Goal: Task Accomplishment & Management: Manage account settings

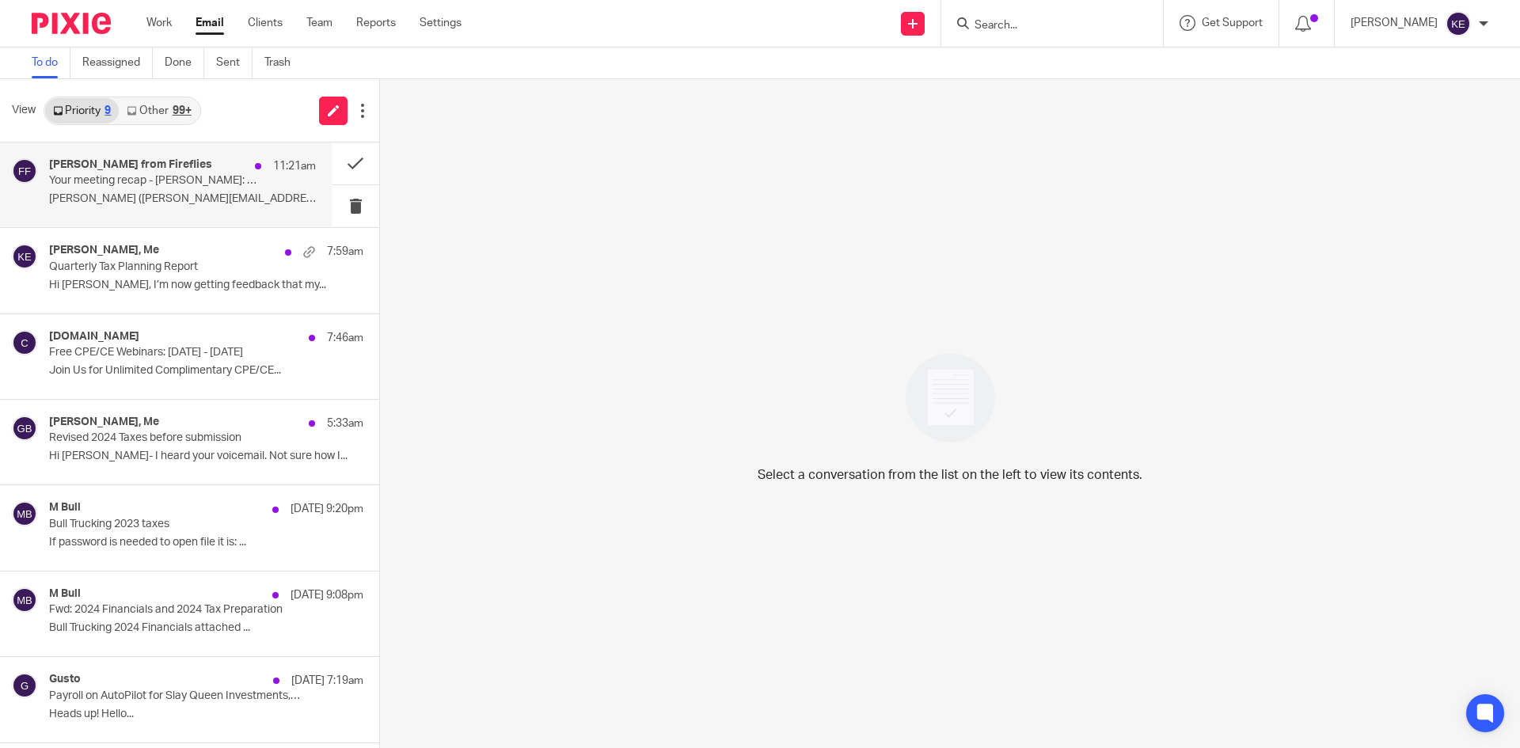
click at [165, 170] on div "[PERSON_NAME] from Fireflies 11:21am" at bounding box center [182, 166] width 267 height 16
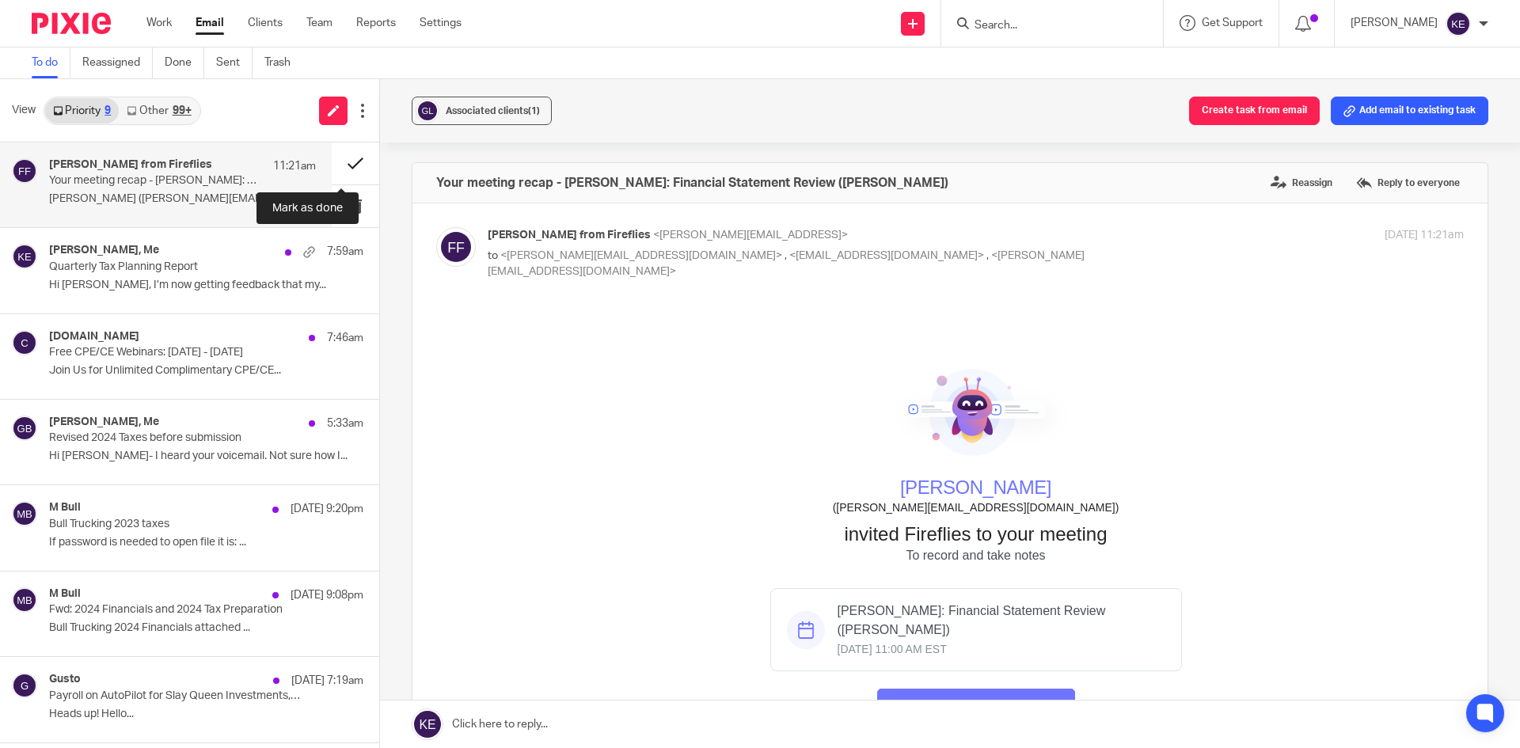
click at [340, 158] on button at bounding box center [355, 163] width 47 height 42
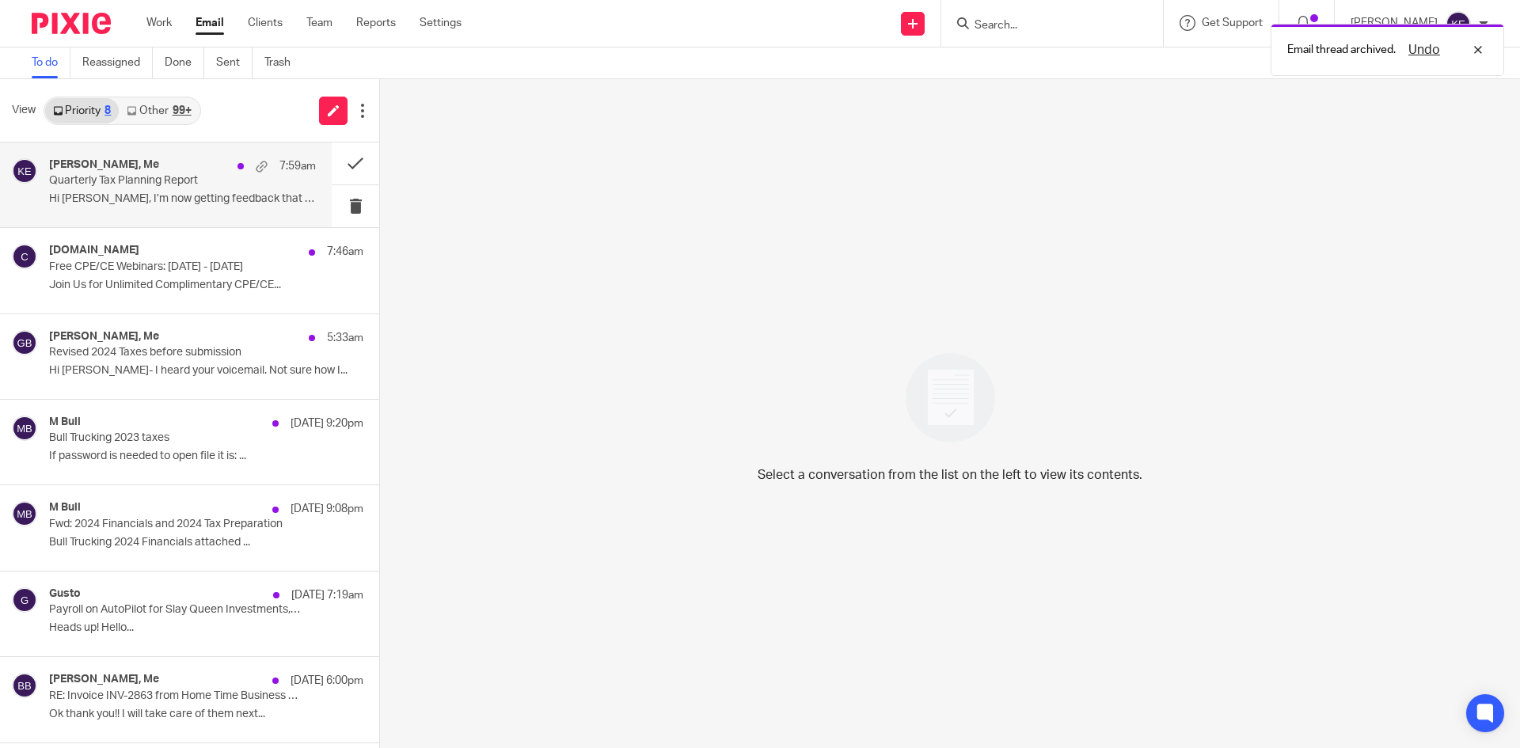
click at [207, 180] on p "Quarterly Tax Planning Report" at bounding box center [156, 180] width 214 height 13
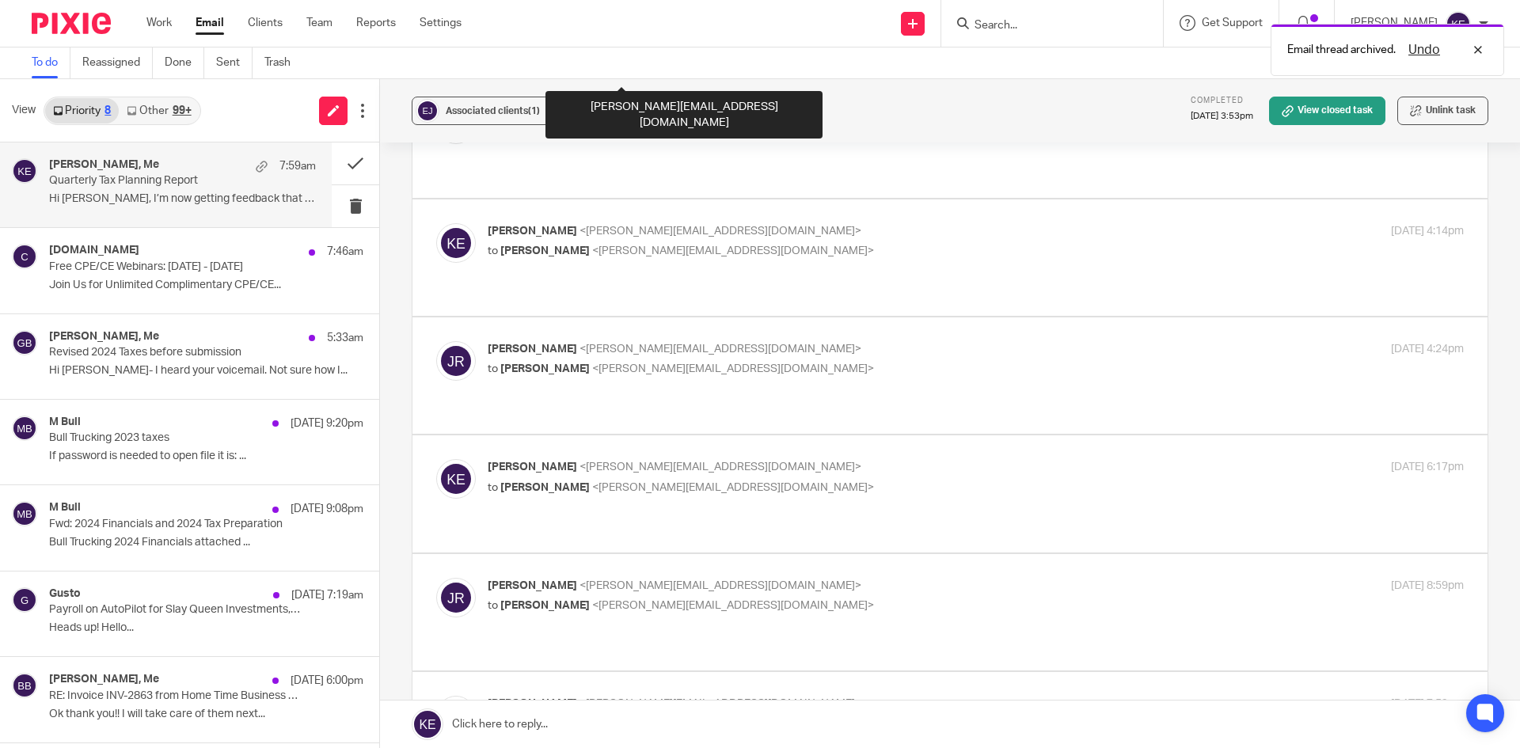
scroll to position [792, 0]
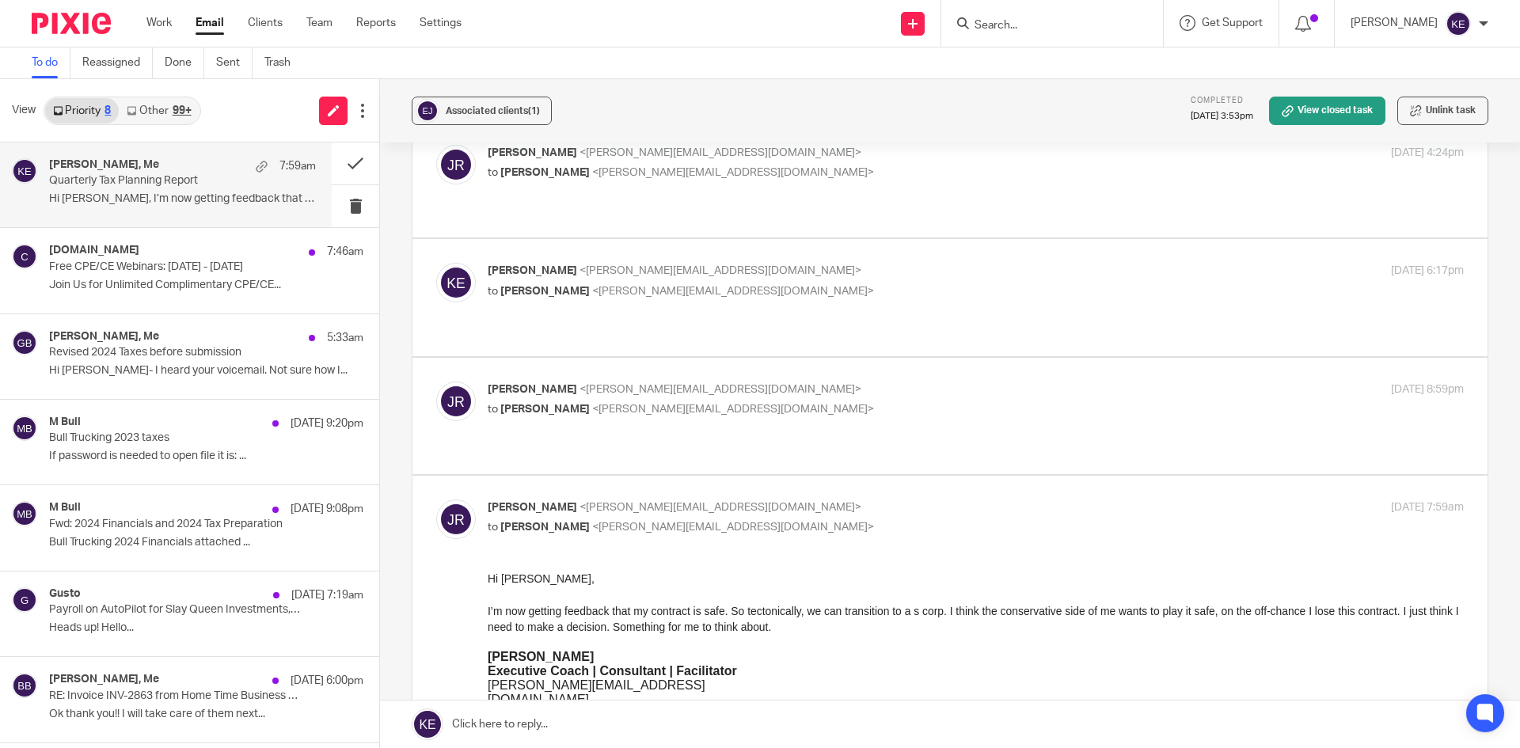
click at [883, 401] on p "to [PERSON_NAME] <[PERSON_NAME][EMAIL_ADDRESS][DOMAIN_NAME]>" at bounding box center [813, 409] width 651 height 17
checkbox input "true"
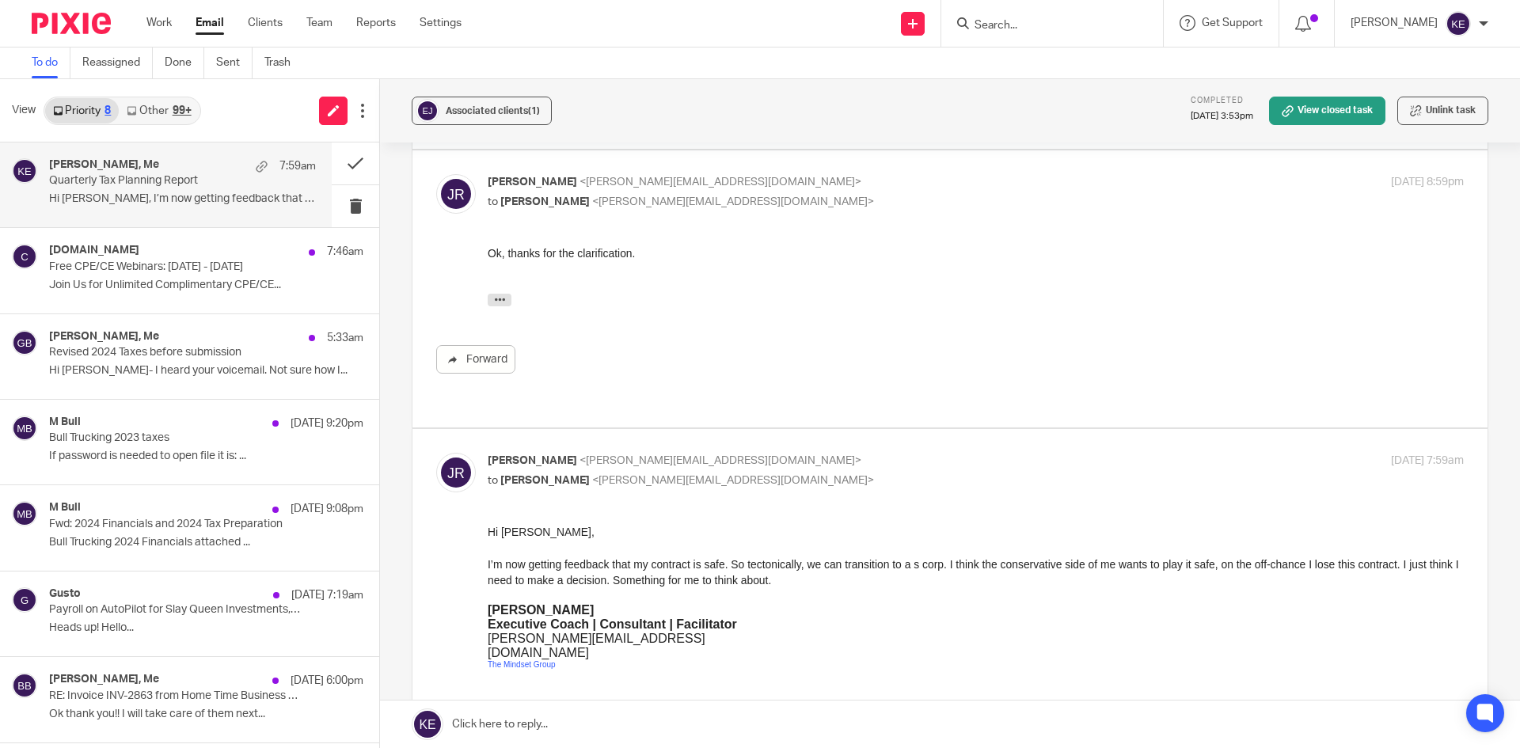
scroll to position [1029, 0]
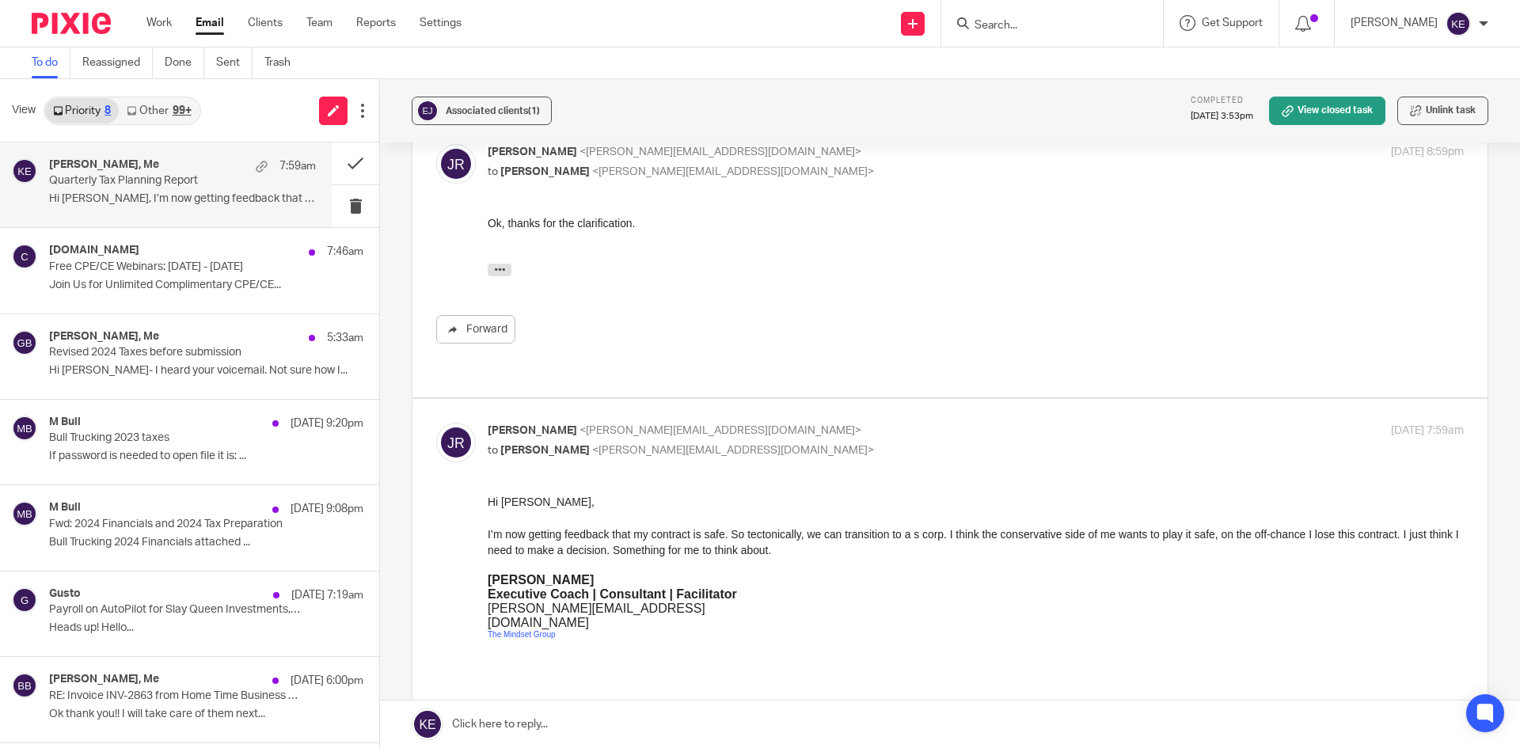
click at [504, 719] on link at bounding box center [950, 724] width 1140 height 47
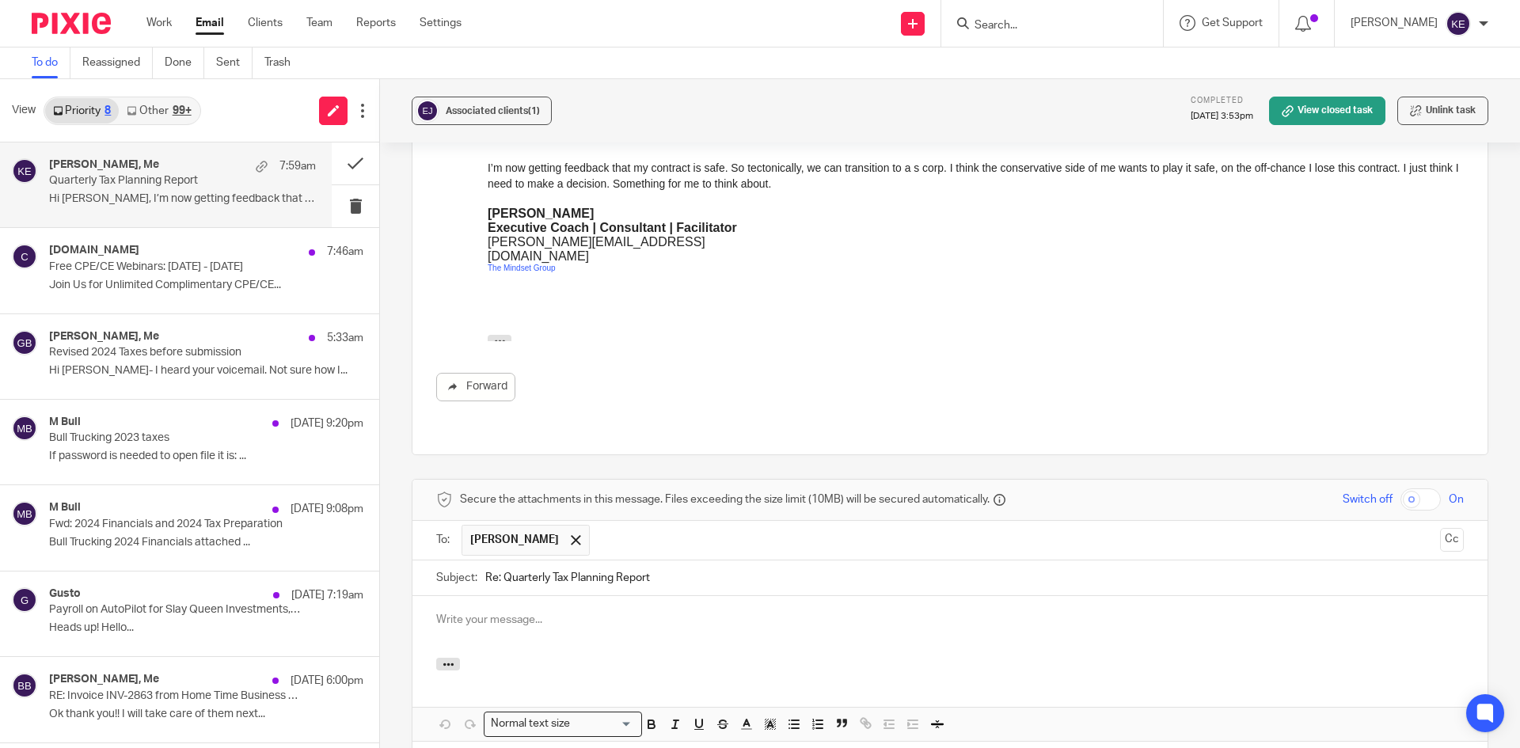
scroll to position [0, 0]
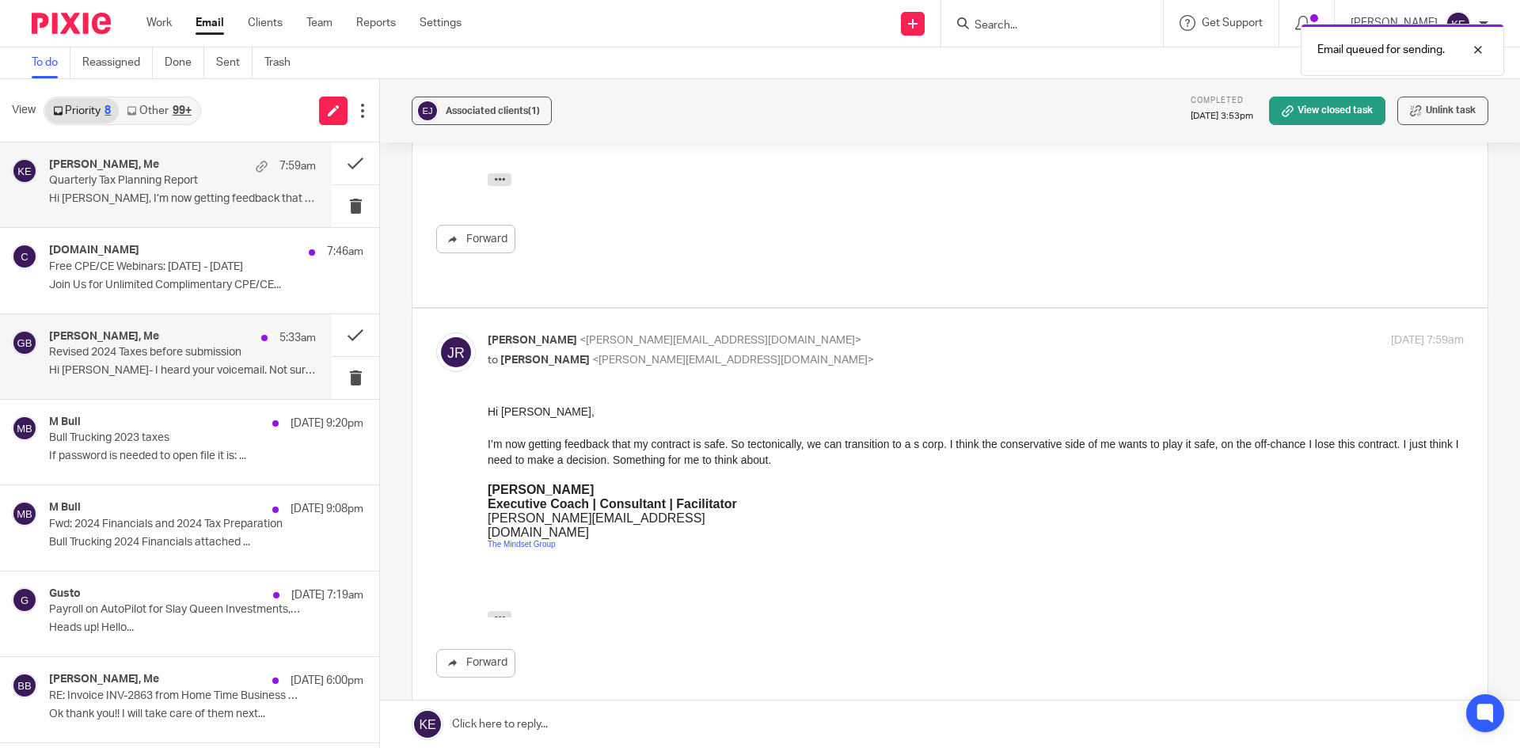
click at [116, 363] on div "[PERSON_NAME], Me 5:33am Revised 2024 Taxes before submission Hi [PERSON_NAME] …" at bounding box center [182, 356] width 267 height 53
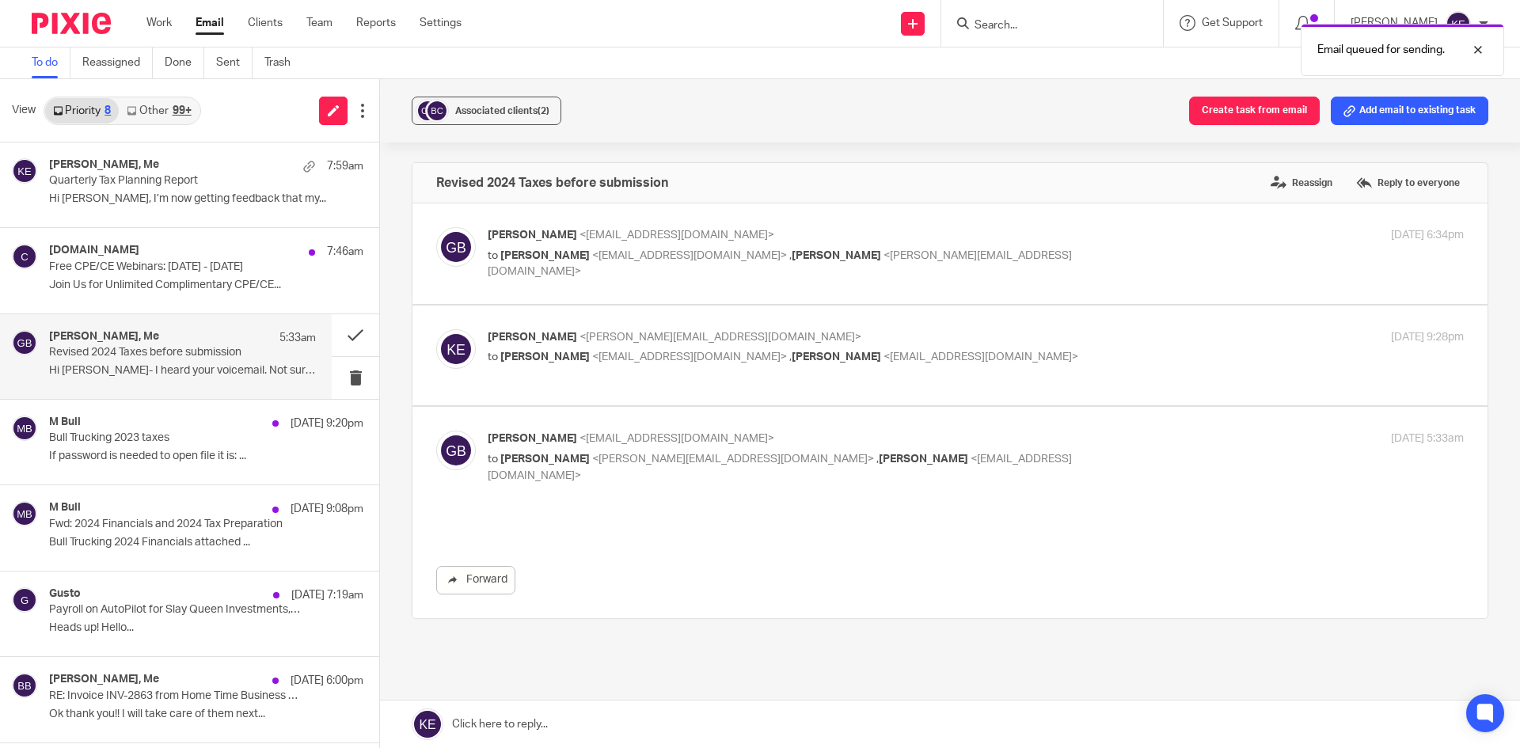
scroll to position [0, 0]
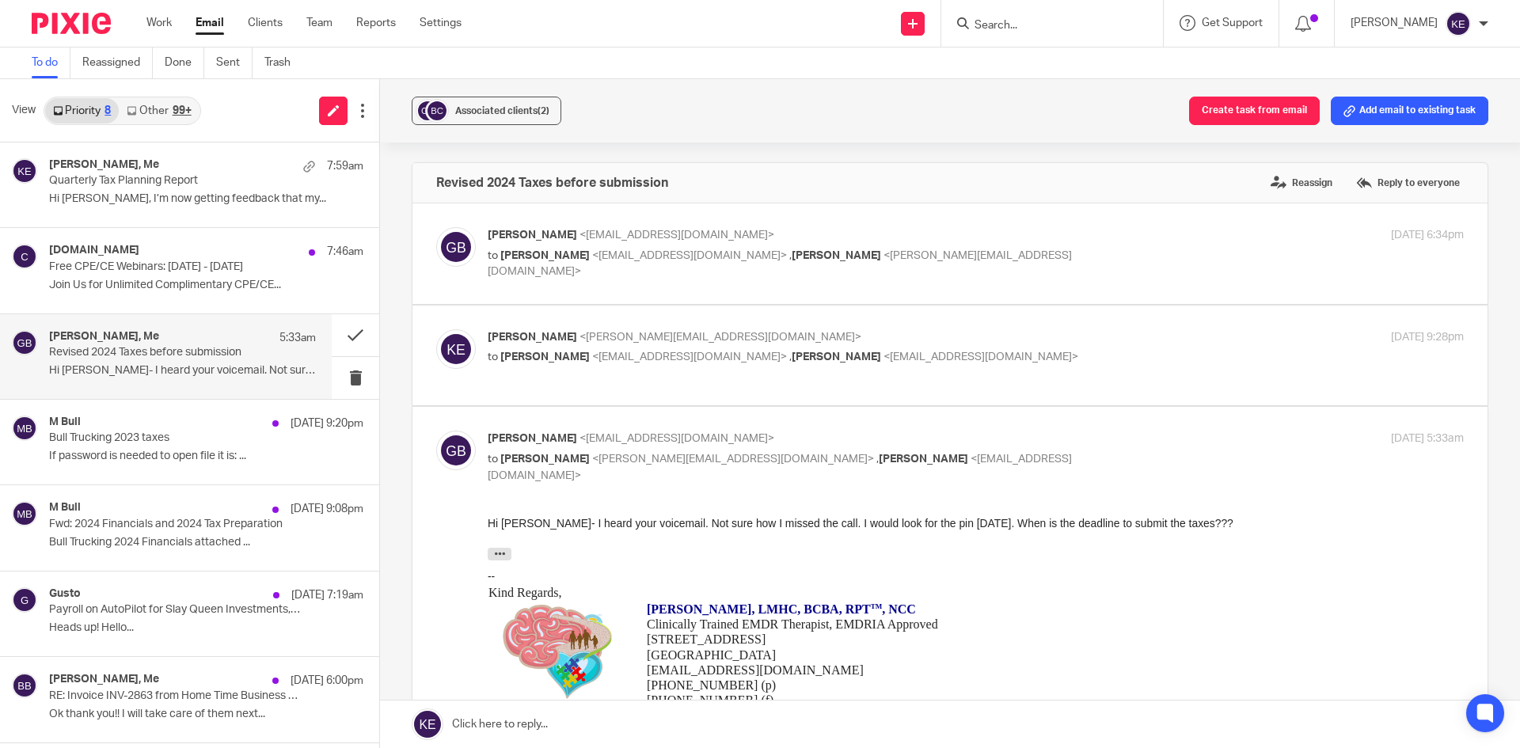
click at [1050, 344] on p "[PERSON_NAME] <[PERSON_NAME][EMAIL_ADDRESS][DOMAIN_NAME]>" at bounding box center [813, 337] width 651 height 17
checkbox input "true"
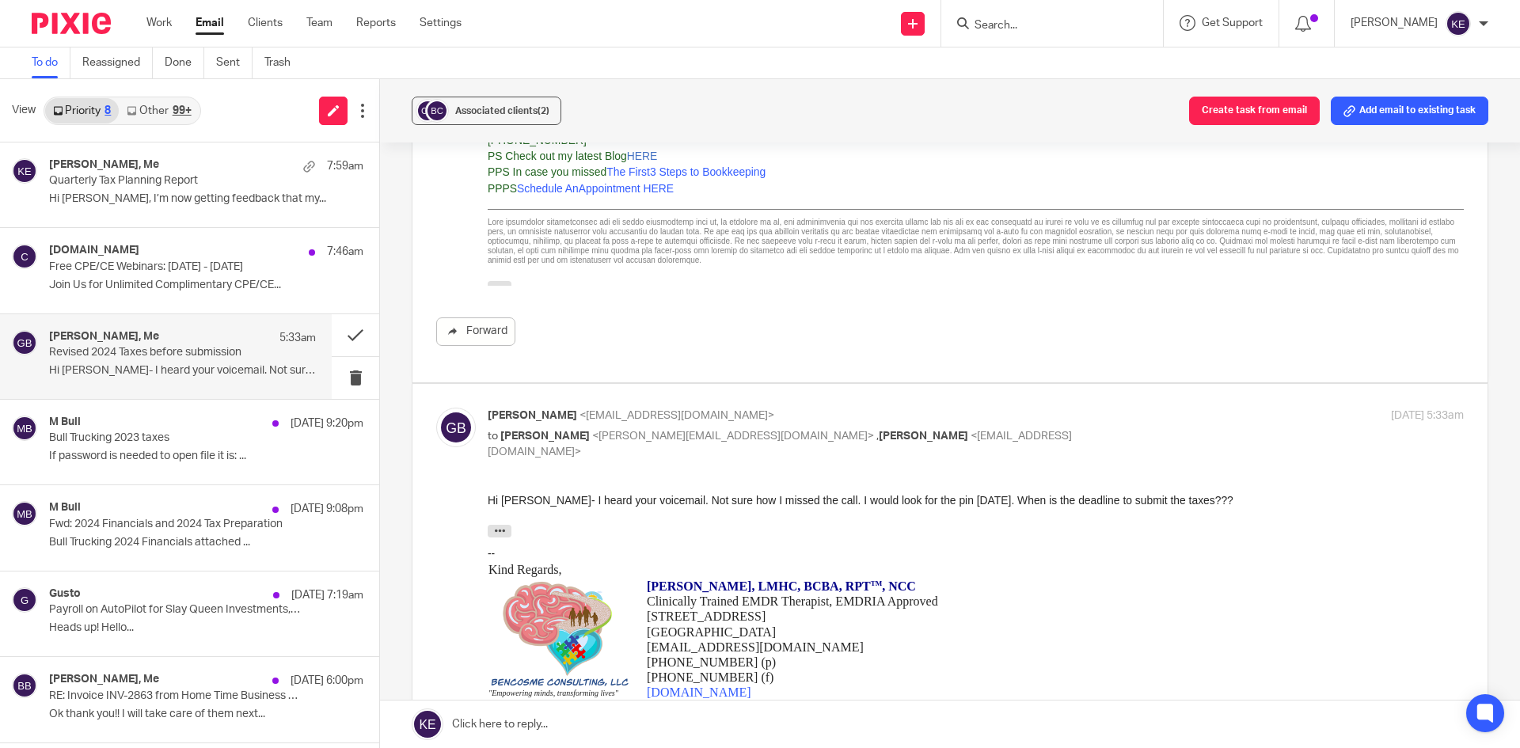
scroll to position [712, 0]
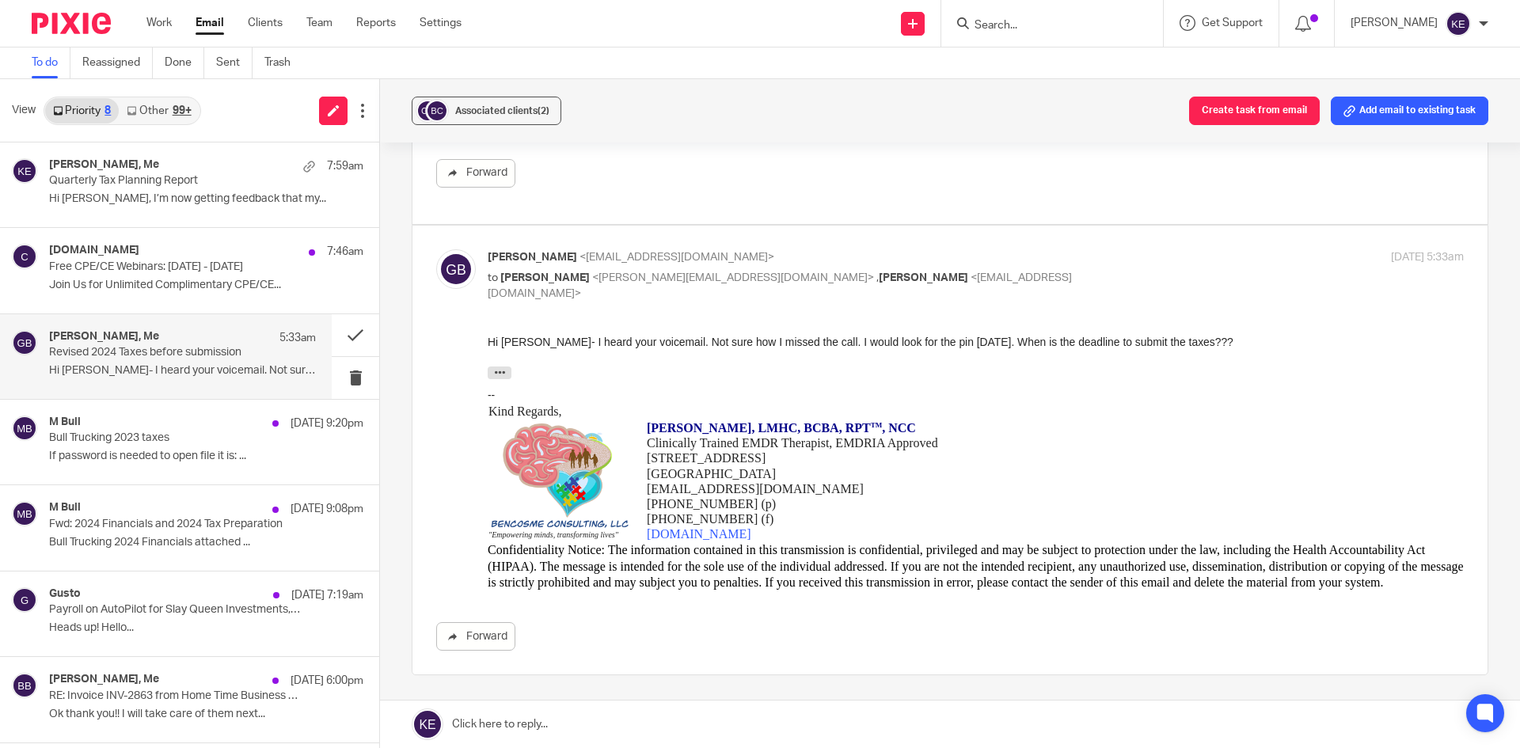
click at [515, 712] on link at bounding box center [950, 724] width 1140 height 47
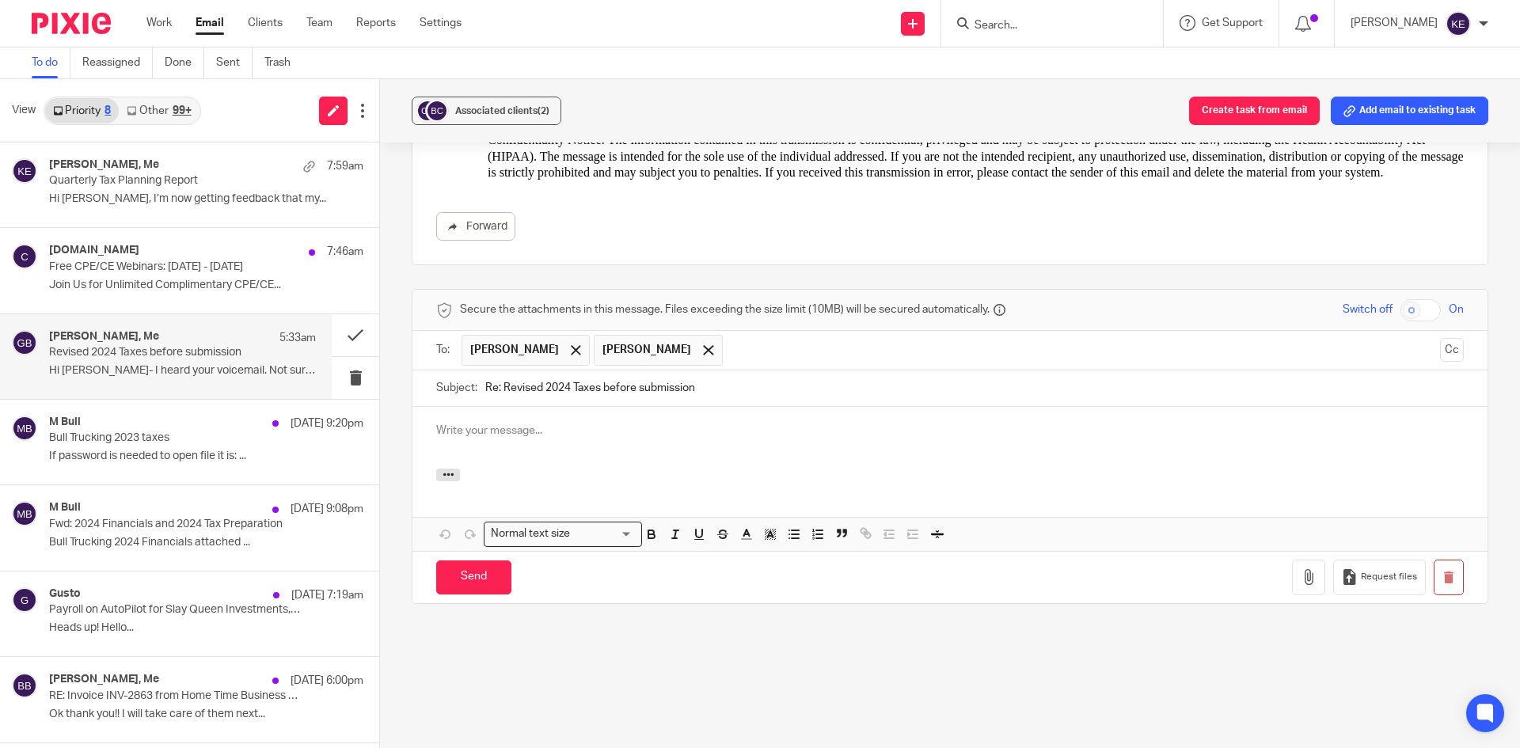
scroll to position [0, 0]
click at [465, 568] on input "Send" at bounding box center [473, 577] width 75 height 34
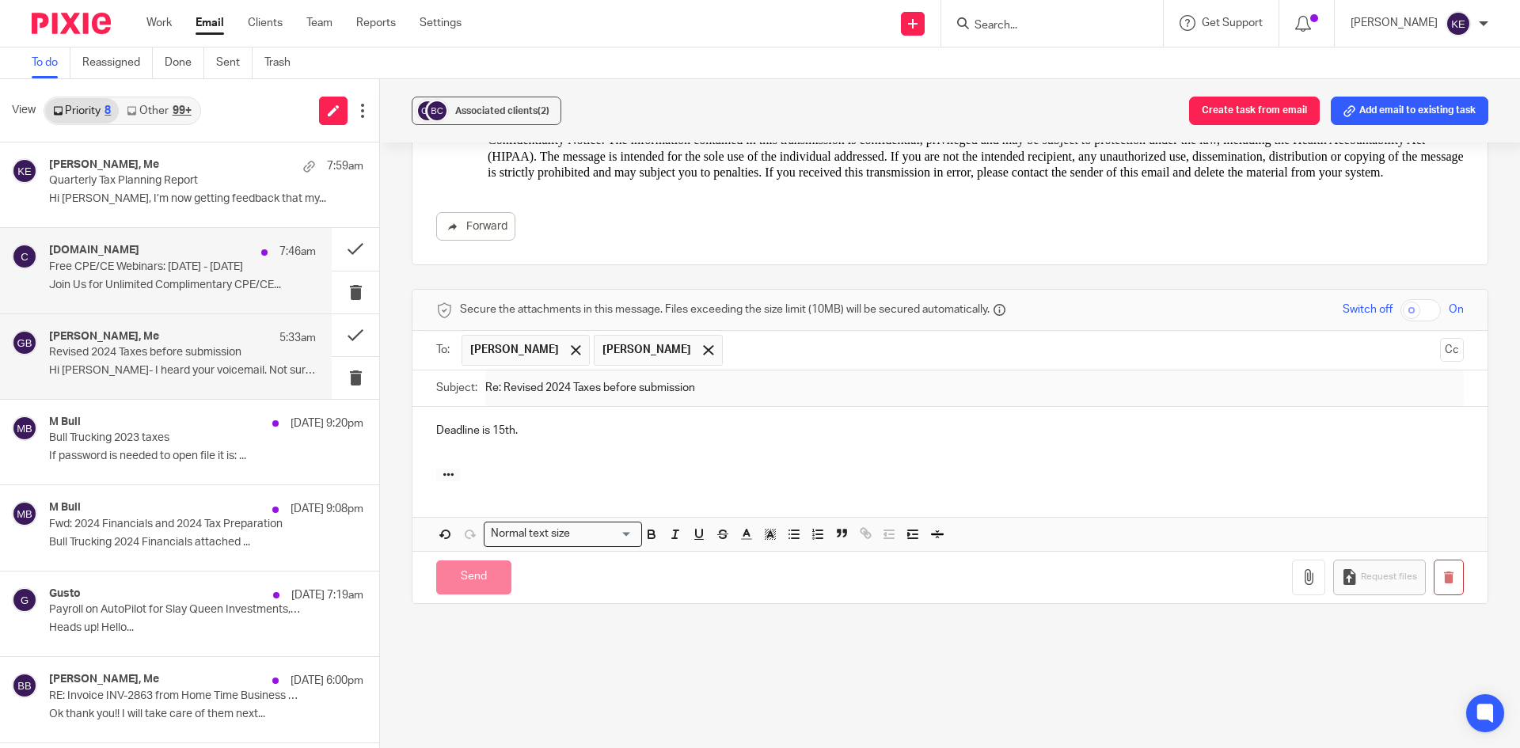
scroll to position [845, 0]
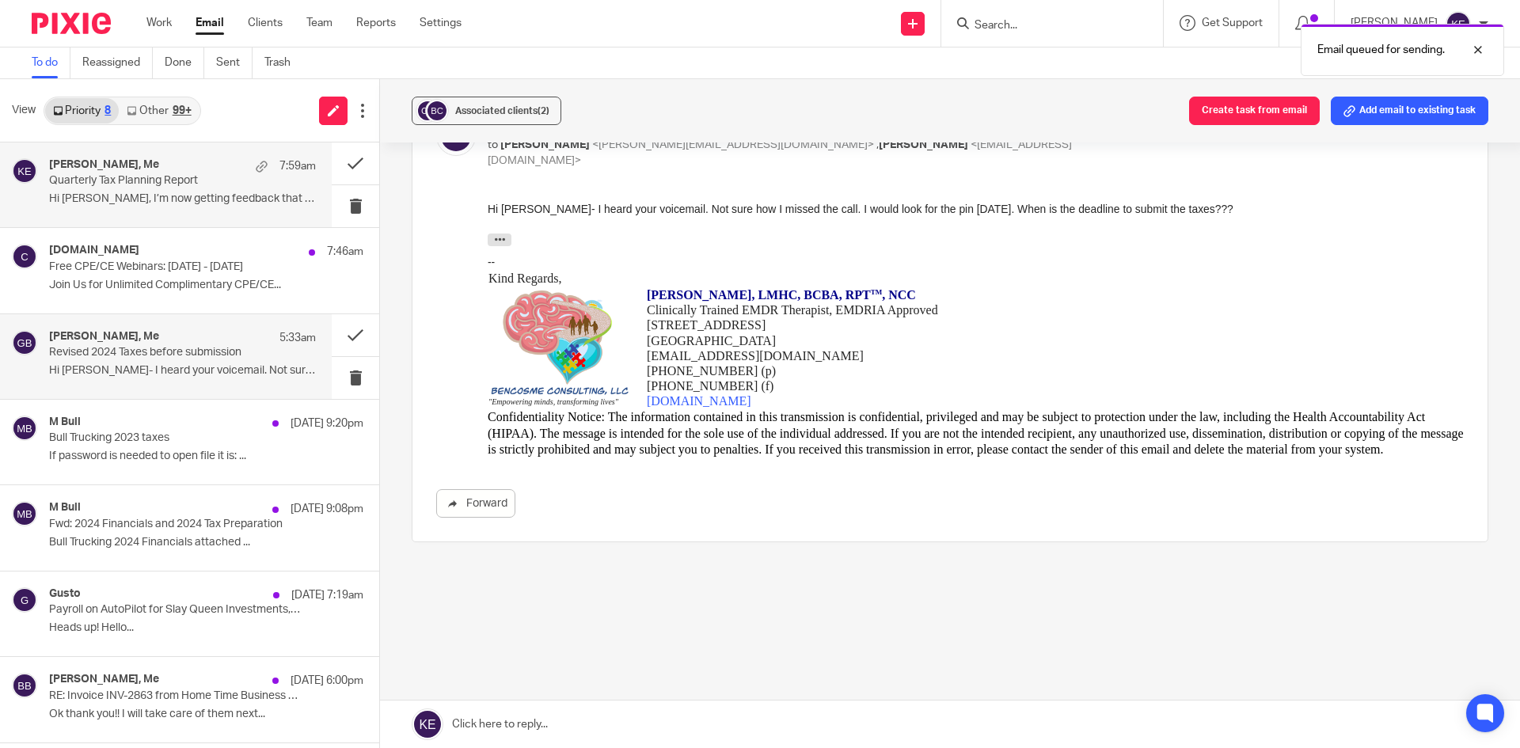
click at [207, 185] on p "Quarterly Tax Planning Report" at bounding box center [156, 180] width 214 height 13
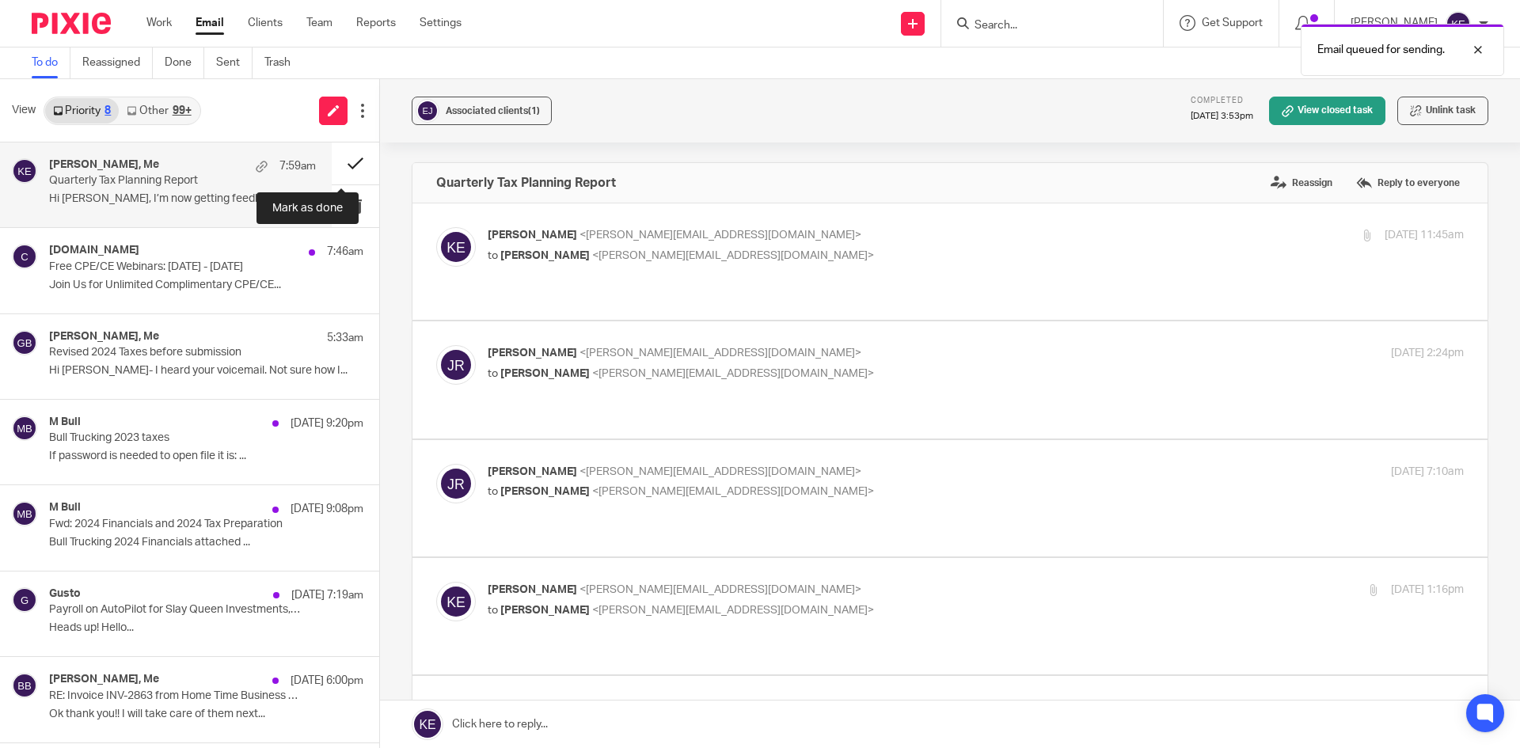
scroll to position [0, 0]
click at [349, 160] on button at bounding box center [355, 163] width 47 height 42
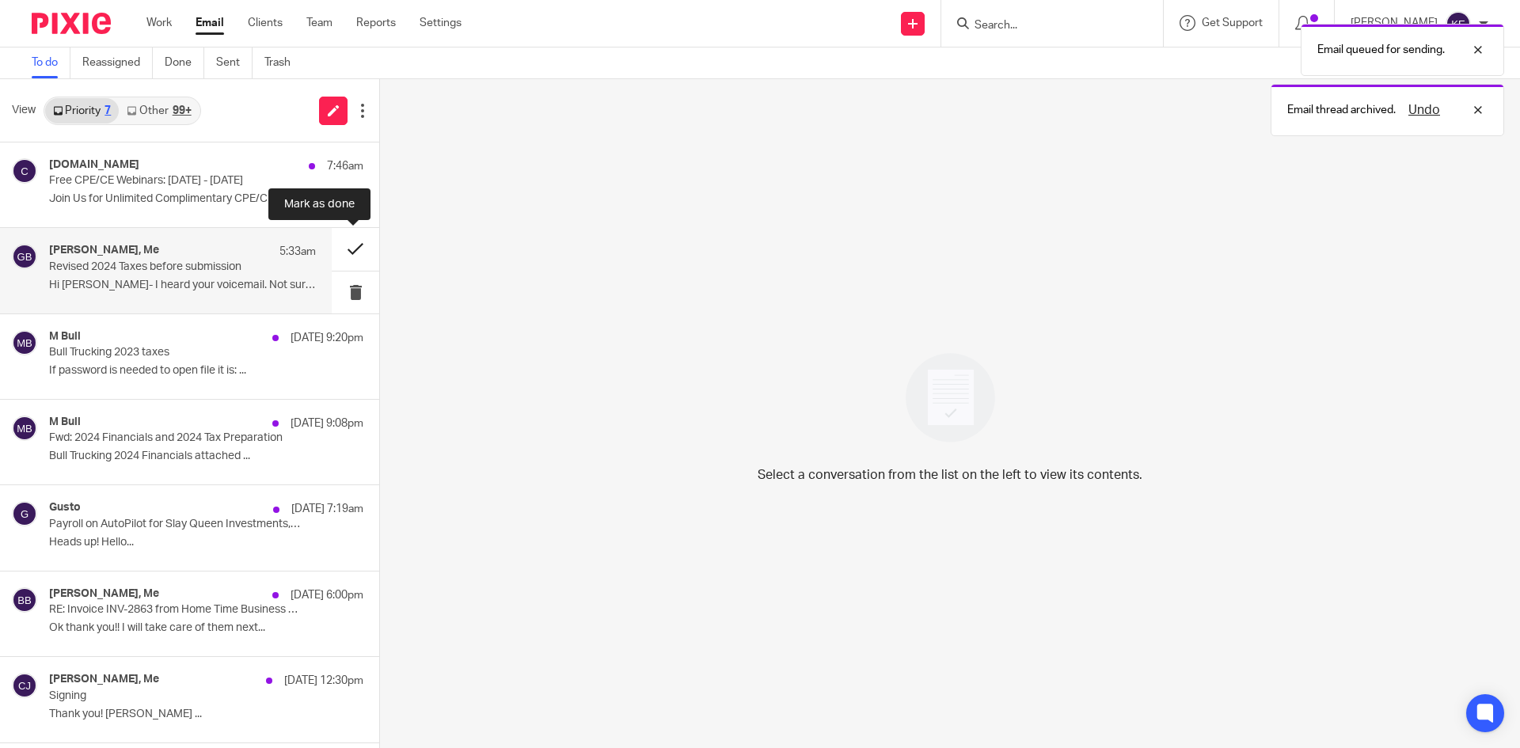
click at [344, 241] on button at bounding box center [355, 249] width 47 height 42
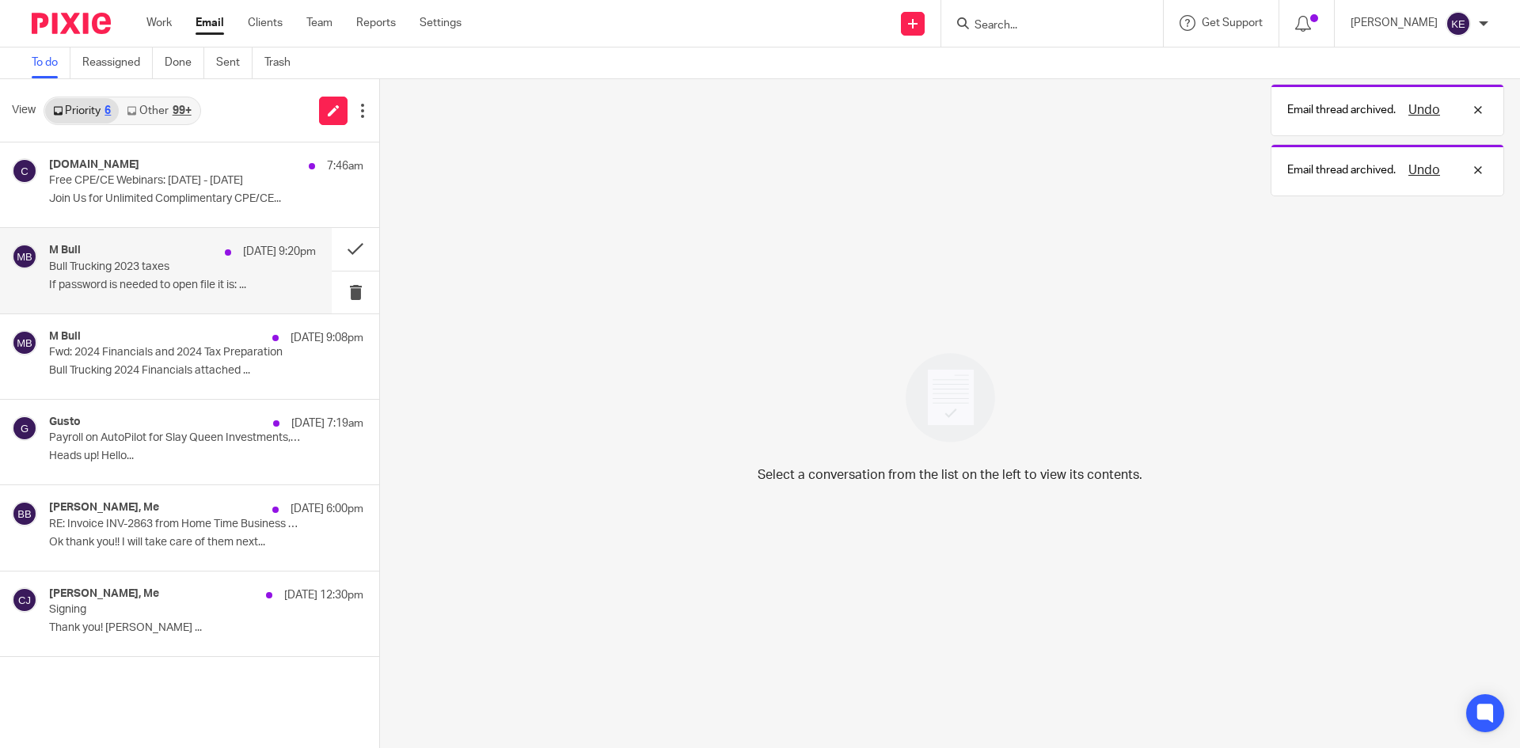
click at [173, 287] on p "If password is needed to open file it is: ..." at bounding box center [182, 285] width 267 height 13
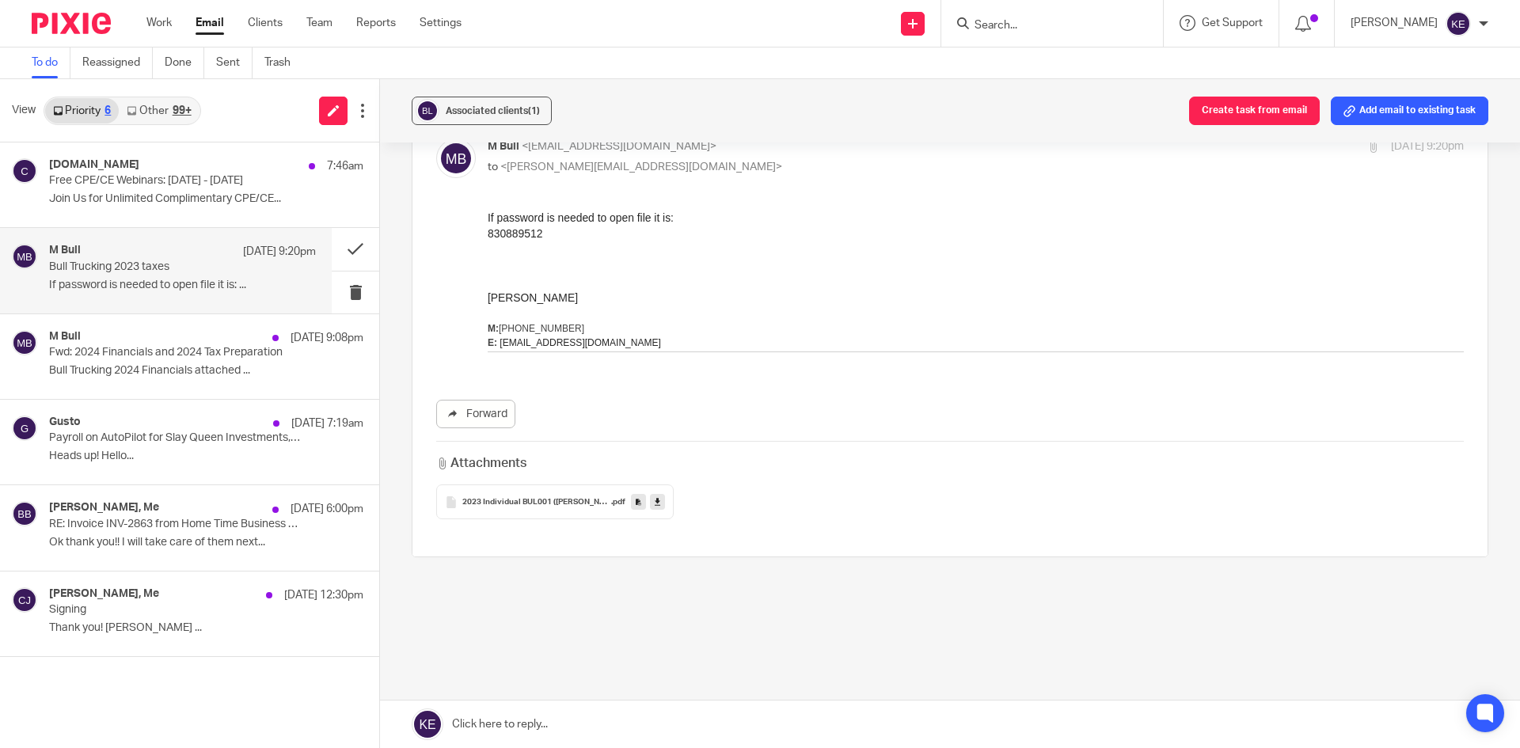
scroll to position [90, 0]
click at [508, 231] on div "830889512" at bounding box center [976, 232] width 976 height 16
copy div "830889512"
click at [530, 499] on span "2023 Individual BUL001 ([PERSON_NAME]) ClientCopy (2) (1)" at bounding box center [536, 500] width 149 height 9
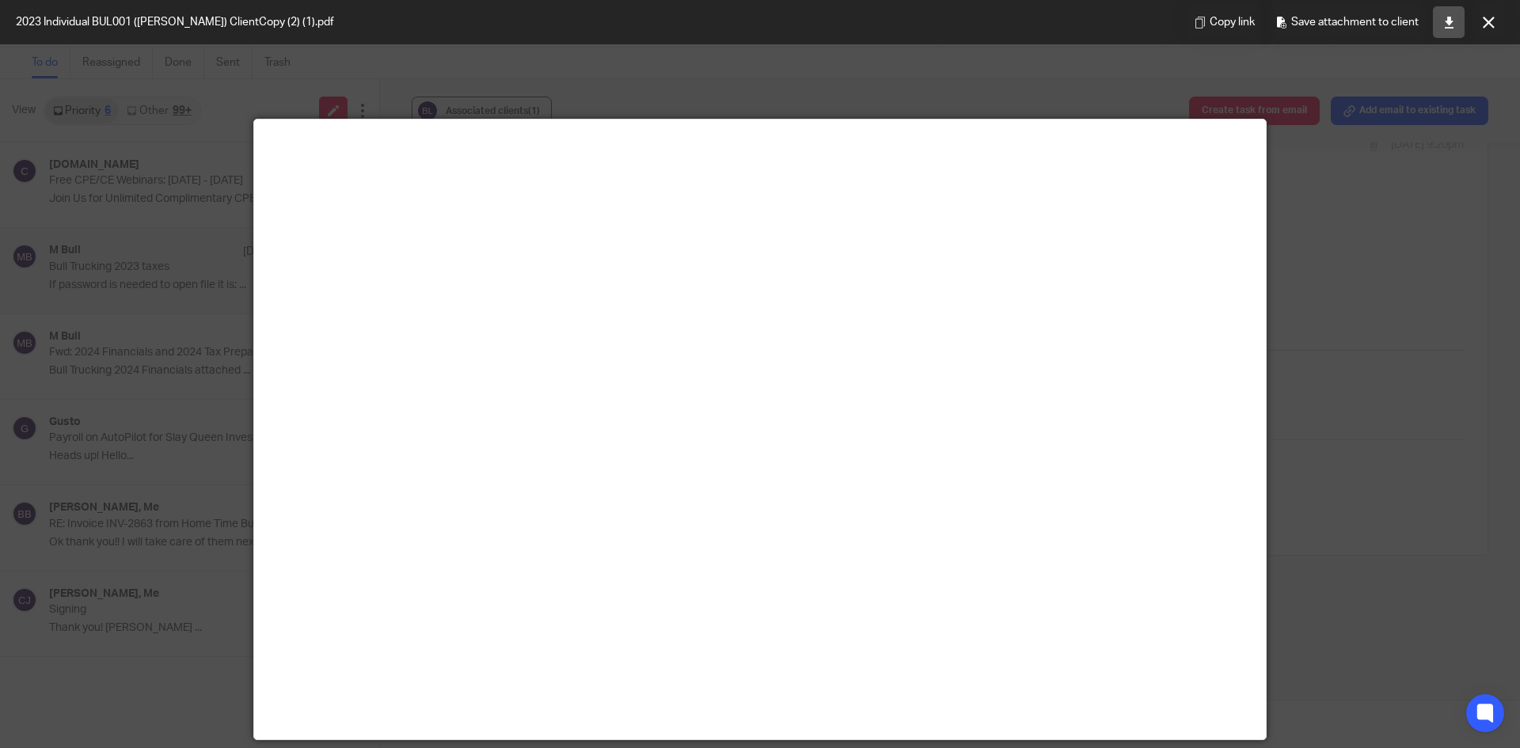
click at [1446, 12] on link at bounding box center [1449, 22] width 32 height 32
click at [1477, 21] on button at bounding box center [1488, 22] width 32 height 32
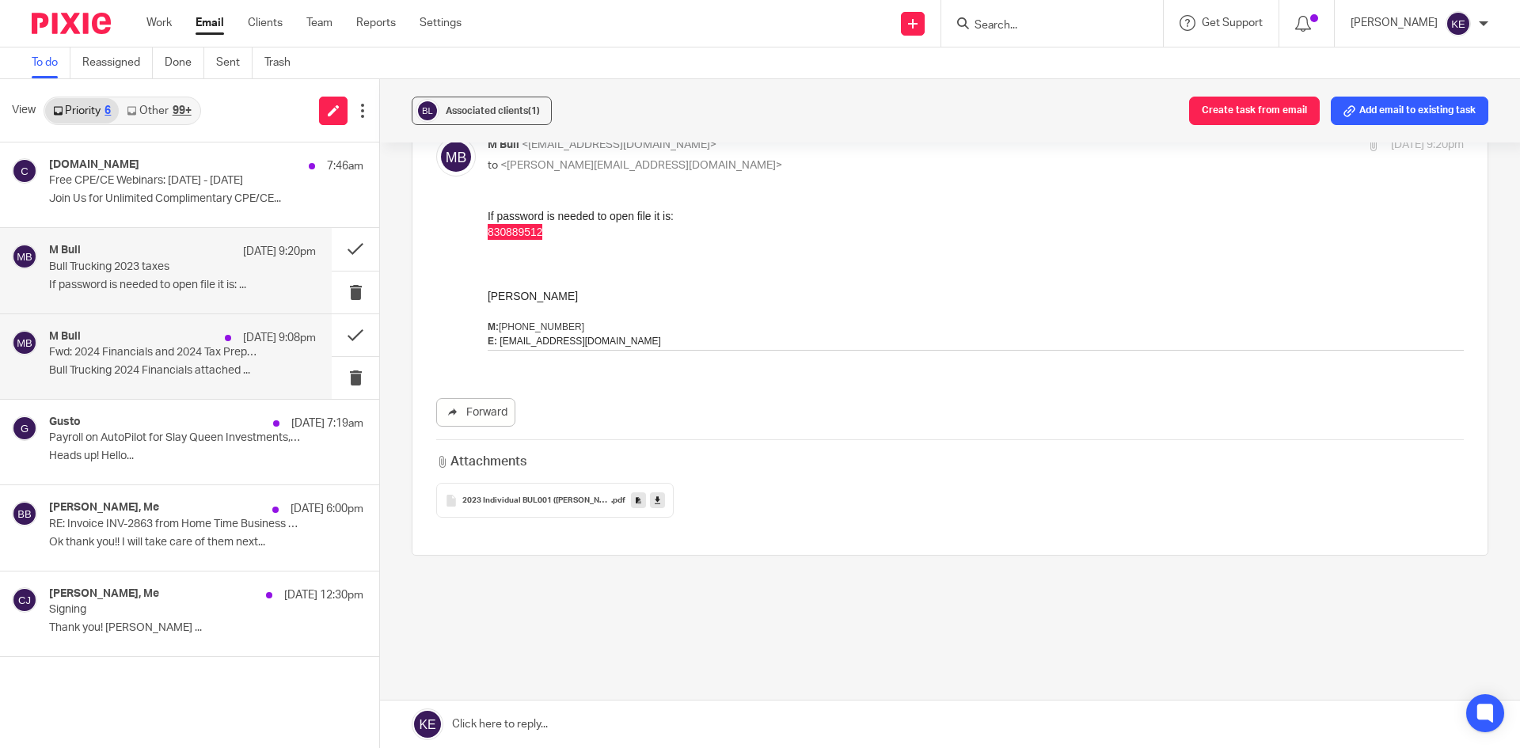
click at [199, 355] on p "Fwd: 2024 Financials and 2024 Tax Preparation" at bounding box center [156, 352] width 214 height 13
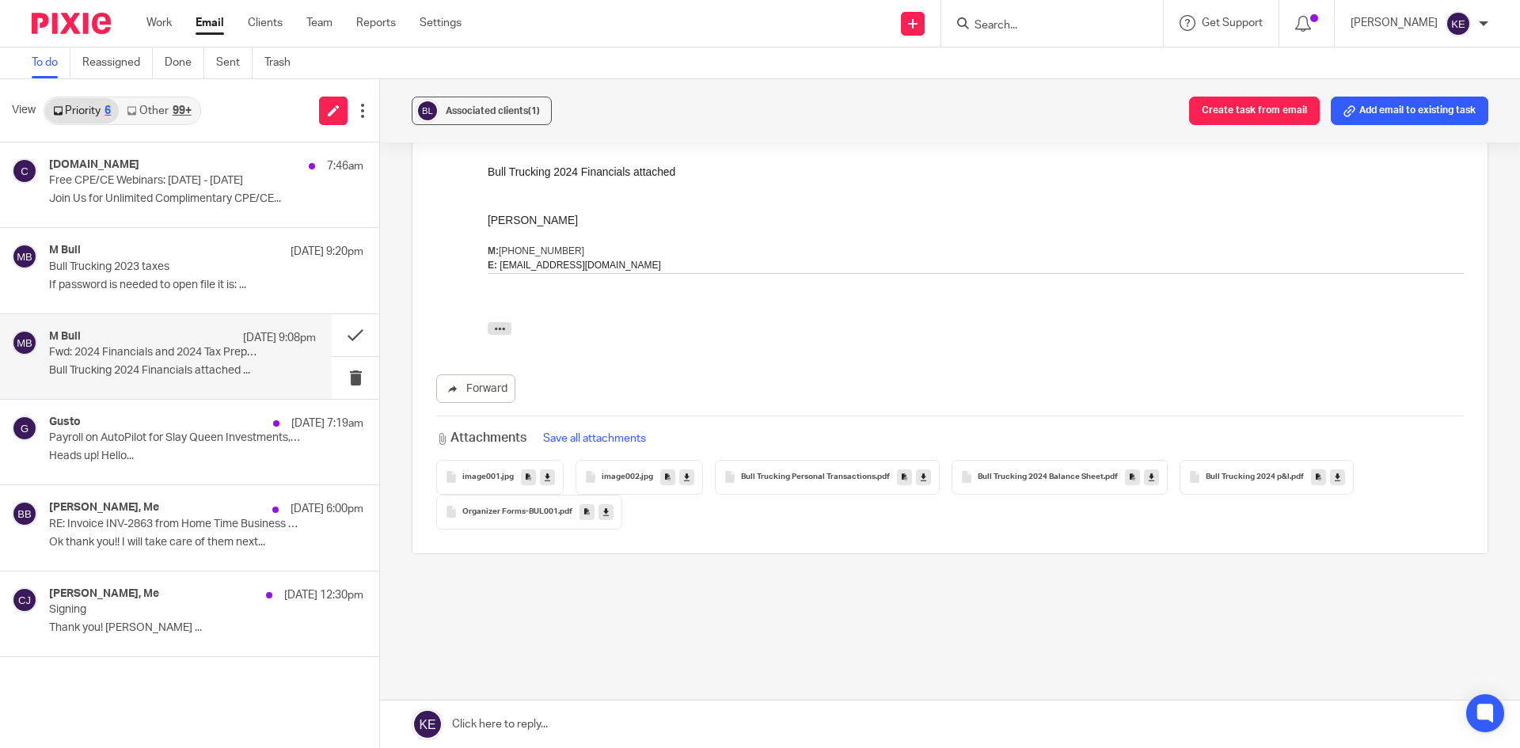
scroll to position [162, 0]
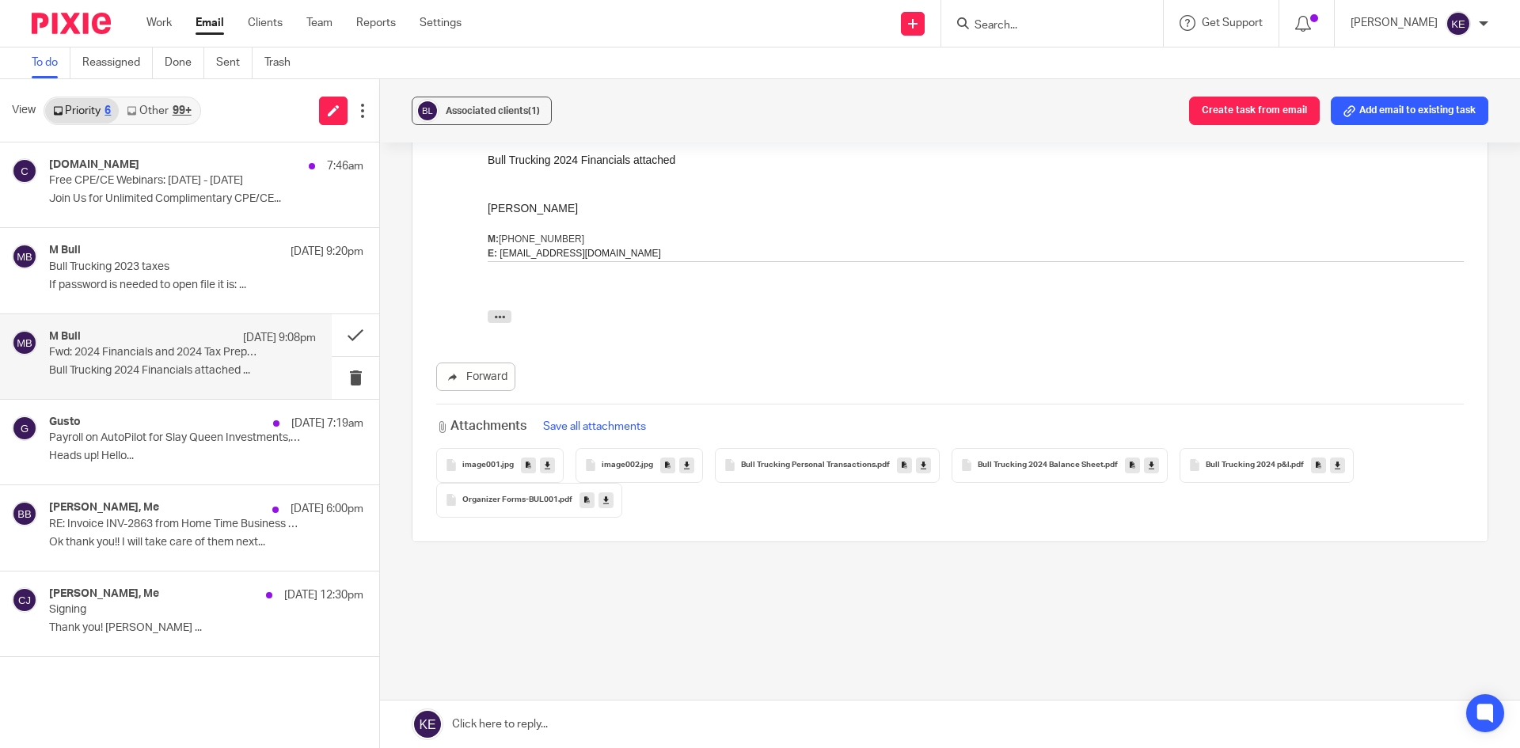
click at [586, 427] on button "Save all attachments" at bounding box center [594, 426] width 112 height 17
click at [571, 420] on button "Save all attachments" at bounding box center [594, 426] width 112 height 17
click at [601, 426] on button "Save all attachments" at bounding box center [594, 426] width 112 height 17
click at [182, 279] on p "If password is needed to open file it is: ..." at bounding box center [182, 285] width 267 height 13
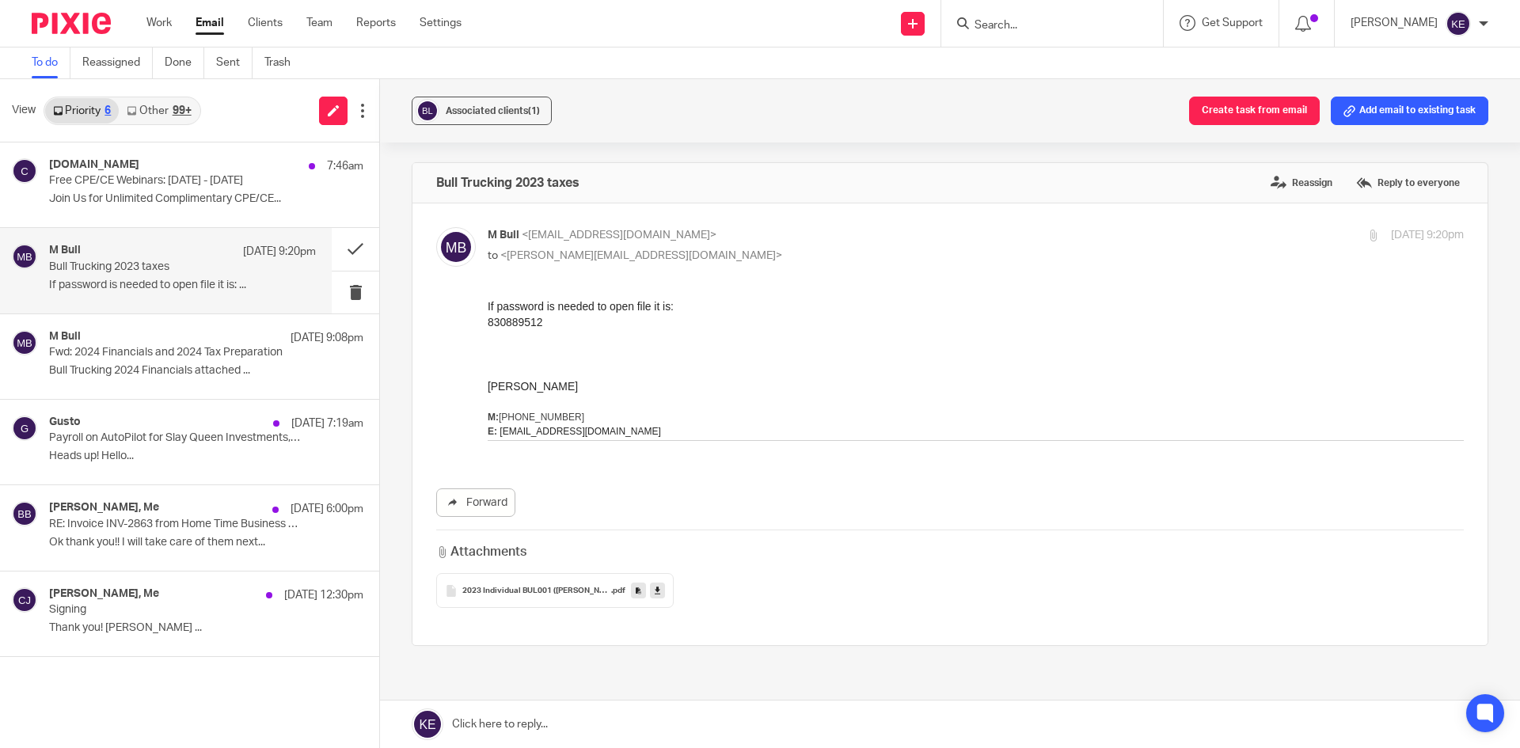
scroll to position [0, 0]
click at [636, 590] on icon at bounding box center [639, 591] width 6 height 12
click at [136, 525] on p "RE: Invoice INV-2863 from Home Time Business Services LLC for Medsearch Financi…" at bounding box center [156, 524] width 214 height 13
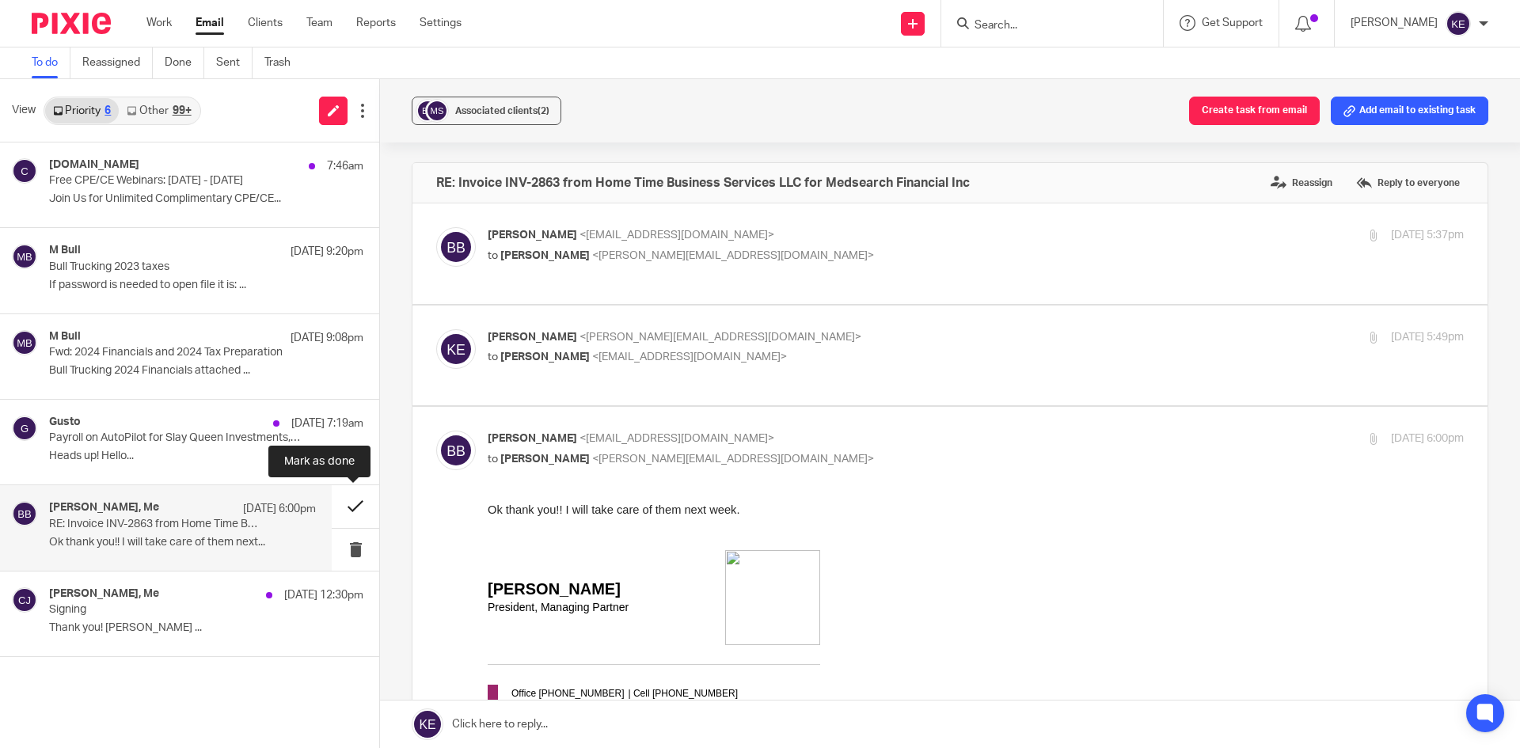
click at [356, 507] on button at bounding box center [355, 506] width 47 height 42
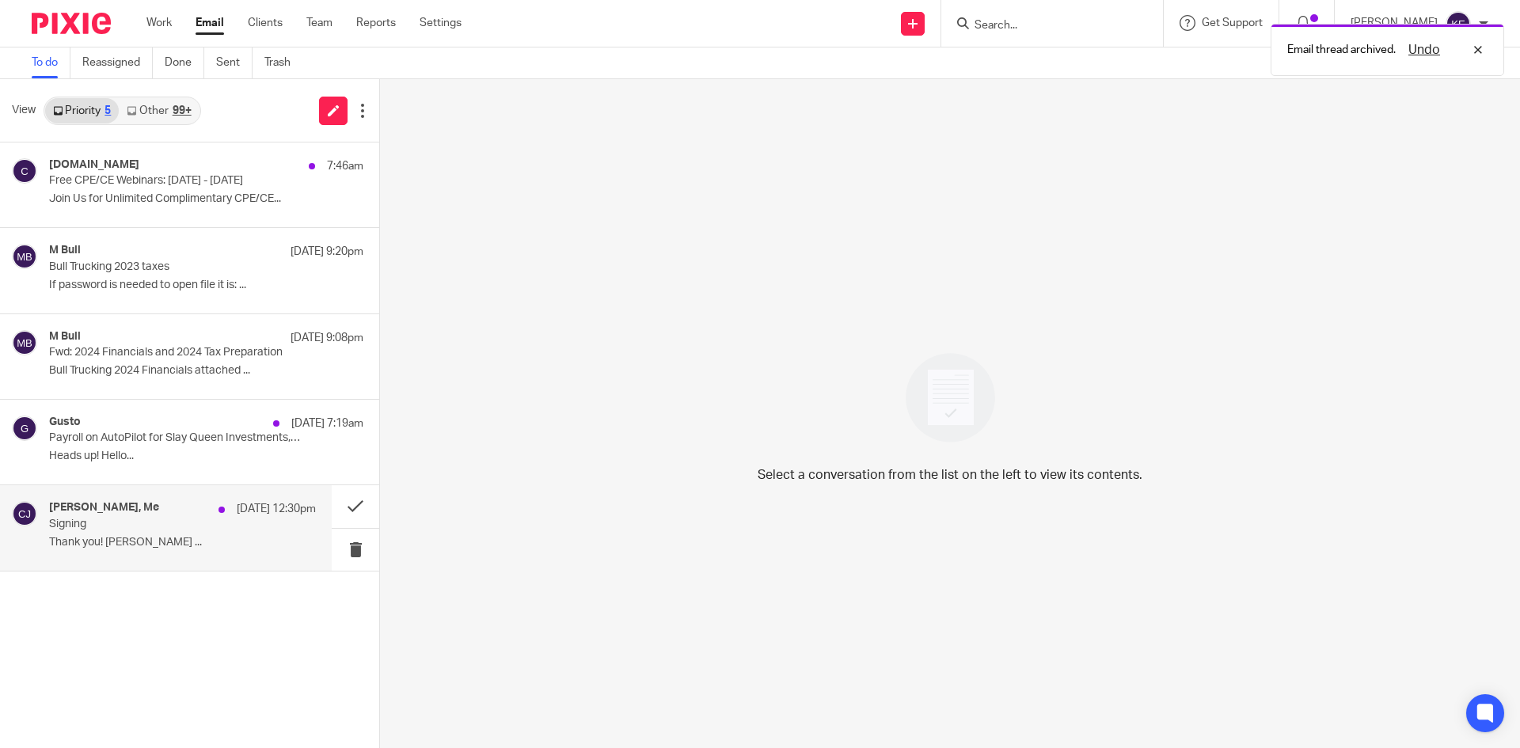
click at [188, 536] on p "Thank you! [PERSON_NAME] ..." at bounding box center [182, 542] width 267 height 13
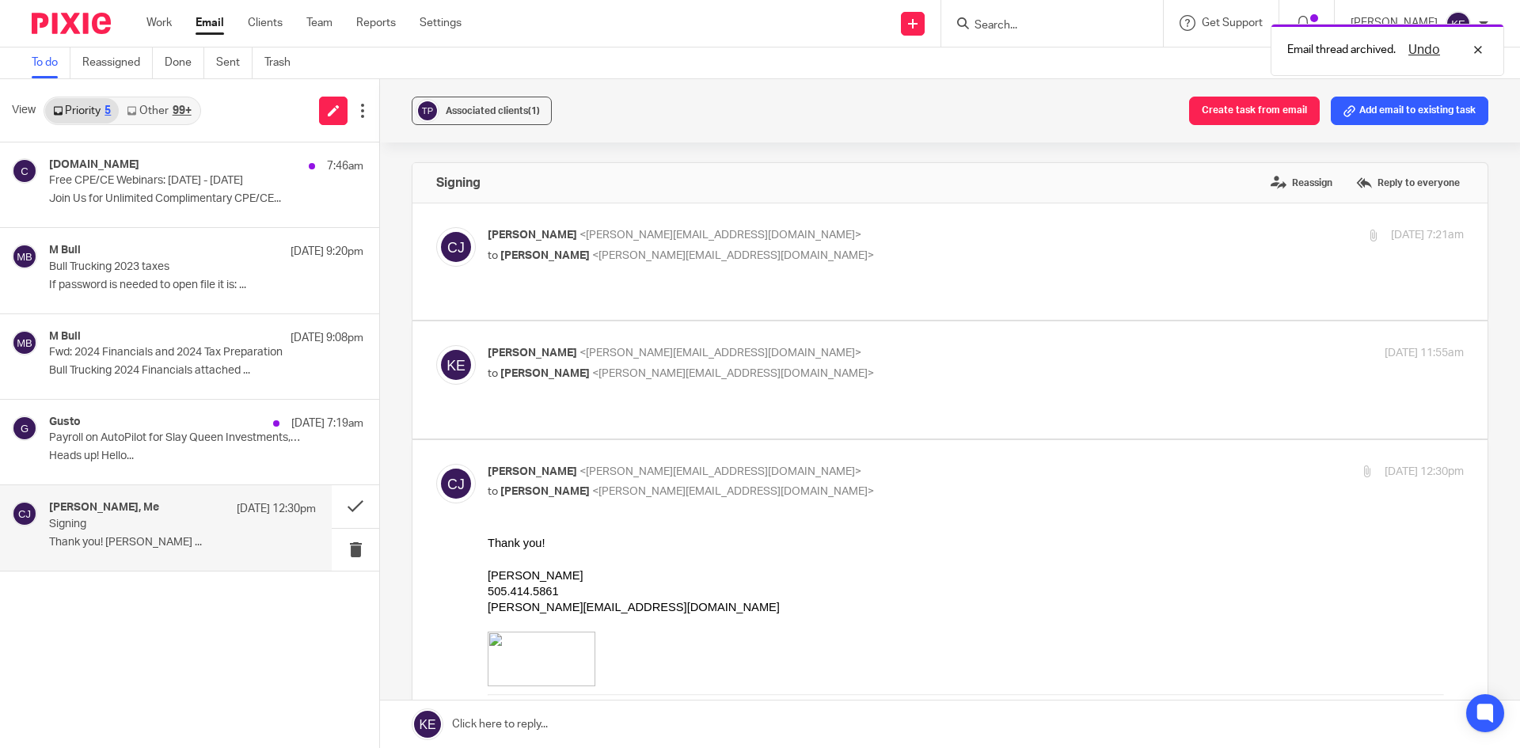
click at [812, 366] on p "to [PERSON_NAME] <[PERSON_NAME][EMAIL_ADDRESS][DOMAIN_NAME]>" at bounding box center [813, 374] width 651 height 17
checkbox input "true"
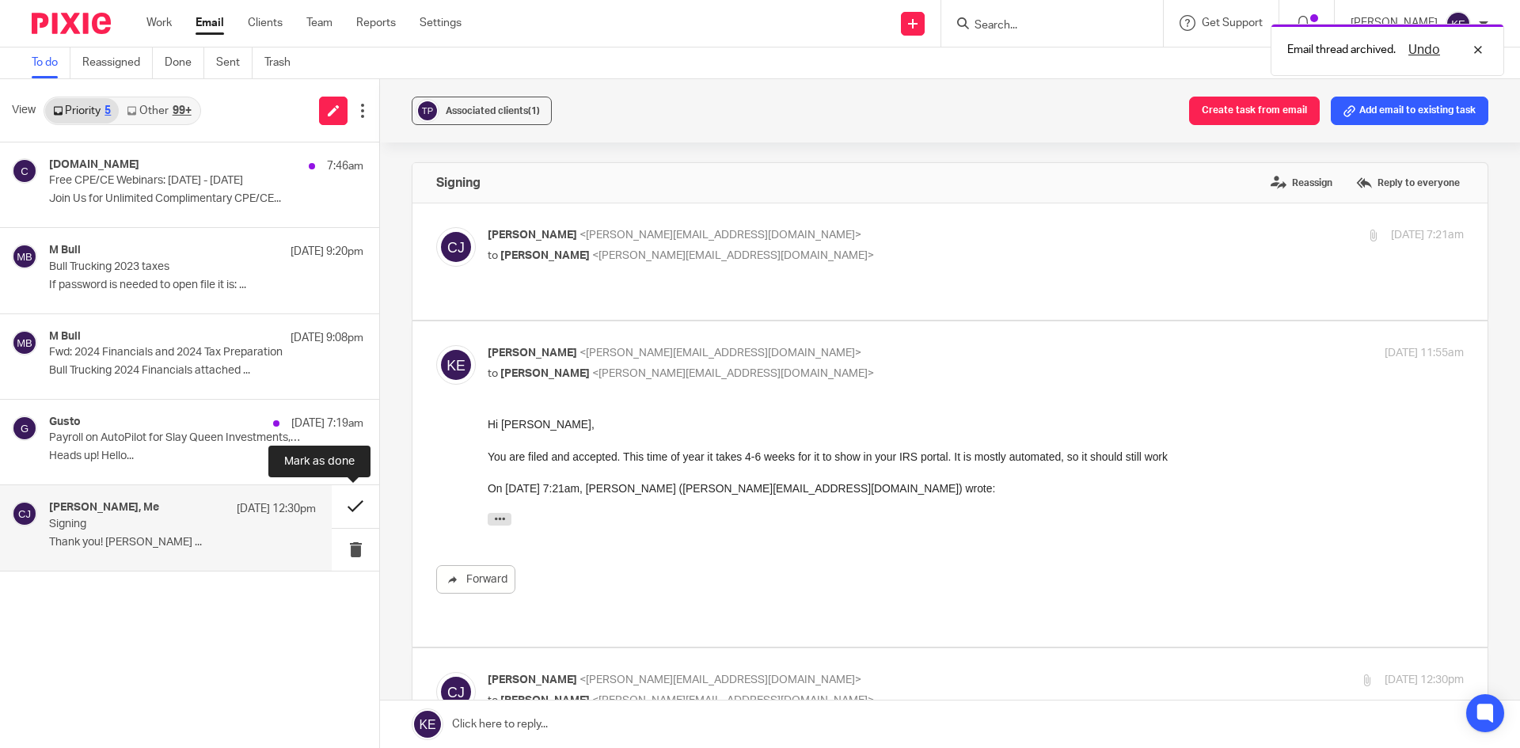
click at [355, 500] on button at bounding box center [355, 506] width 47 height 42
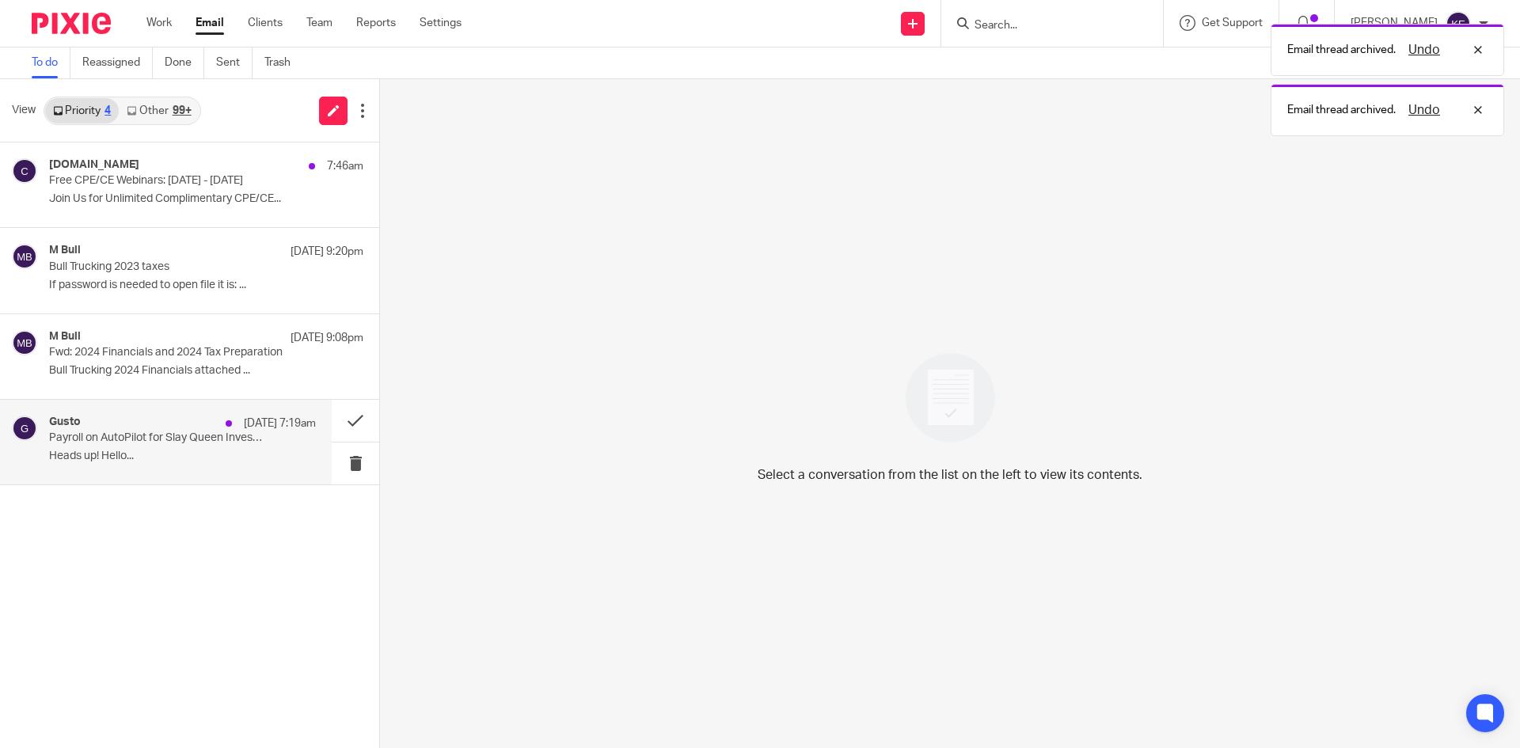
click at [201, 444] on p "Payroll on AutoPilot for Slay Queen Investments, Inc. will automatically run yo…" at bounding box center [156, 437] width 214 height 13
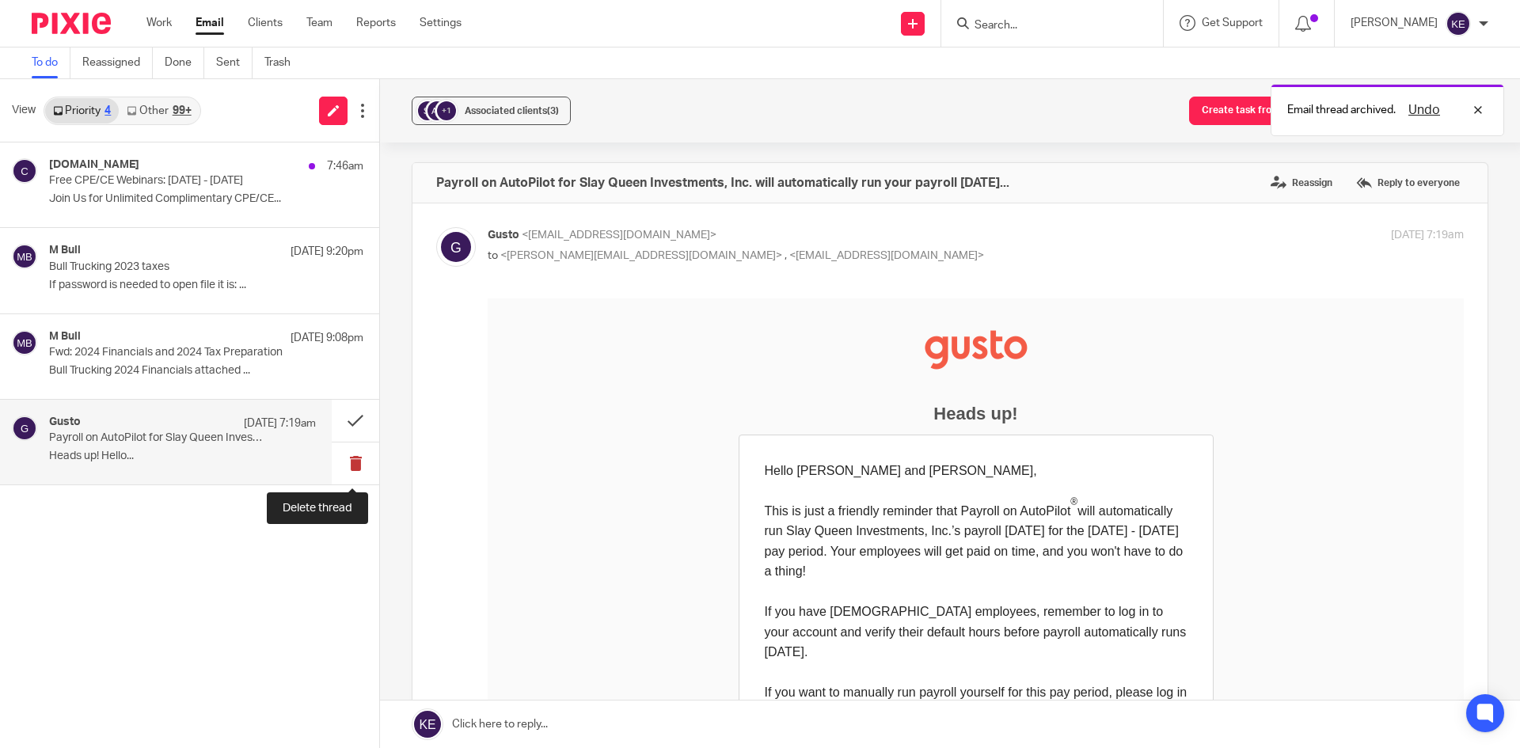
click at [350, 458] on button at bounding box center [355, 464] width 47 height 42
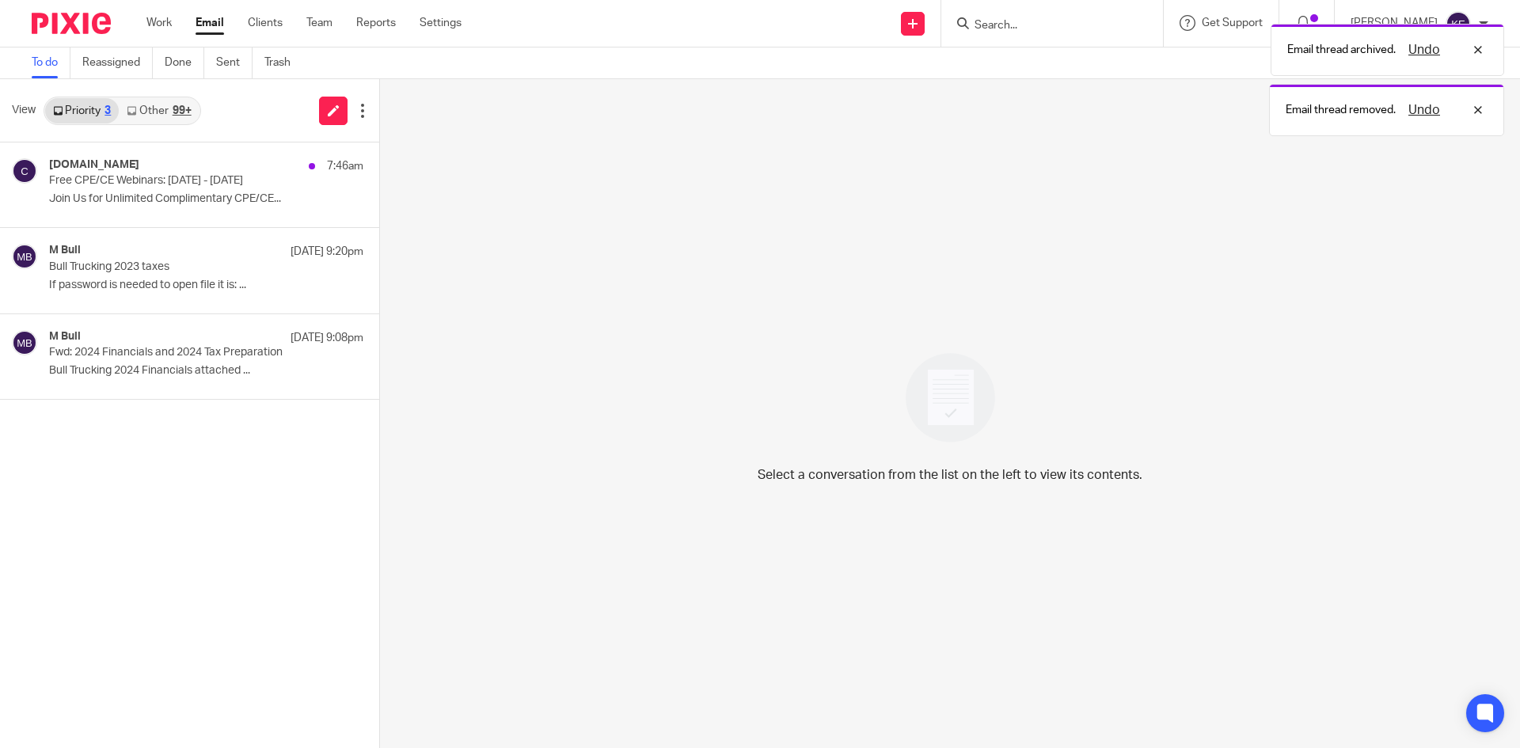
click at [174, 106] on div "99+" at bounding box center [182, 110] width 19 height 11
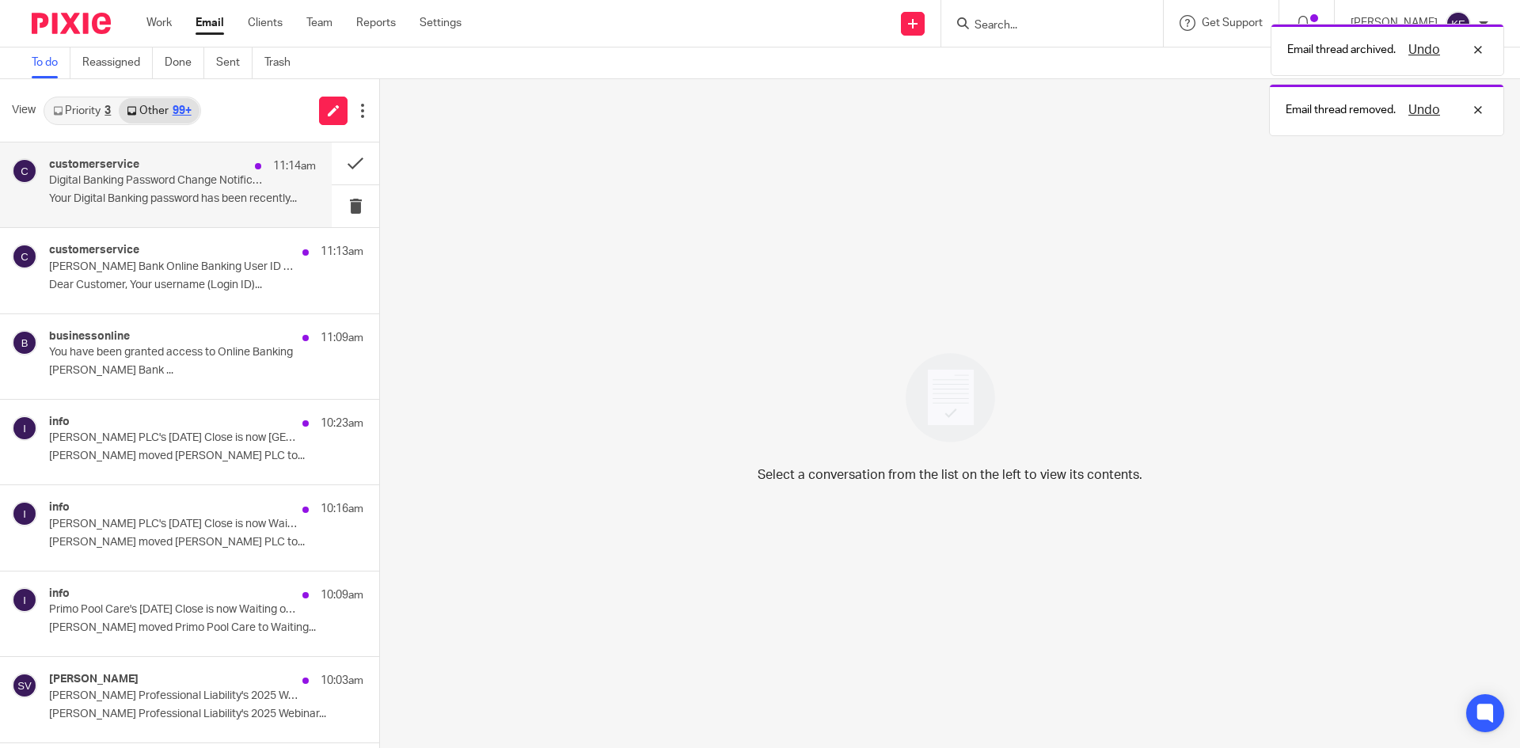
click at [186, 169] on div "customerservice 11:14am" at bounding box center [182, 166] width 267 height 16
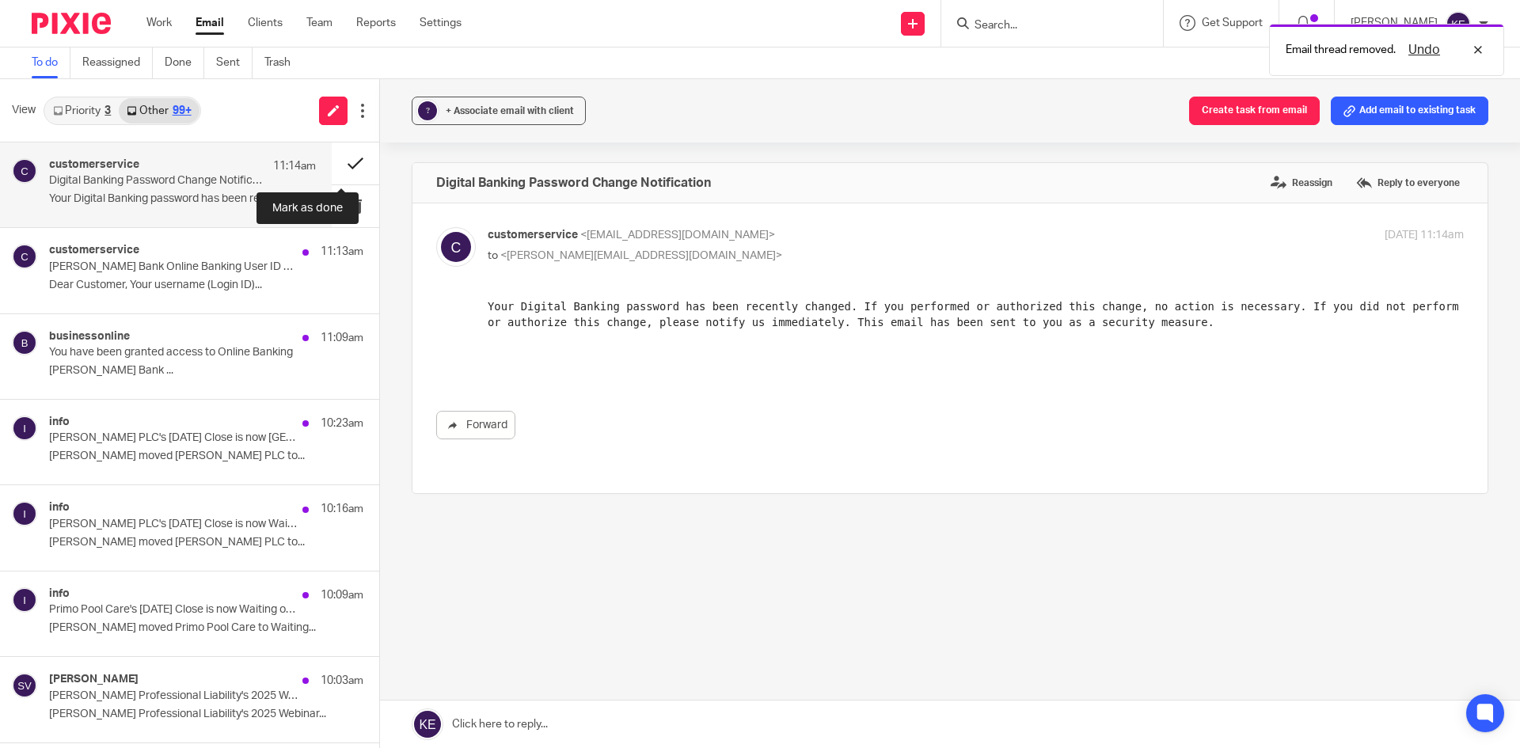
click at [335, 154] on button at bounding box center [355, 163] width 47 height 42
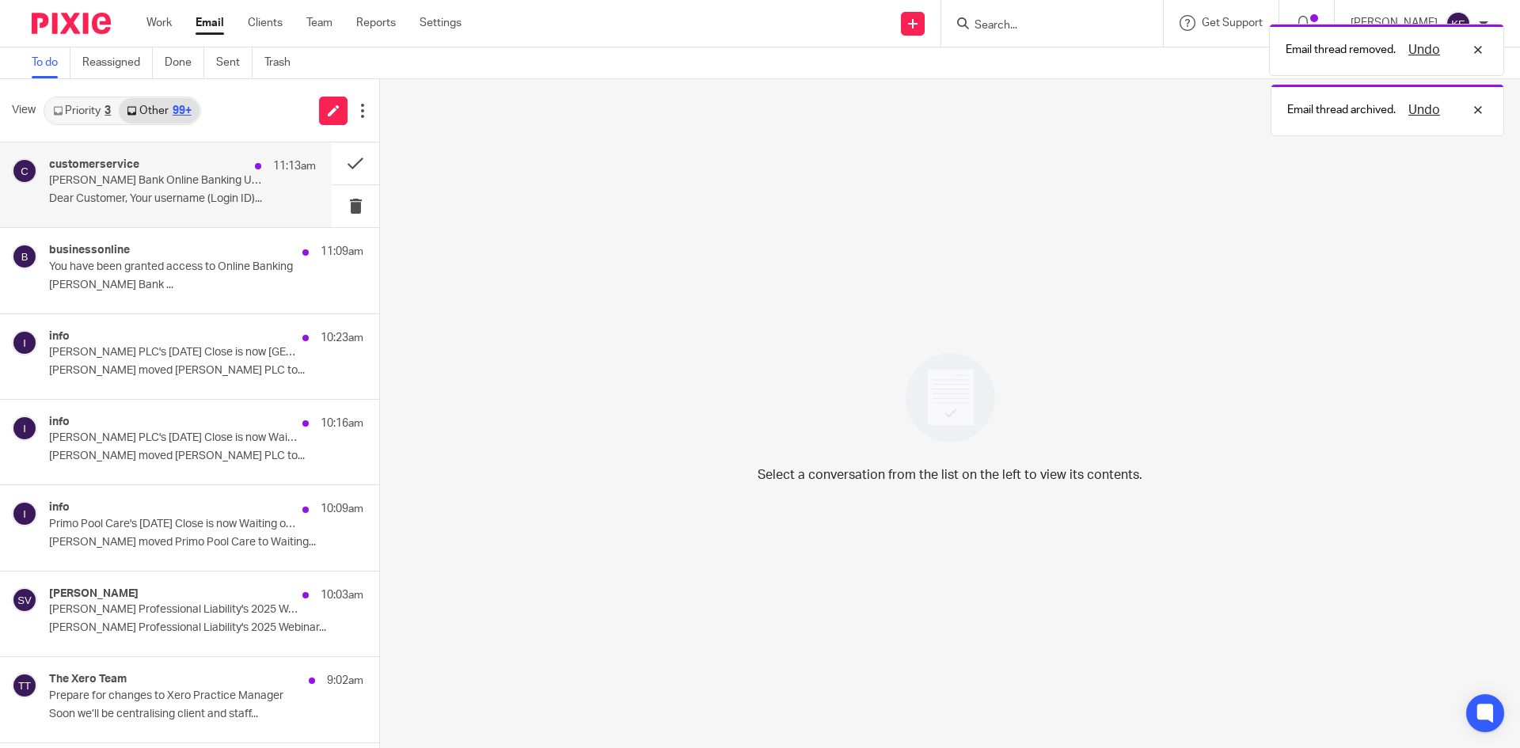
click at [247, 170] on div "11:13am" at bounding box center [281, 166] width 69 height 16
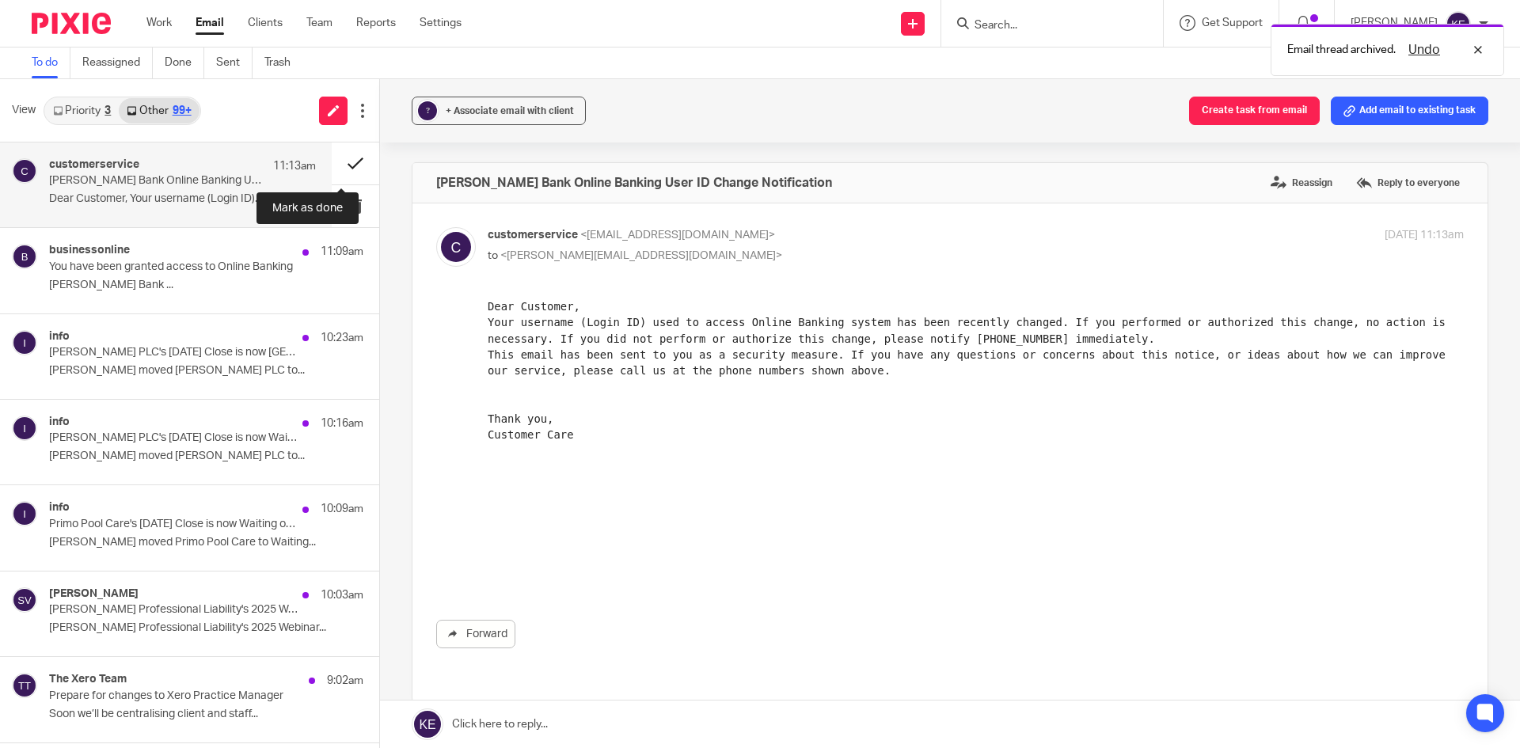
click at [340, 157] on button at bounding box center [355, 163] width 47 height 42
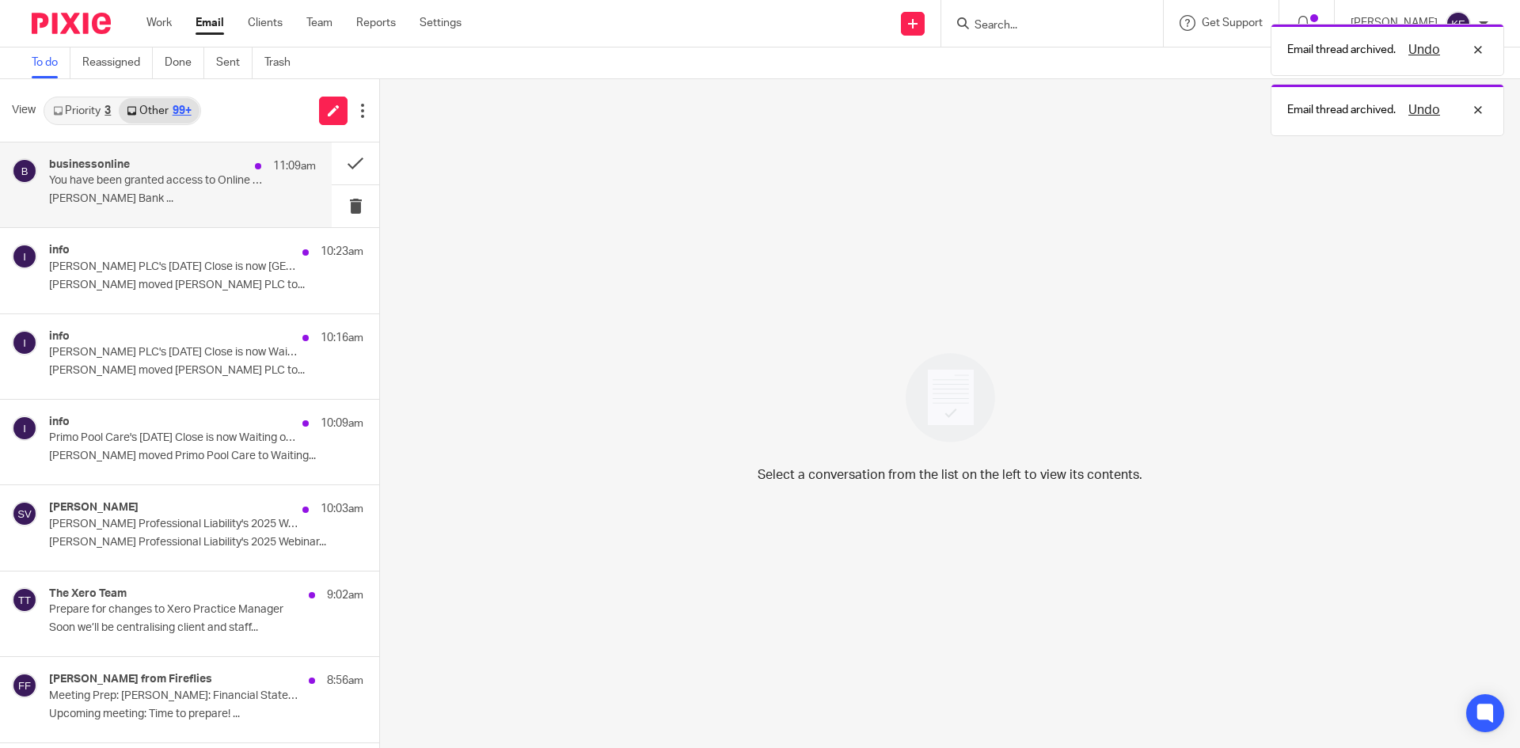
click at [248, 179] on p "You have been granted access to Online Banking" at bounding box center [156, 180] width 214 height 13
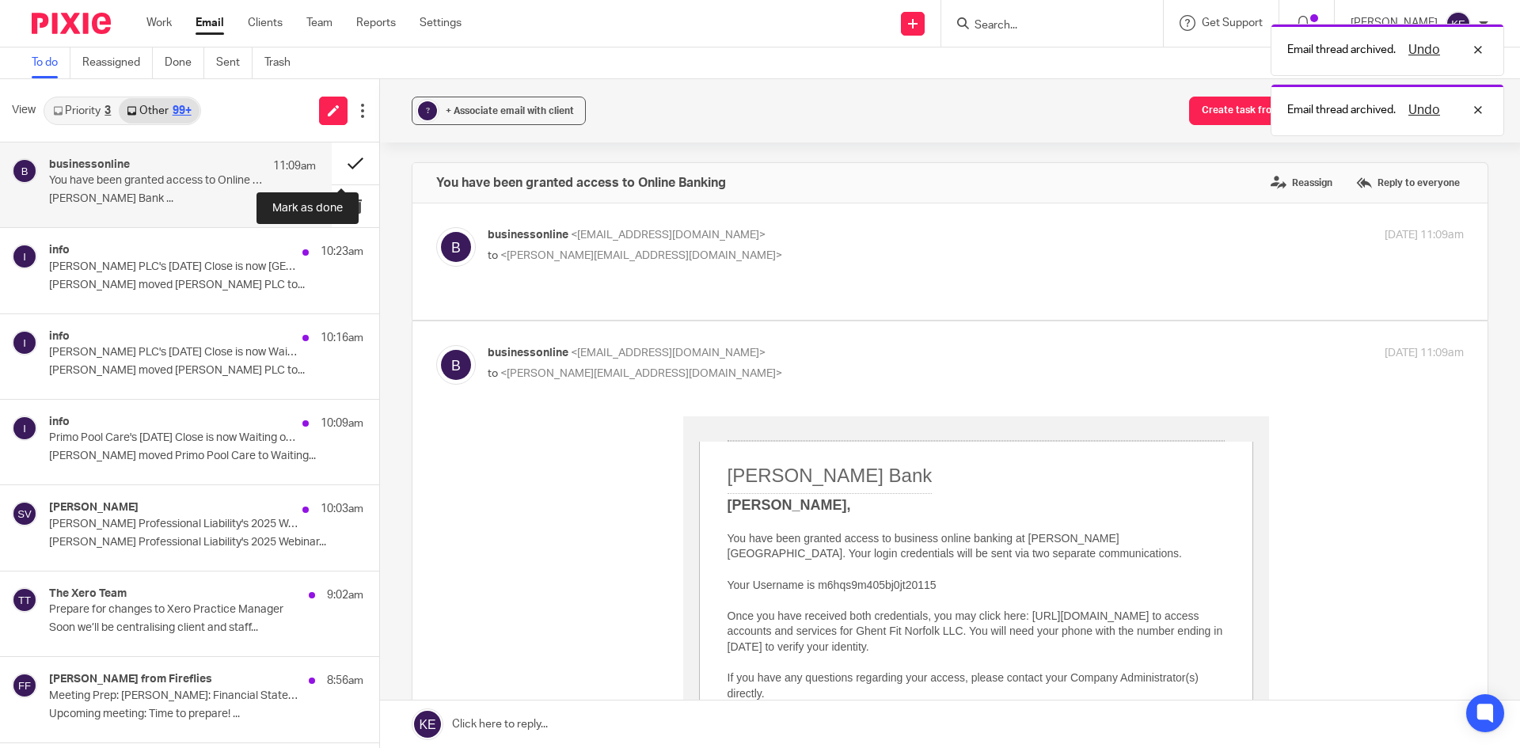
click at [332, 159] on button at bounding box center [355, 163] width 47 height 42
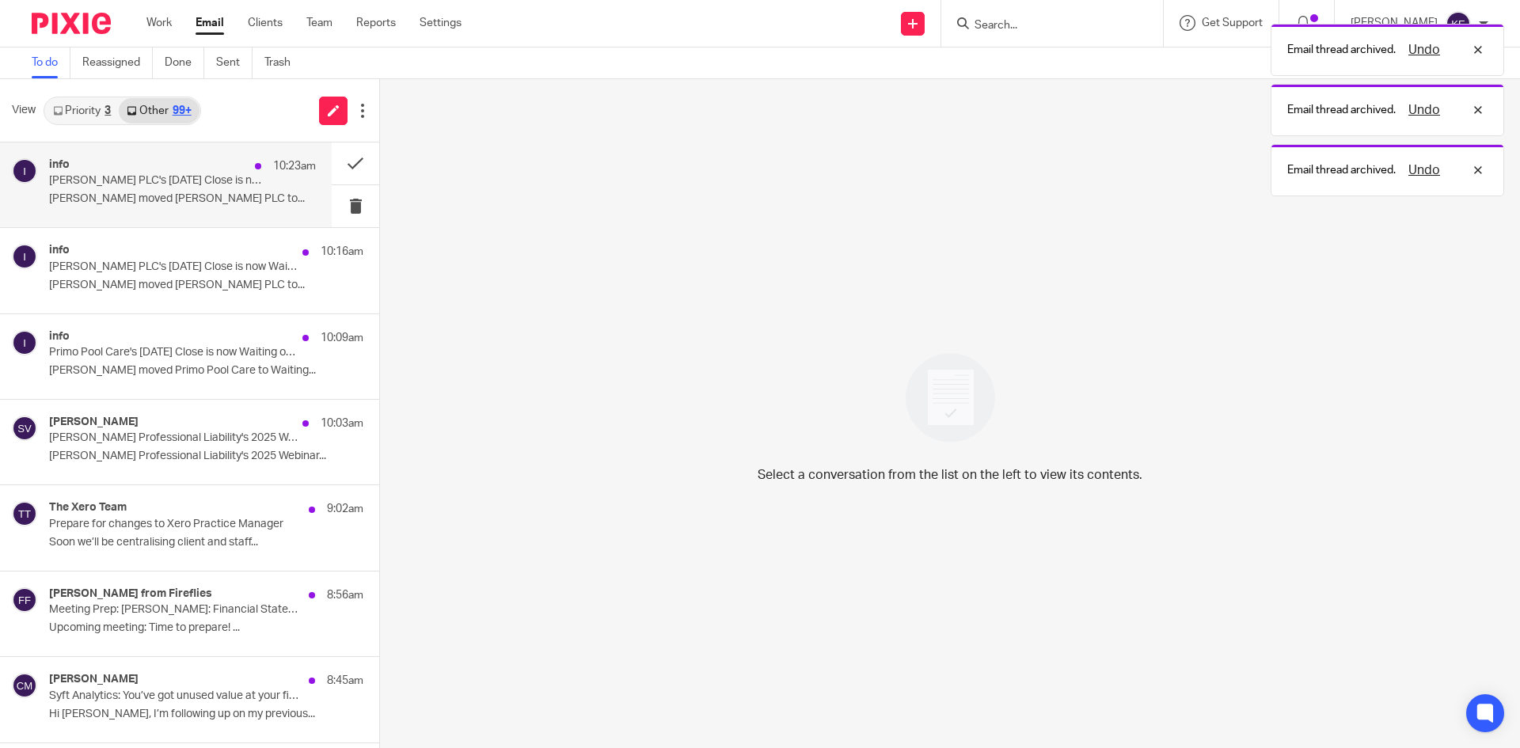
click at [219, 182] on p "[PERSON_NAME] PLC's [DATE] Close is now [GEOGRAPHIC_DATA]" at bounding box center [156, 180] width 214 height 13
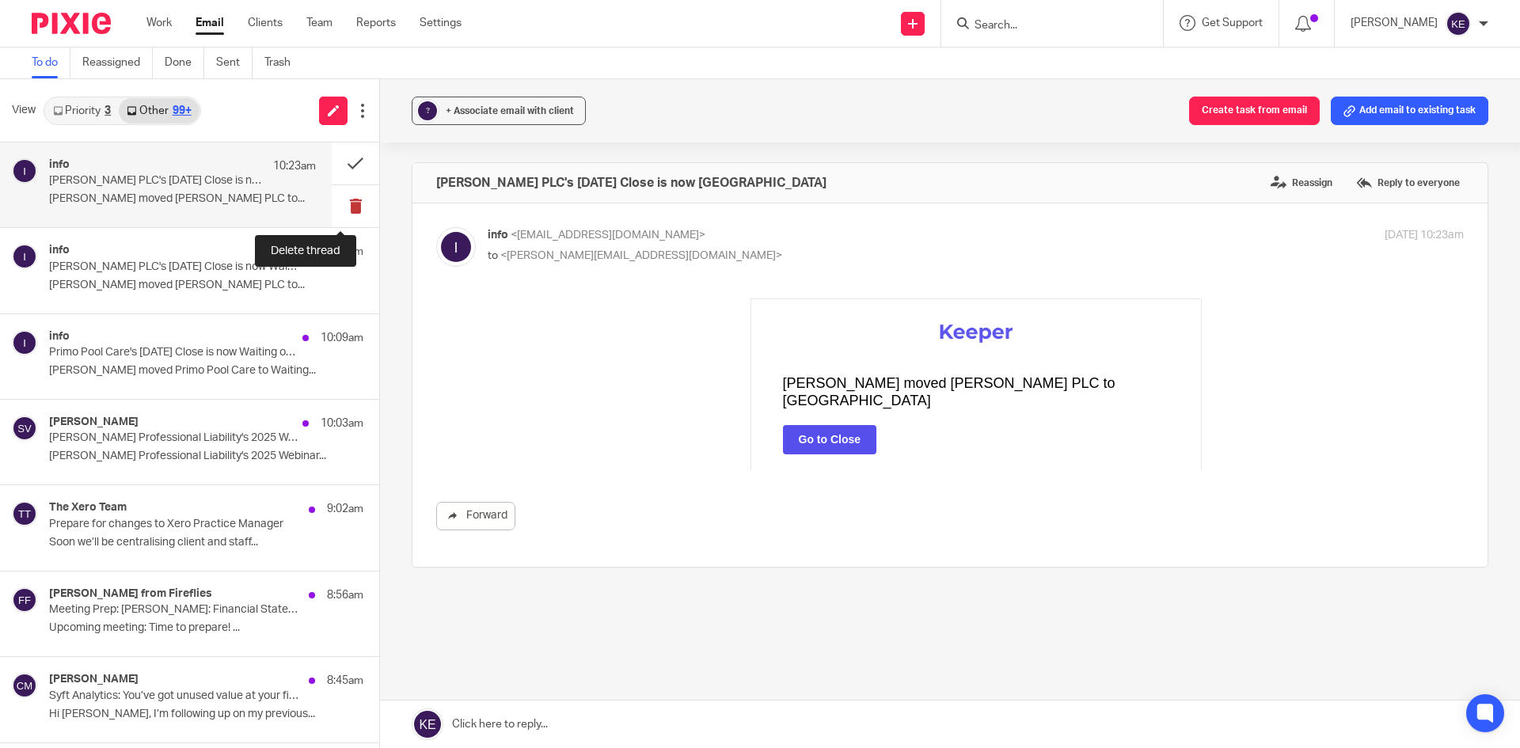
click at [344, 201] on button at bounding box center [355, 206] width 47 height 42
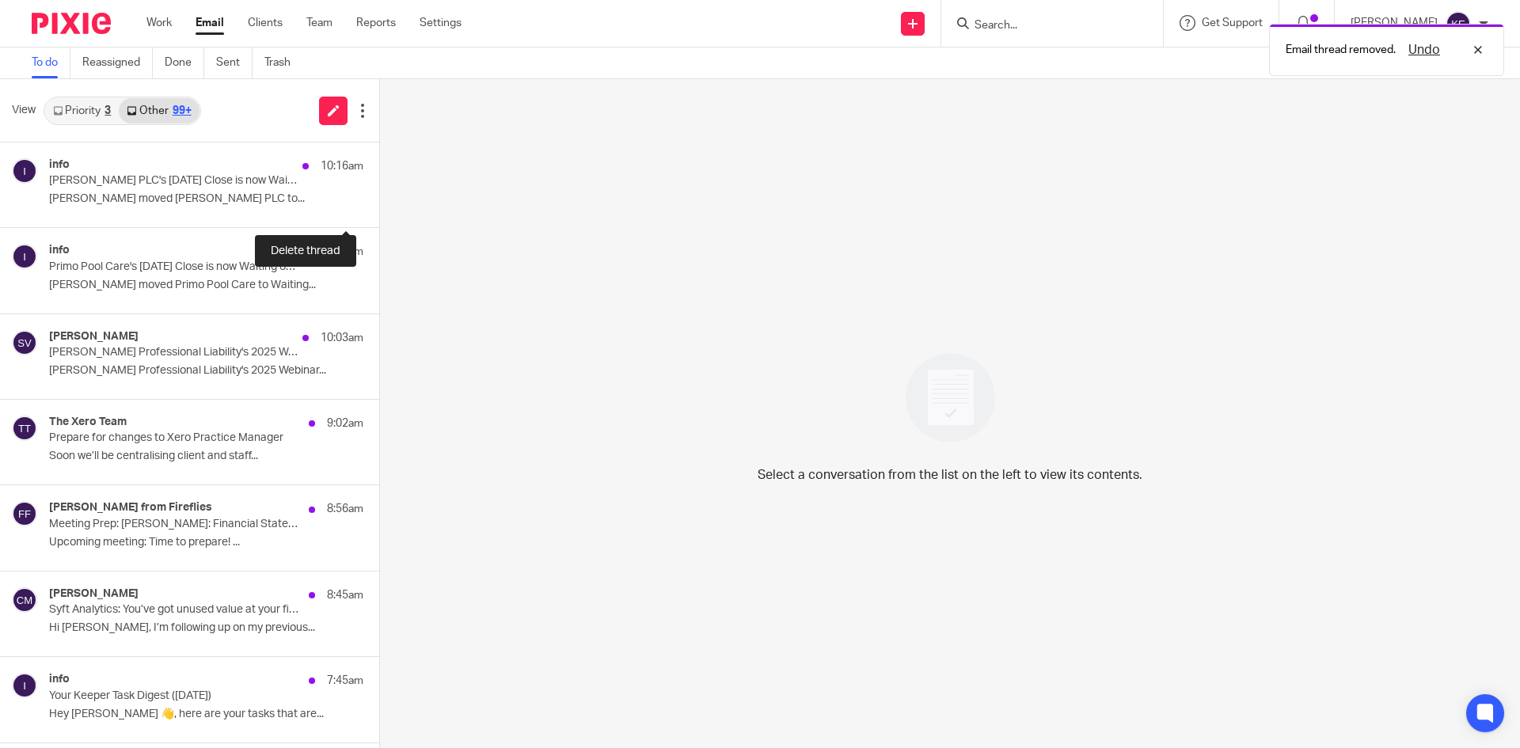
click at [379, 201] on button at bounding box center [385, 206] width 13 height 42
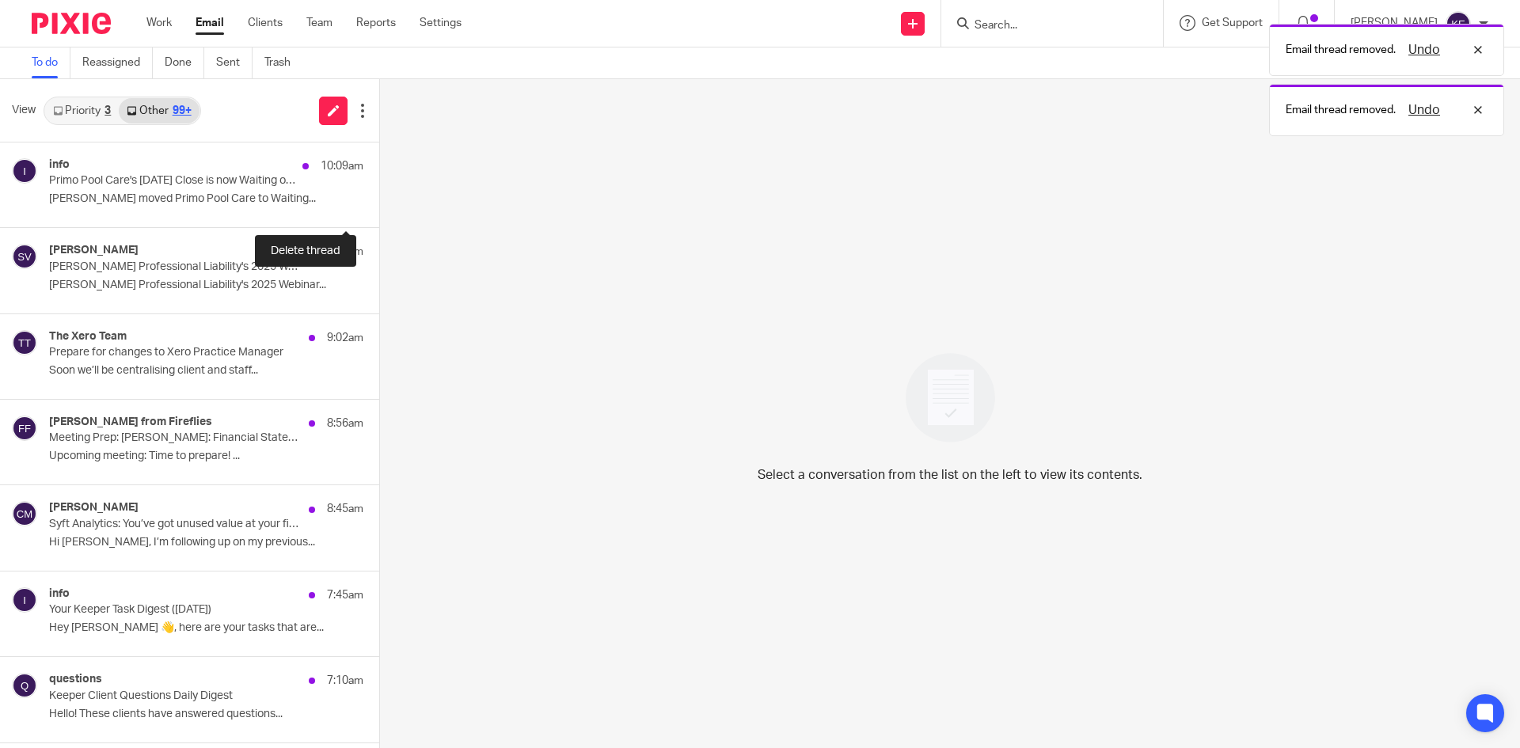
click at [379, 201] on button at bounding box center [385, 206] width 13 height 42
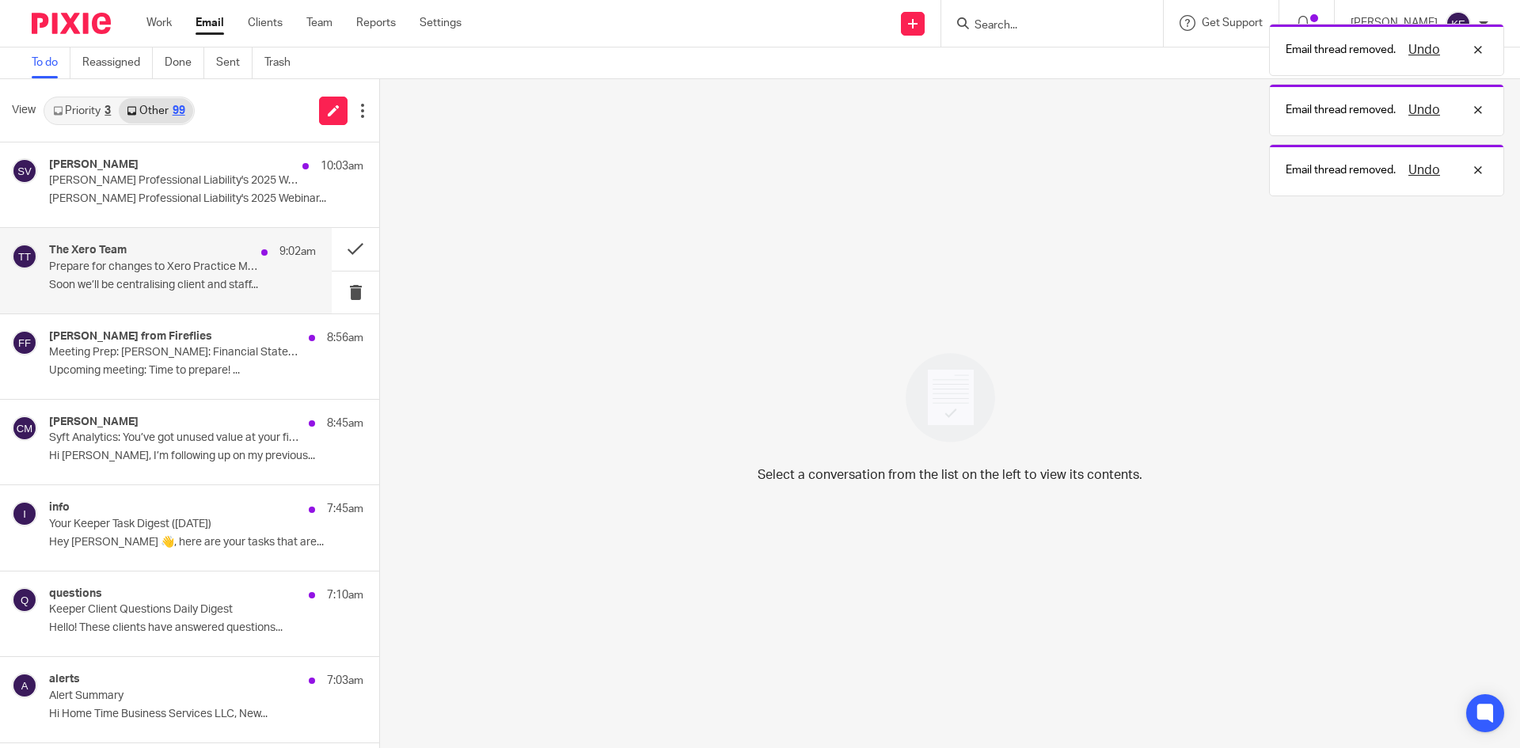
click at [230, 281] on p "Soon we’ll be centralising client and staff..." at bounding box center [182, 285] width 267 height 13
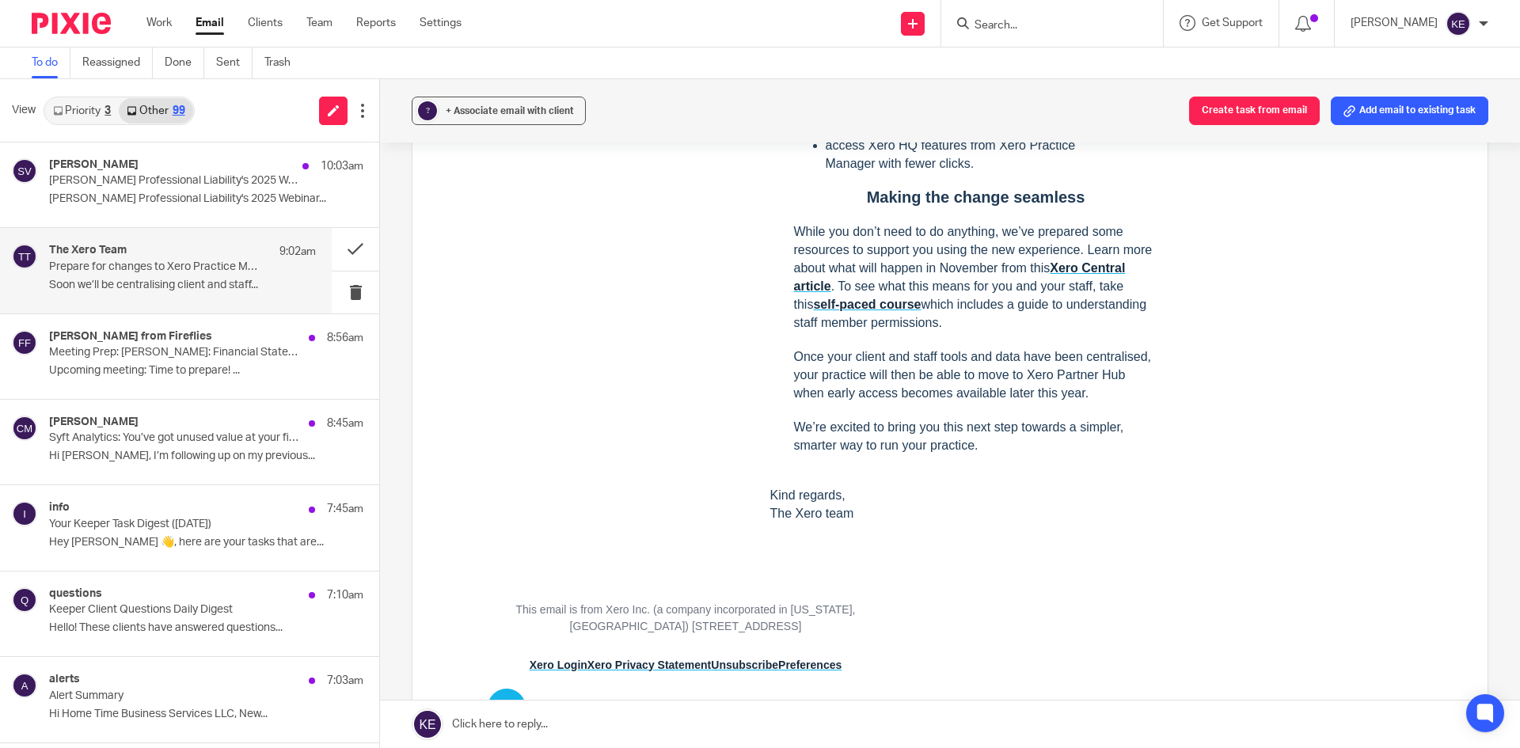
scroll to position [871, 0]
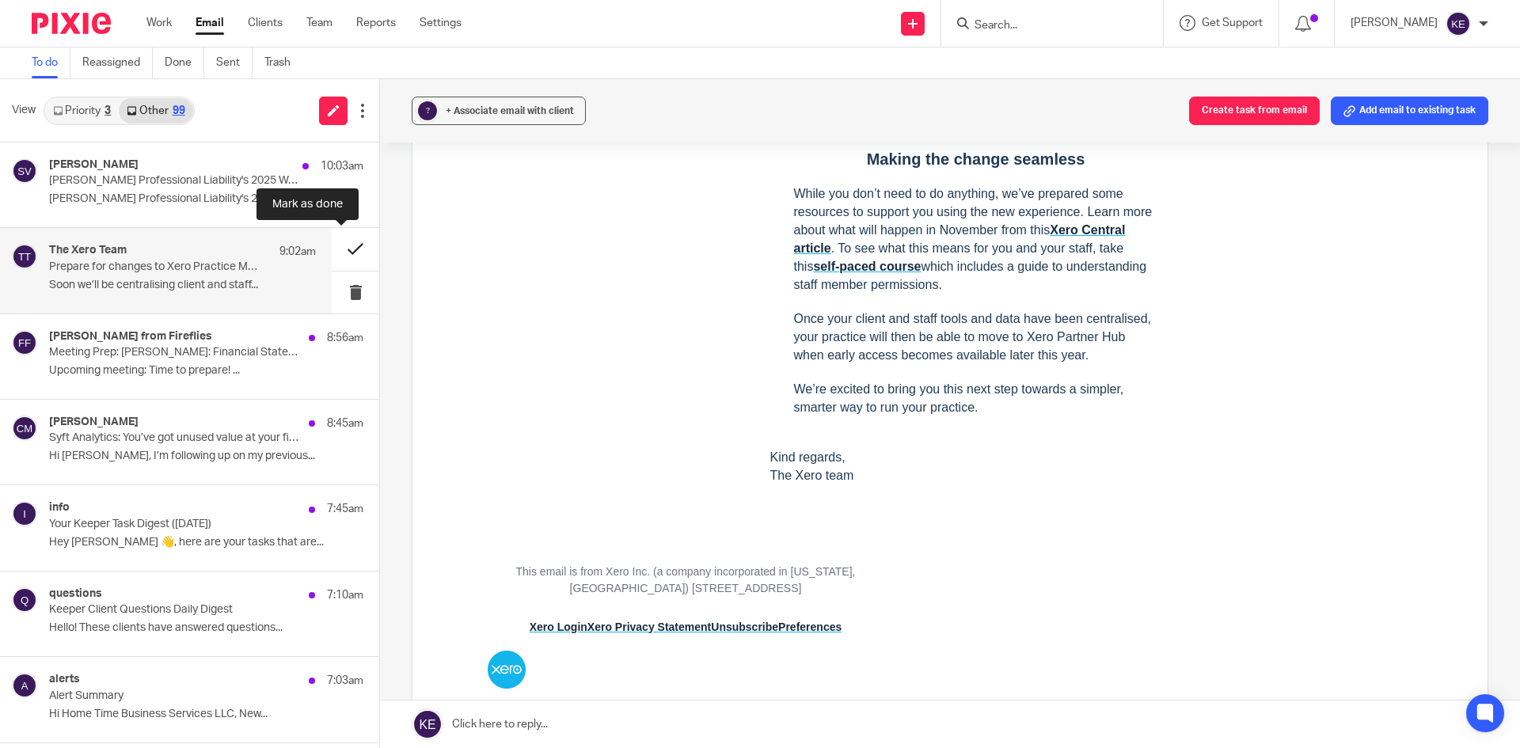
click at [348, 247] on button at bounding box center [355, 249] width 47 height 42
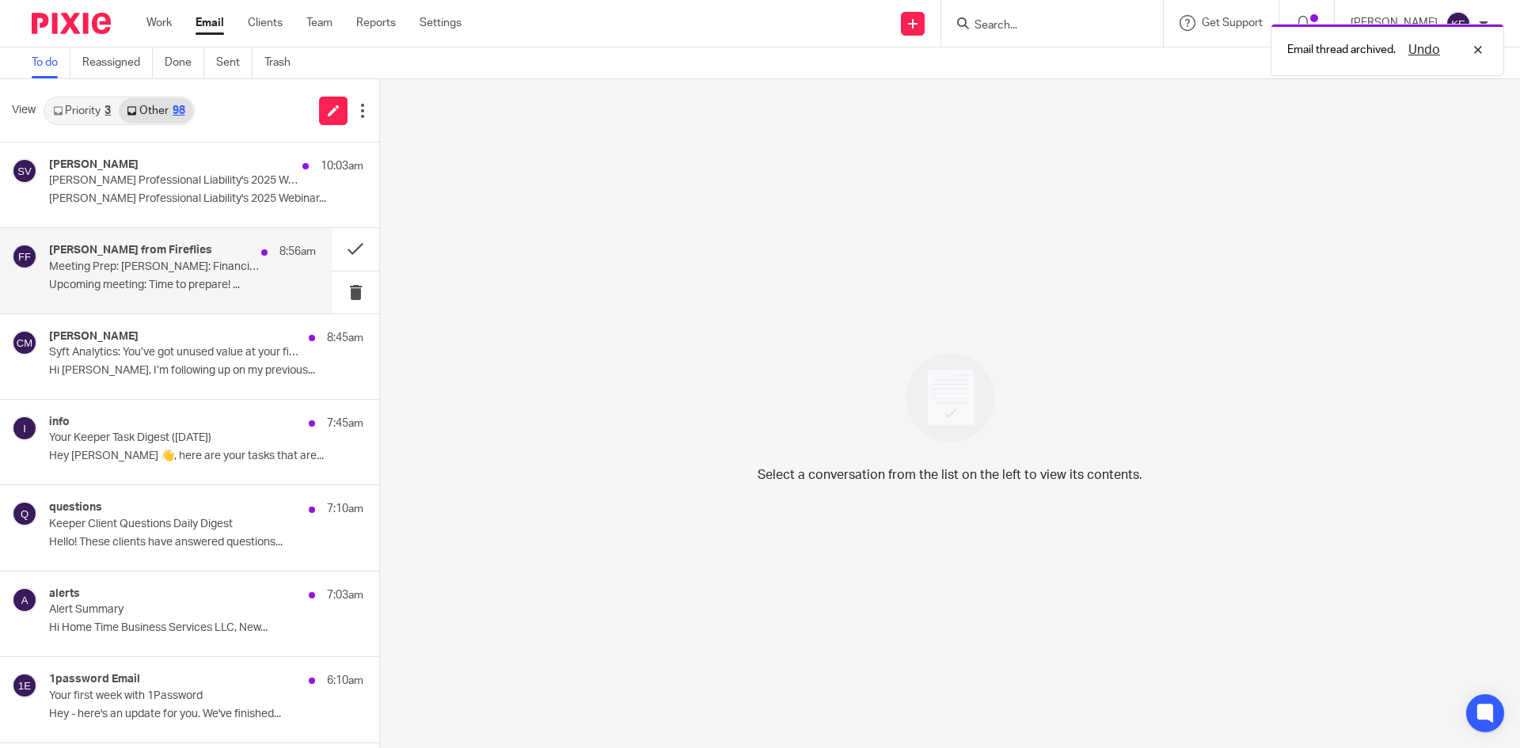
click at [215, 273] on p "Meeting Prep: [PERSON_NAME]: Financial Statement Review ([PERSON_NAME])" at bounding box center [156, 266] width 214 height 13
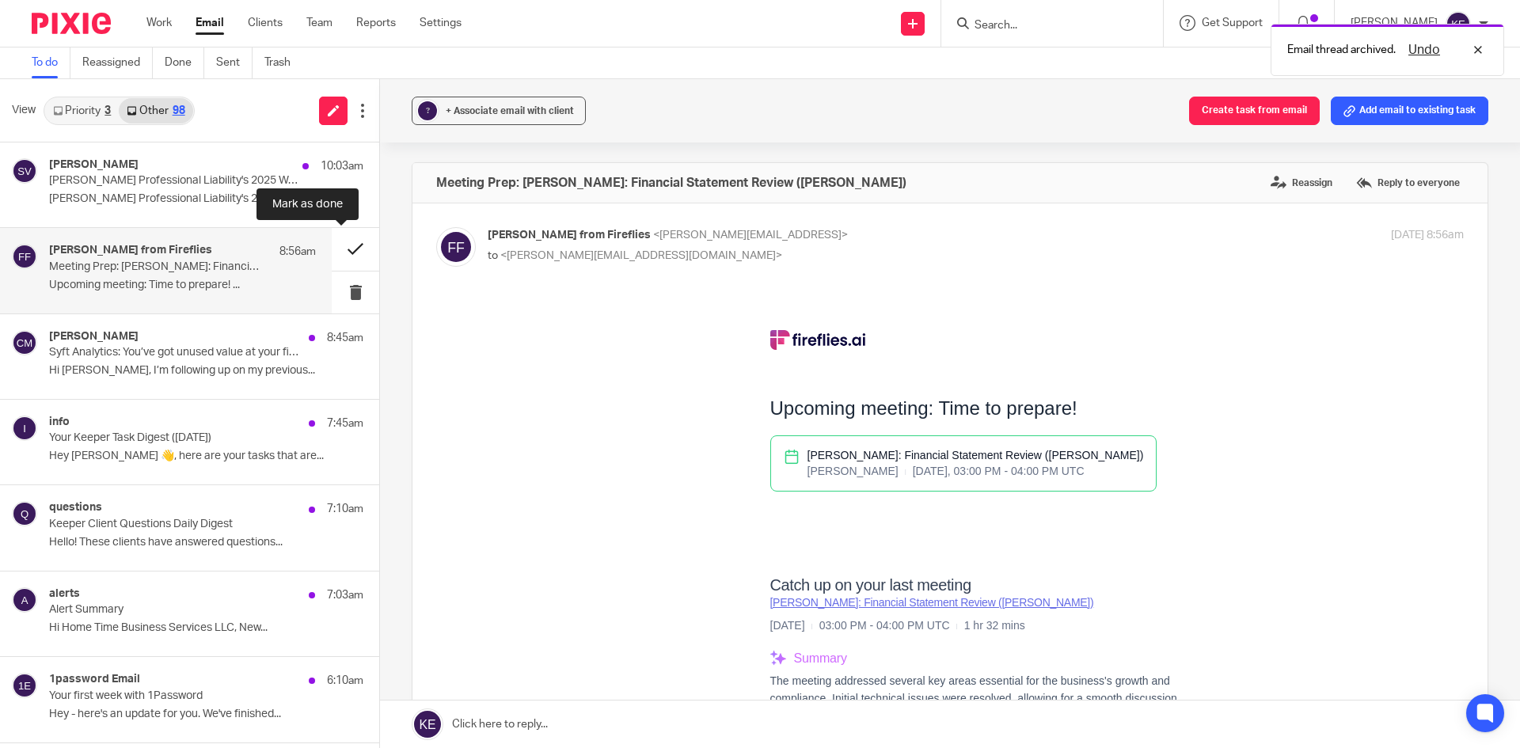
scroll to position [0, 0]
click at [349, 239] on button at bounding box center [355, 249] width 47 height 42
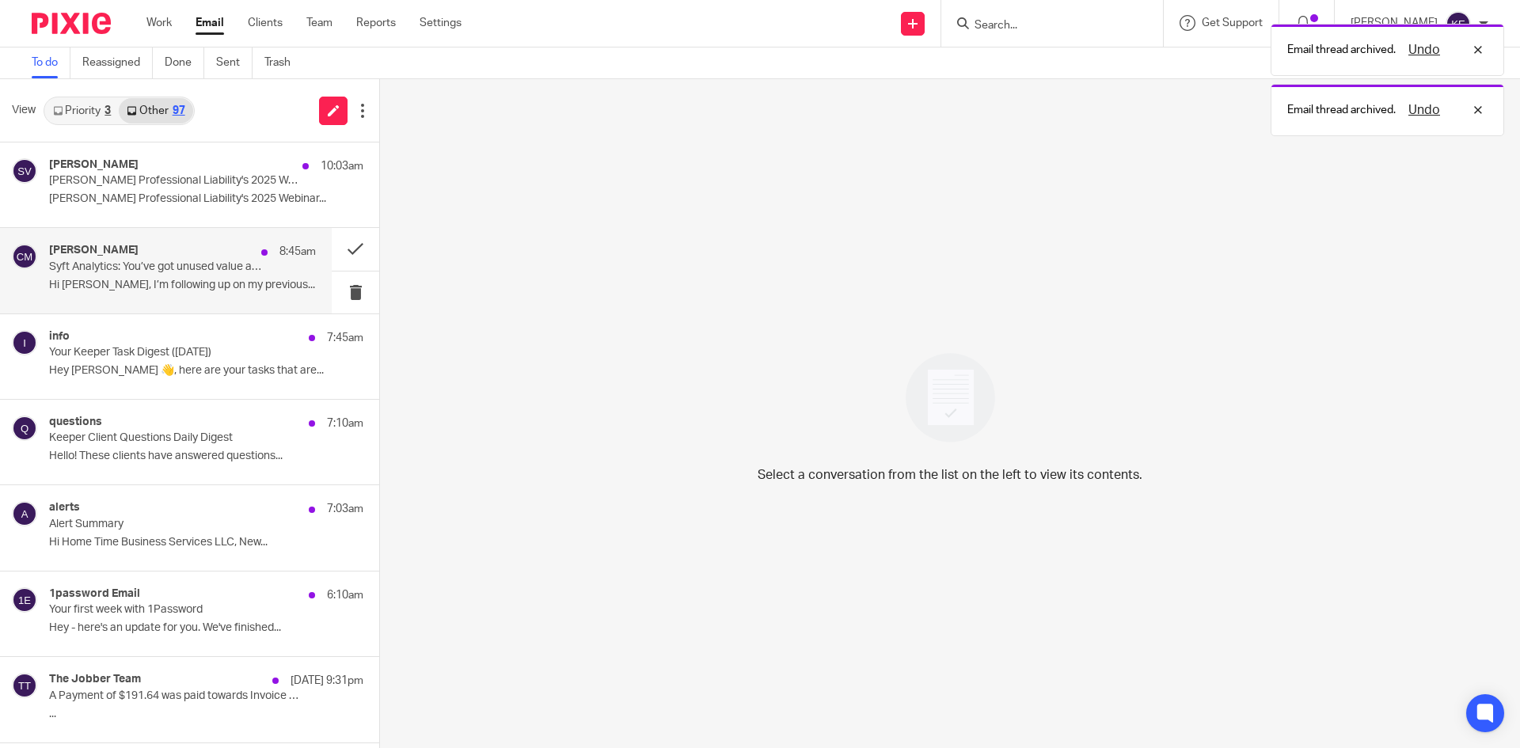
click at [190, 296] on div "[PERSON_NAME] 8:45am Syft Analytics: You’ve got unused value at your fingertips…" at bounding box center [182, 270] width 267 height 53
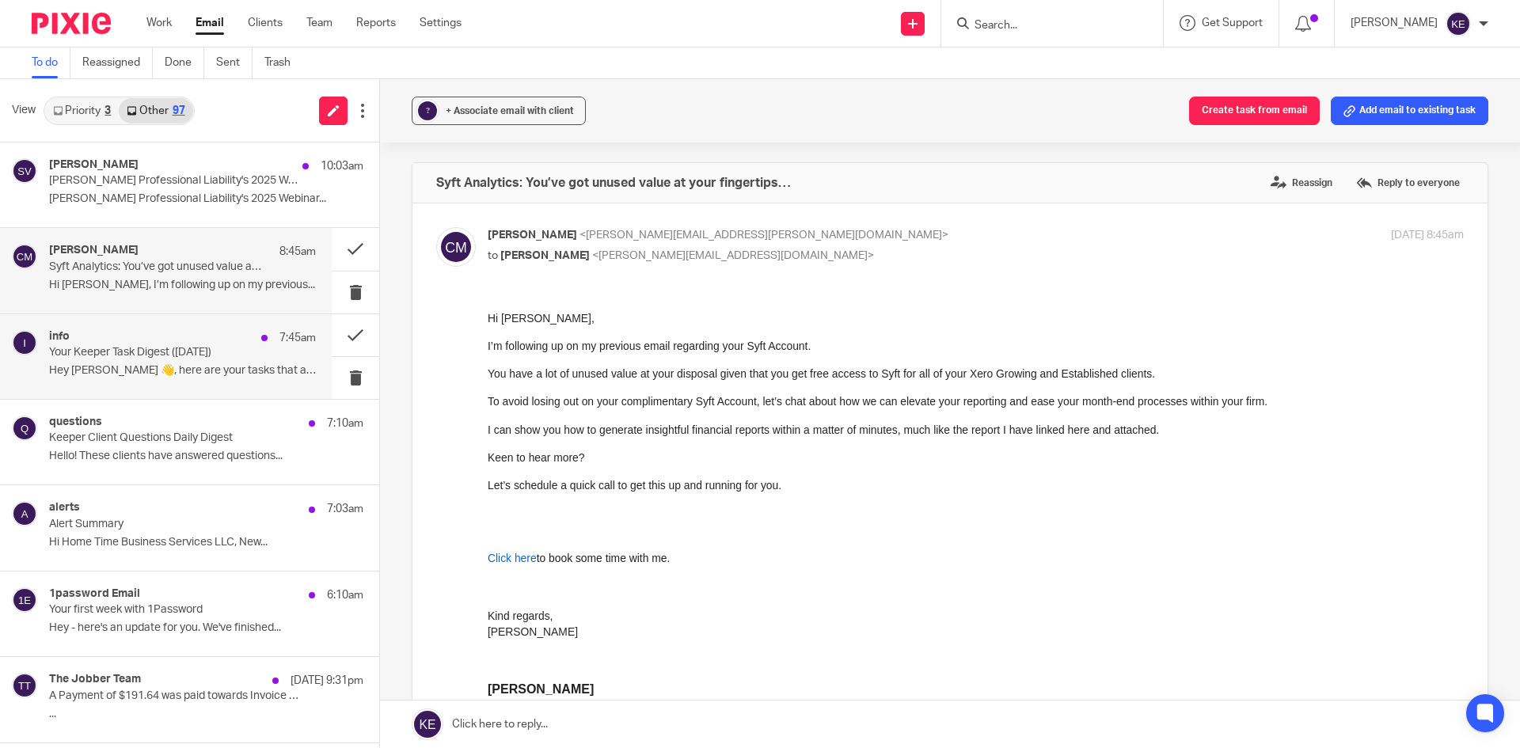
click at [165, 347] on p "Your Keeper Task Digest ([DATE])" at bounding box center [156, 352] width 214 height 13
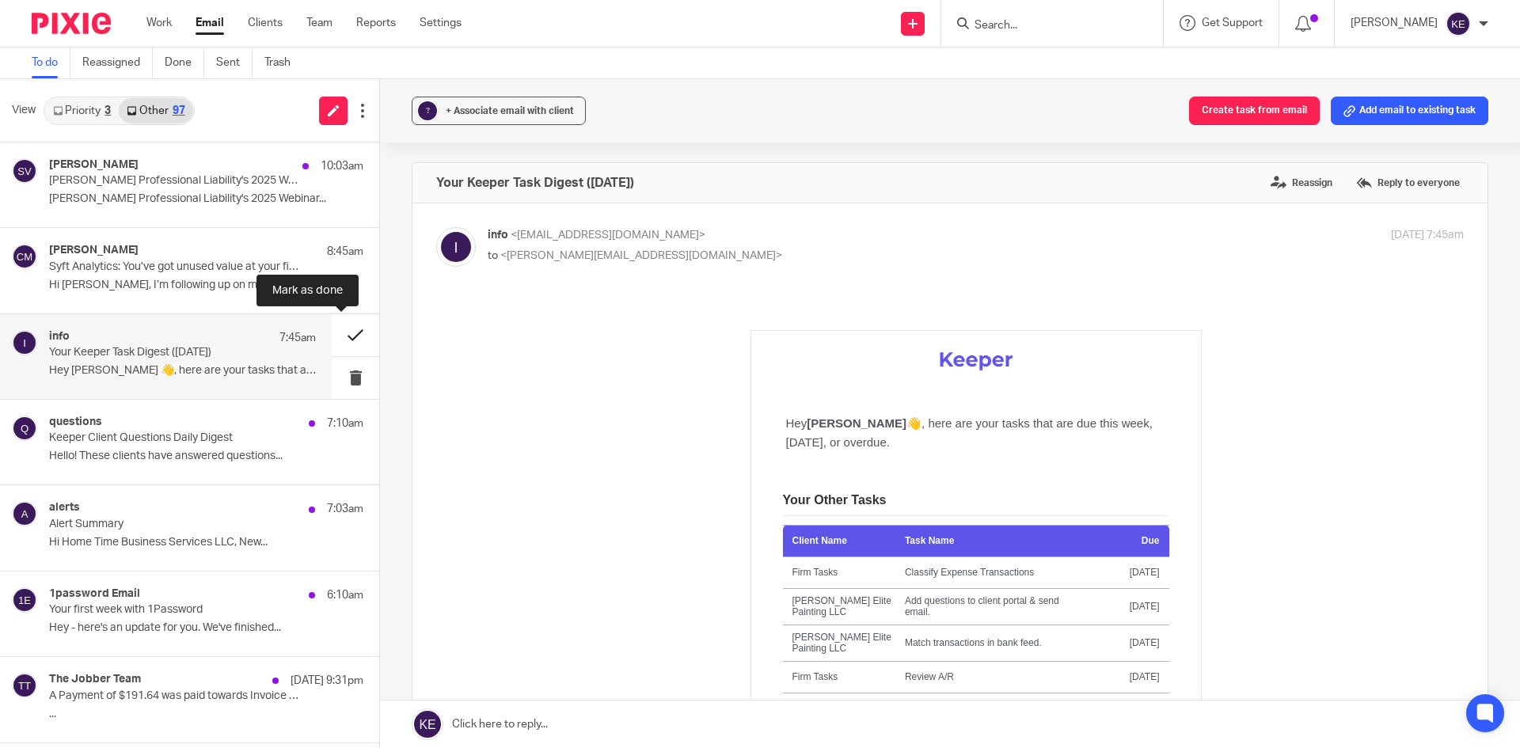
click at [332, 331] on button at bounding box center [355, 335] width 47 height 42
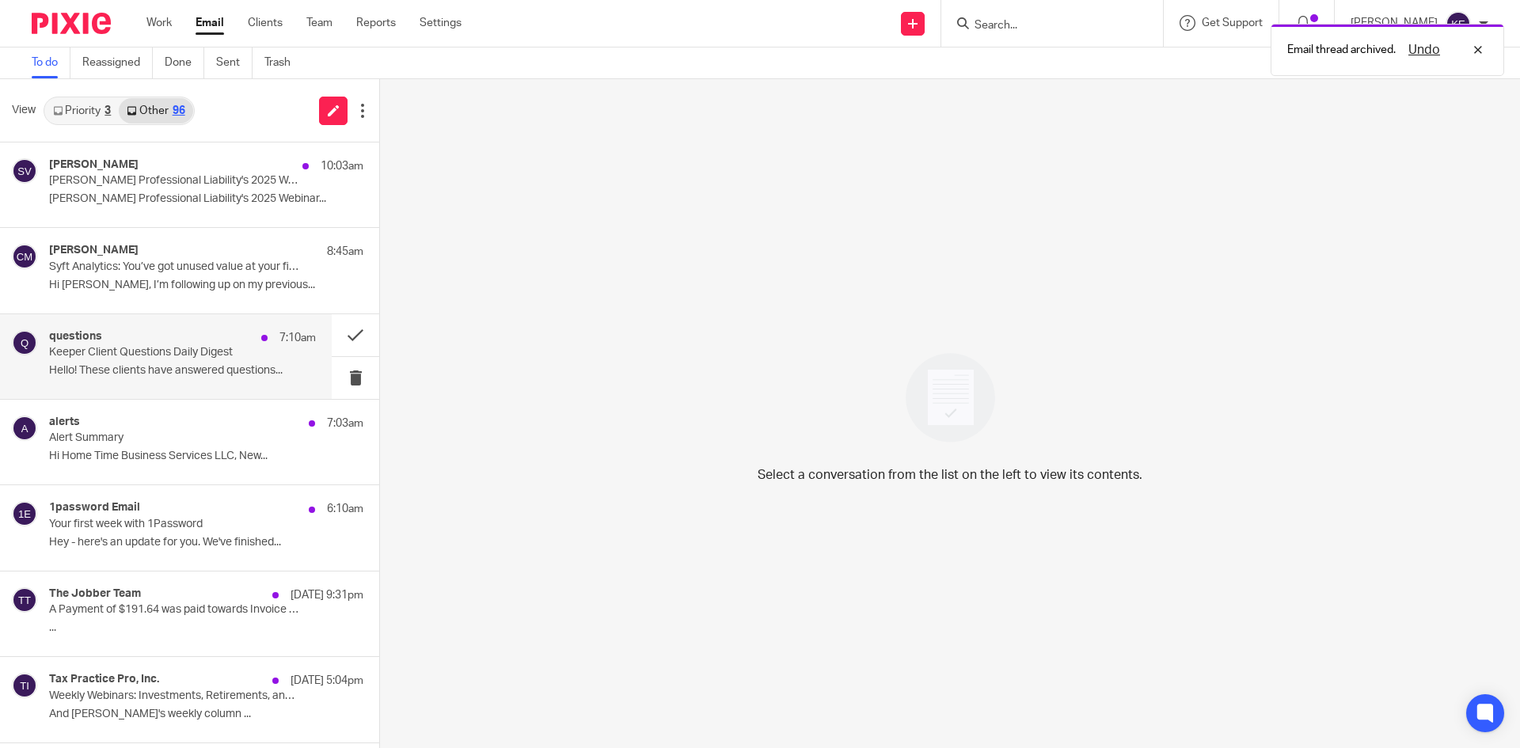
click at [188, 380] on div "questions 7:10am Keeper Client Questions Daily Digest Hello! These clients have…" at bounding box center [182, 356] width 267 height 53
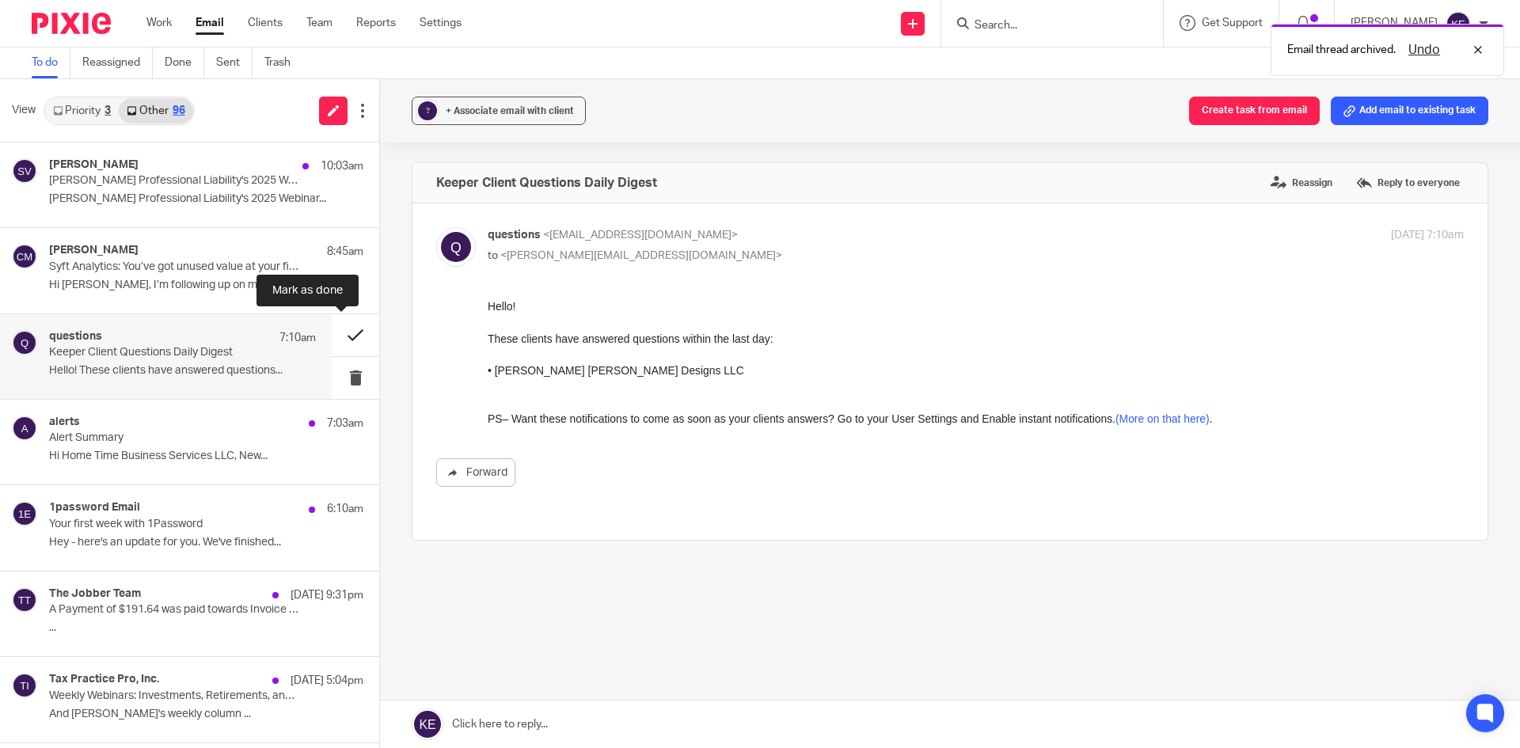
click at [343, 331] on button at bounding box center [355, 335] width 47 height 42
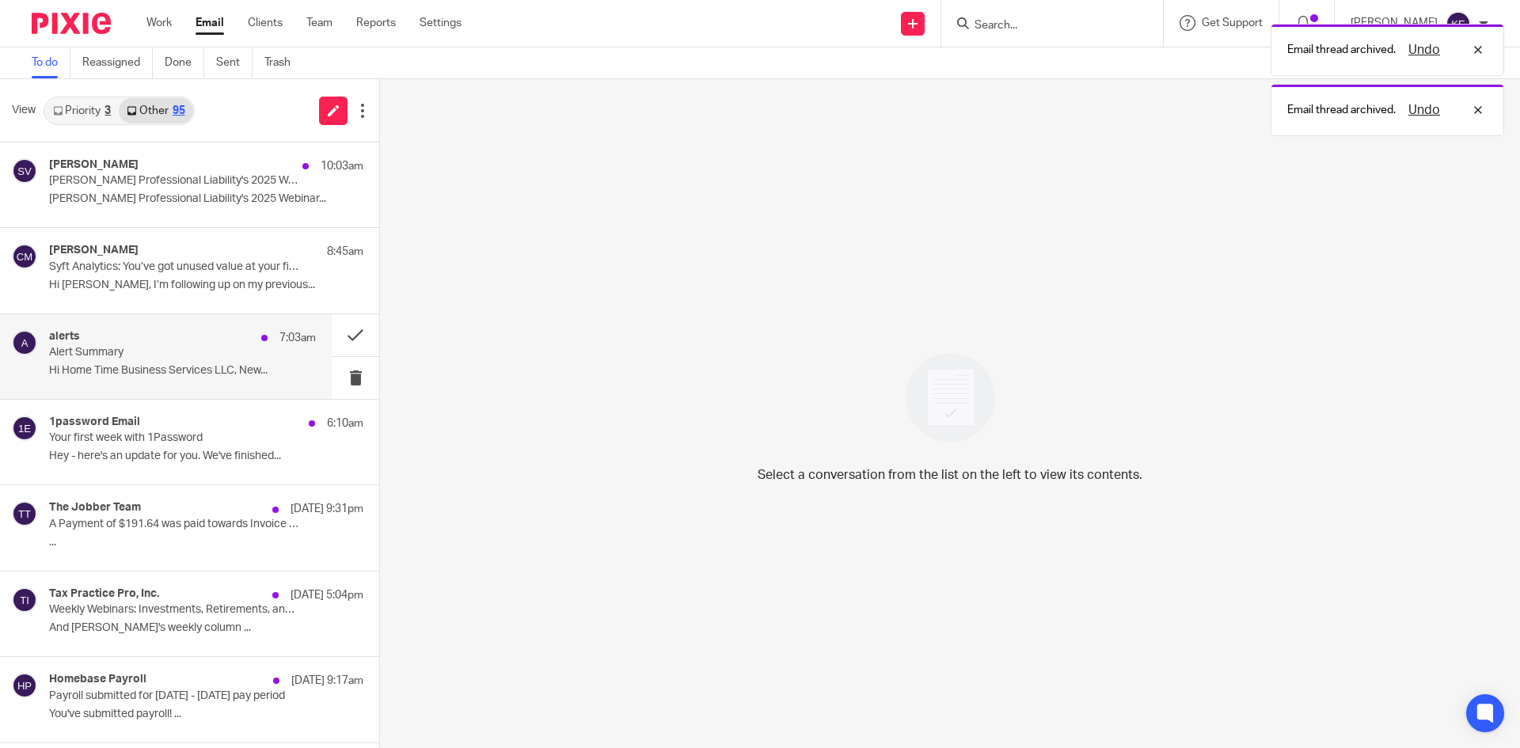
click at [227, 364] on p "Hi Home Time Business Services LLC, New..." at bounding box center [182, 370] width 267 height 13
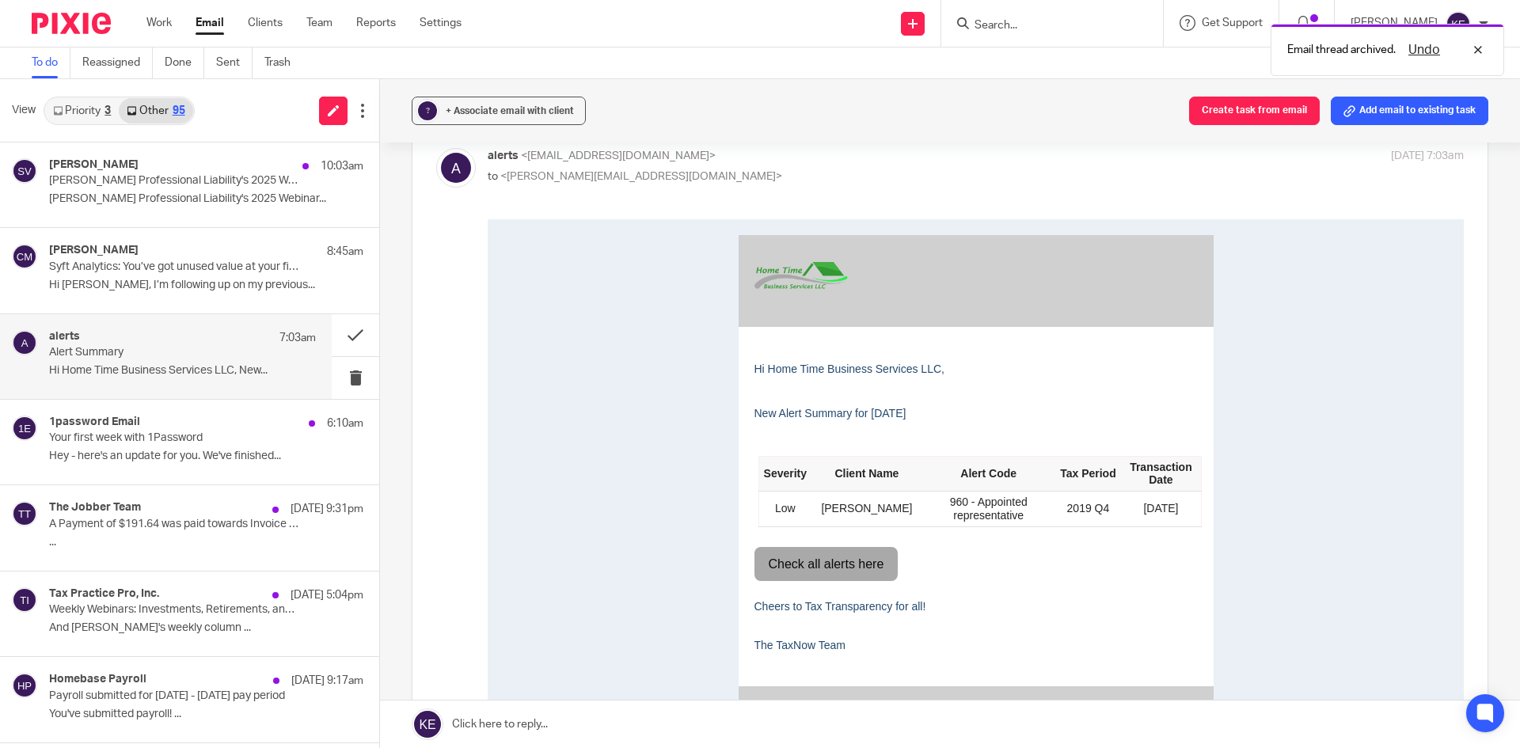
scroll to position [158, 0]
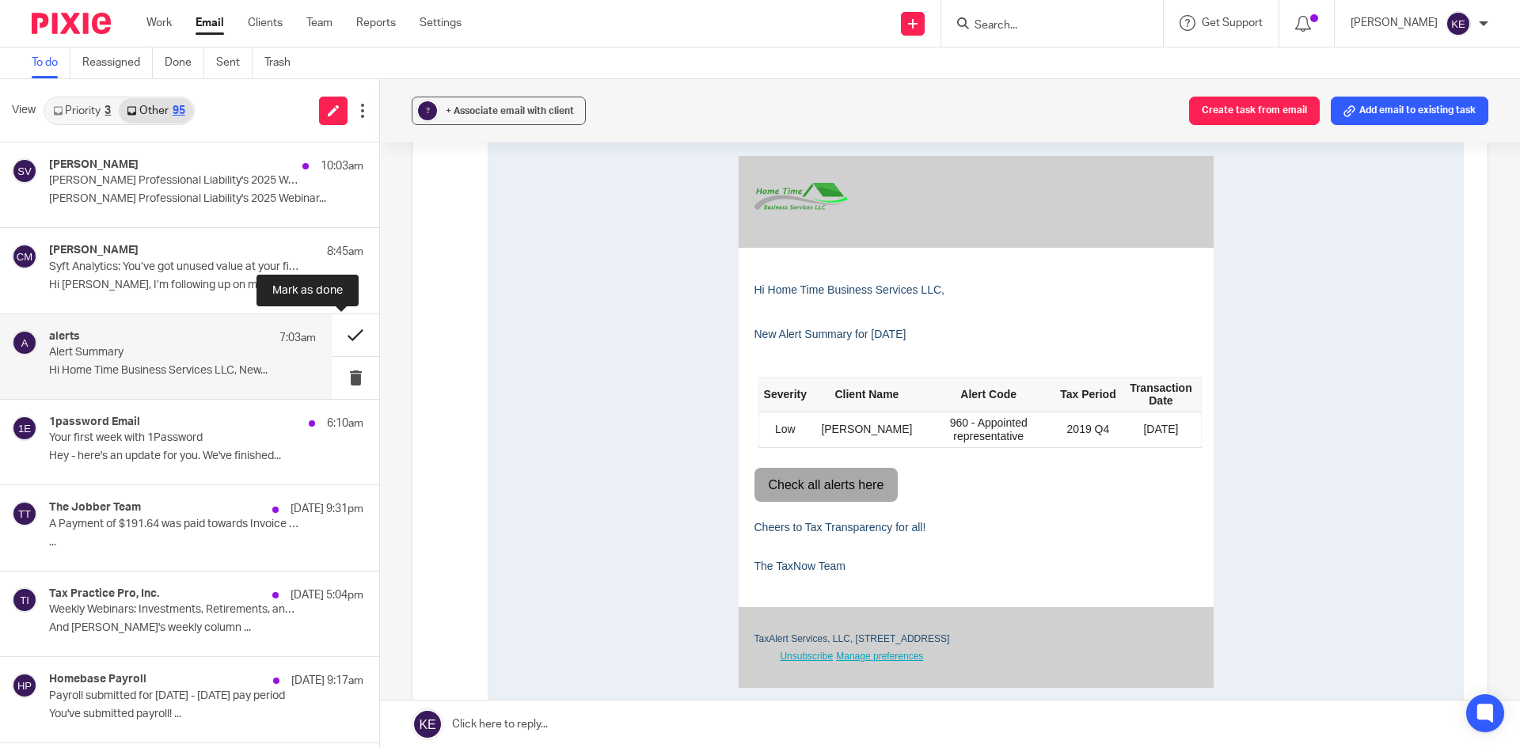
click at [343, 340] on button at bounding box center [355, 335] width 47 height 42
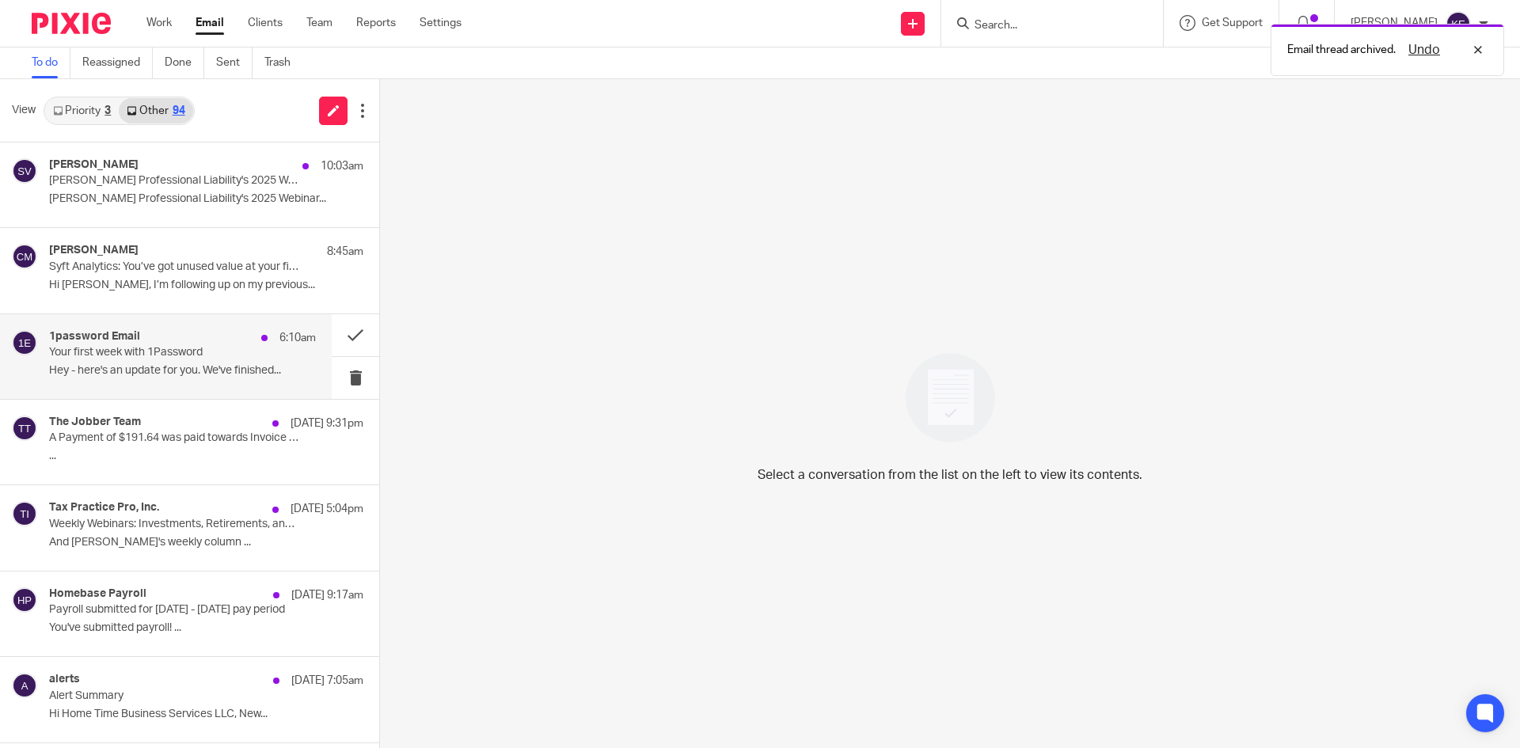
click at [209, 344] on div "1password Email 6:10am" at bounding box center [182, 338] width 267 height 16
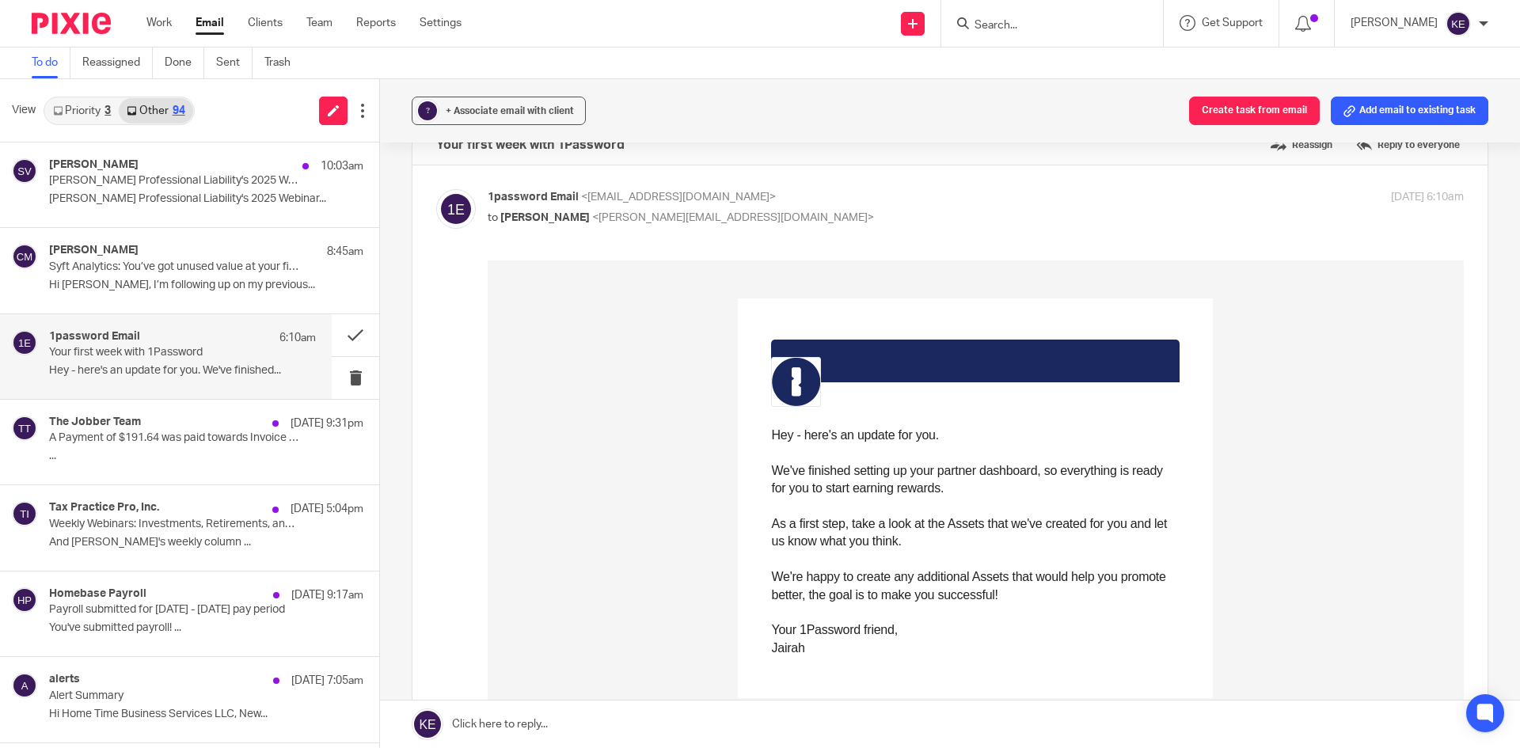
scroll to position [0, 0]
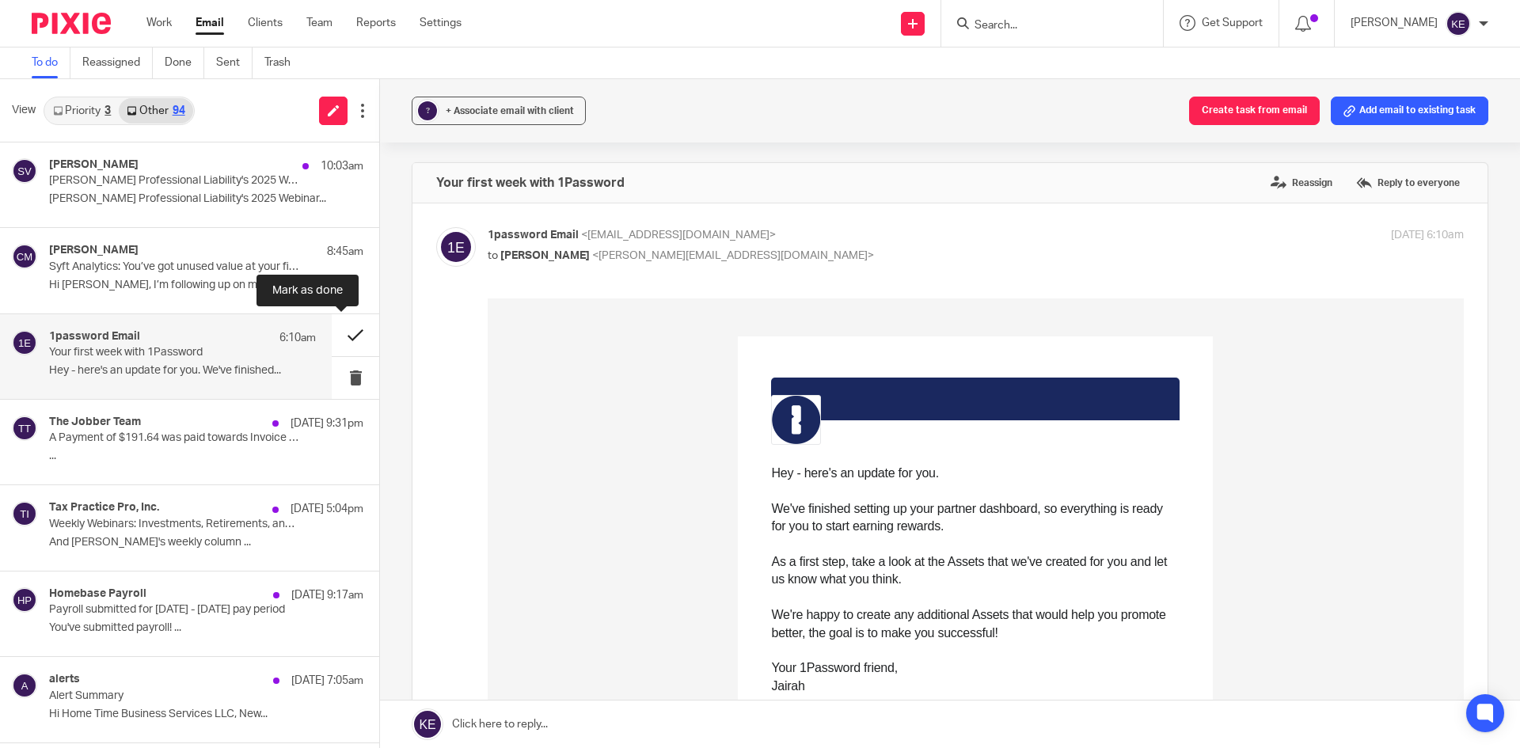
click at [350, 329] on button at bounding box center [355, 335] width 47 height 42
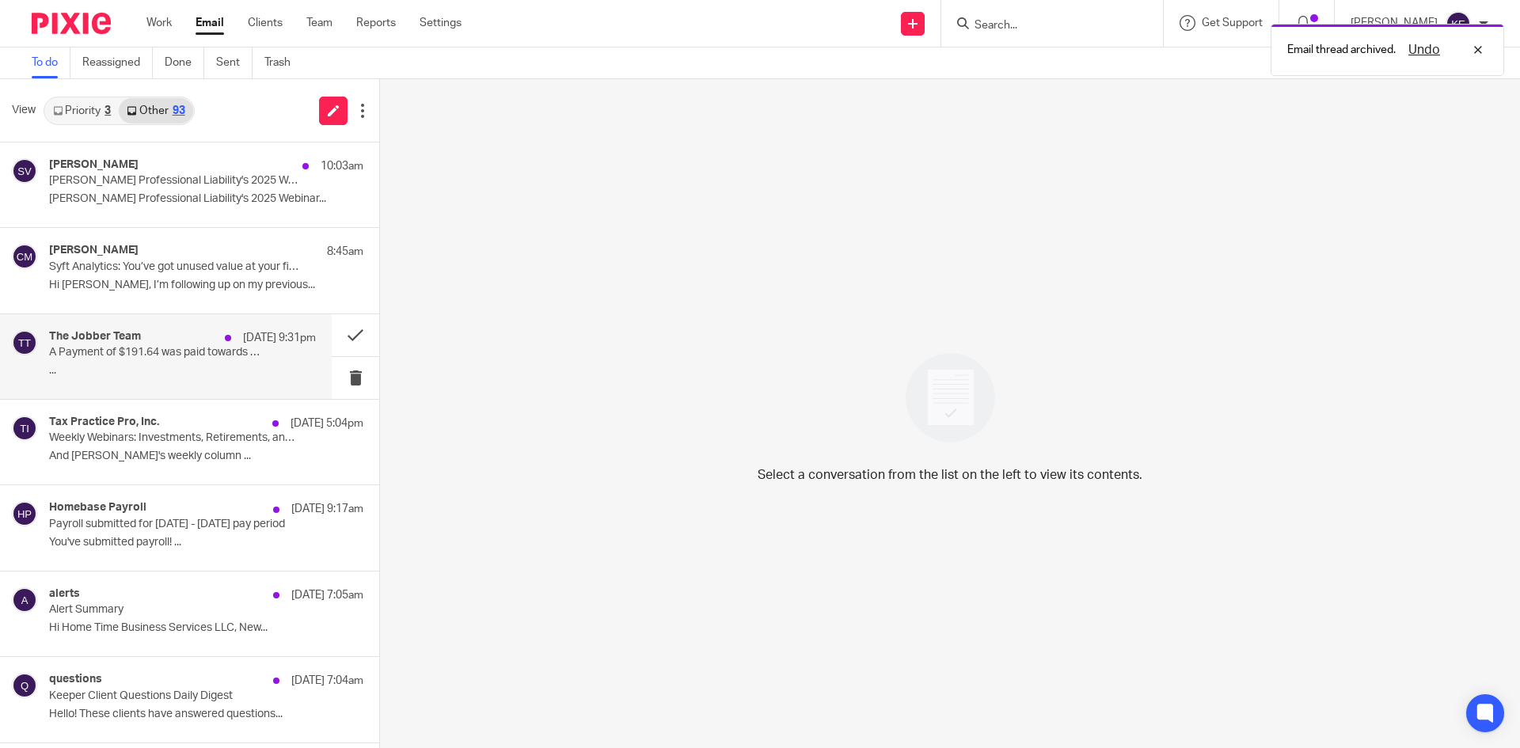
click at [222, 352] on p "A Payment of $191.64 was paid towards Invoice #3930" at bounding box center [156, 352] width 214 height 13
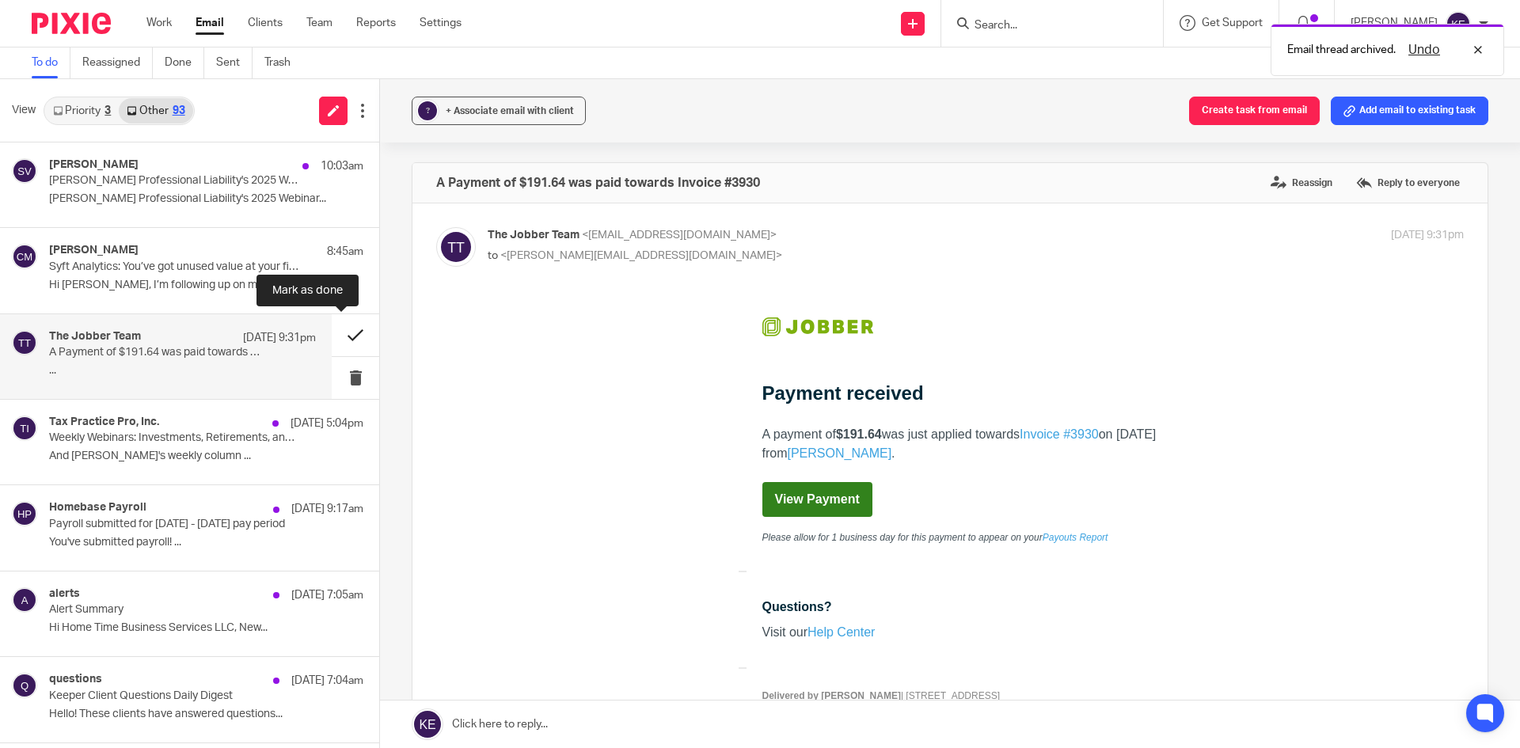
click at [340, 341] on button at bounding box center [355, 335] width 47 height 42
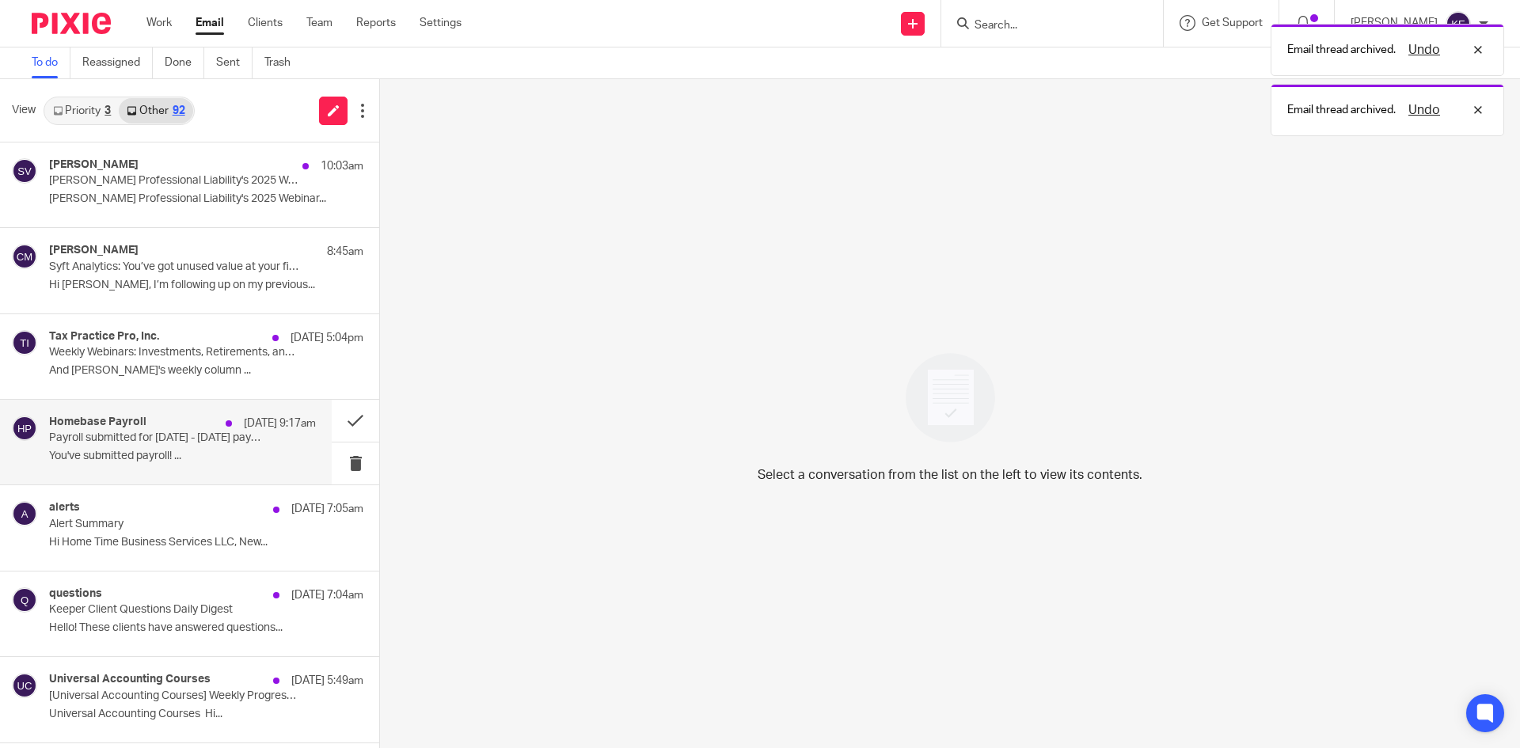
click at [199, 442] on p "Payroll submitted for [DATE] - [DATE] pay period" at bounding box center [156, 437] width 214 height 13
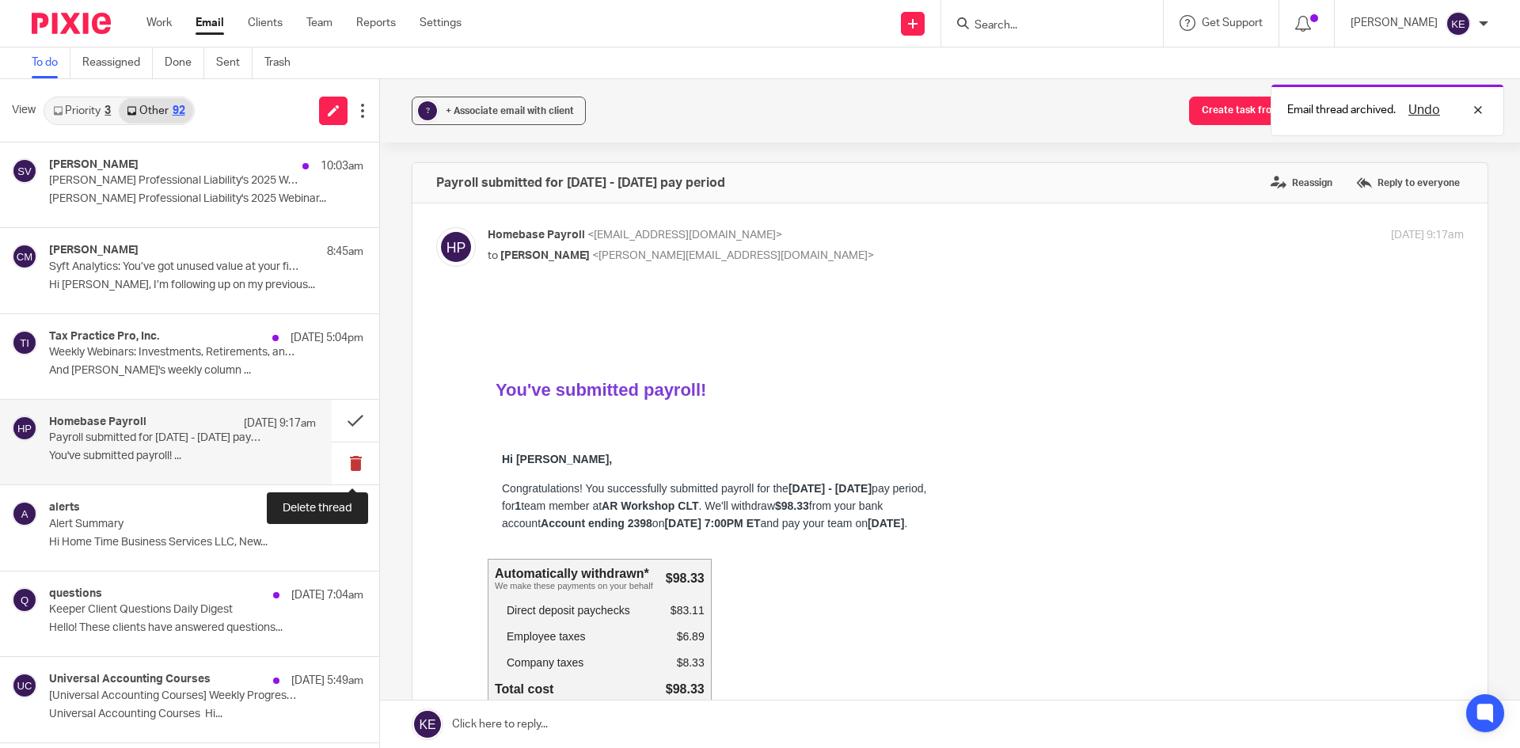
click at [353, 457] on button at bounding box center [355, 464] width 47 height 42
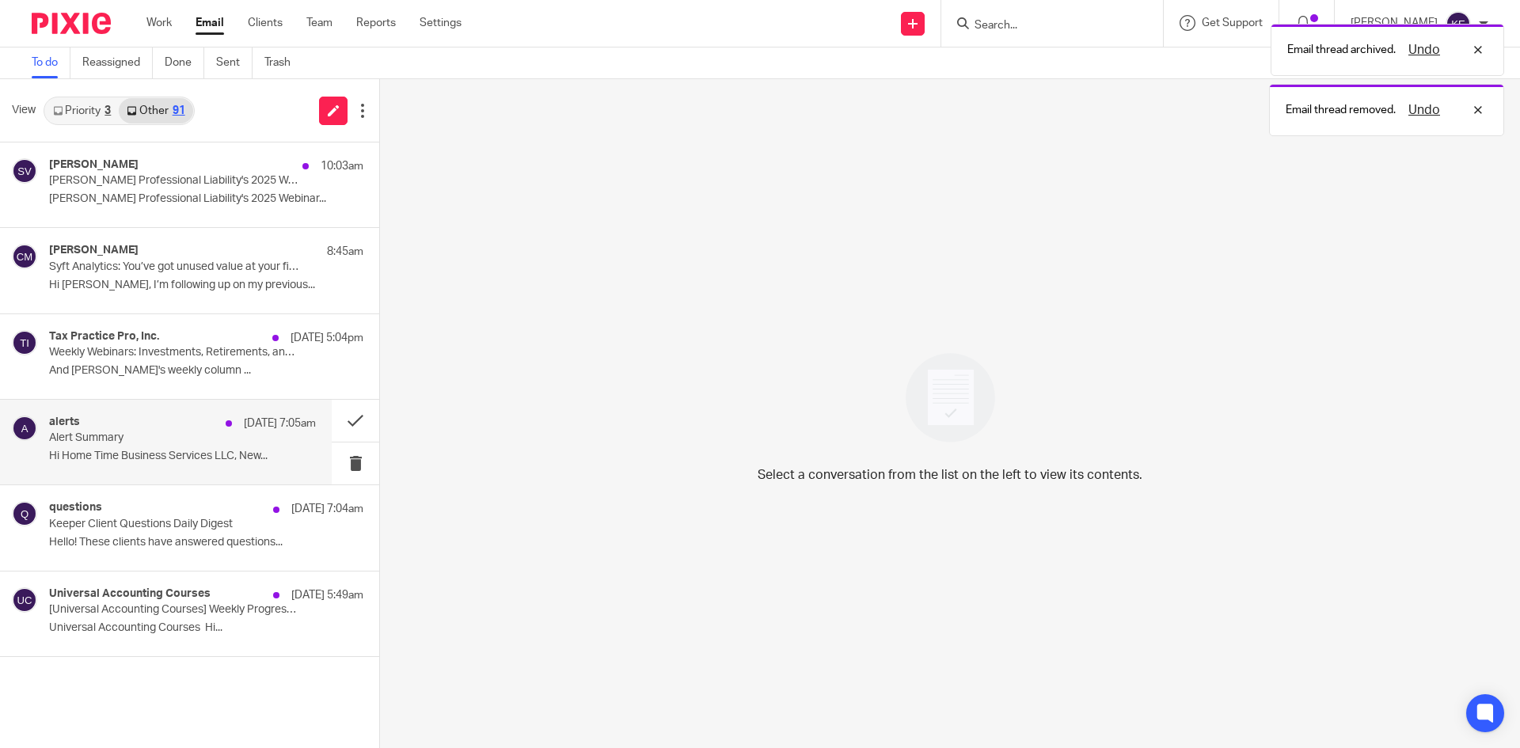
click at [276, 447] on div "alerts [DATE] 7:05am Alert Summary Hi Home Time Business Services LLC, New..." at bounding box center [182, 442] width 267 height 53
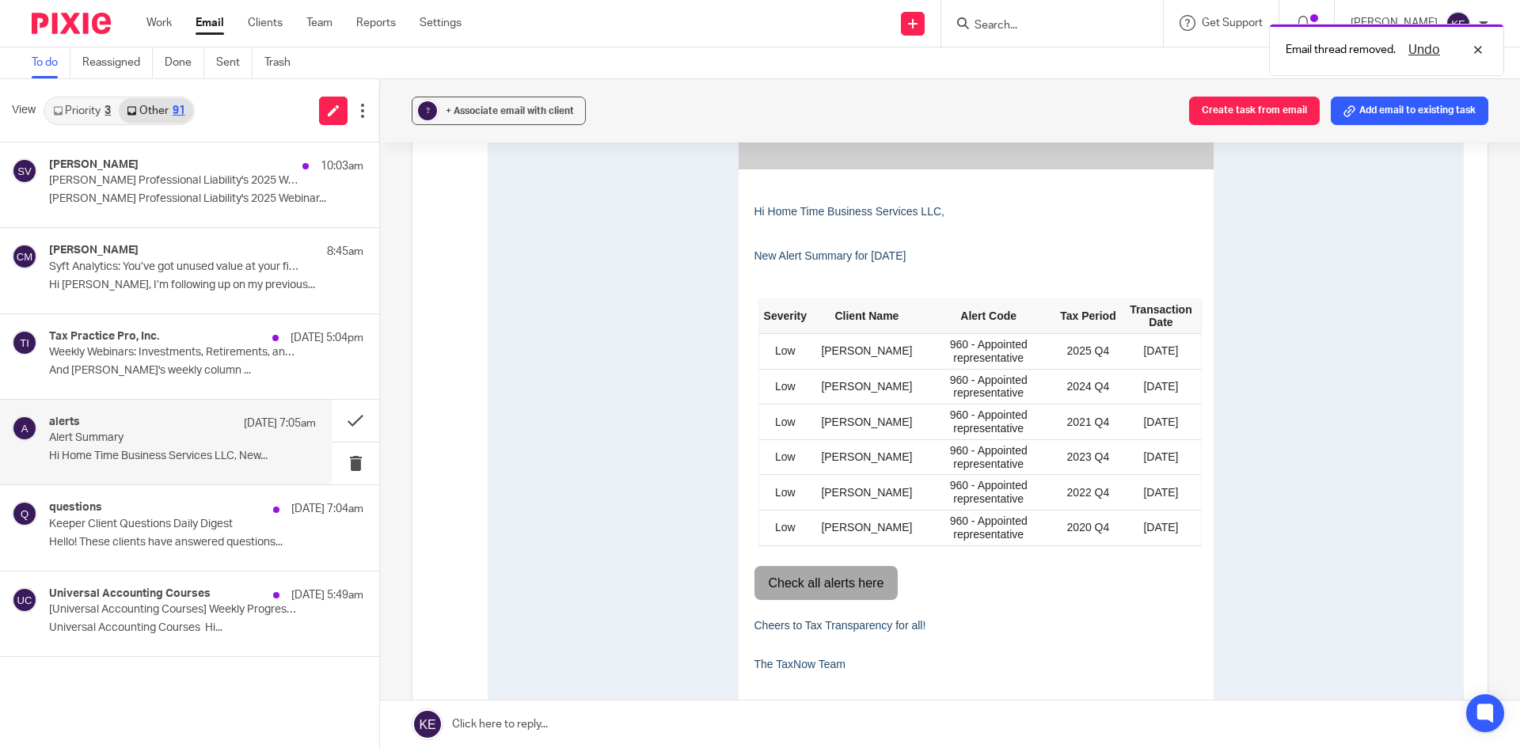
scroll to position [237, 0]
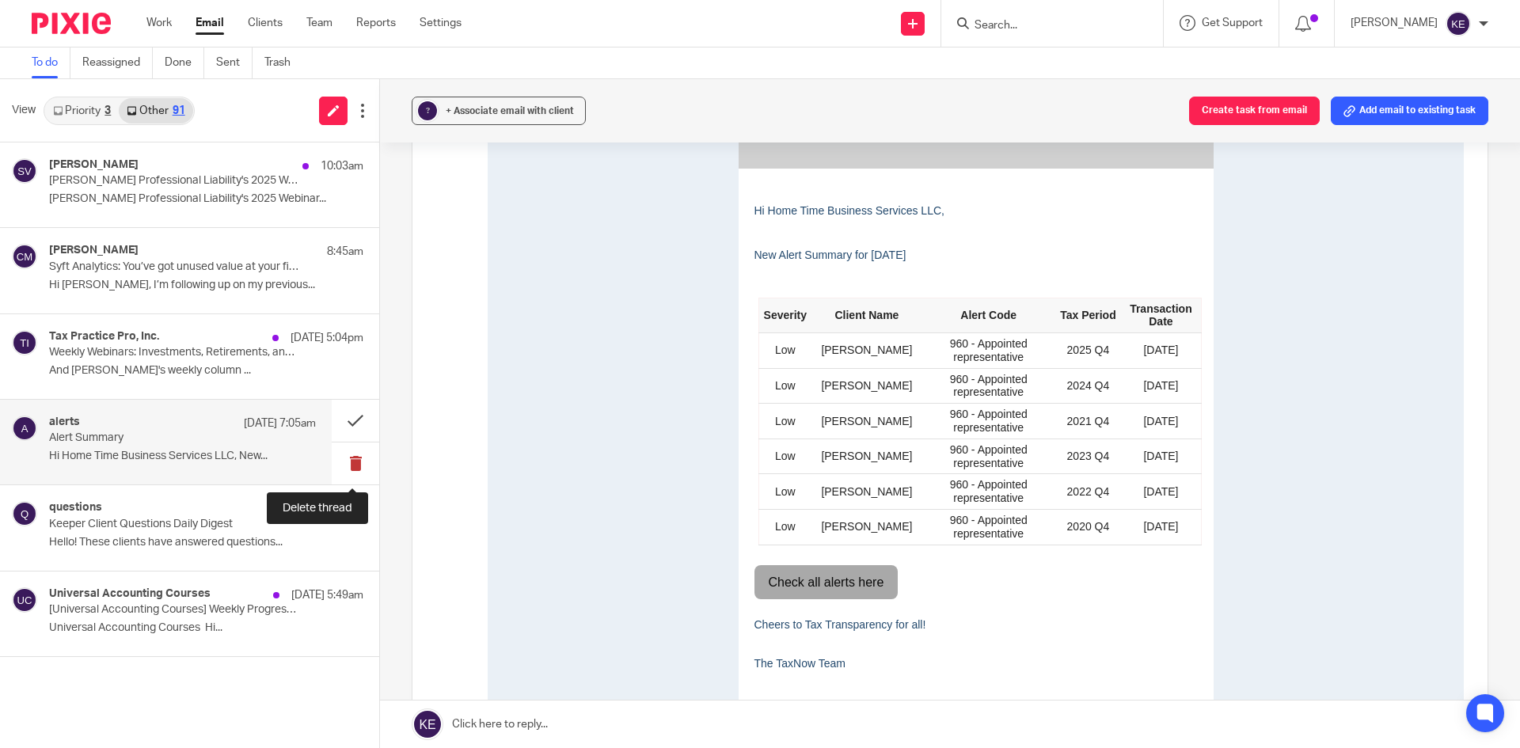
click at [353, 459] on button at bounding box center [355, 464] width 47 height 42
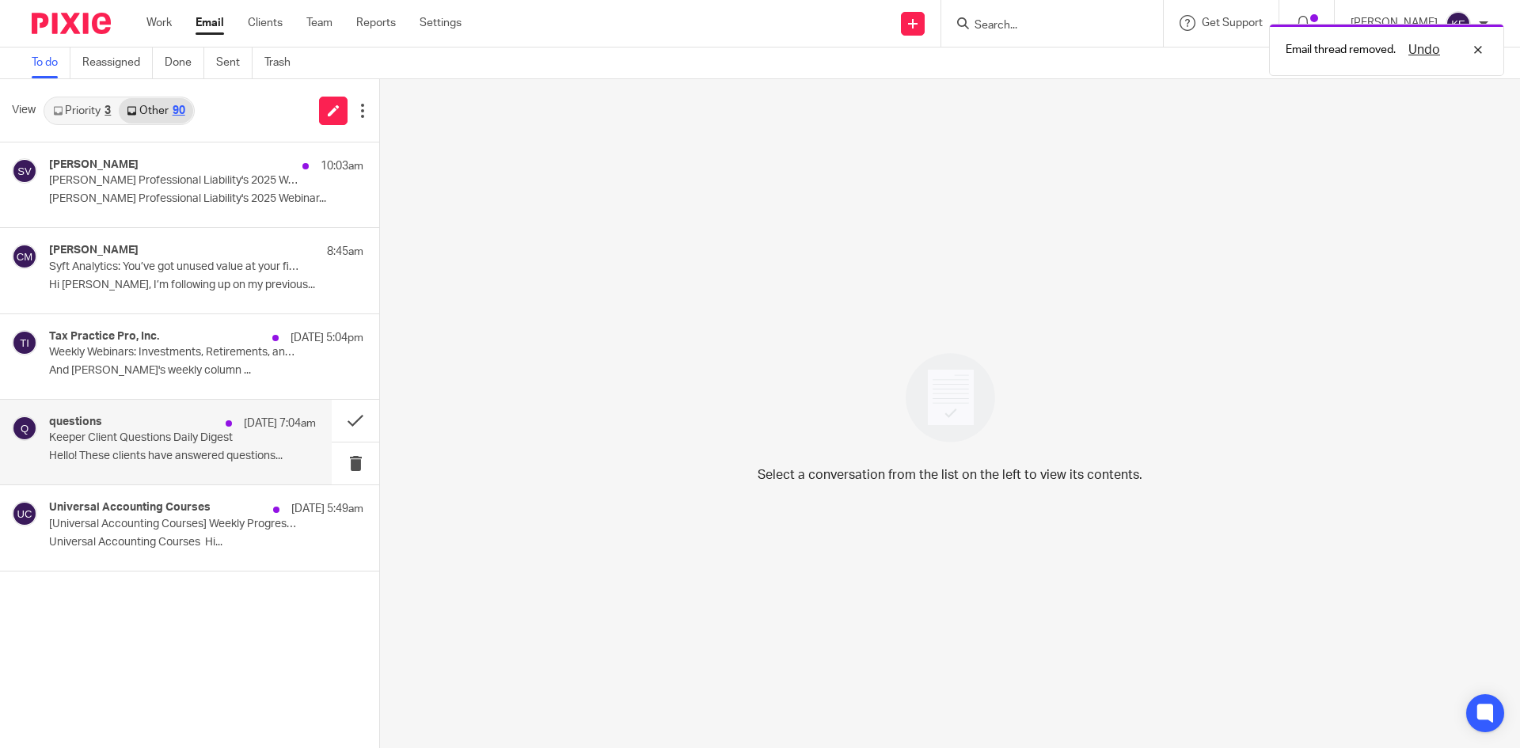
click at [229, 459] on p "Hello! These clients have answered questions..." at bounding box center [182, 456] width 267 height 13
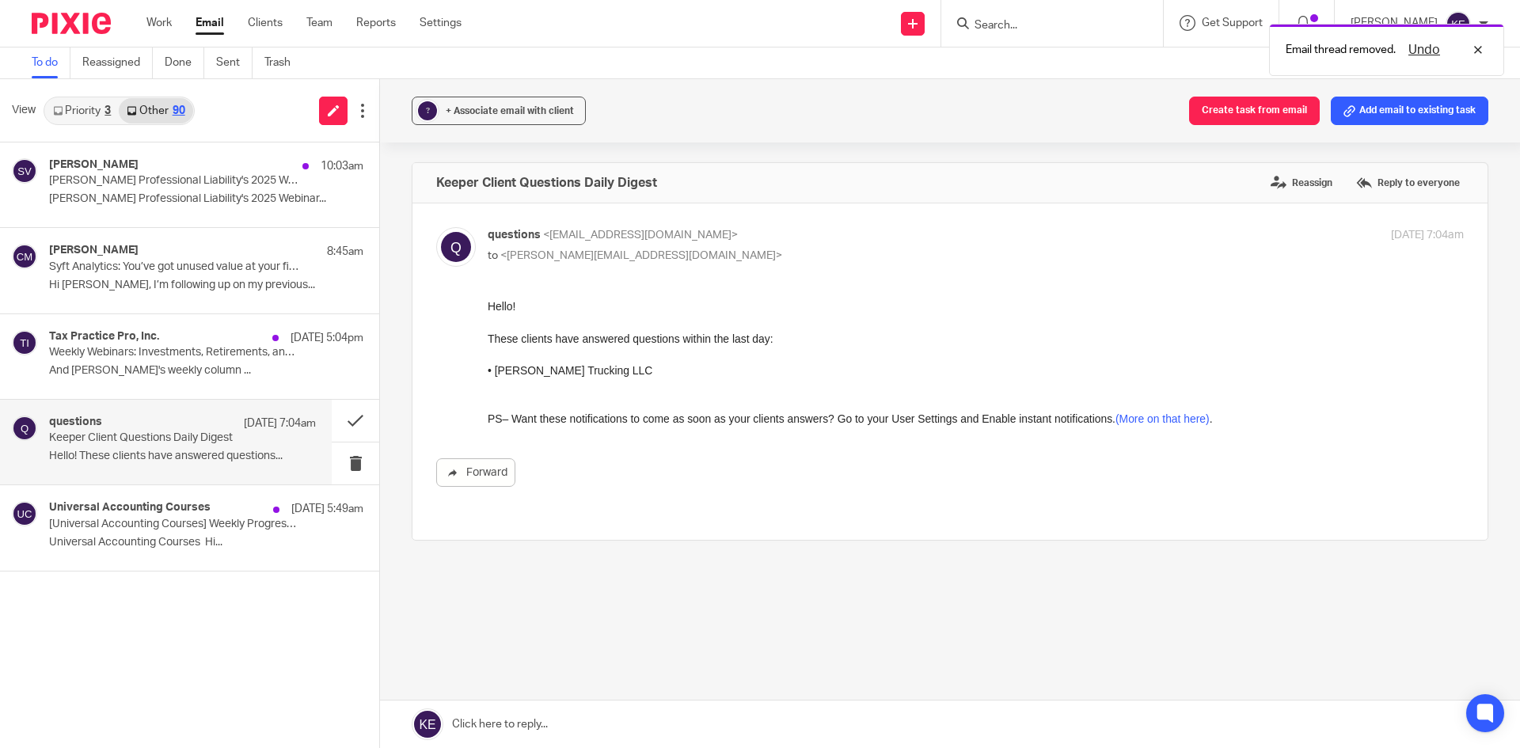
scroll to position [0, 0]
click at [354, 454] on button at bounding box center [355, 464] width 47 height 42
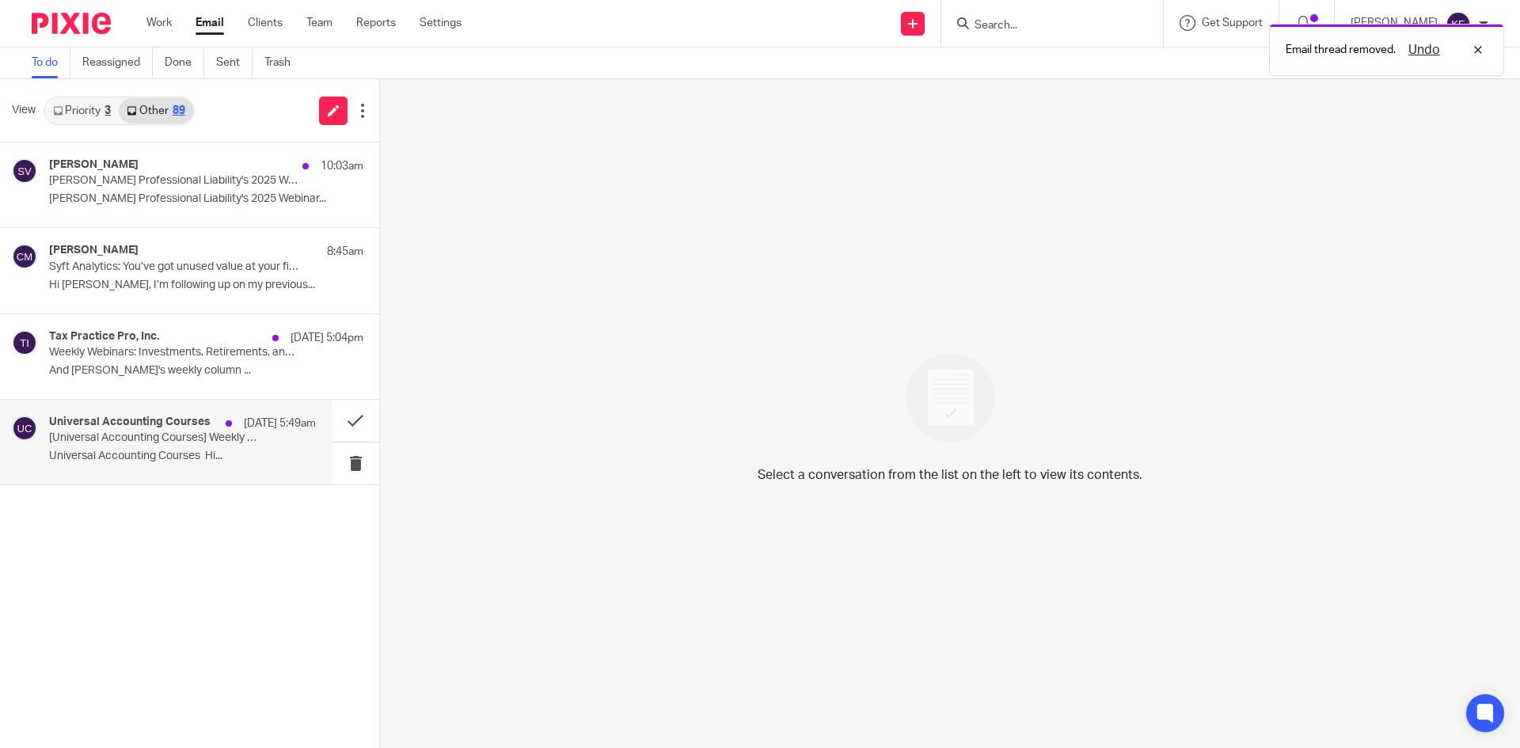
click at [280, 452] on p "Universal Accounting Courses Hi..." at bounding box center [182, 456] width 267 height 13
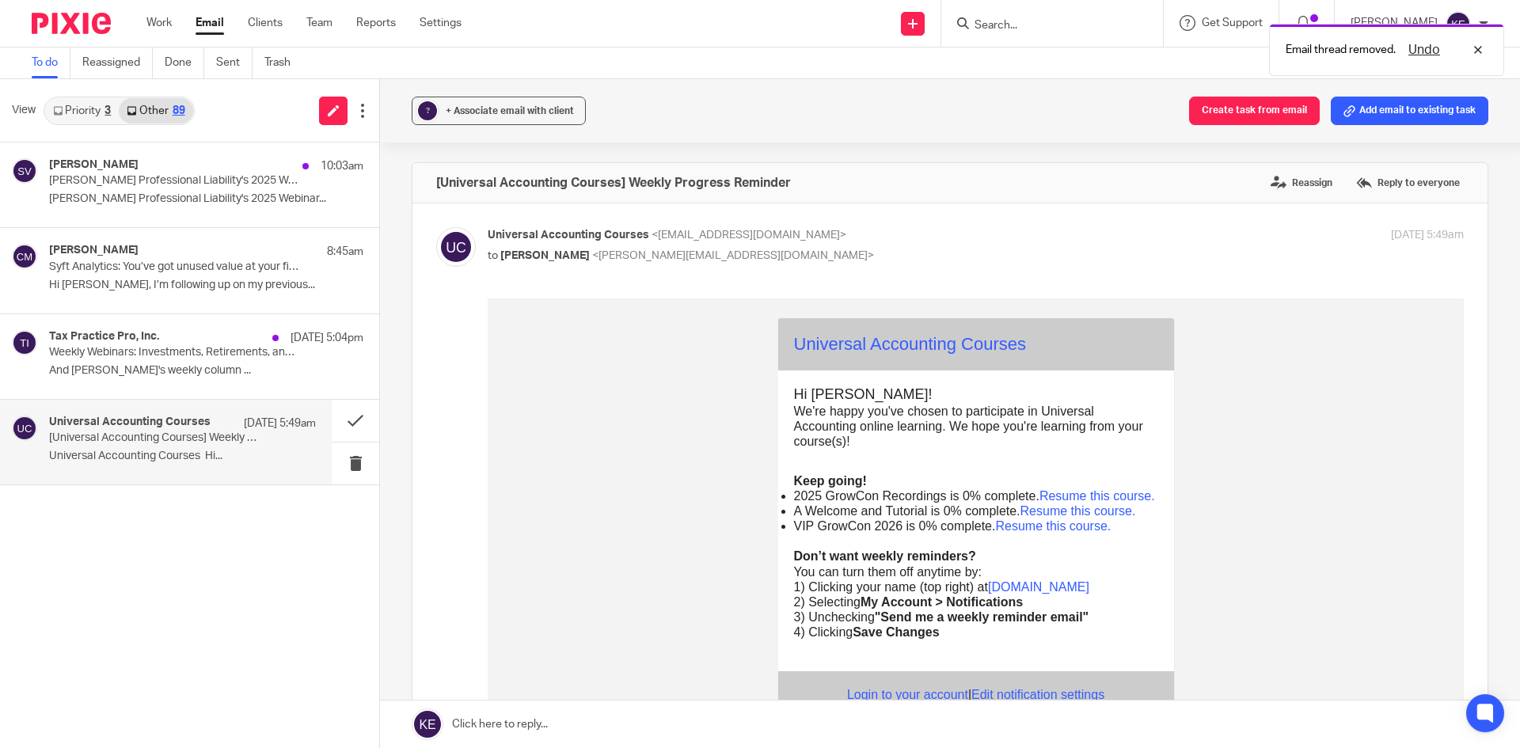
click at [201, 20] on link "Email" at bounding box center [210, 23] width 28 height 16
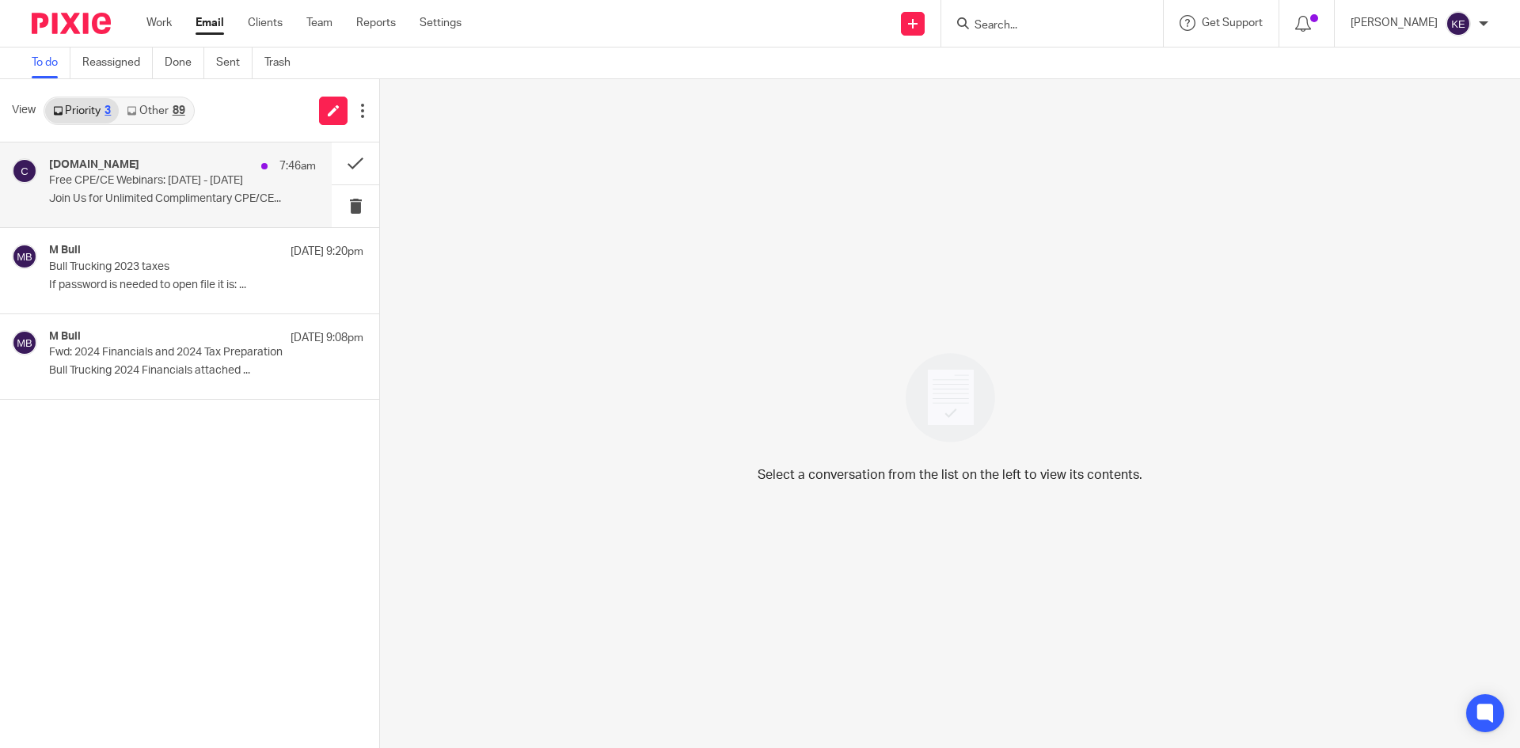
click at [126, 177] on p "Free CPE/CE Webinars: [DATE] - [DATE]" at bounding box center [156, 180] width 214 height 13
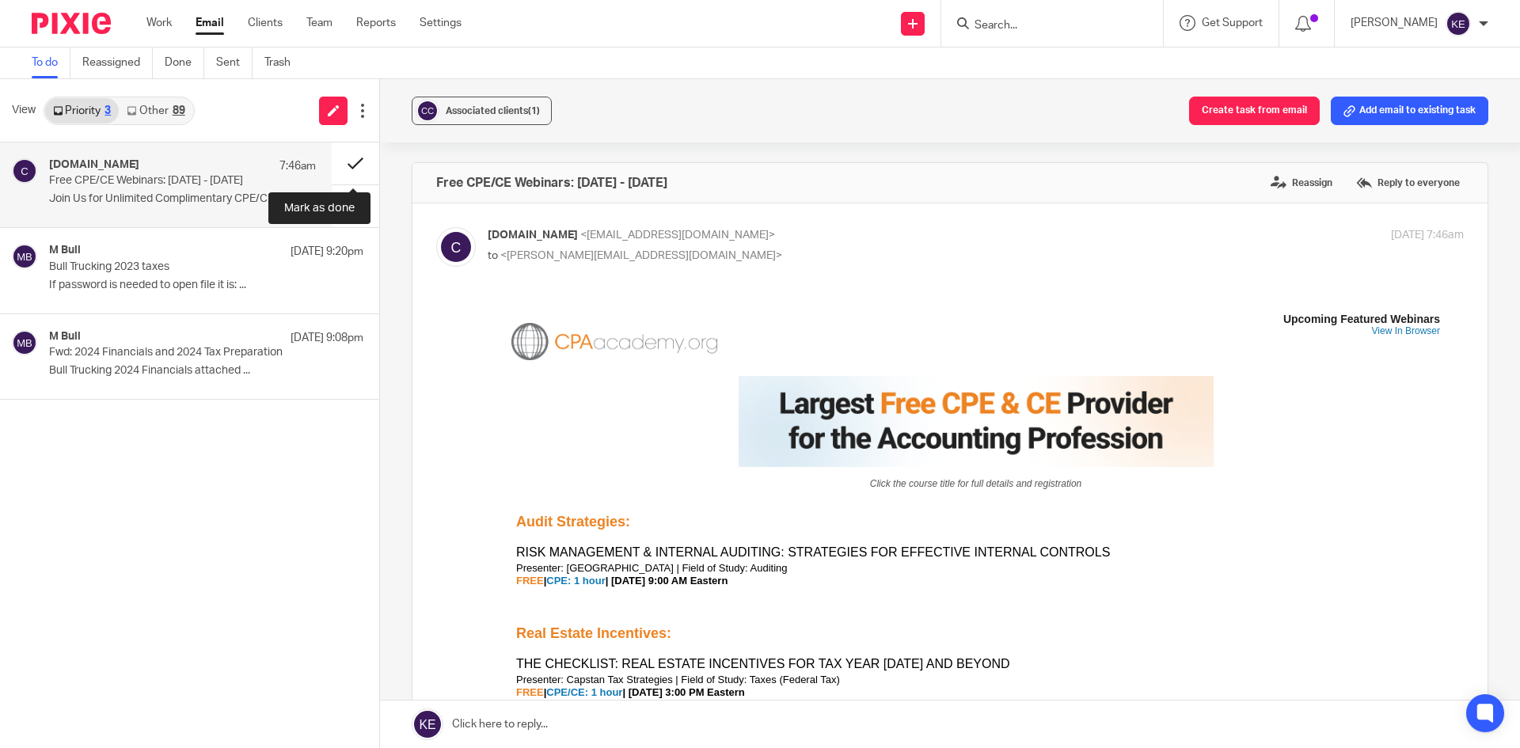
click at [348, 160] on button at bounding box center [355, 163] width 47 height 42
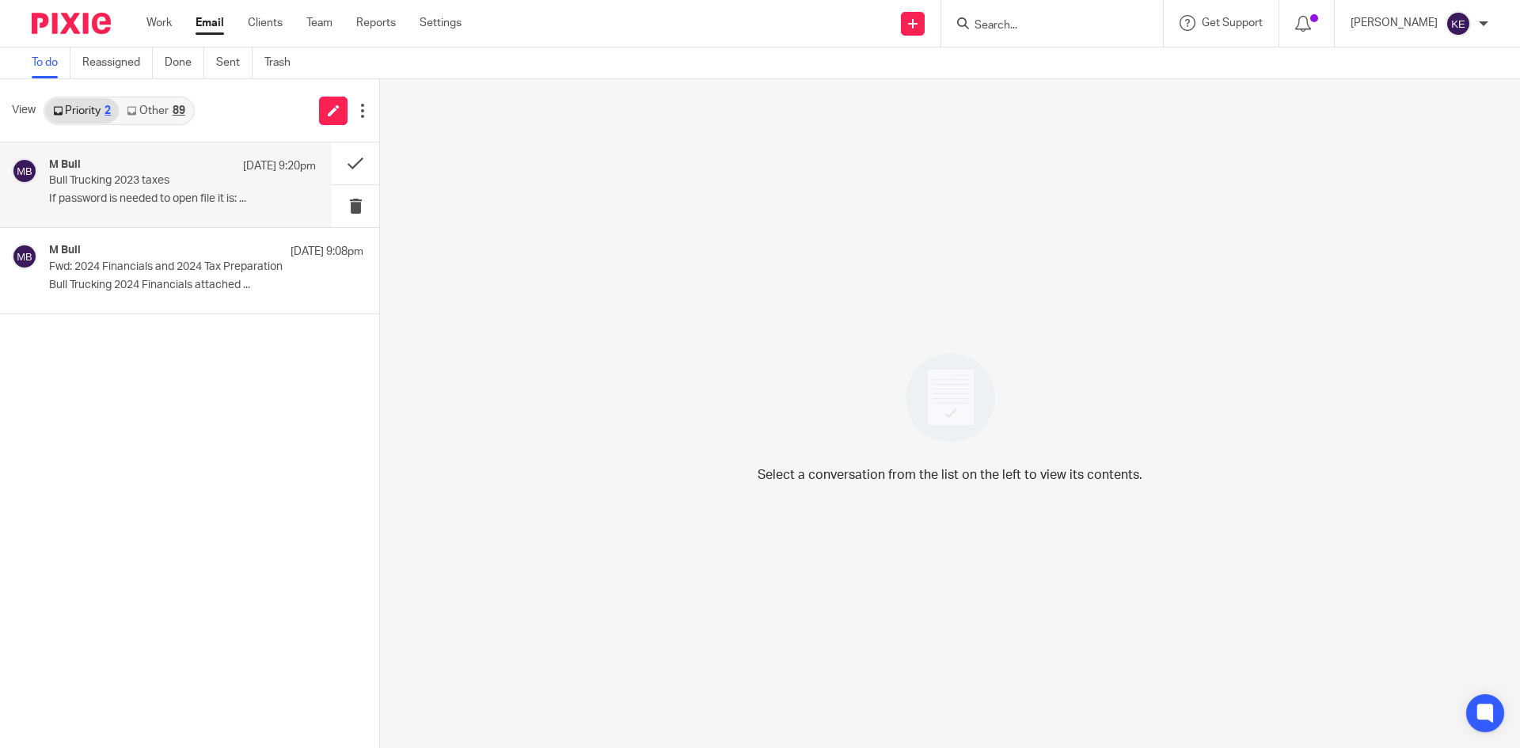
click at [171, 168] on div "M Bull Oct 12 9:20pm" at bounding box center [182, 166] width 267 height 16
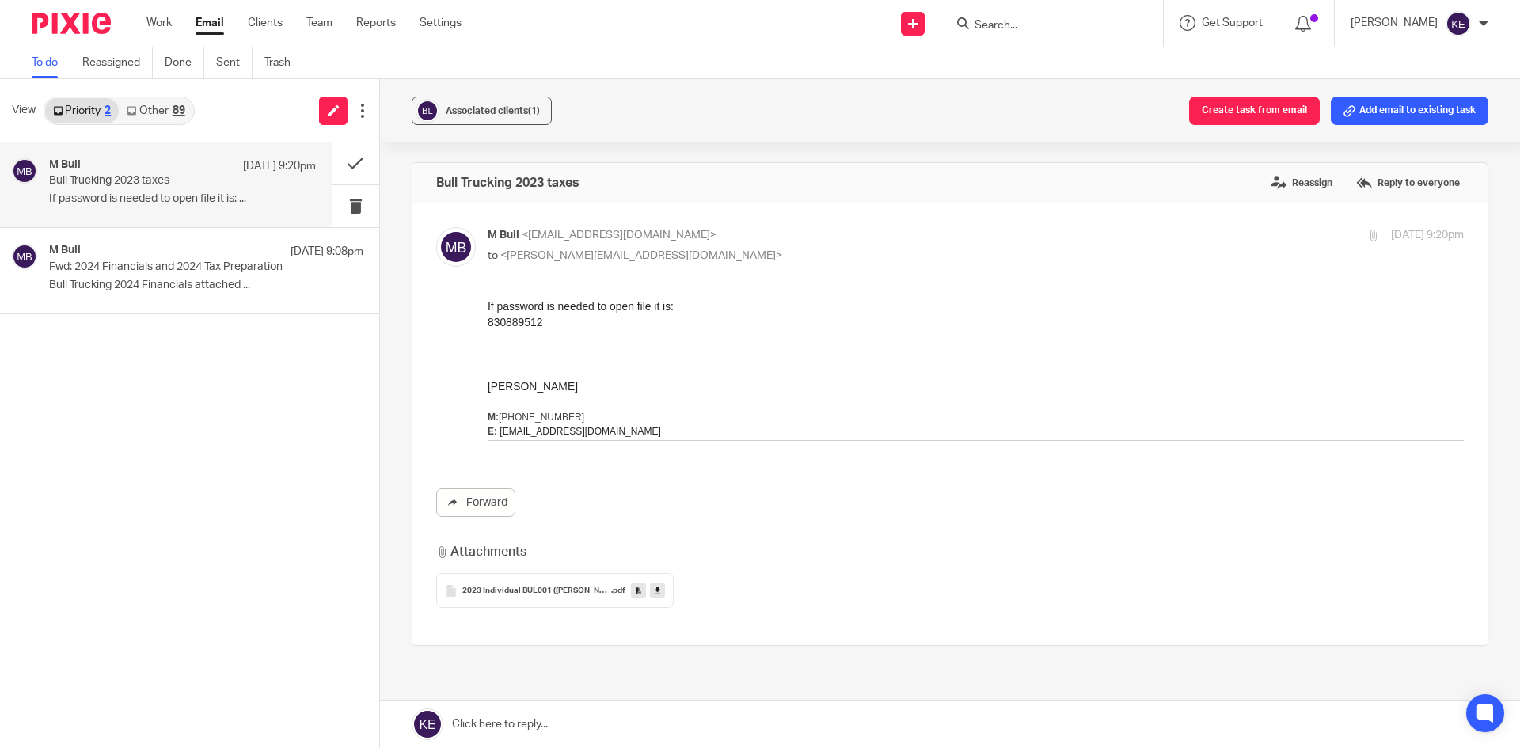
click at [560, 719] on link at bounding box center [950, 724] width 1140 height 47
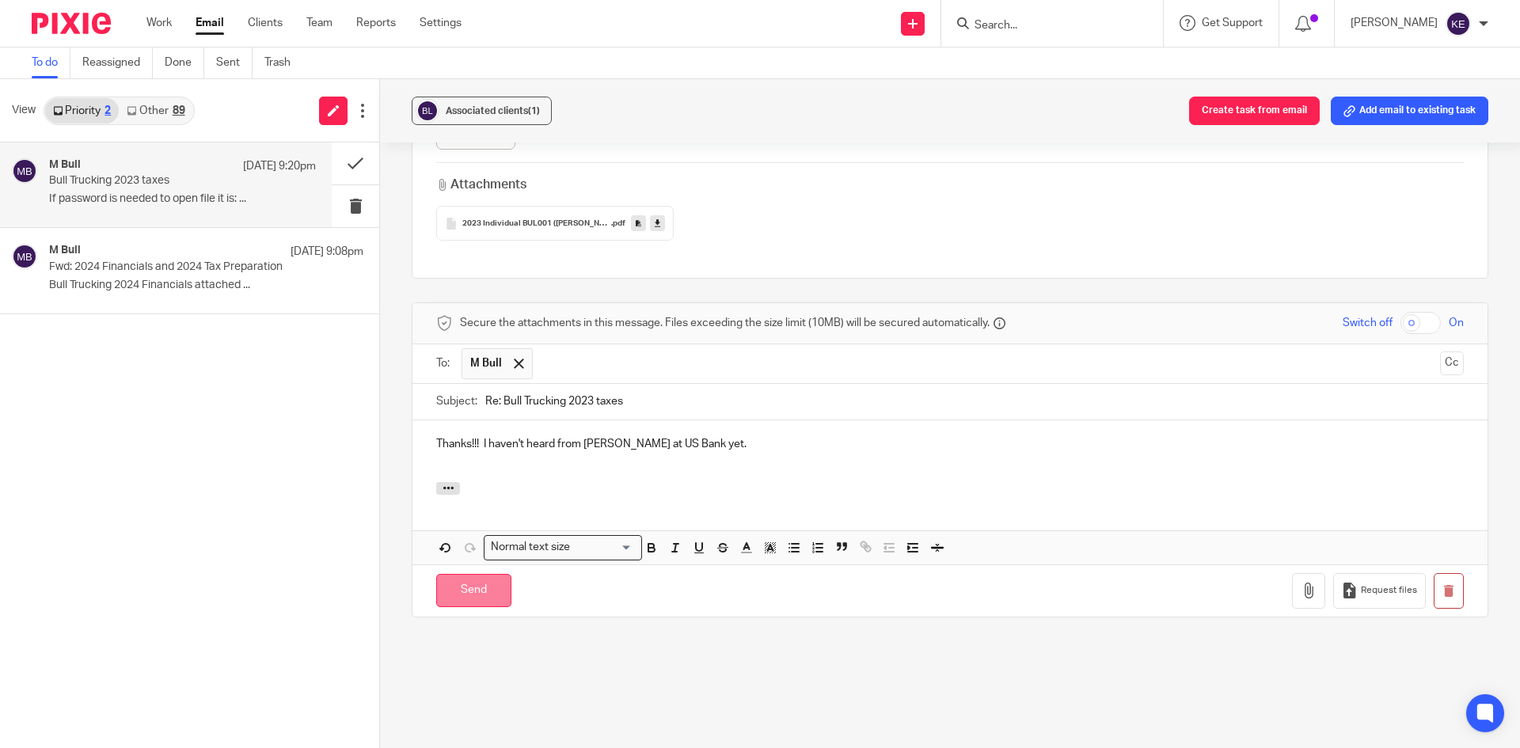
click at [462, 574] on input "Send" at bounding box center [473, 591] width 75 height 34
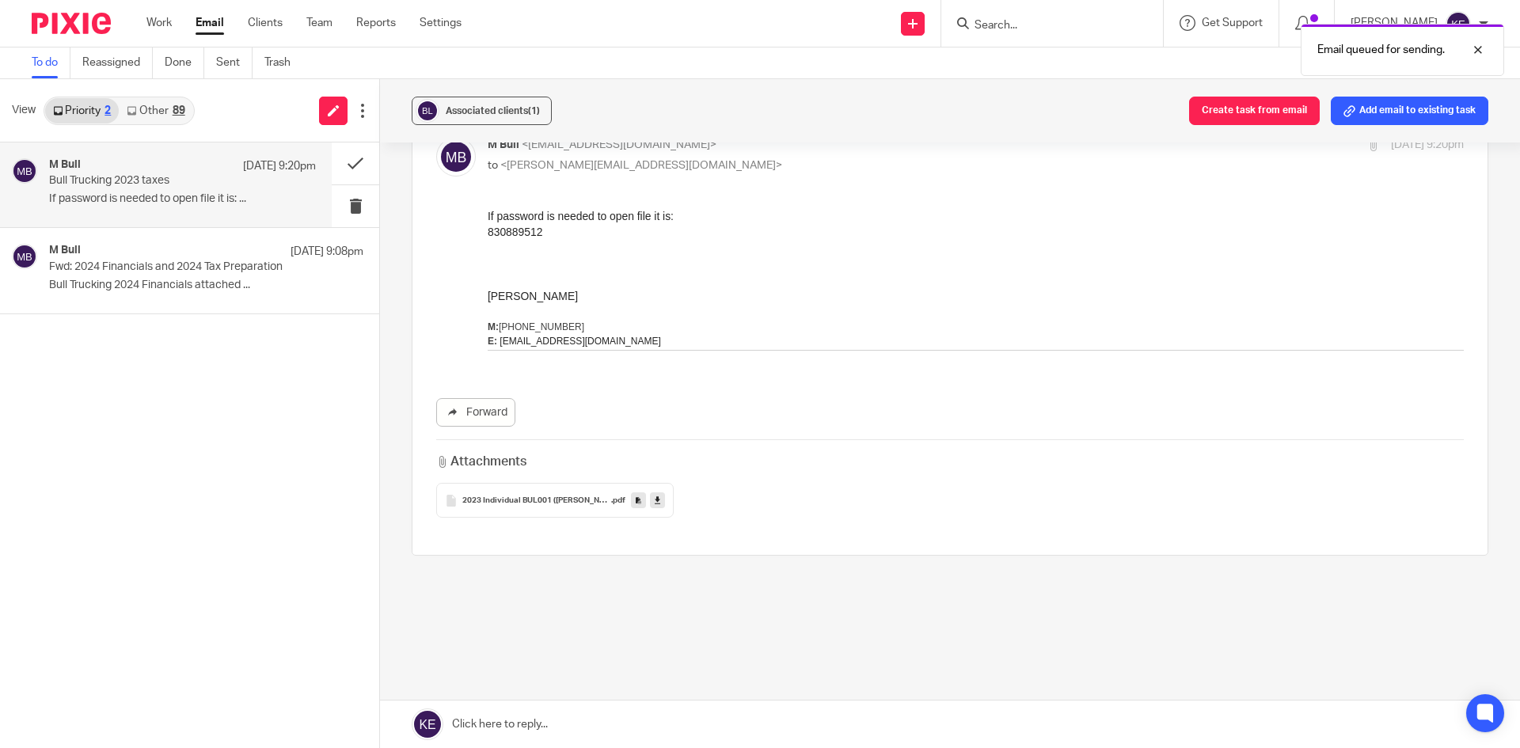
click at [180, 112] on div "89" at bounding box center [179, 110] width 13 height 11
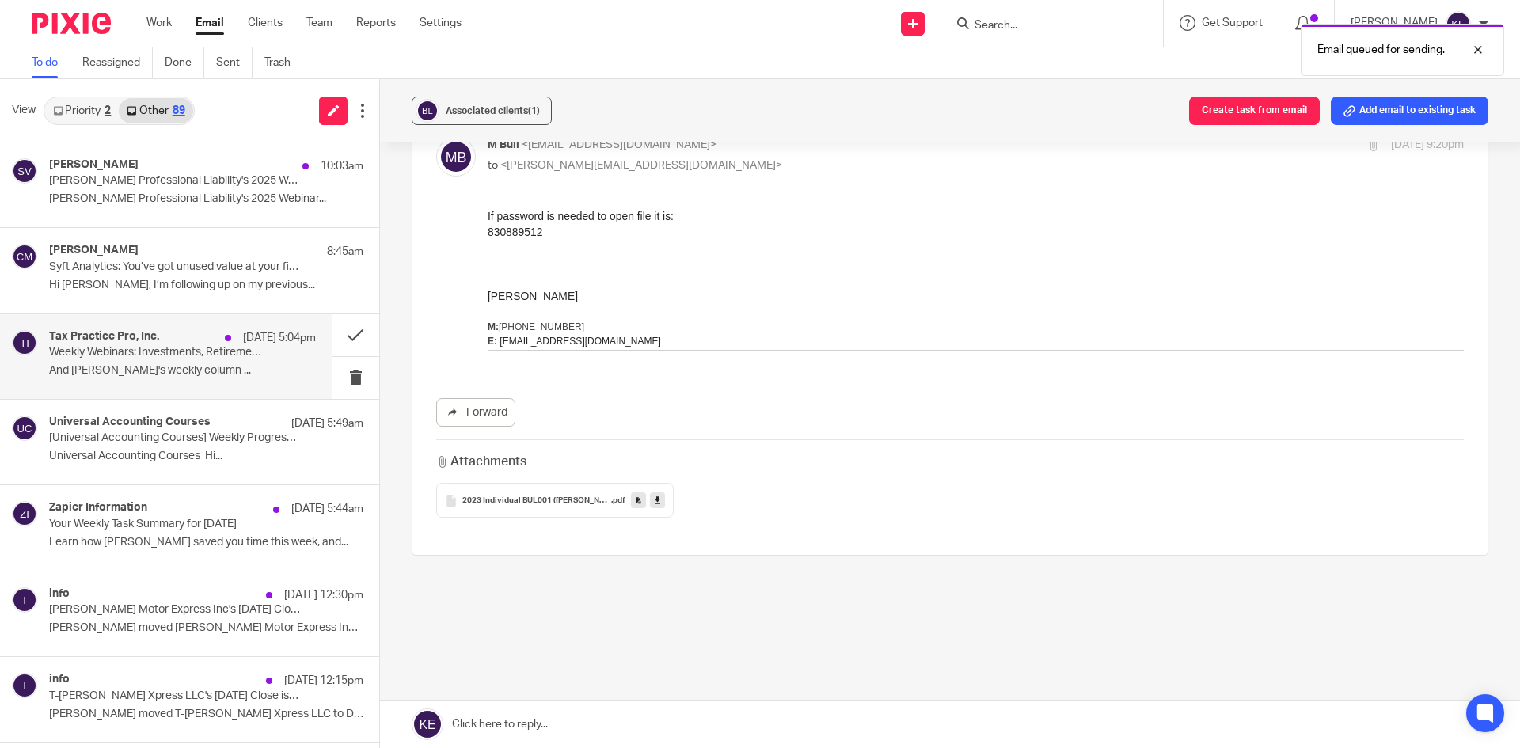
click at [214, 367] on p "And John's weekly column ..." at bounding box center [182, 370] width 267 height 13
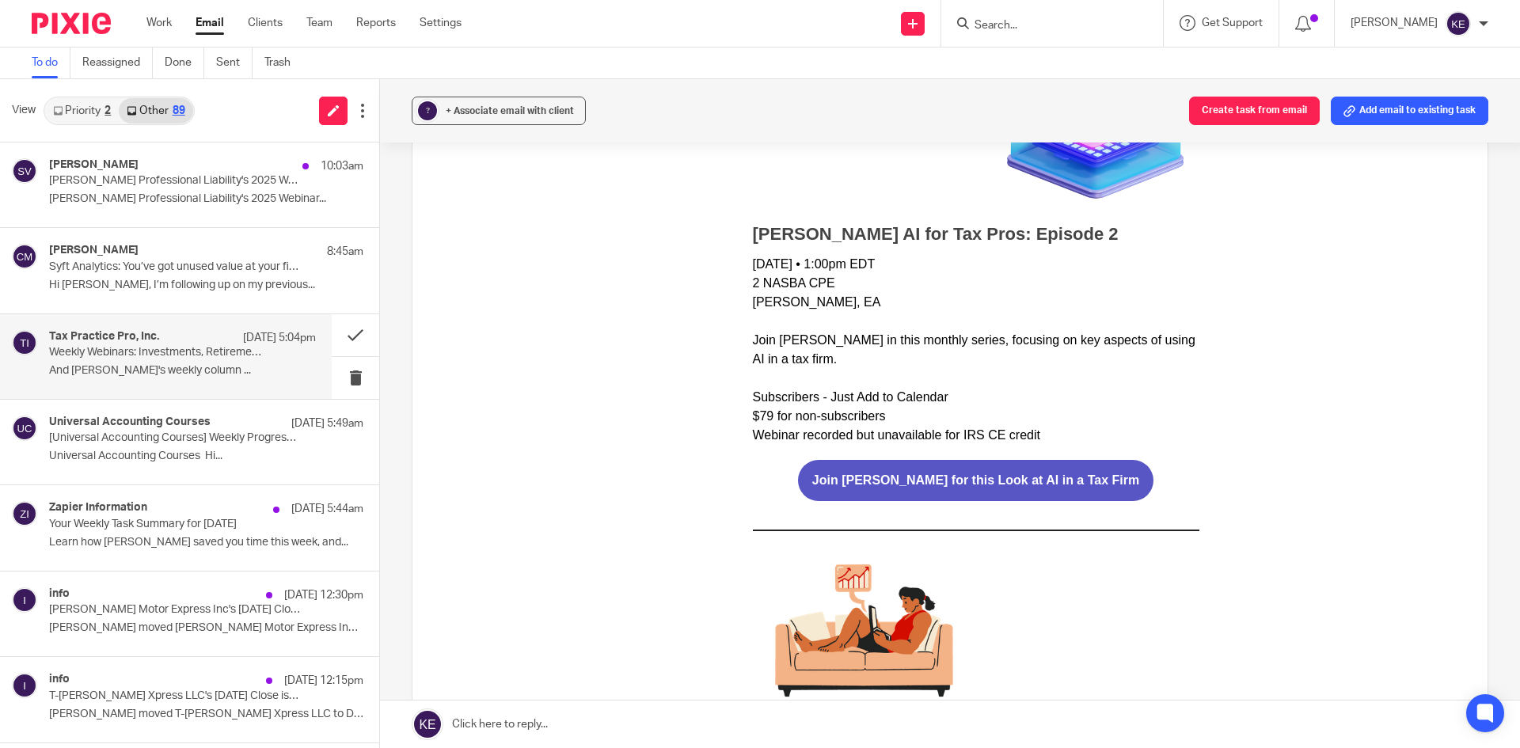
scroll to position [950, 0]
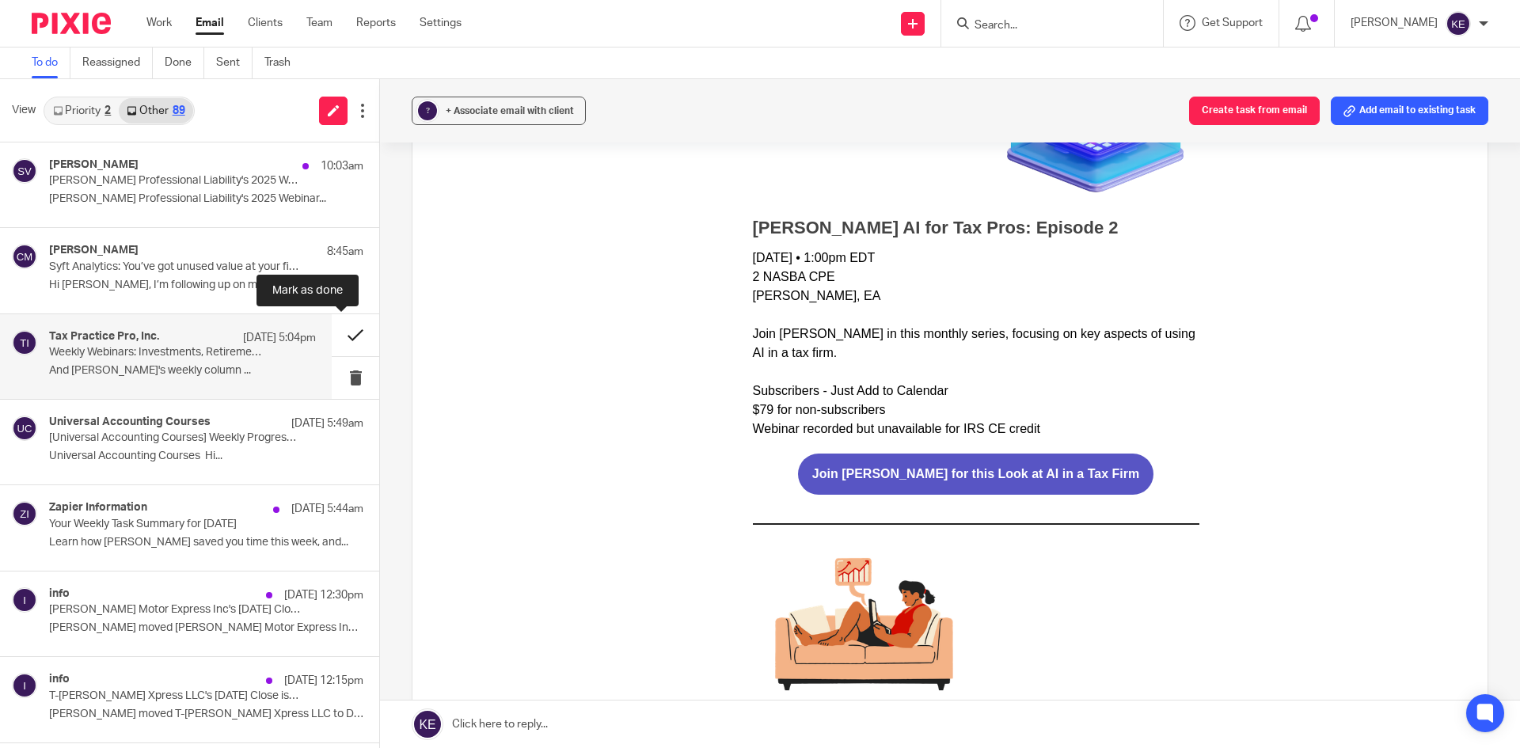
click at [341, 327] on button at bounding box center [355, 335] width 47 height 42
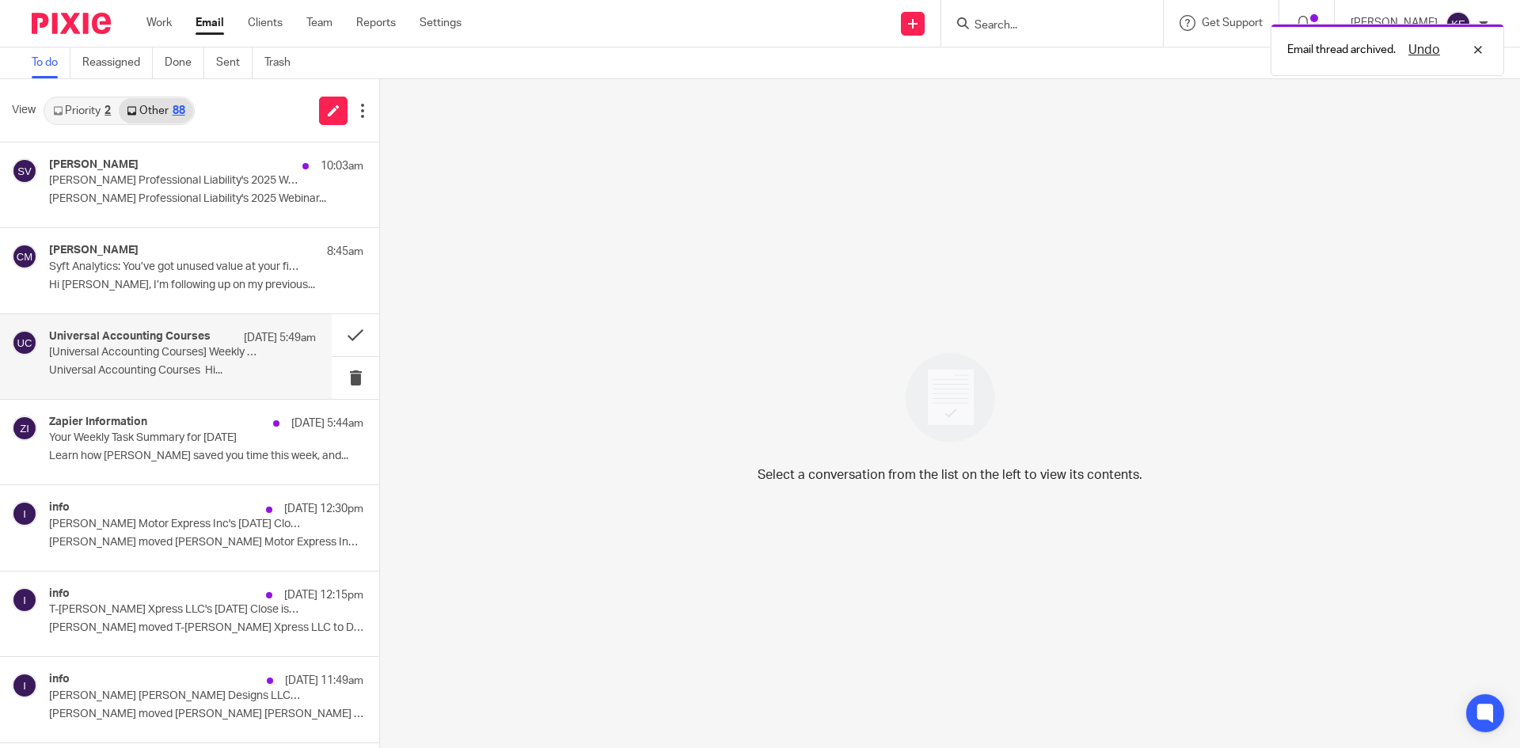
click at [236, 363] on div "Universal Accounting Courses Oct 12 5:49am [Universal Accounting Courses] Weekl…" at bounding box center [182, 356] width 267 height 53
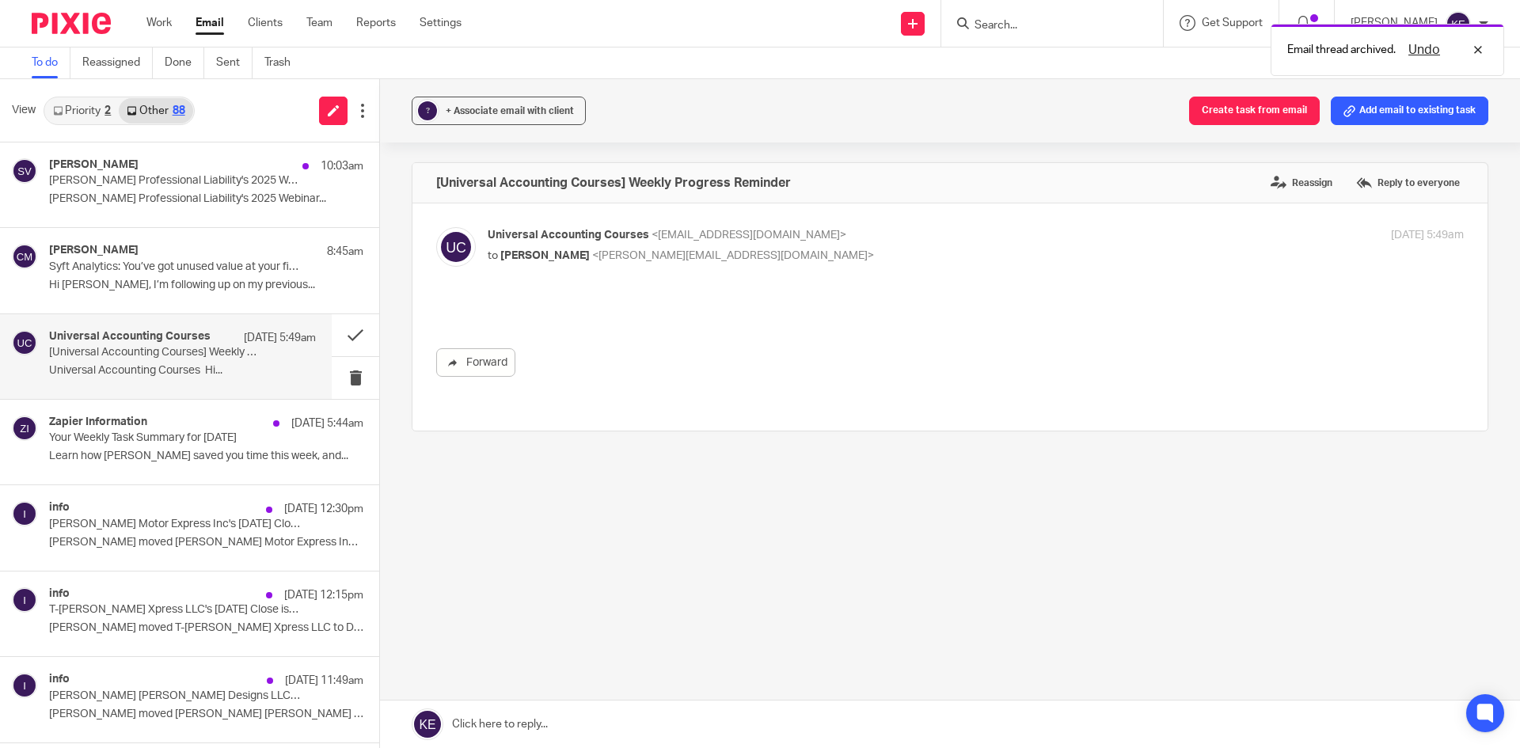
scroll to position [0, 0]
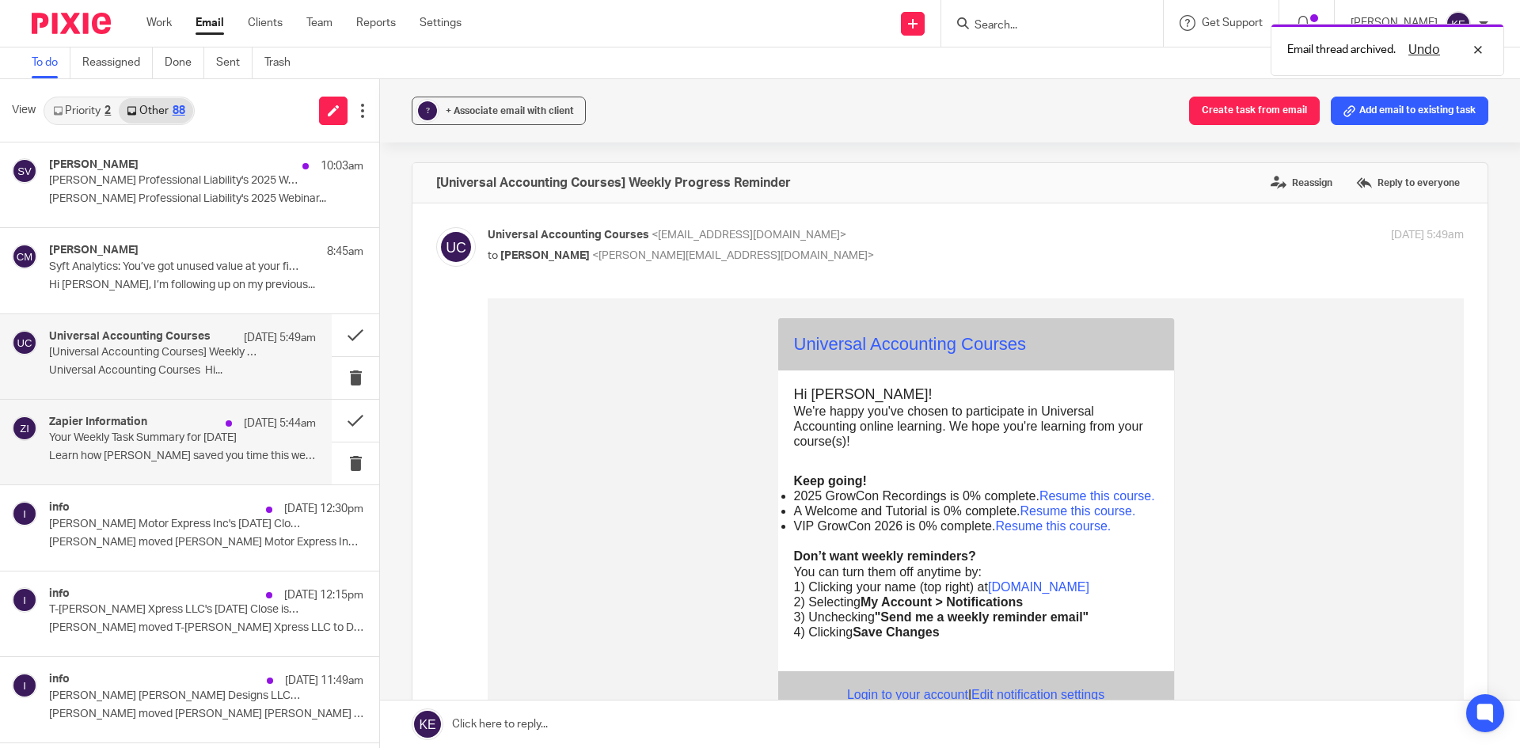
click at [188, 450] on p "Learn how Zapier saved you time this week, and..." at bounding box center [182, 456] width 267 height 13
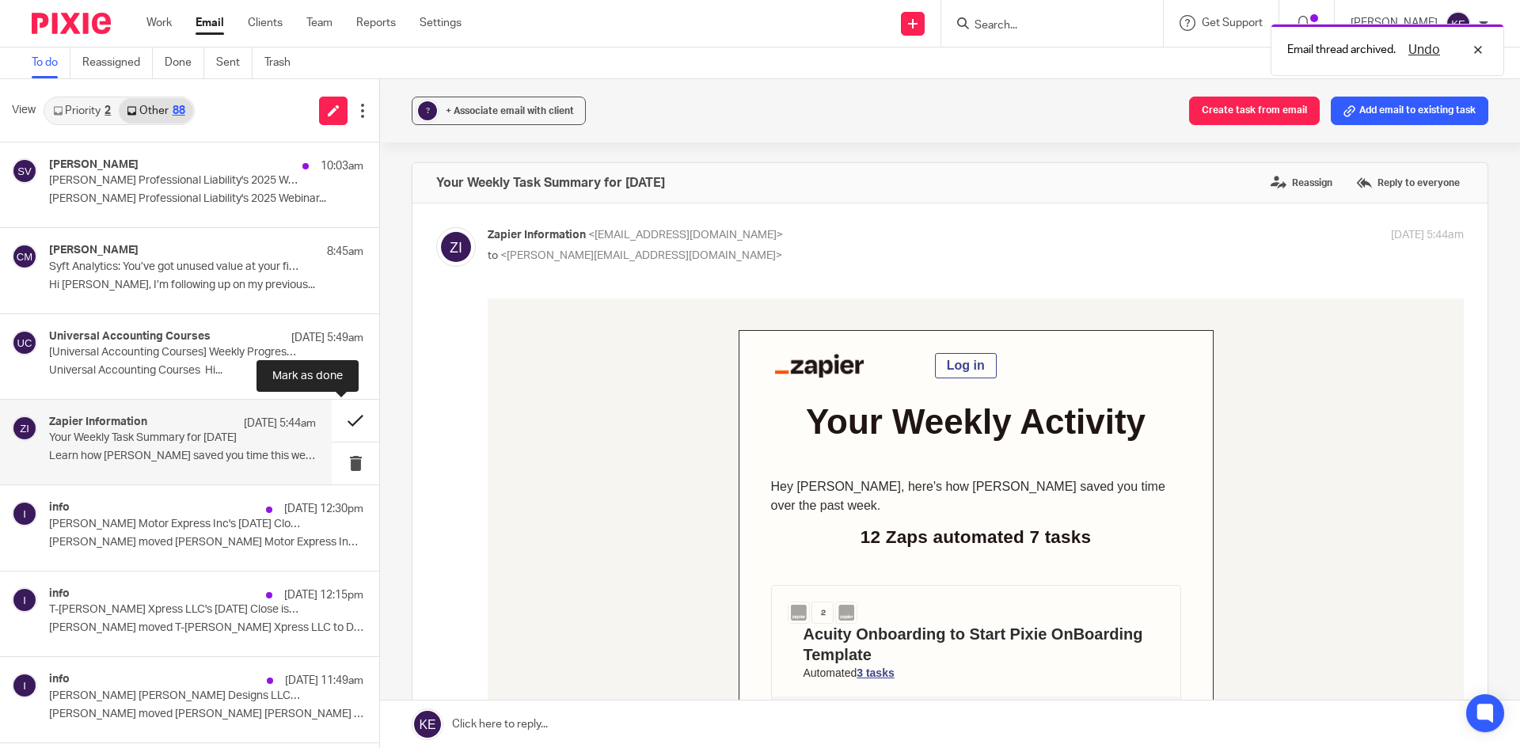
click at [340, 424] on button at bounding box center [355, 421] width 47 height 42
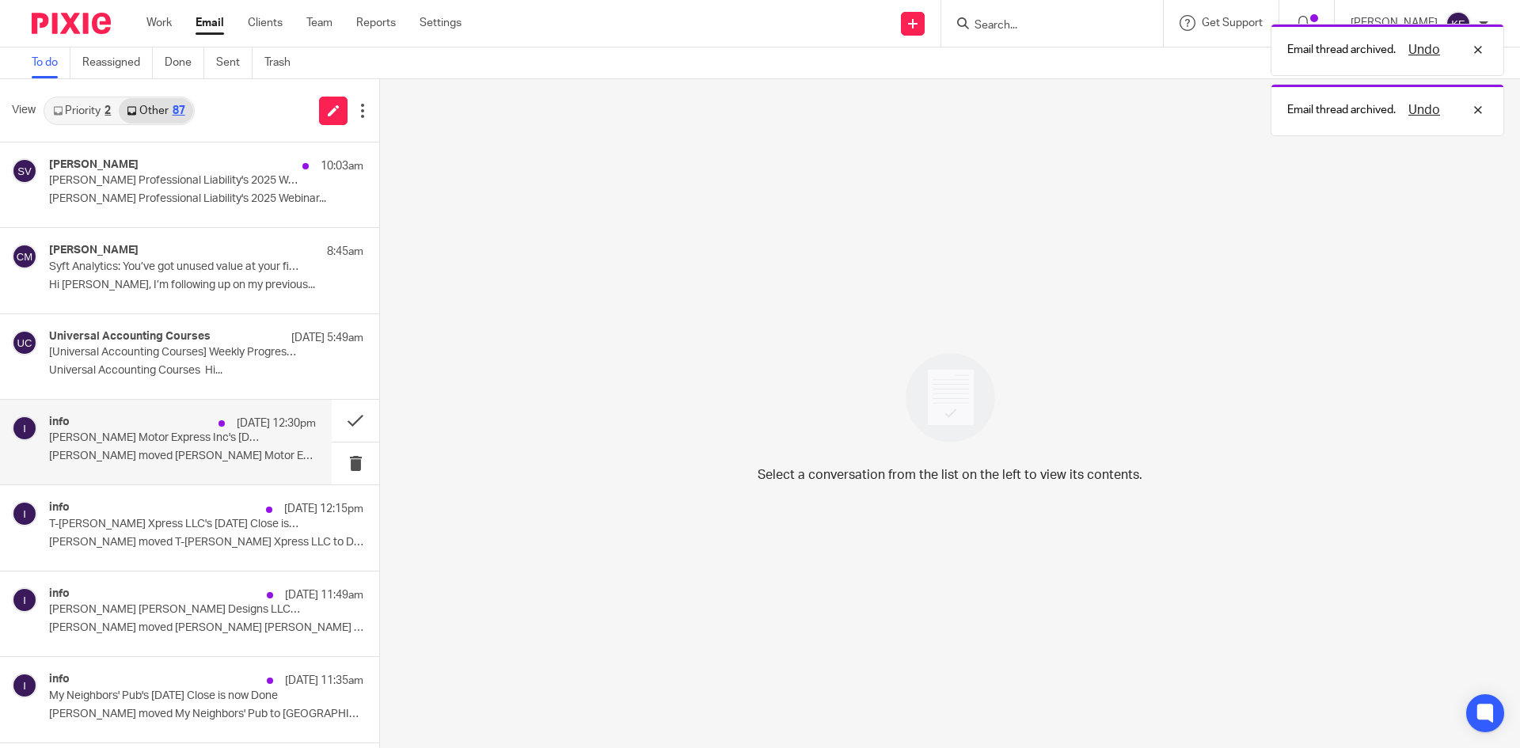
click at [232, 463] on p "Joy Chumley moved Ward Motor Express Inc to..." at bounding box center [182, 456] width 267 height 13
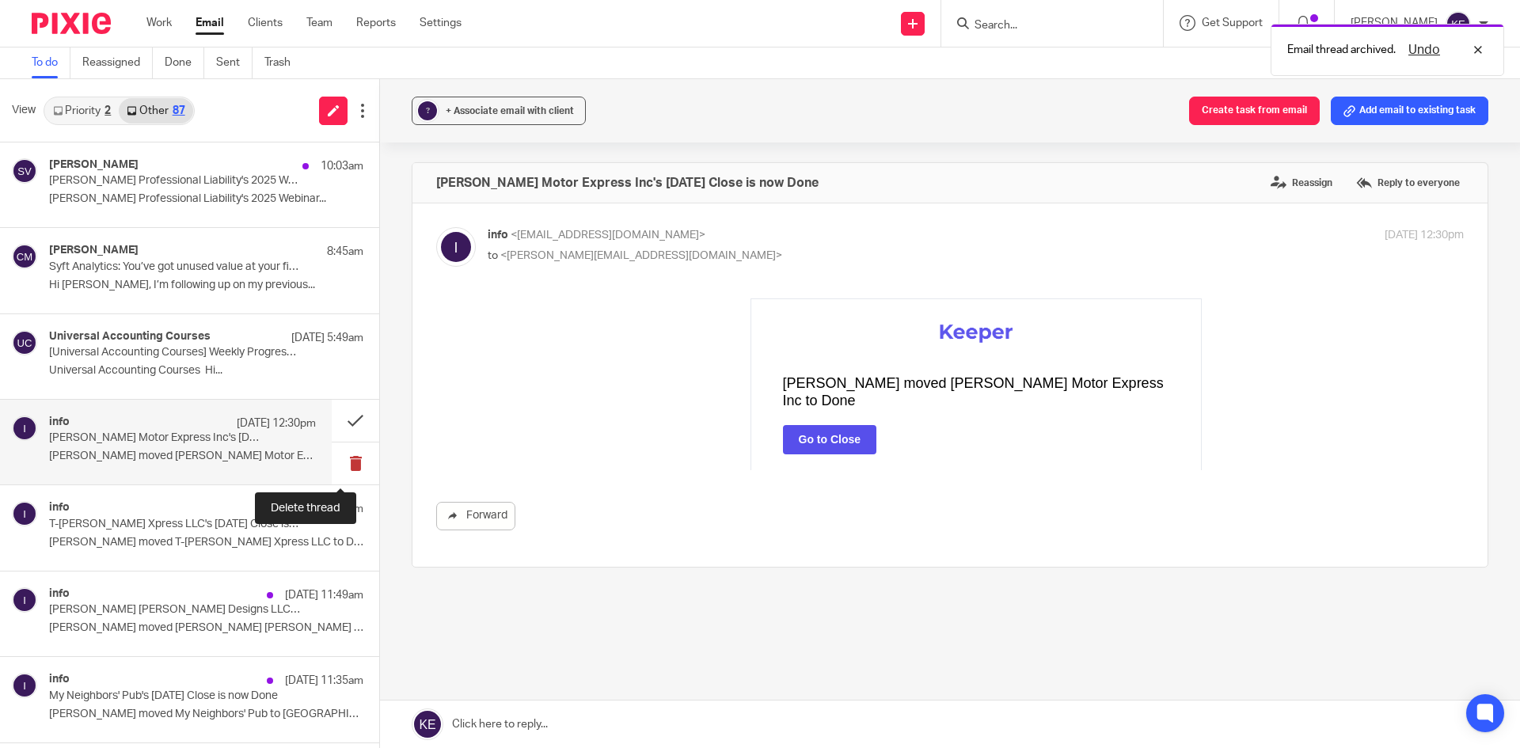
click at [336, 459] on button at bounding box center [355, 464] width 47 height 42
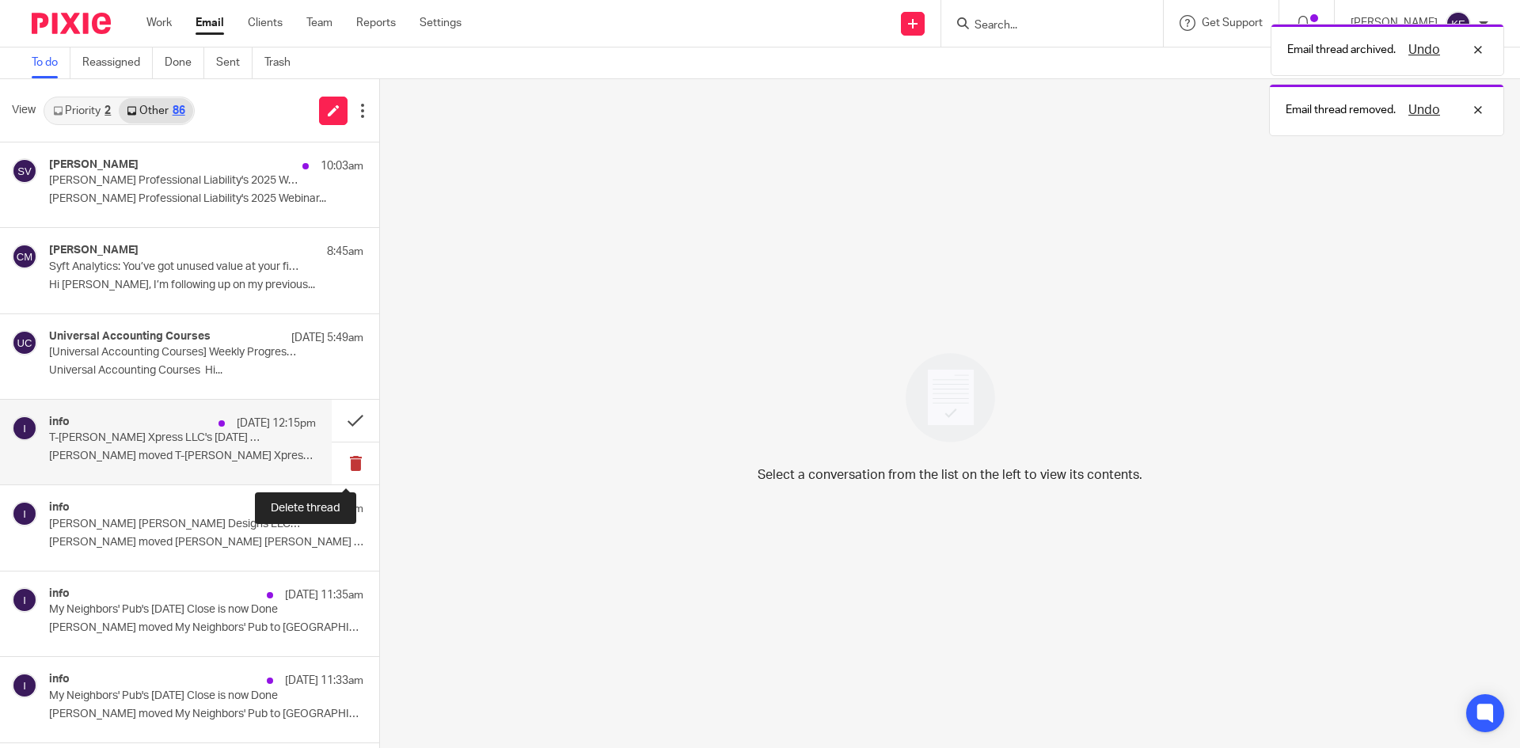
click at [336, 458] on button at bounding box center [355, 464] width 47 height 42
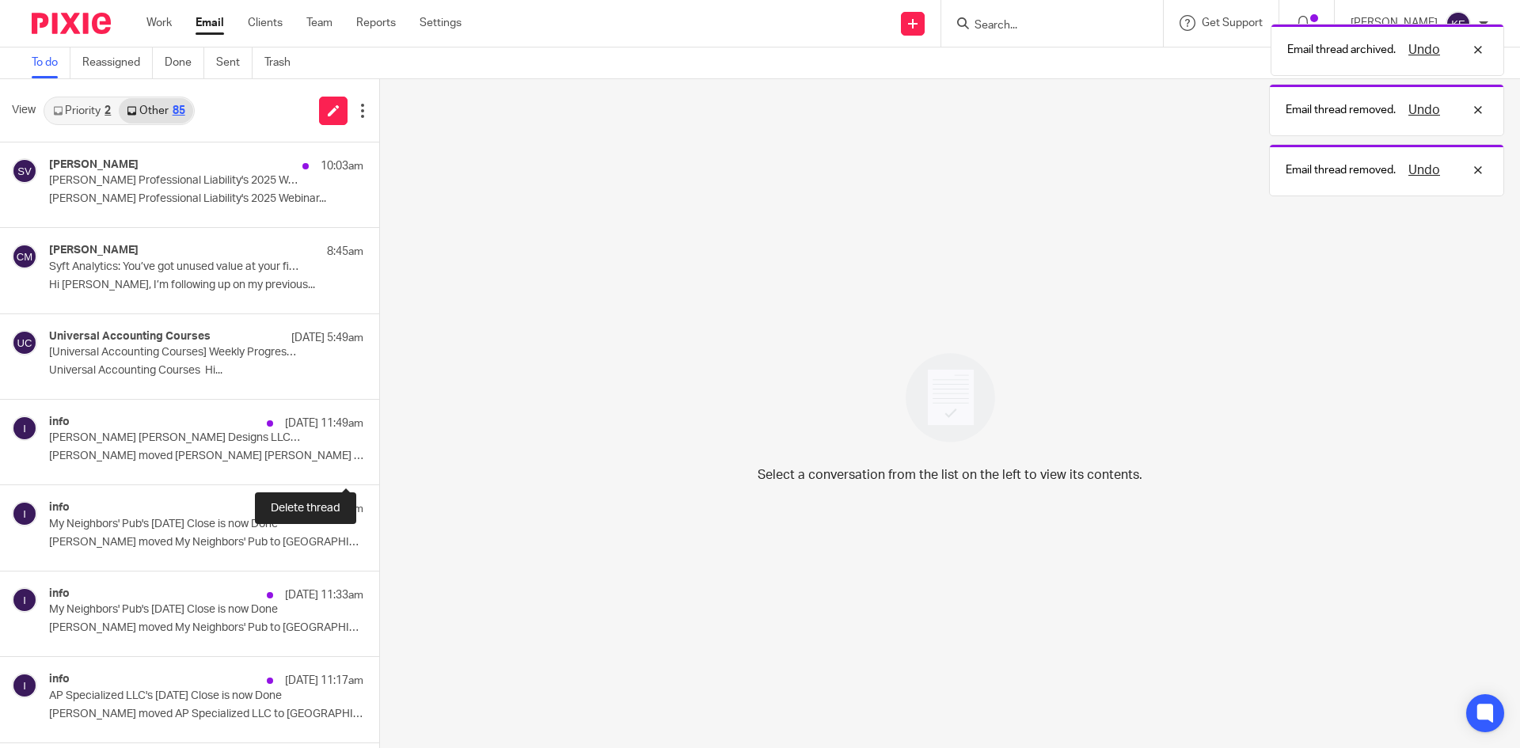
click at [379, 458] on button at bounding box center [385, 464] width 13 height 42
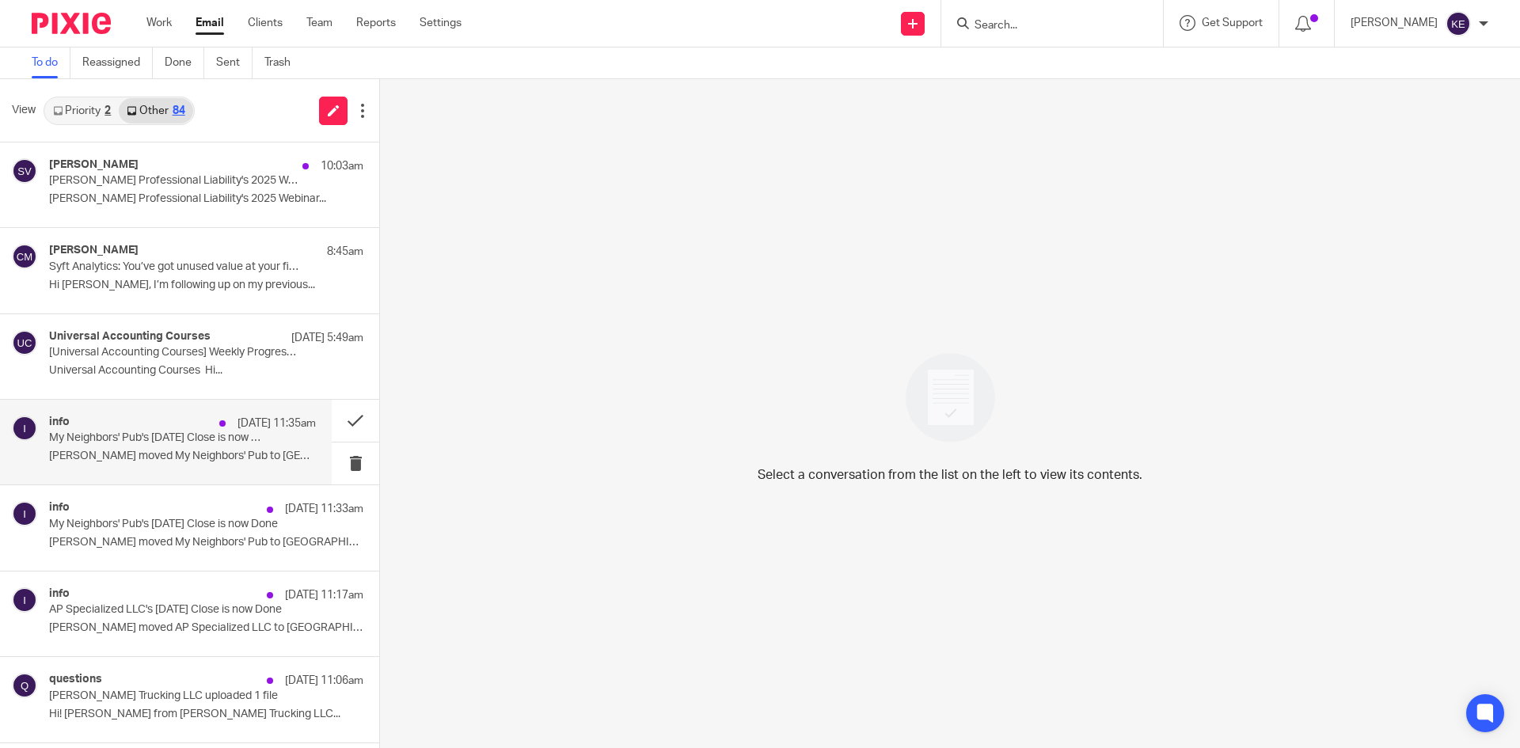
click at [175, 456] on p "Joy Chumley moved My Neighbors' Pub to Done Go..." at bounding box center [182, 456] width 267 height 13
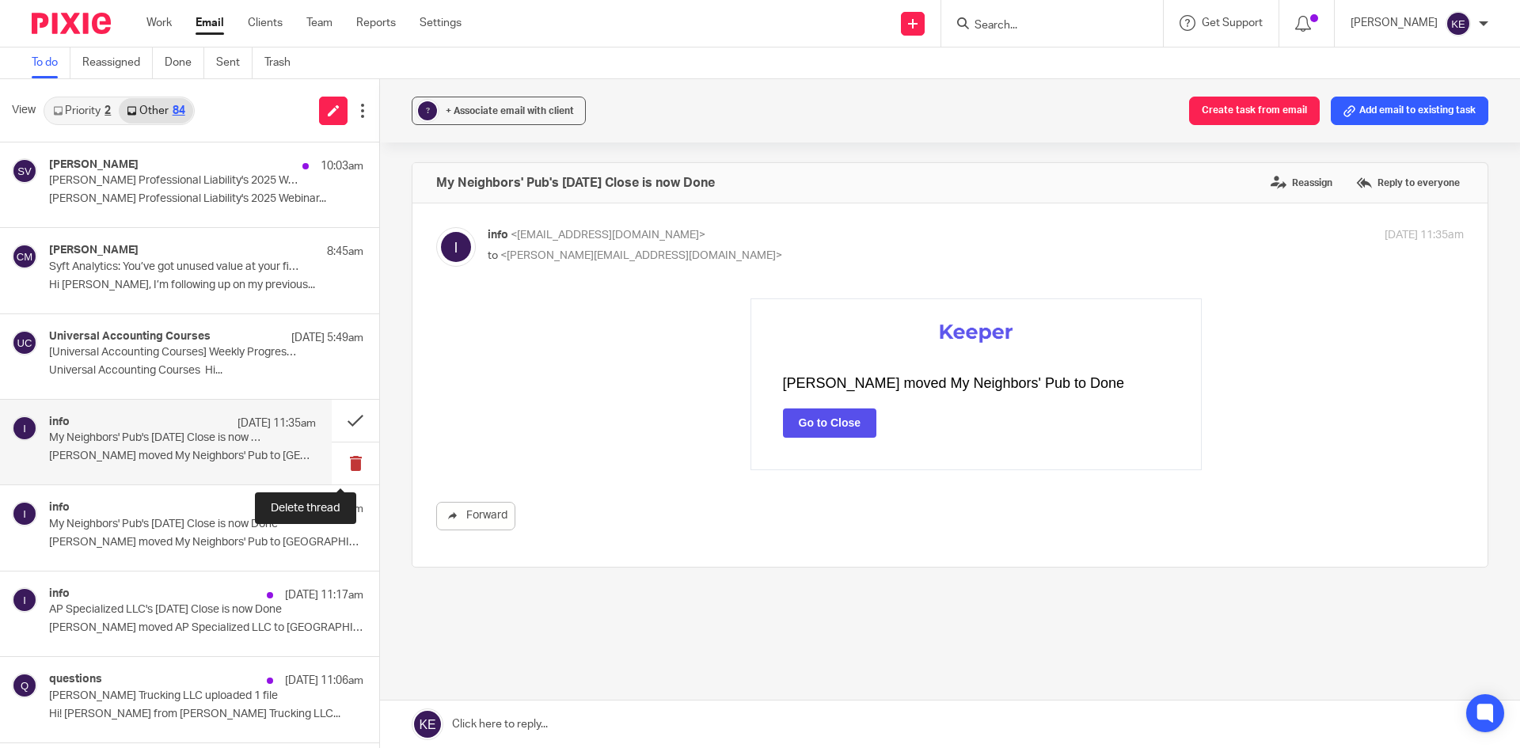
click at [339, 458] on button at bounding box center [355, 464] width 47 height 42
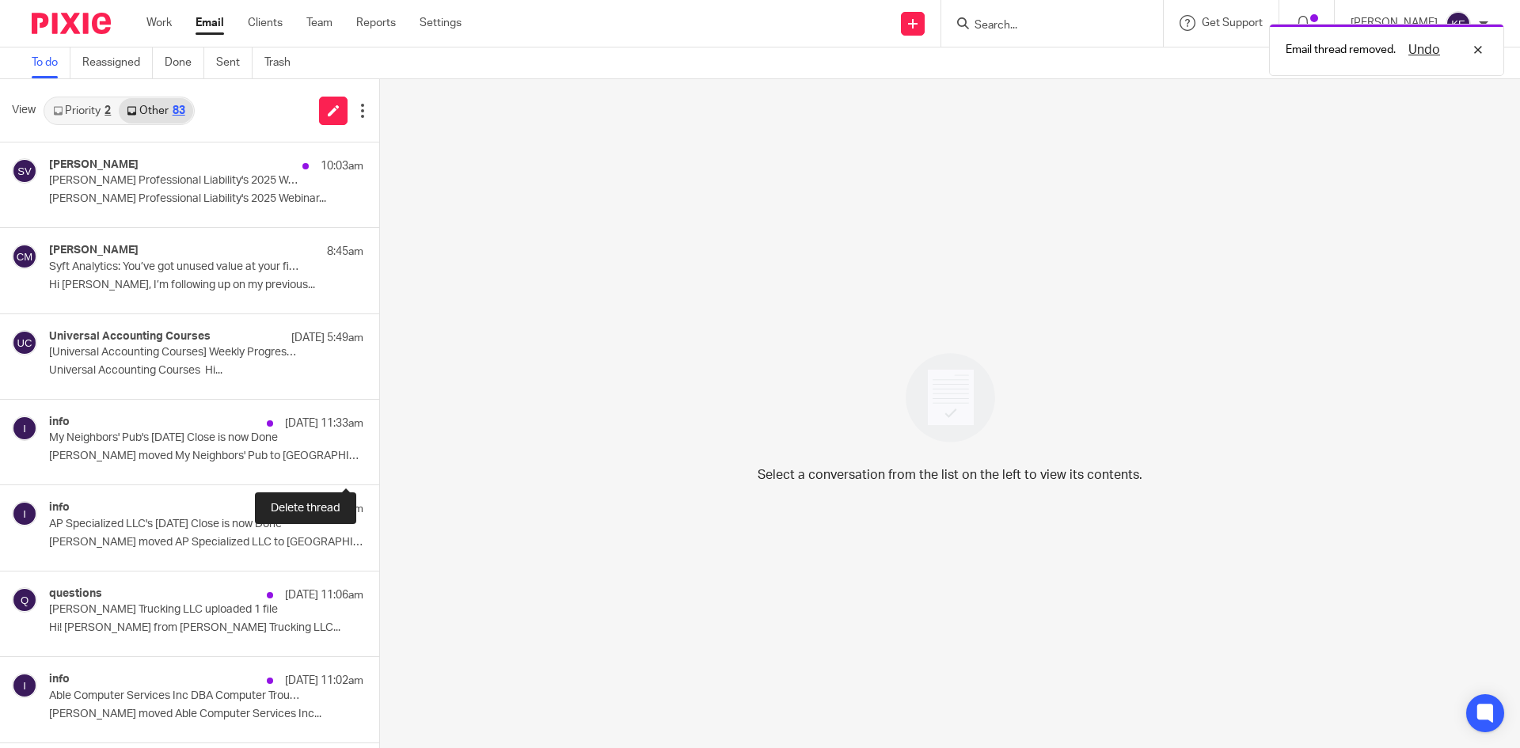
click at [379, 458] on button at bounding box center [385, 464] width 13 height 42
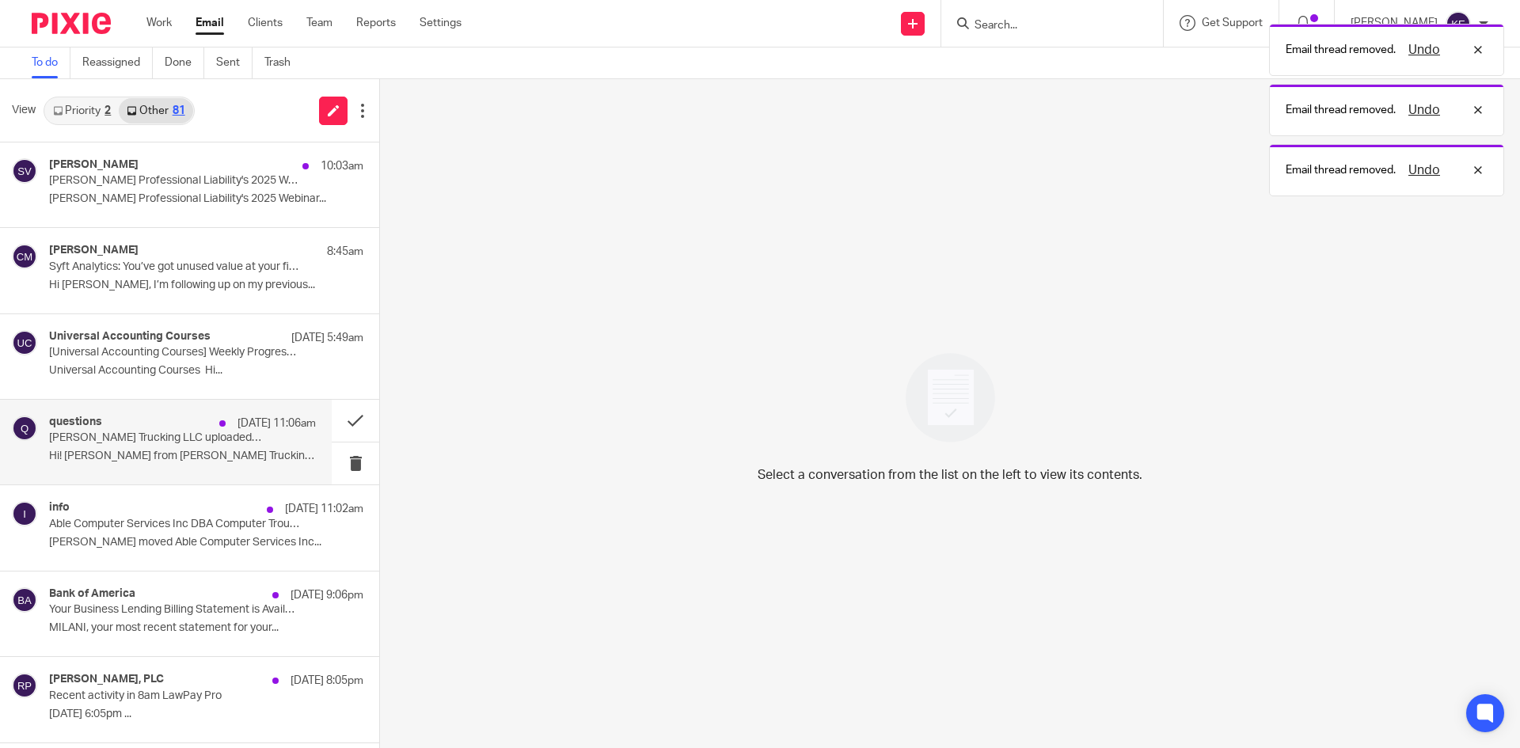
click at [250, 441] on p "E. Trujillo Trucking LLC uploaded 1 file" at bounding box center [156, 437] width 214 height 13
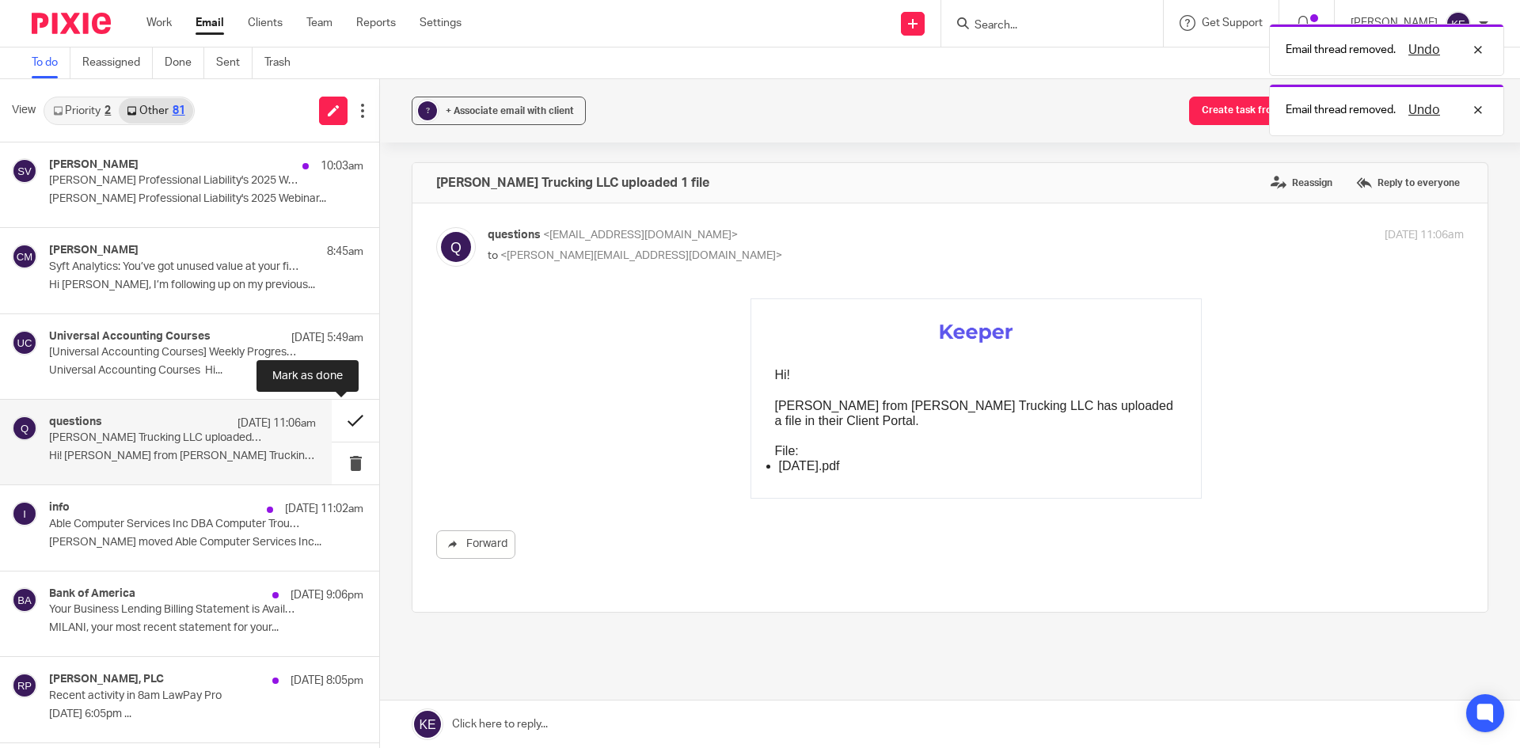
click at [341, 420] on button at bounding box center [355, 421] width 47 height 42
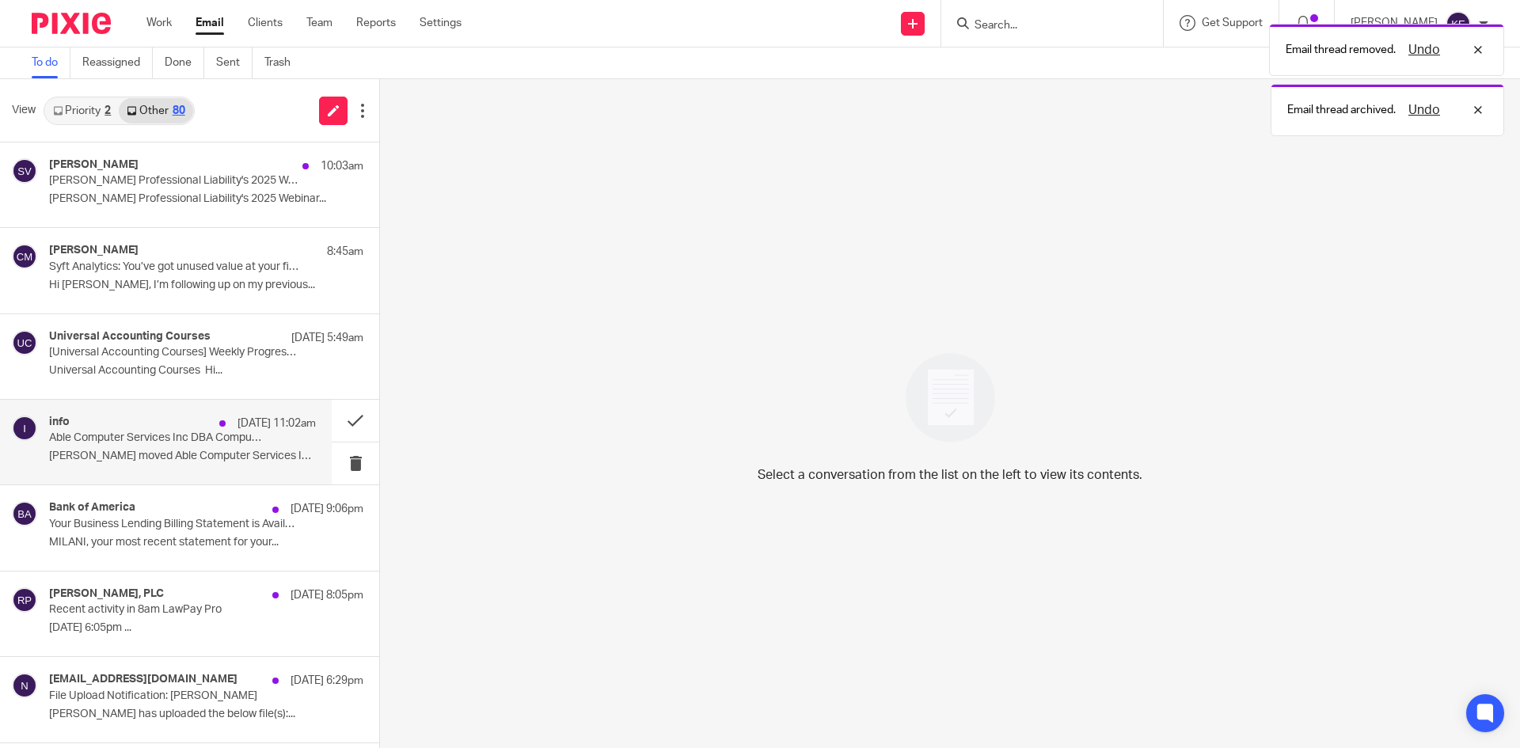
click at [249, 442] on p "Able Computer Services Inc DBA Computer Troubleshooters's September 2025 Close …" at bounding box center [156, 437] width 214 height 13
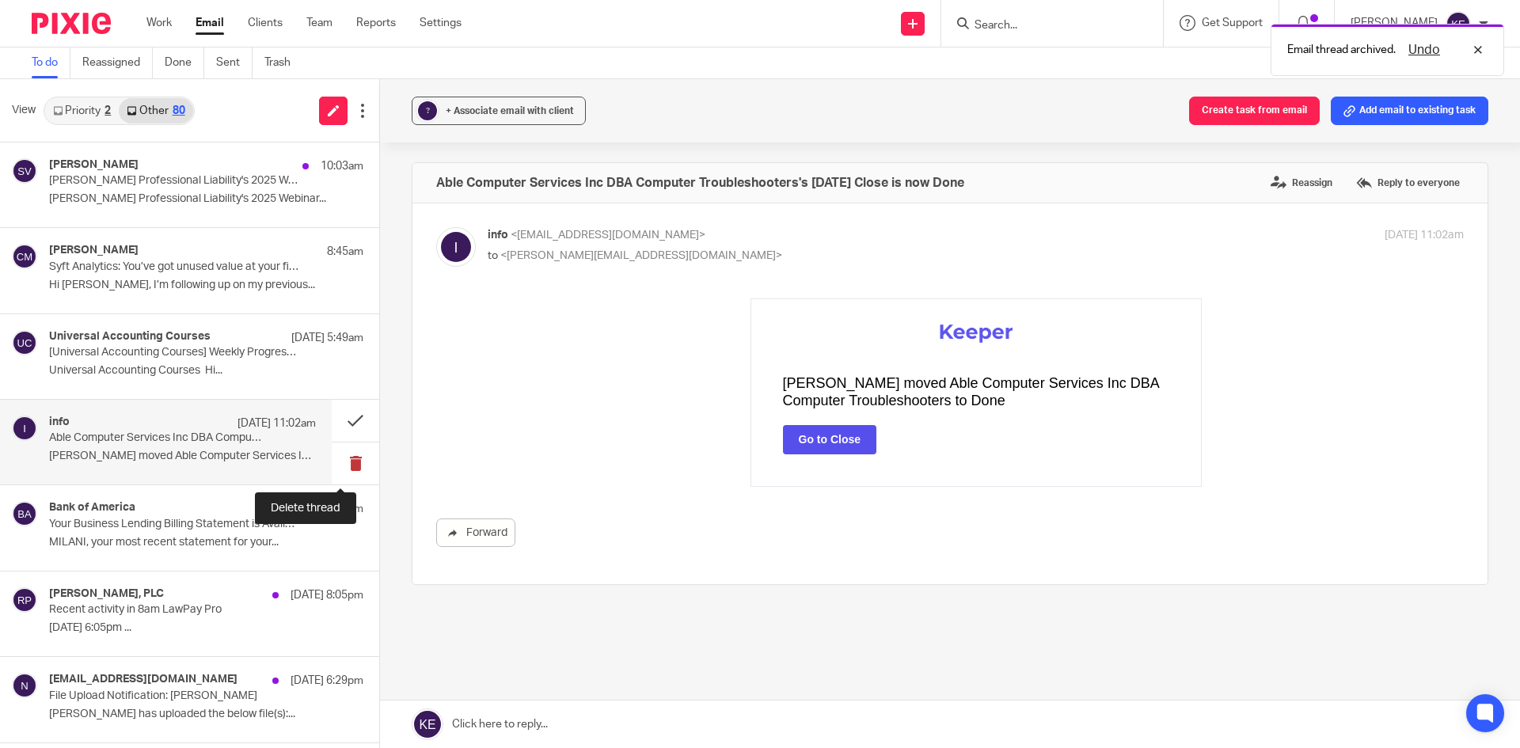
click at [342, 458] on button at bounding box center [355, 464] width 47 height 42
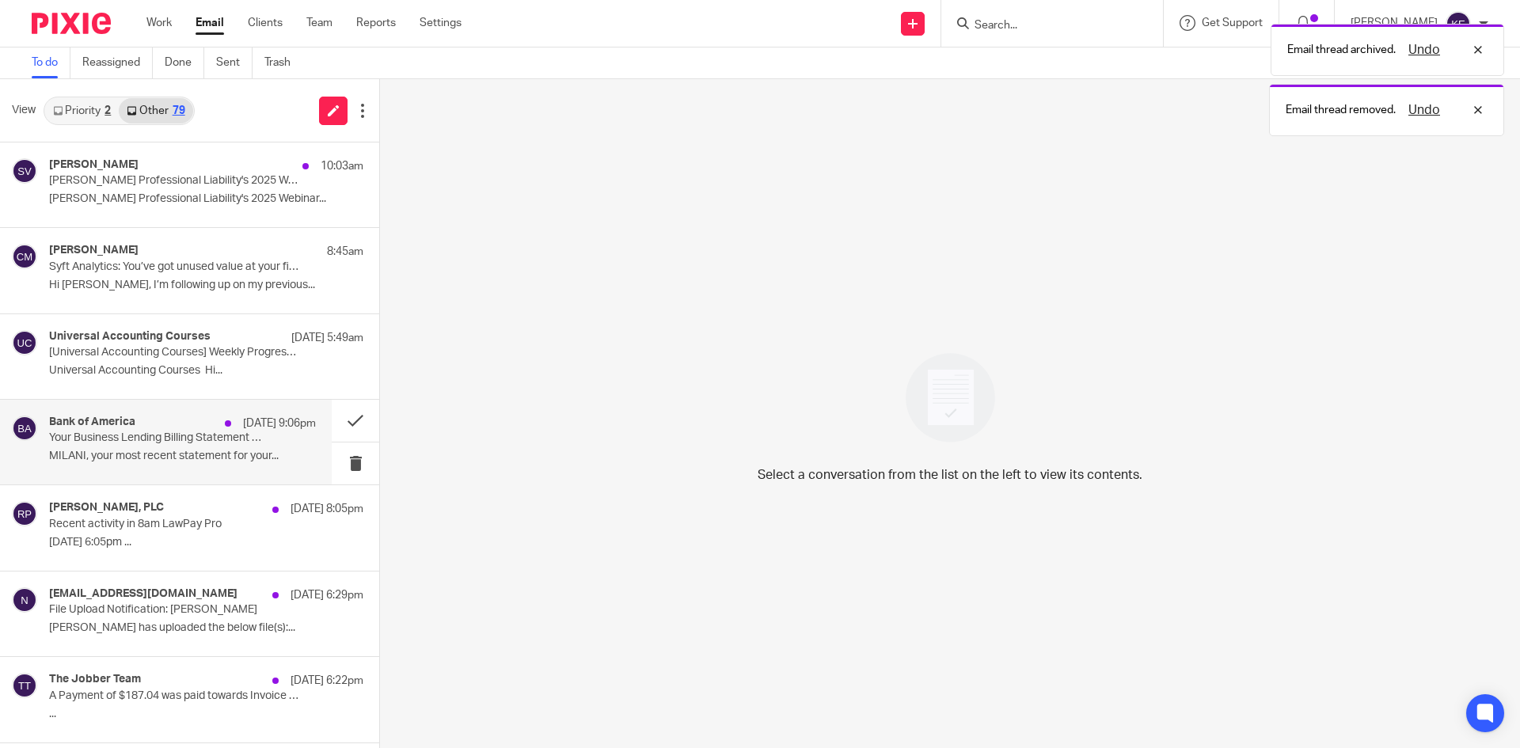
click at [221, 448] on div "Bank of America Oct 10 9:06pm Your Business Lending Billing Statement is Availa…" at bounding box center [182, 442] width 267 height 53
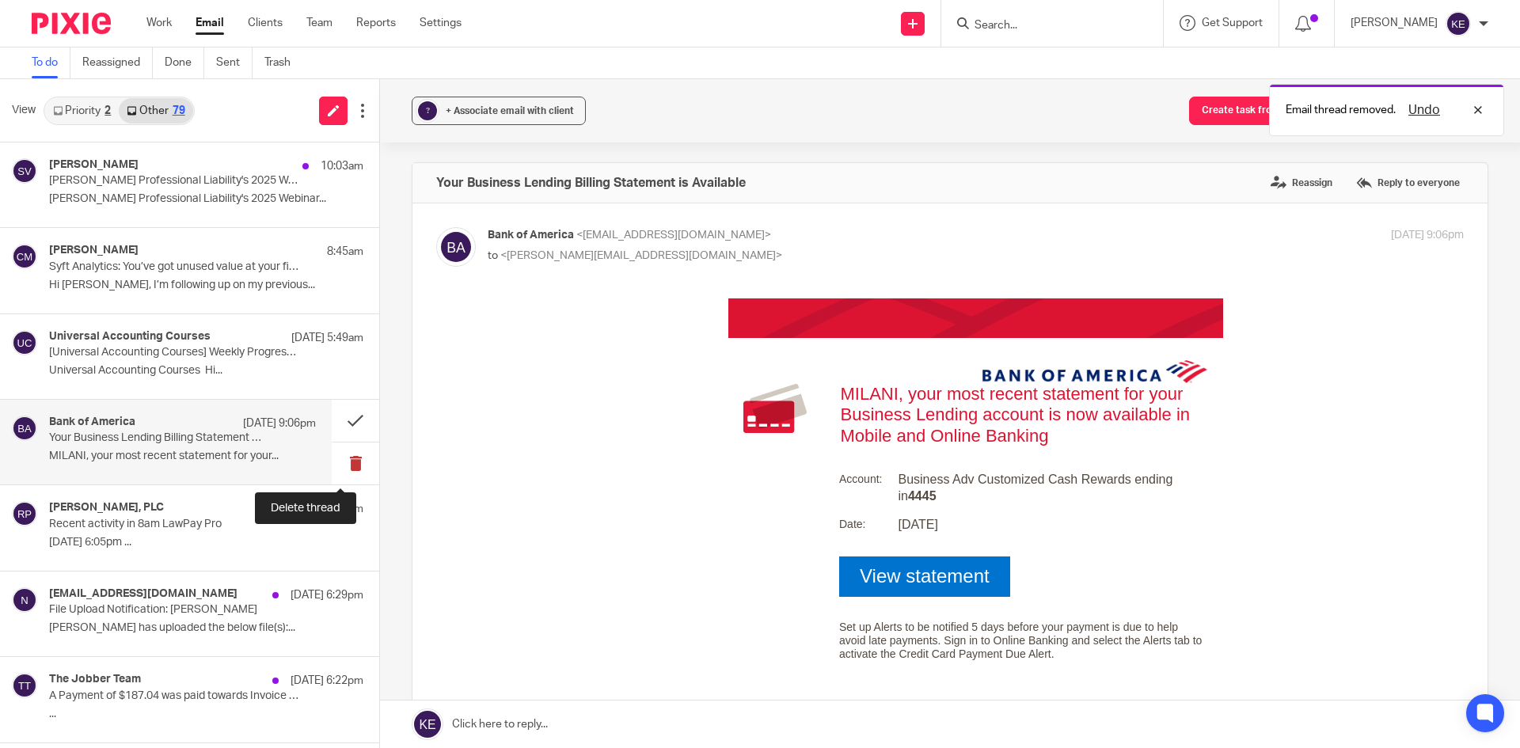
click at [333, 456] on button at bounding box center [355, 464] width 47 height 42
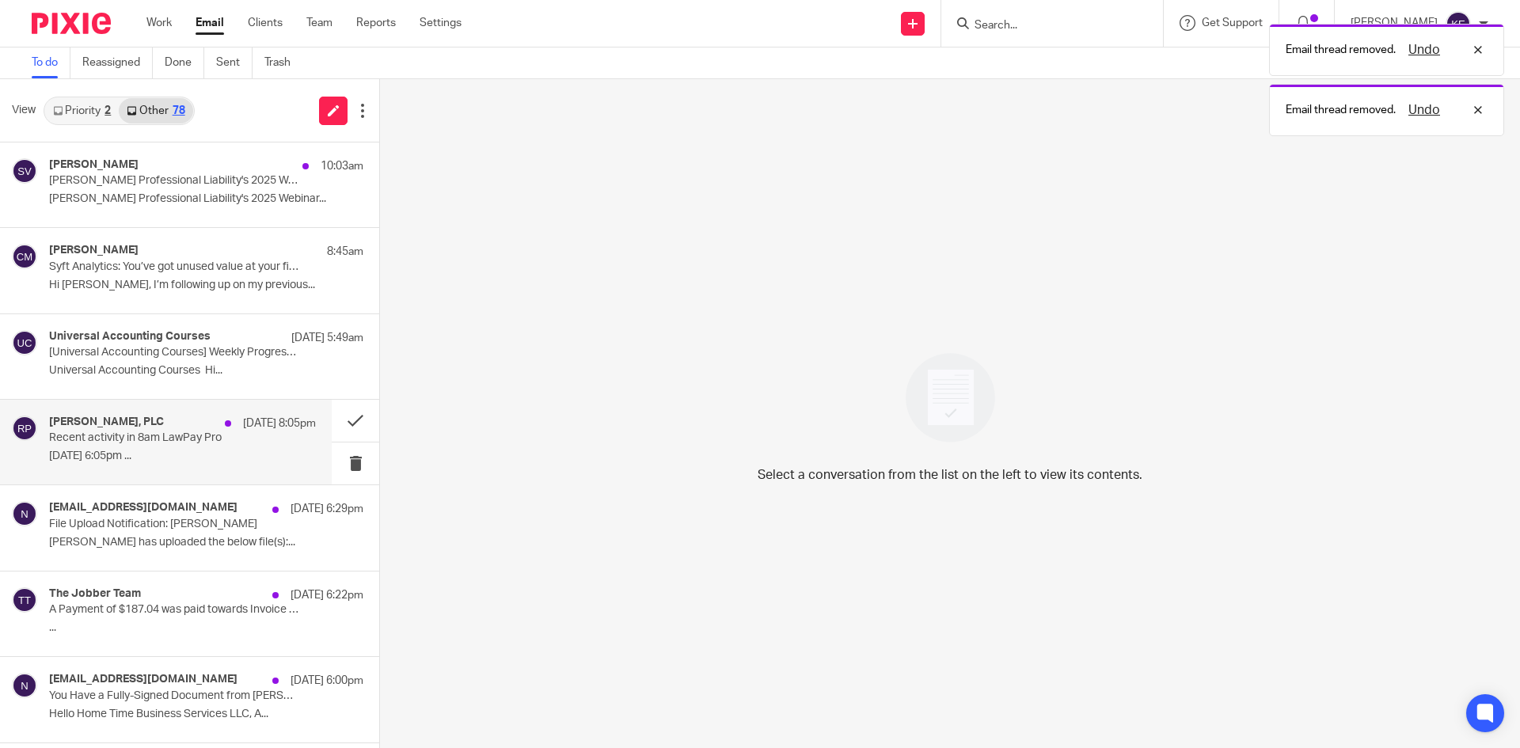
click at [194, 433] on p "Recent activity in 8am LawPay Pro" at bounding box center [156, 437] width 214 height 13
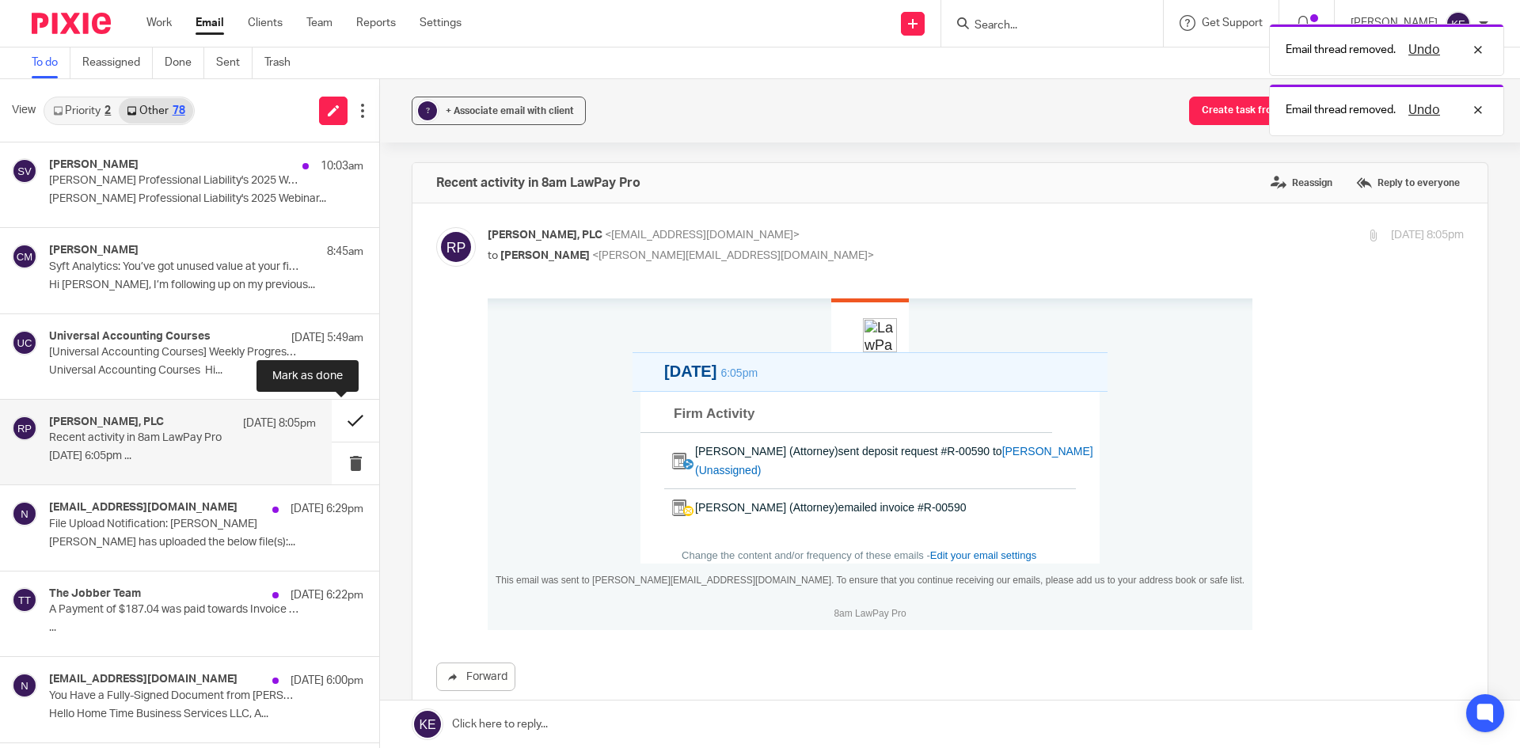
click at [336, 415] on button at bounding box center [355, 421] width 47 height 42
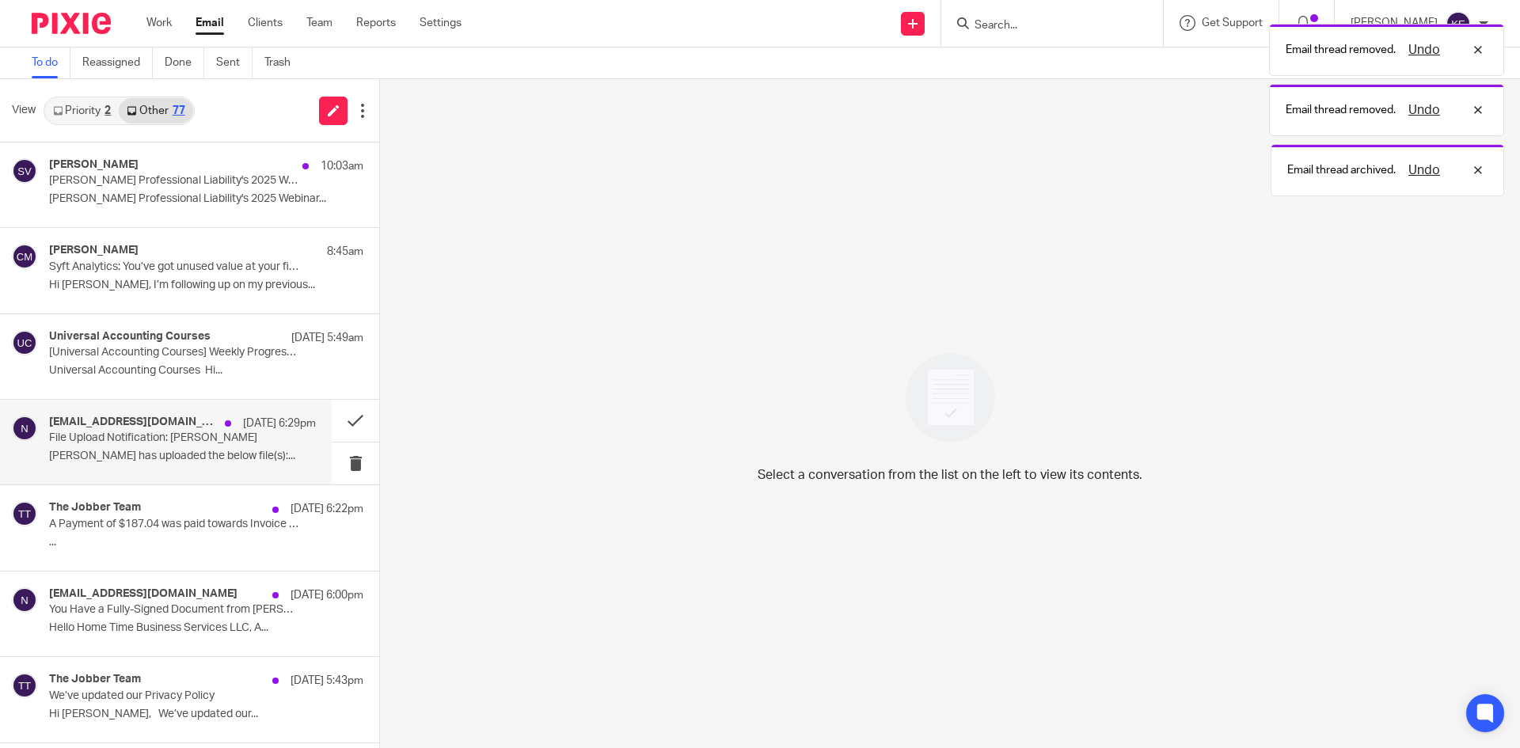
click at [264, 435] on div "no-reply@securefilepro.com Oct 10 6:29pm File Upload Notification: Brian Burrou…" at bounding box center [182, 442] width 267 height 53
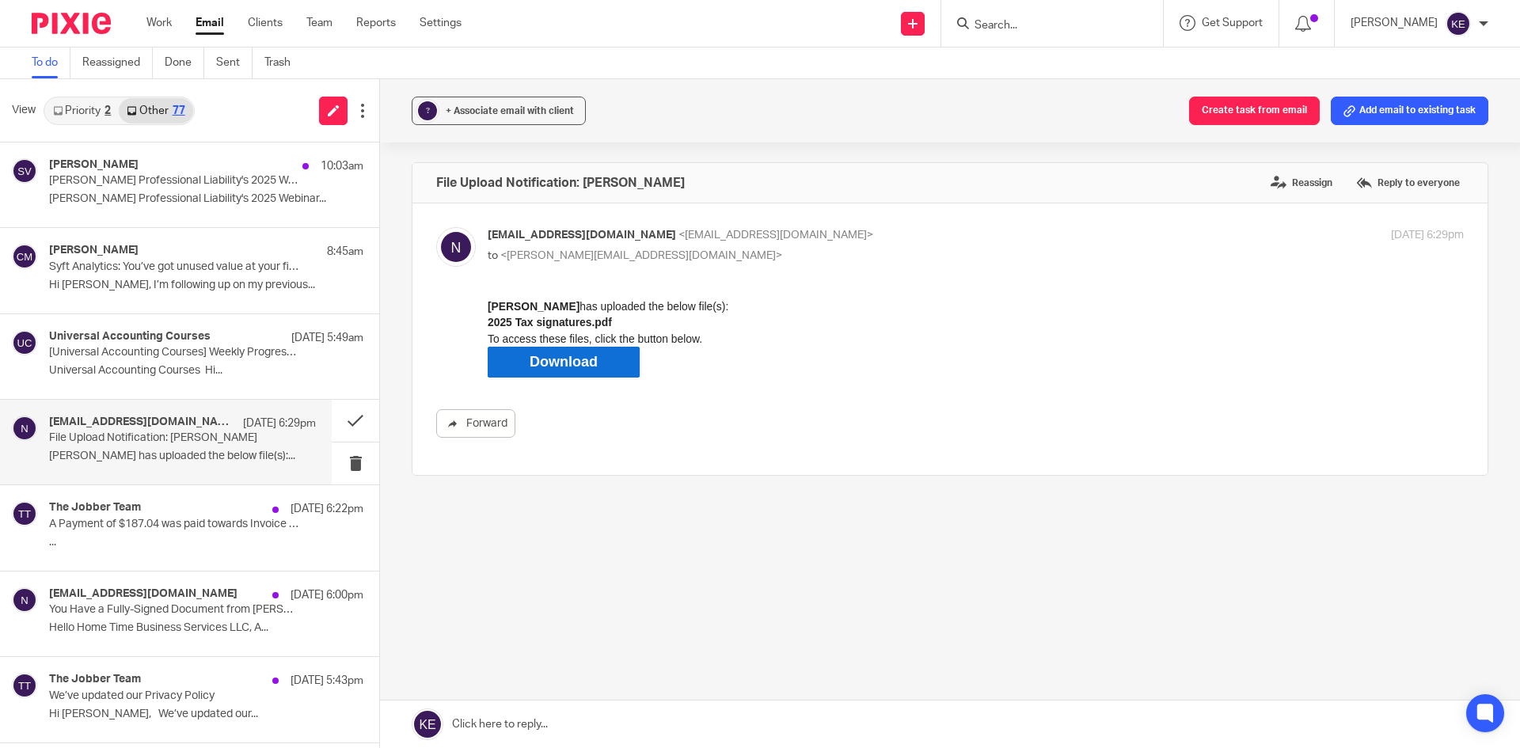
click at [1061, 23] on input "Search" at bounding box center [1044, 26] width 142 height 14
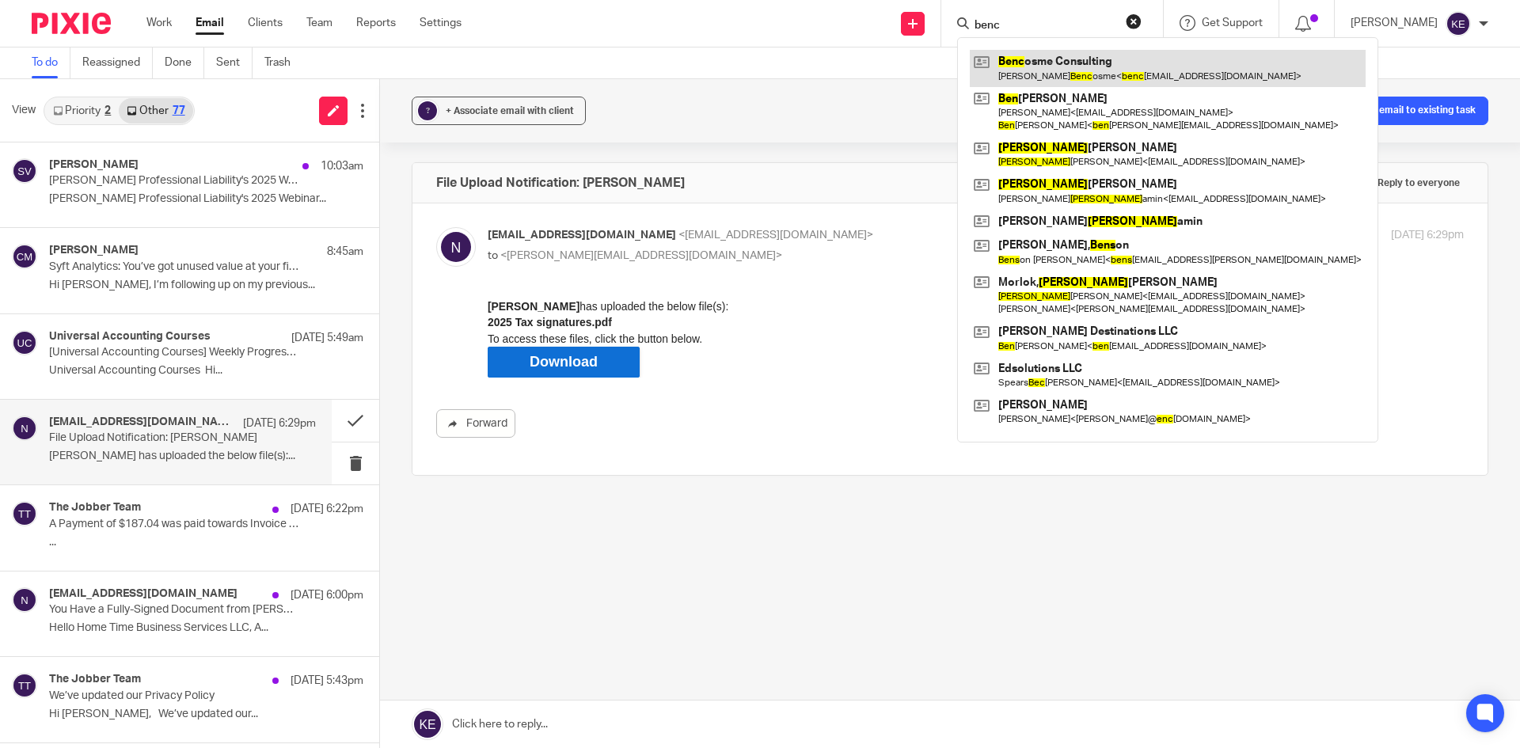
type input "benc"
click at [1092, 75] on link at bounding box center [1168, 68] width 396 height 36
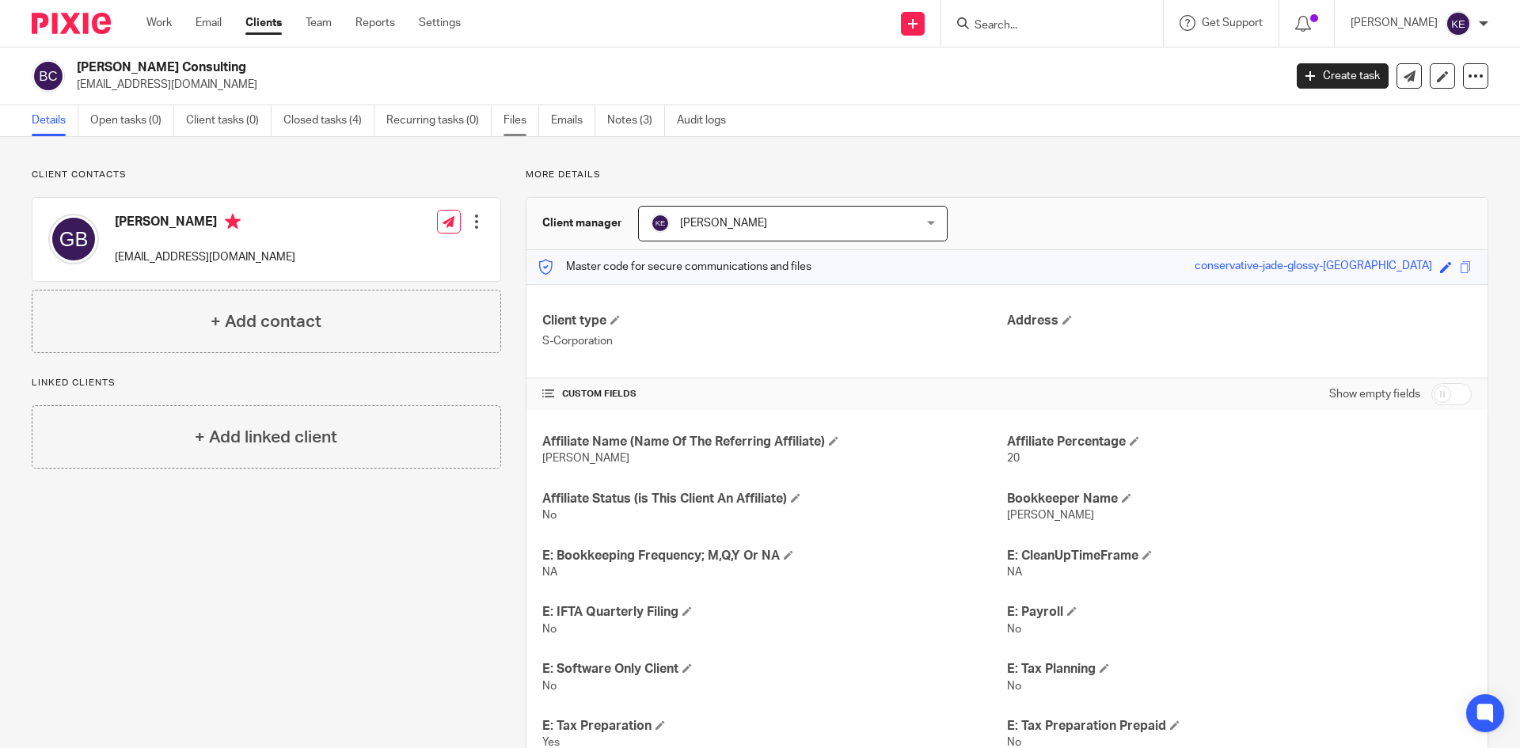
click at [511, 116] on link "Files" at bounding box center [521, 120] width 36 height 31
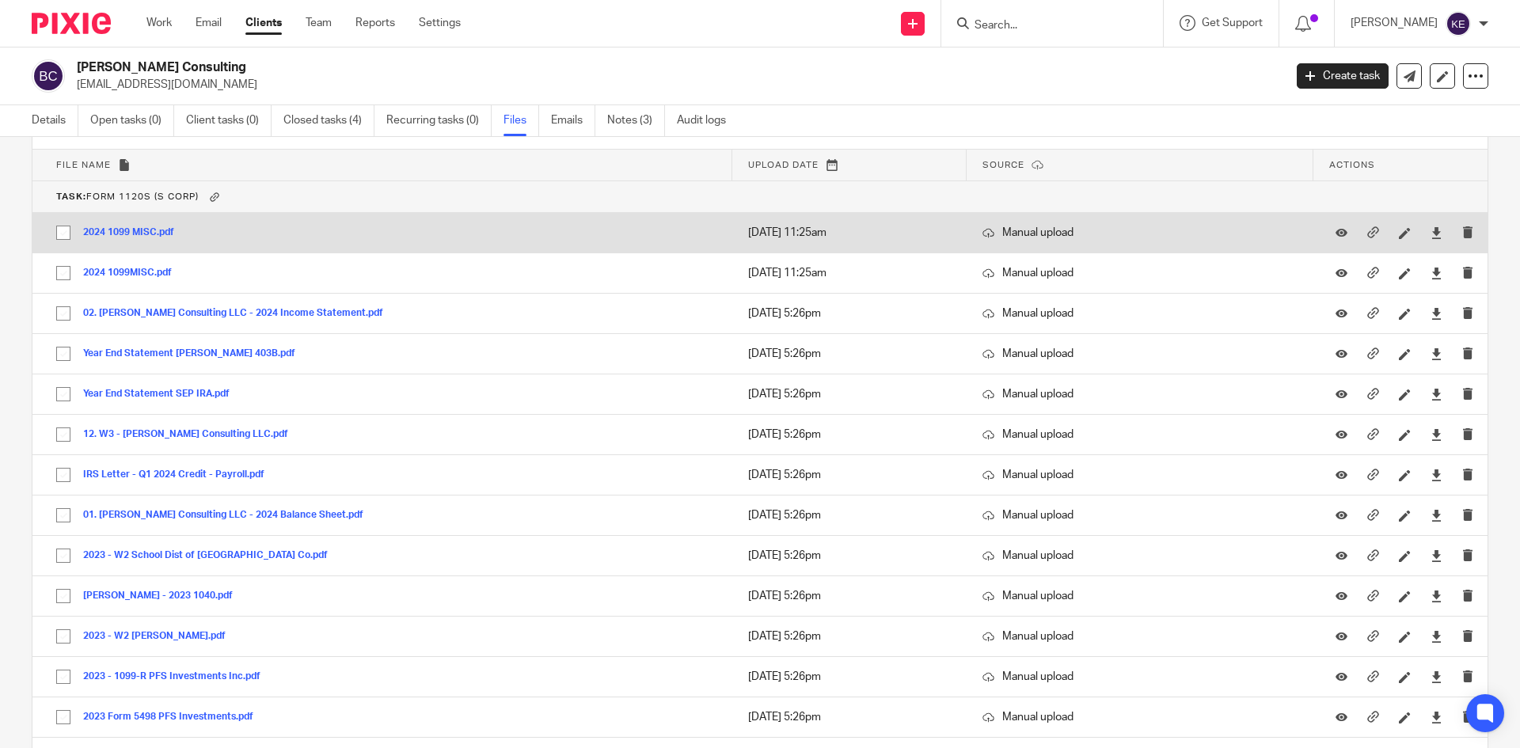
scroll to position [396, 0]
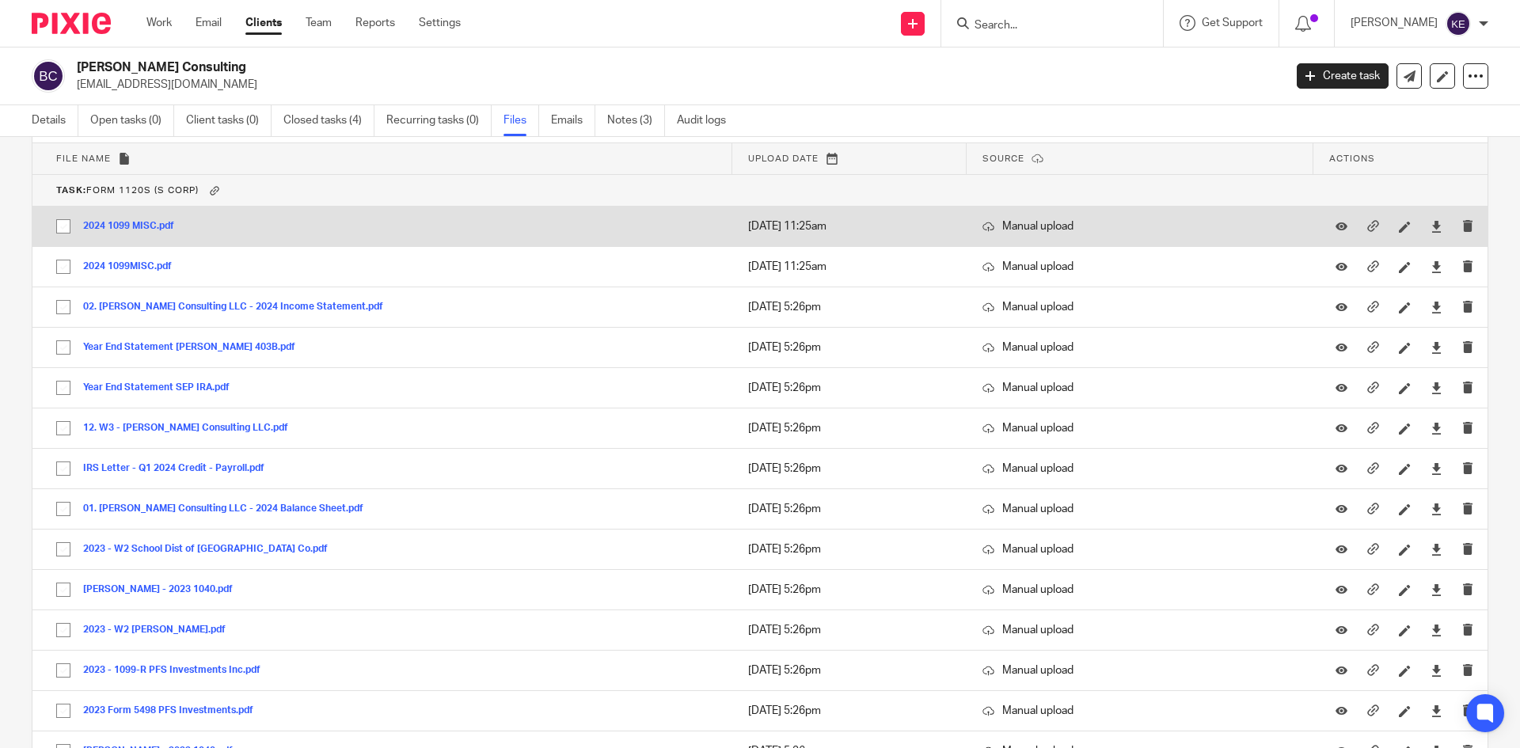
click at [57, 222] on input "checkbox" at bounding box center [63, 226] width 30 height 30
checkbox input "true"
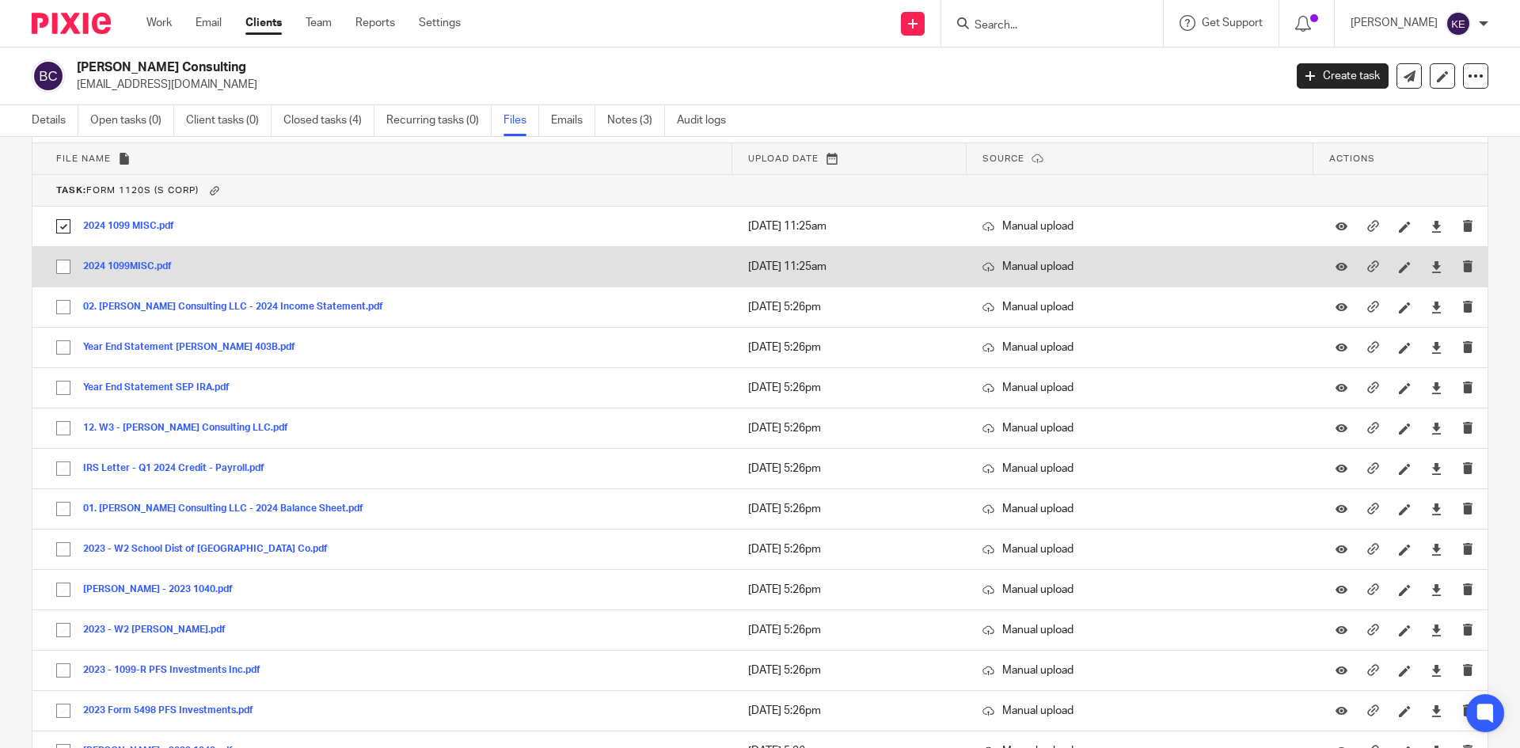
click at [67, 266] on input "checkbox" at bounding box center [63, 267] width 30 height 30
checkbox input "true"
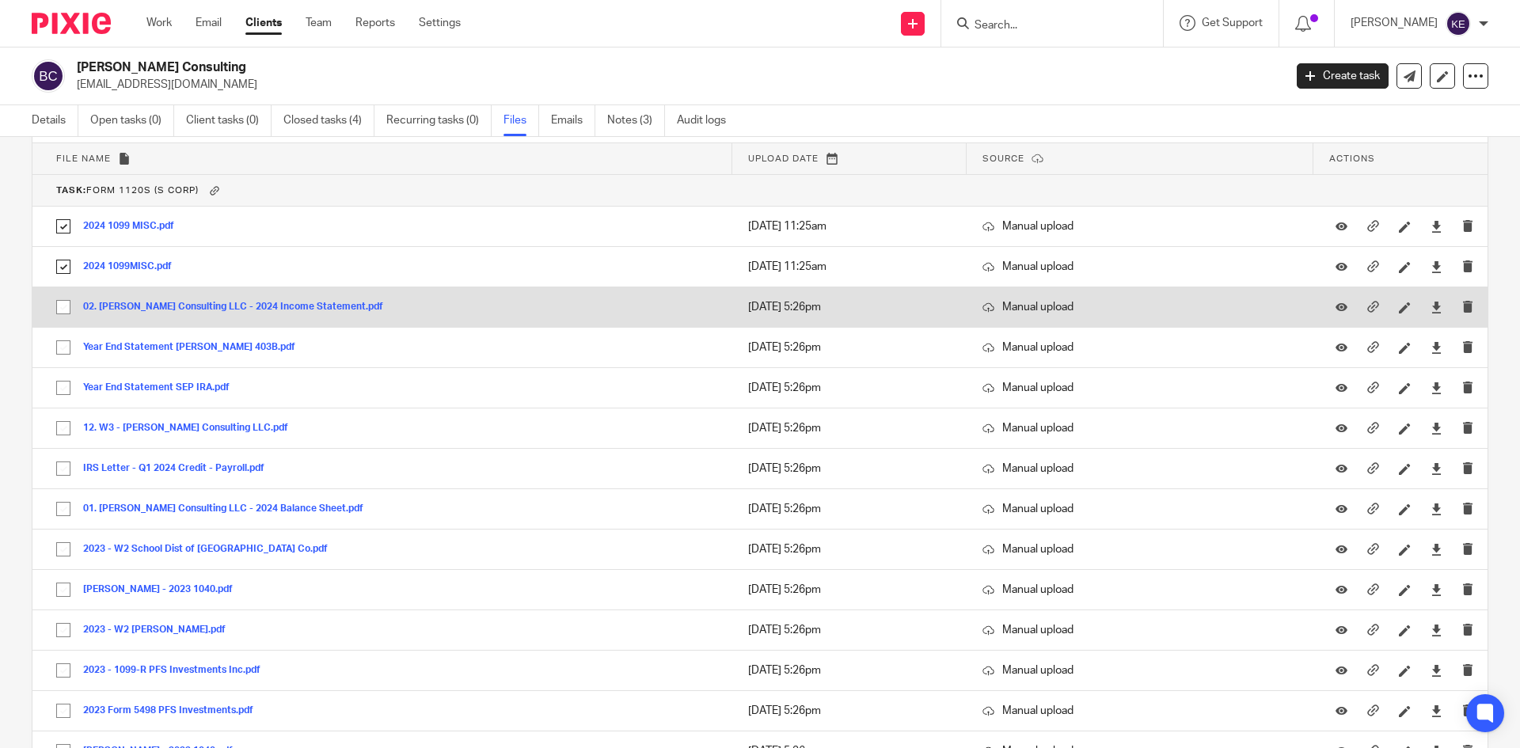
click at [63, 307] on input "checkbox" at bounding box center [63, 307] width 30 height 30
checkbox input "true"
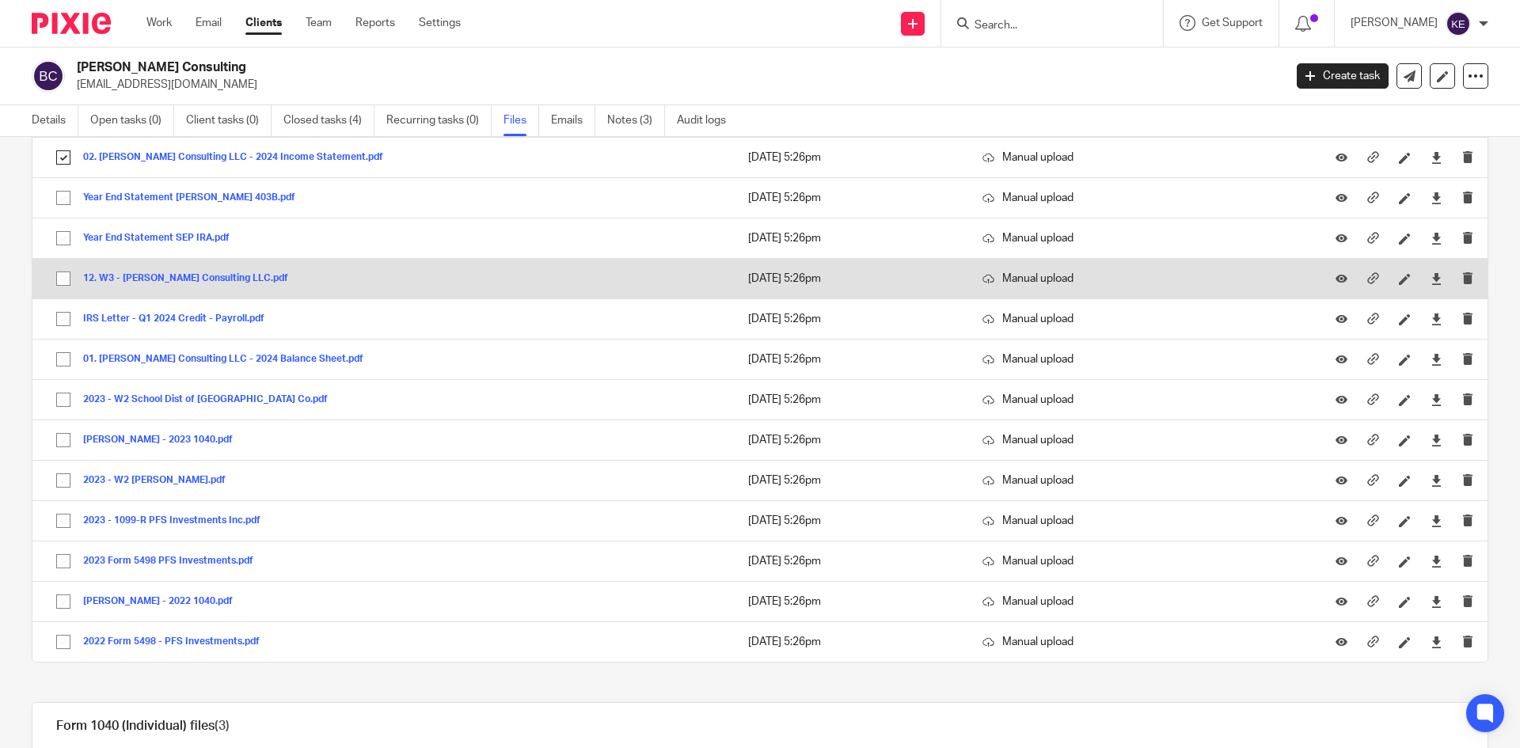
scroll to position [554, 0]
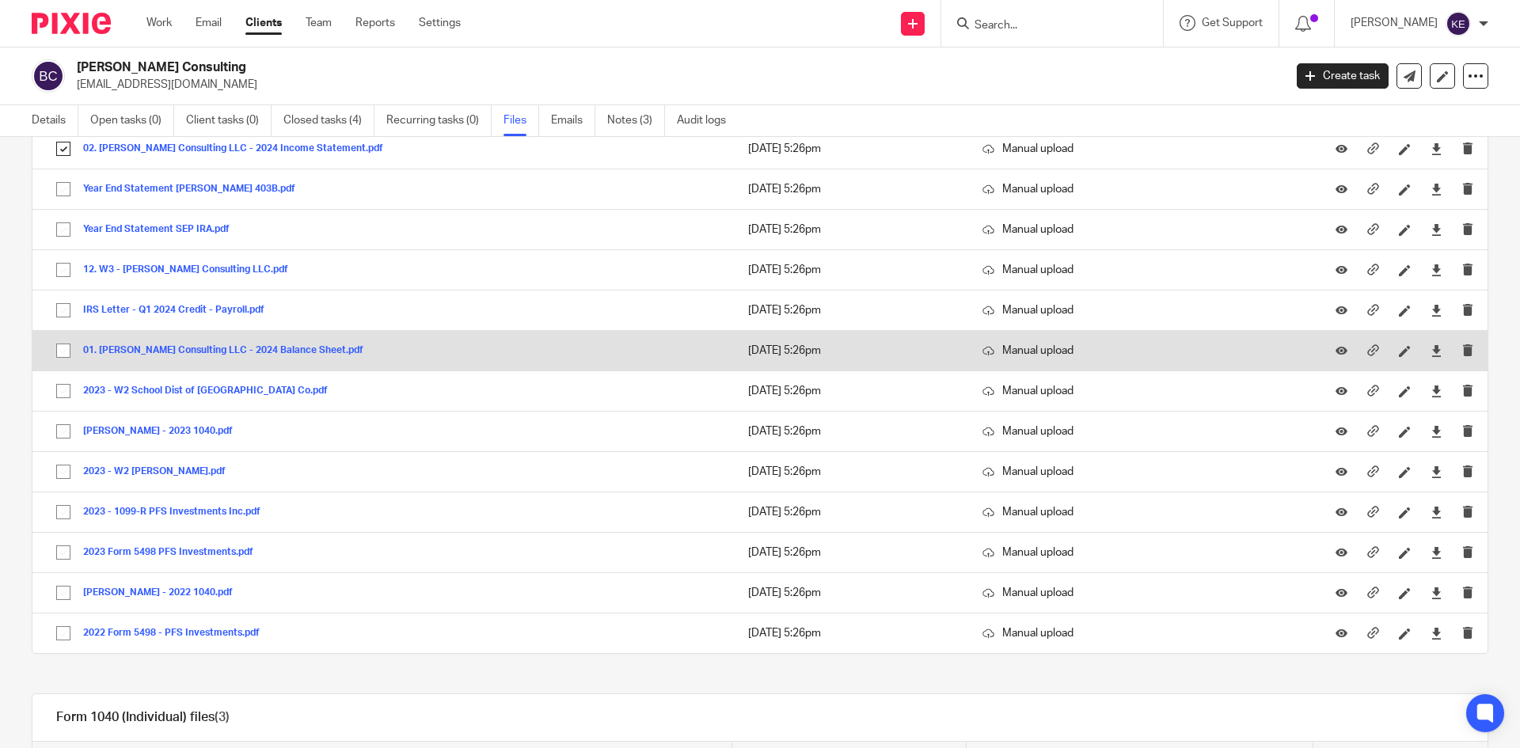
click at [63, 351] on input "checkbox" at bounding box center [63, 351] width 30 height 30
checkbox input "true"
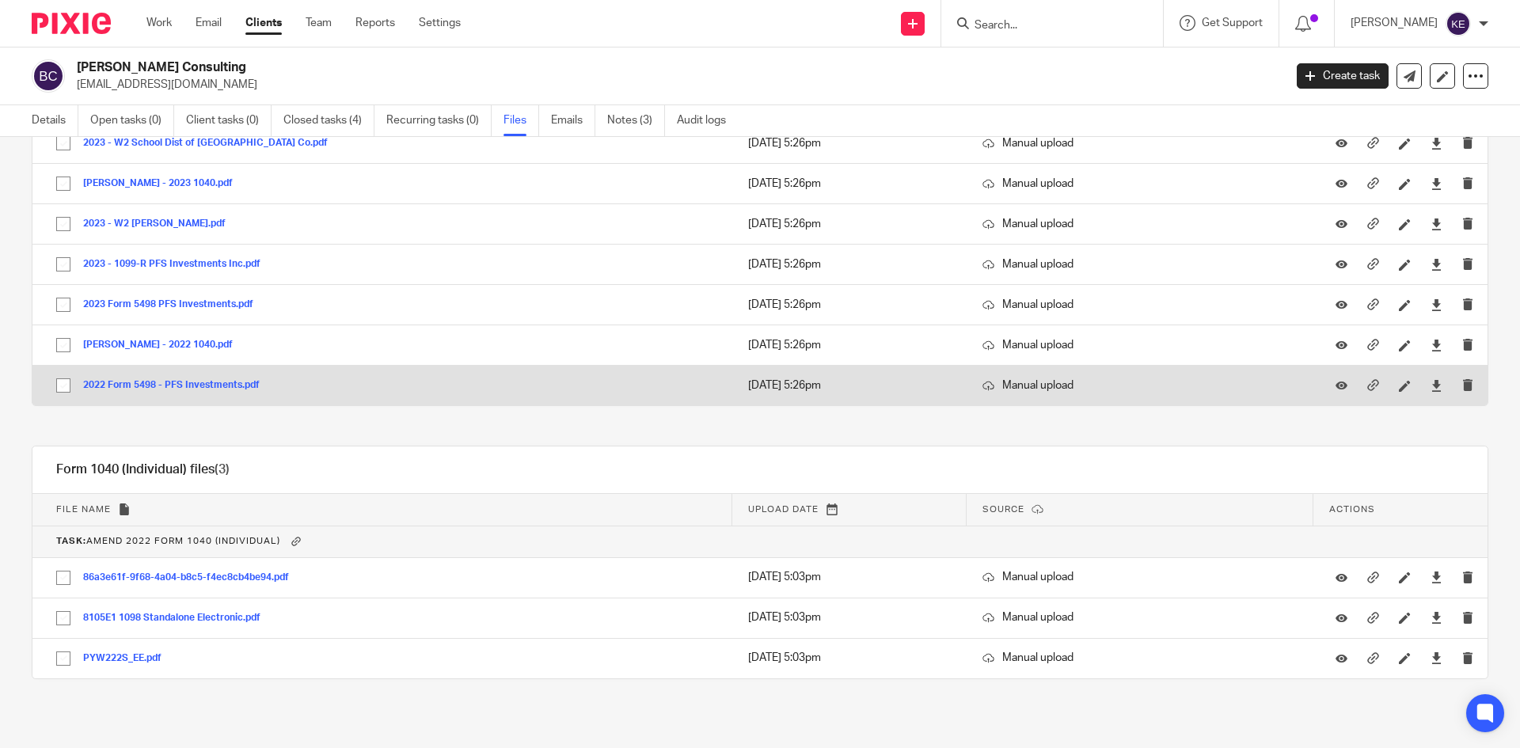
scroll to position [804, 0]
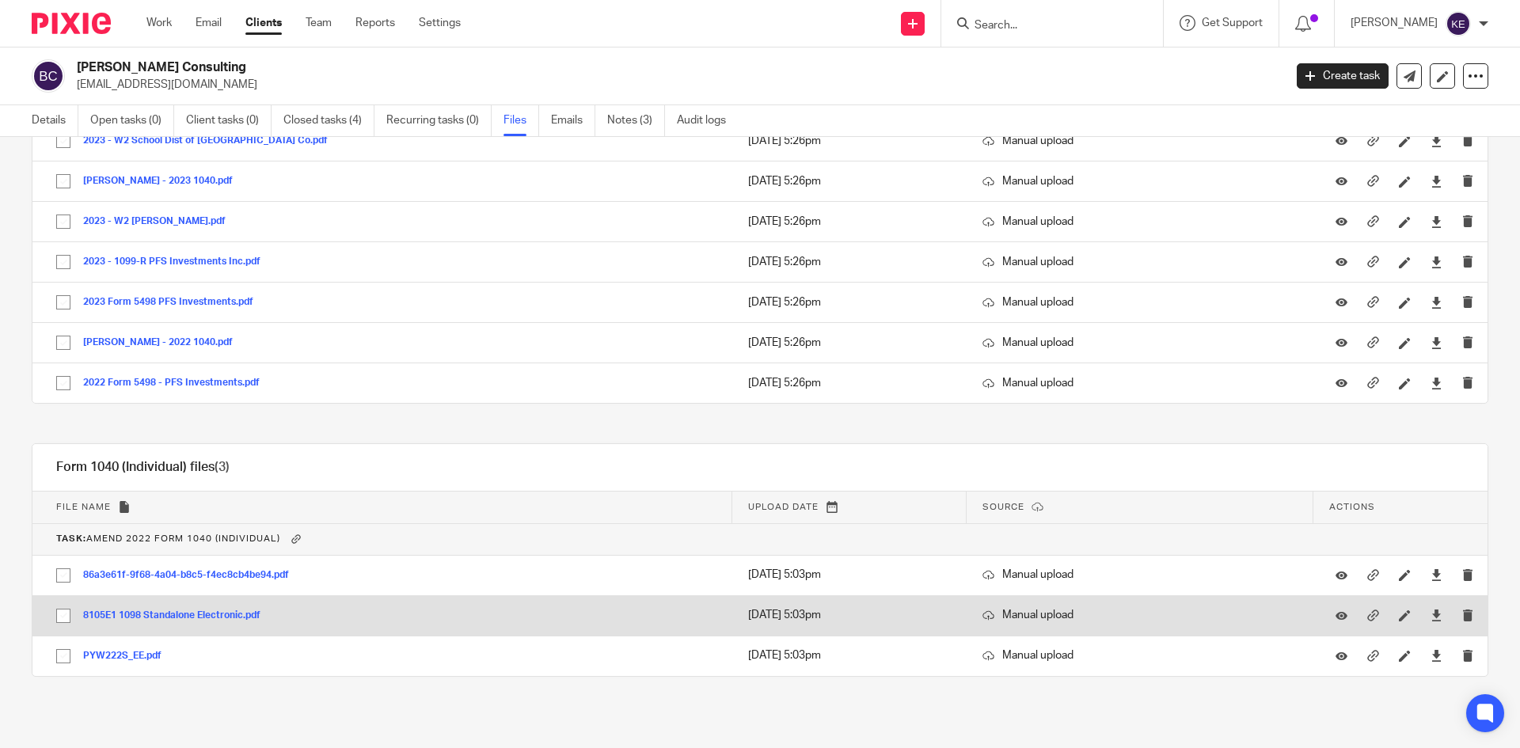
click at [58, 614] on input "checkbox" at bounding box center [63, 616] width 30 height 30
checkbox input "true"
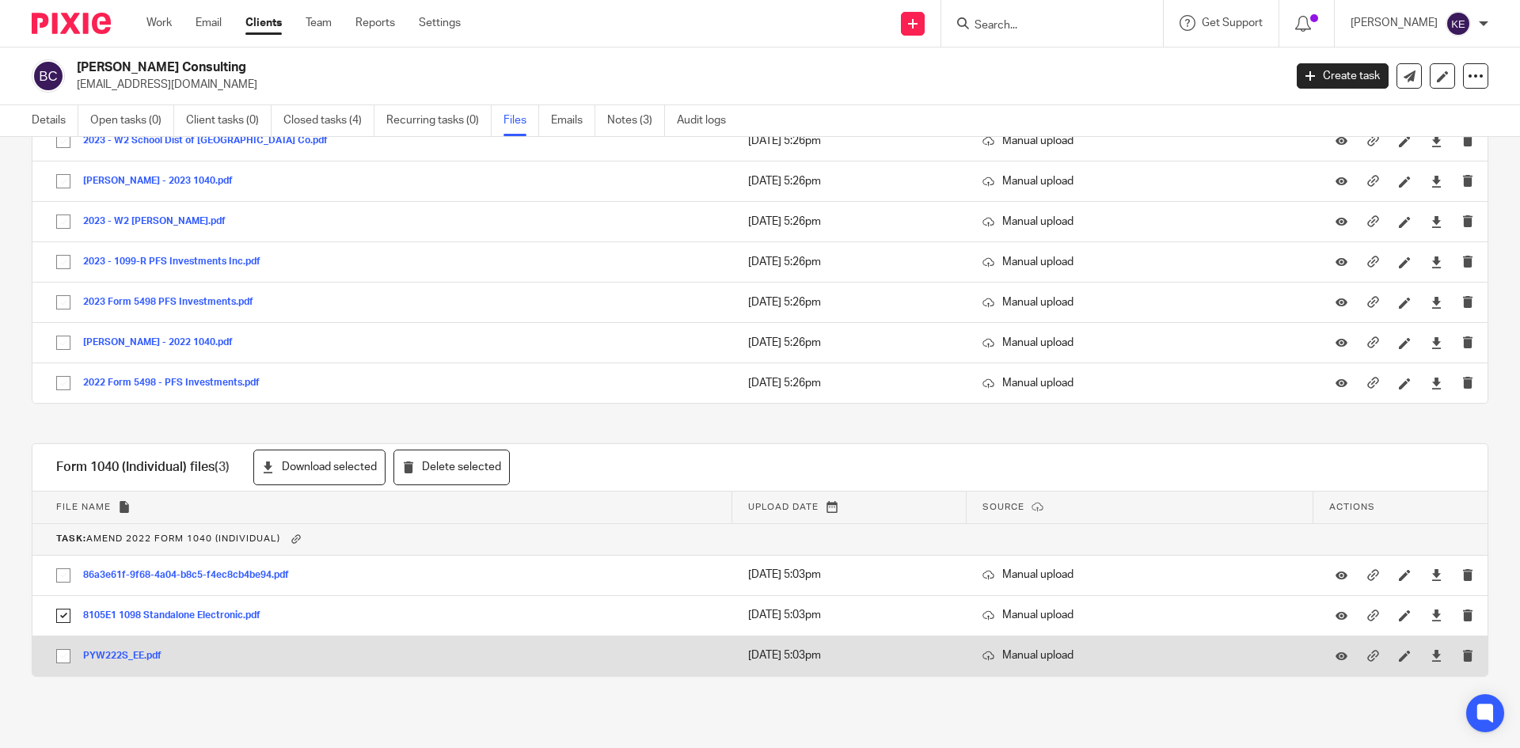
click at [61, 653] on input "checkbox" at bounding box center [63, 656] width 30 height 30
checkbox input "true"
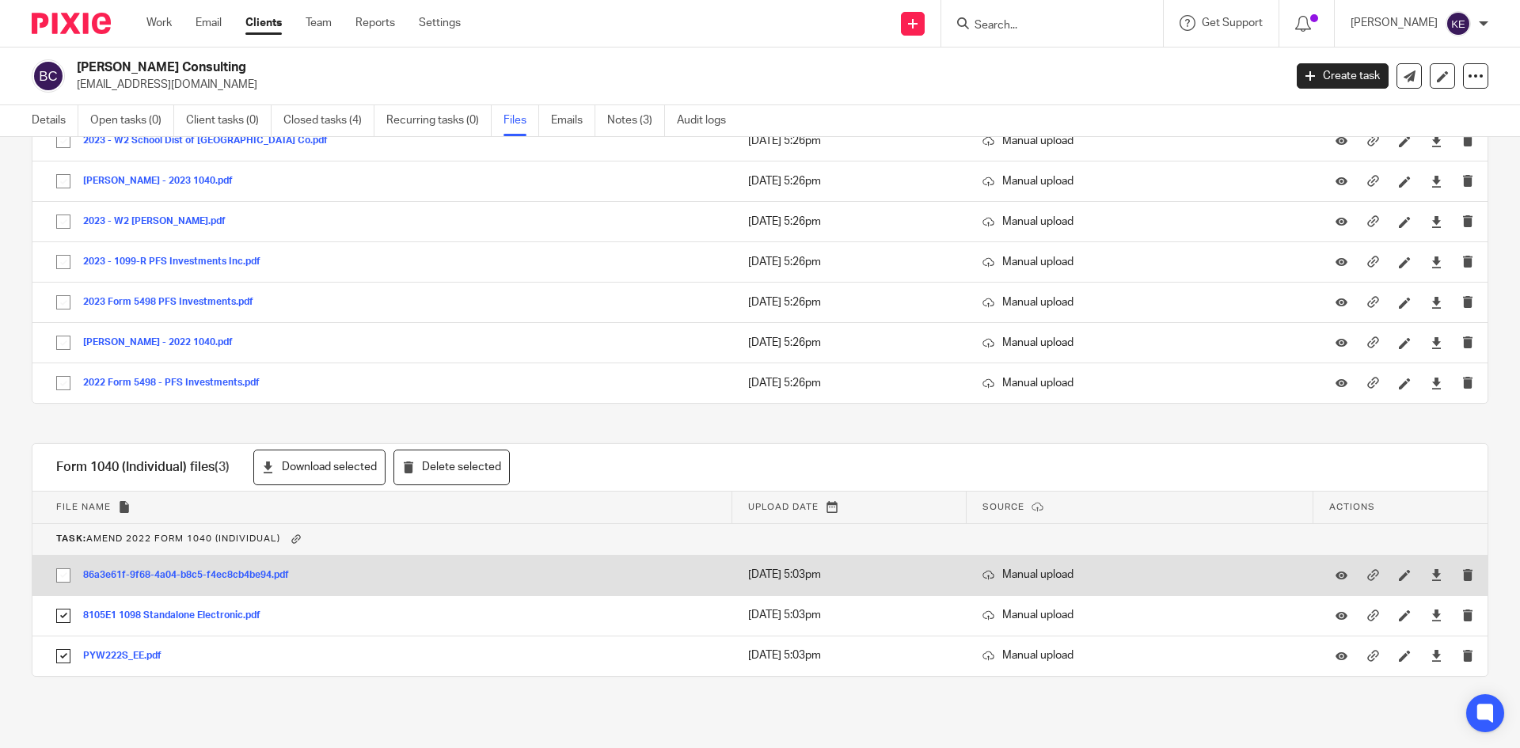
click at [67, 580] on input "checkbox" at bounding box center [63, 575] width 30 height 30
checkbox input "true"
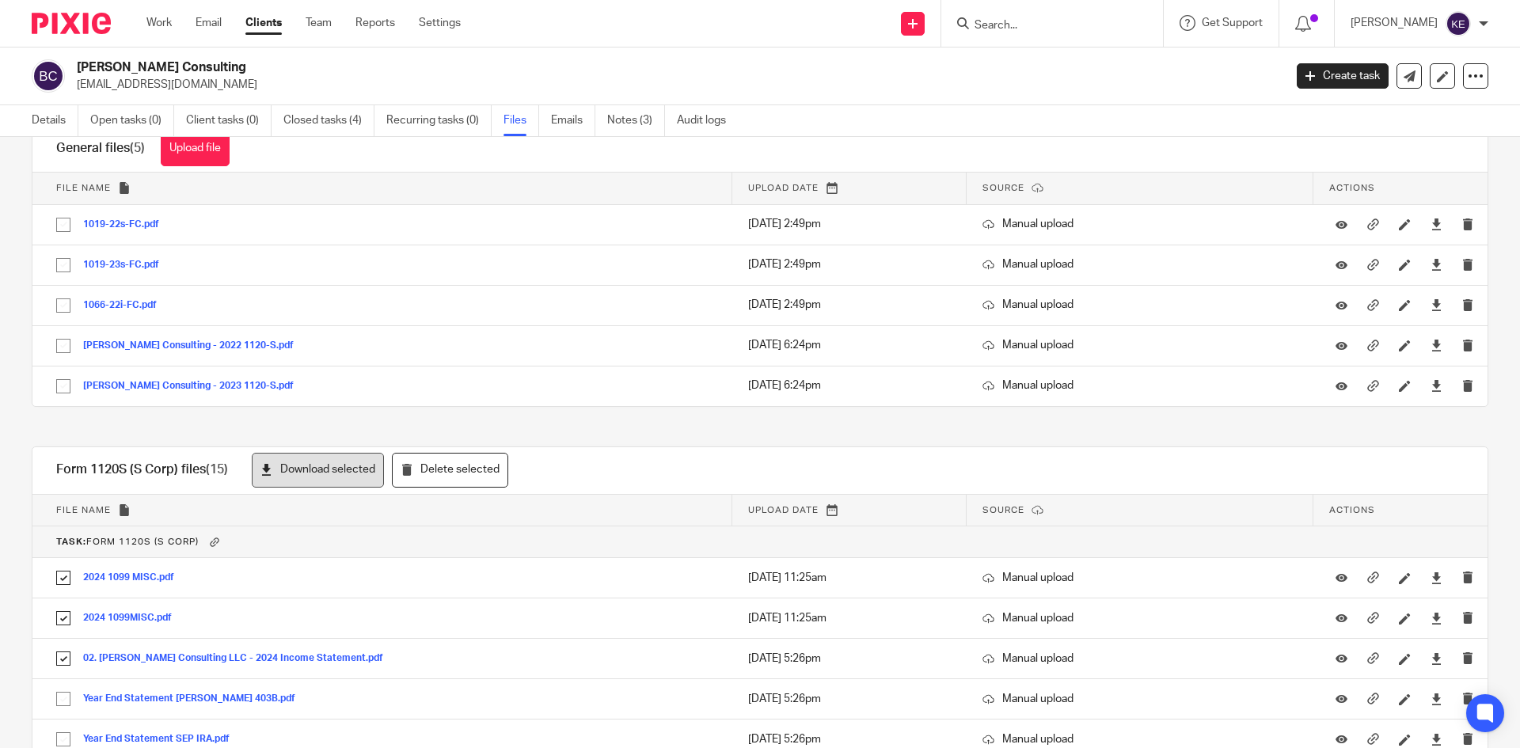
scroll to position [0, 0]
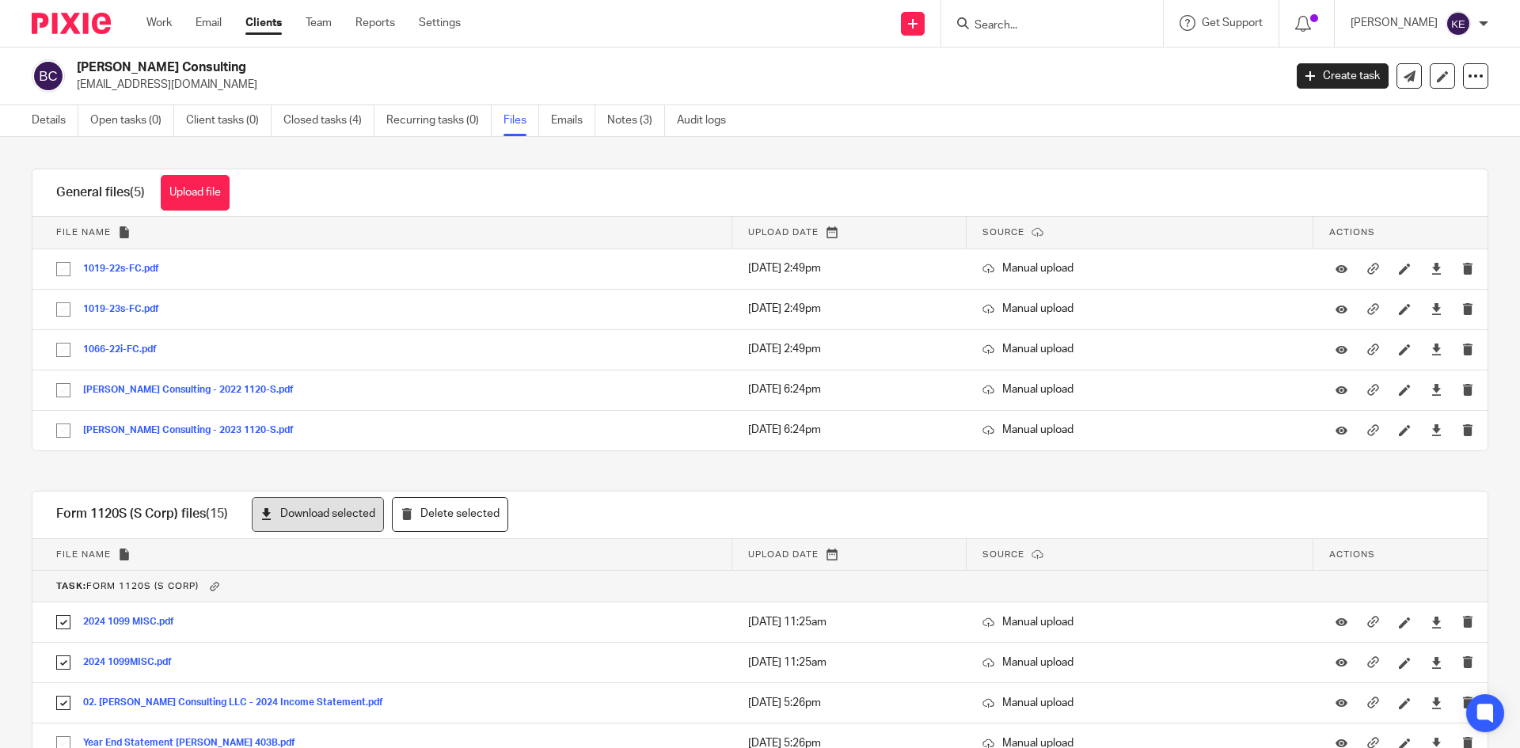
click at [298, 511] on button "Download selected" at bounding box center [318, 515] width 132 height 36
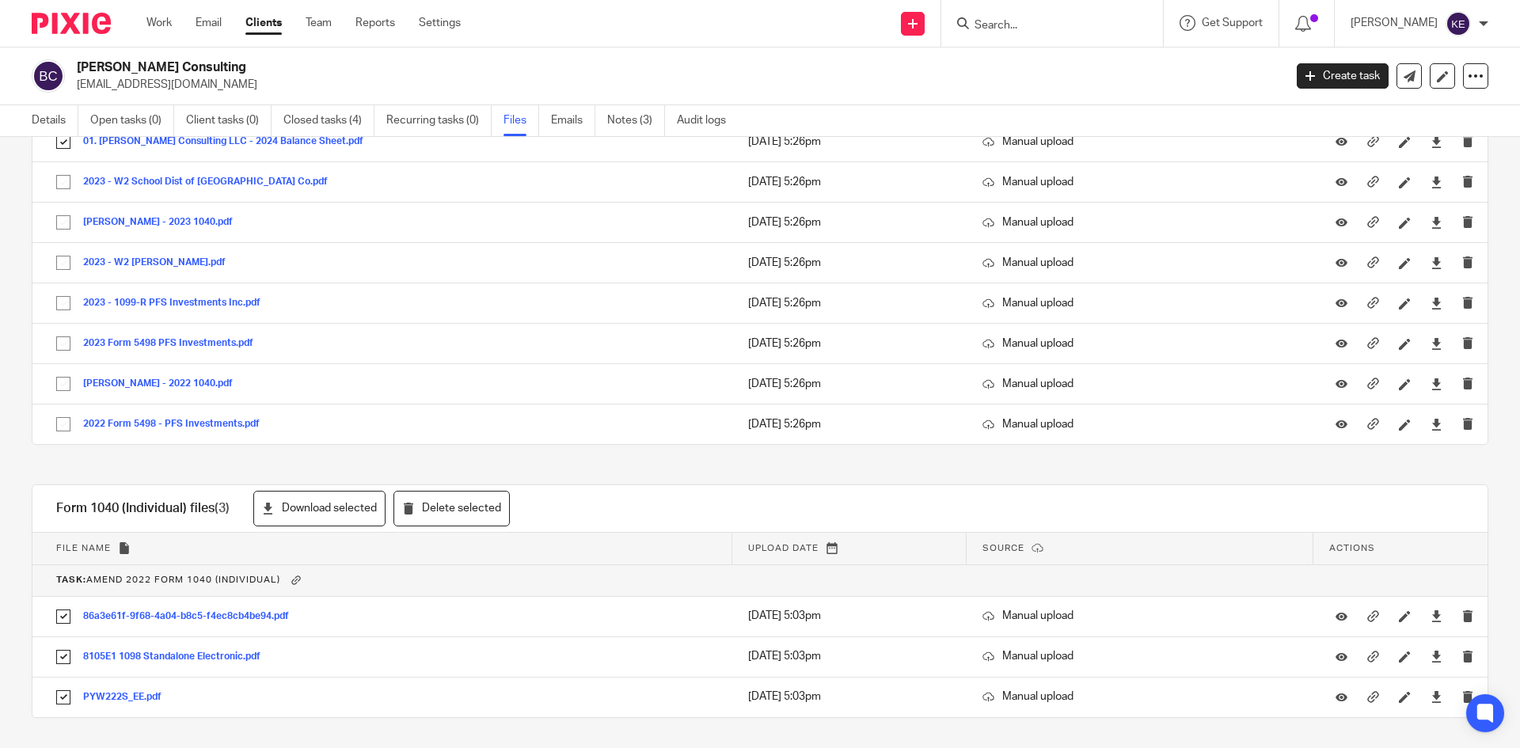
scroll to position [804, 0]
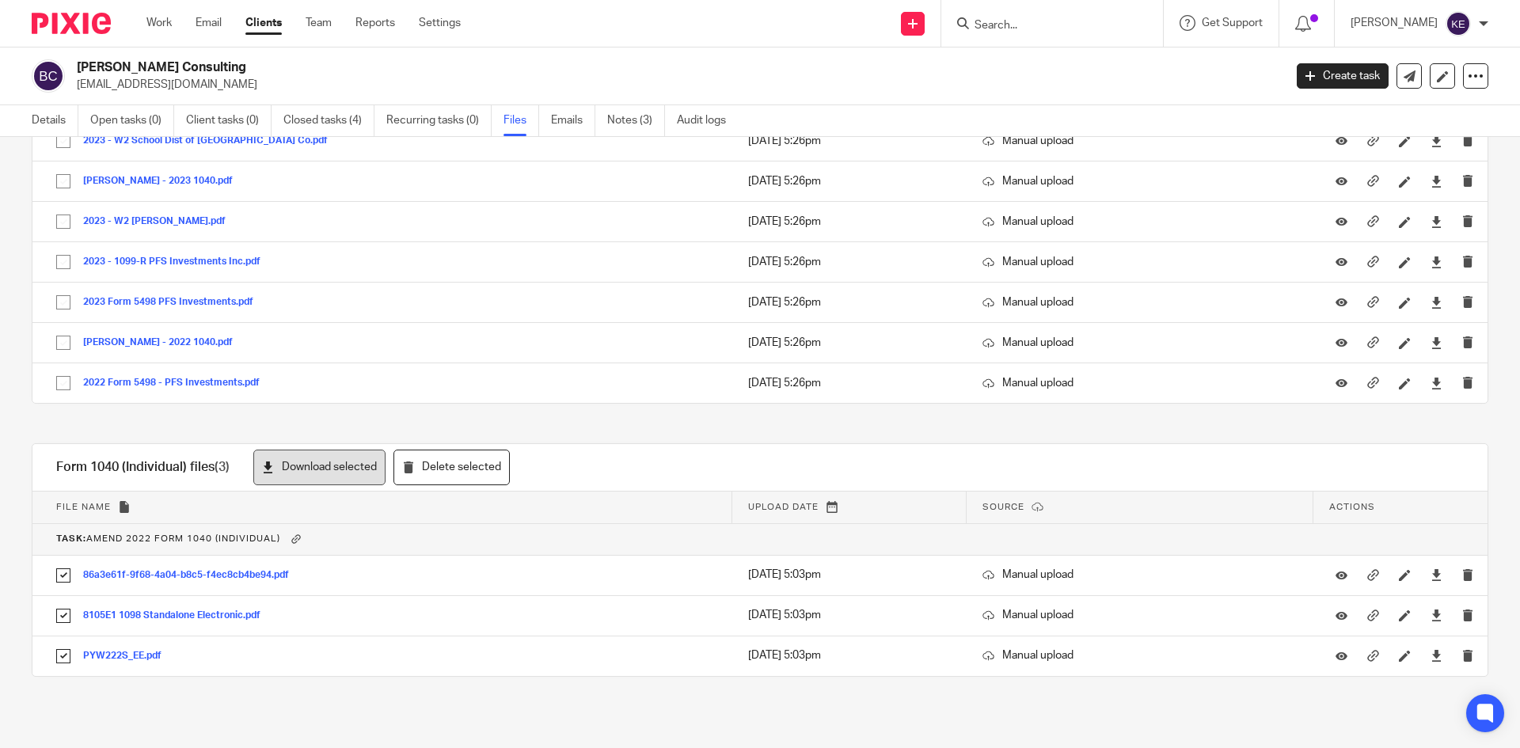
click at [331, 464] on button "Download selected" at bounding box center [319, 468] width 132 height 36
click at [226, 11] on div "Work Email Clients Team Reports Settings Work Email Clients Team Reports Settin…" at bounding box center [308, 23] width 354 height 47
click at [217, 17] on link "Email" at bounding box center [209, 23] width 26 height 16
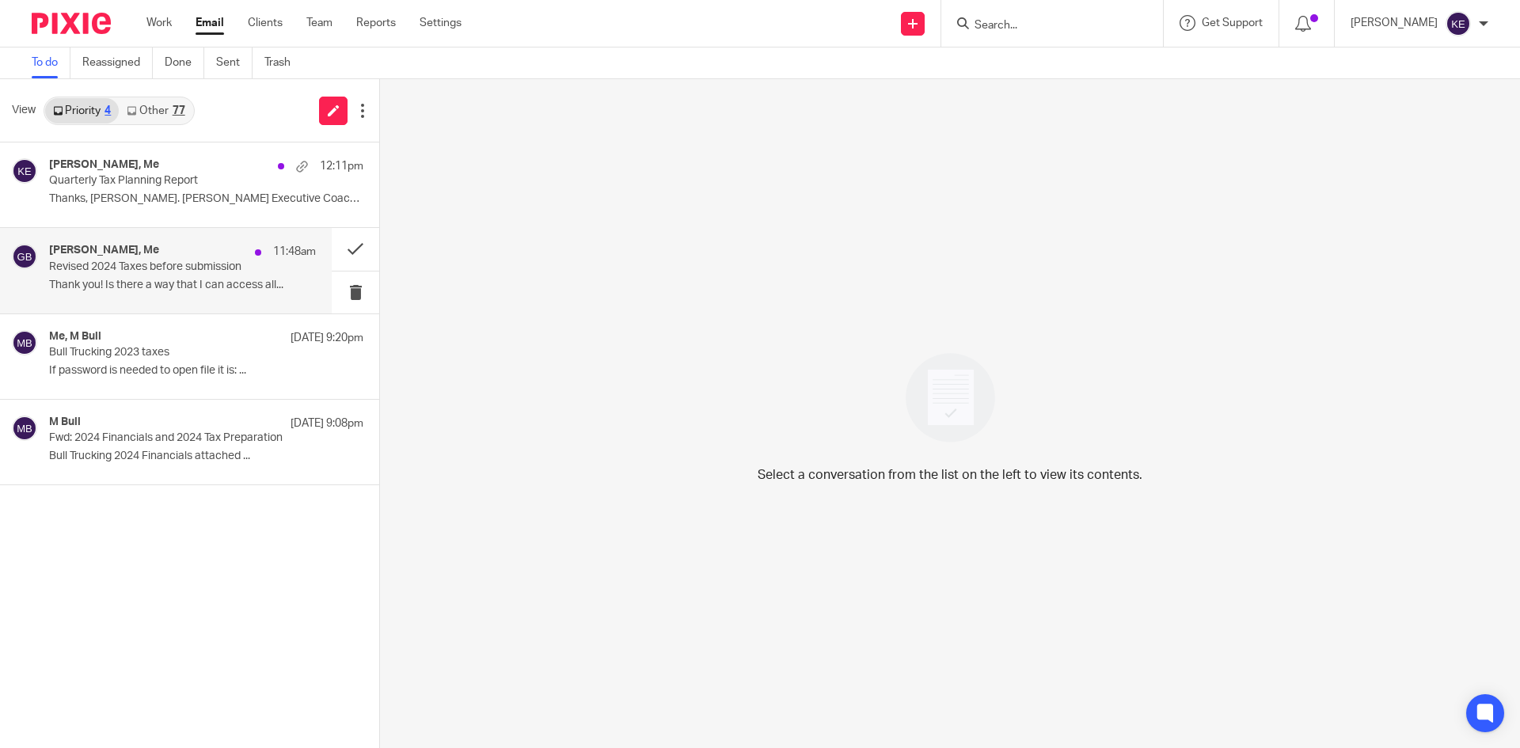
click at [133, 267] on p "Revised 2024 Taxes before submission" at bounding box center [156, 266] width 214 height 13
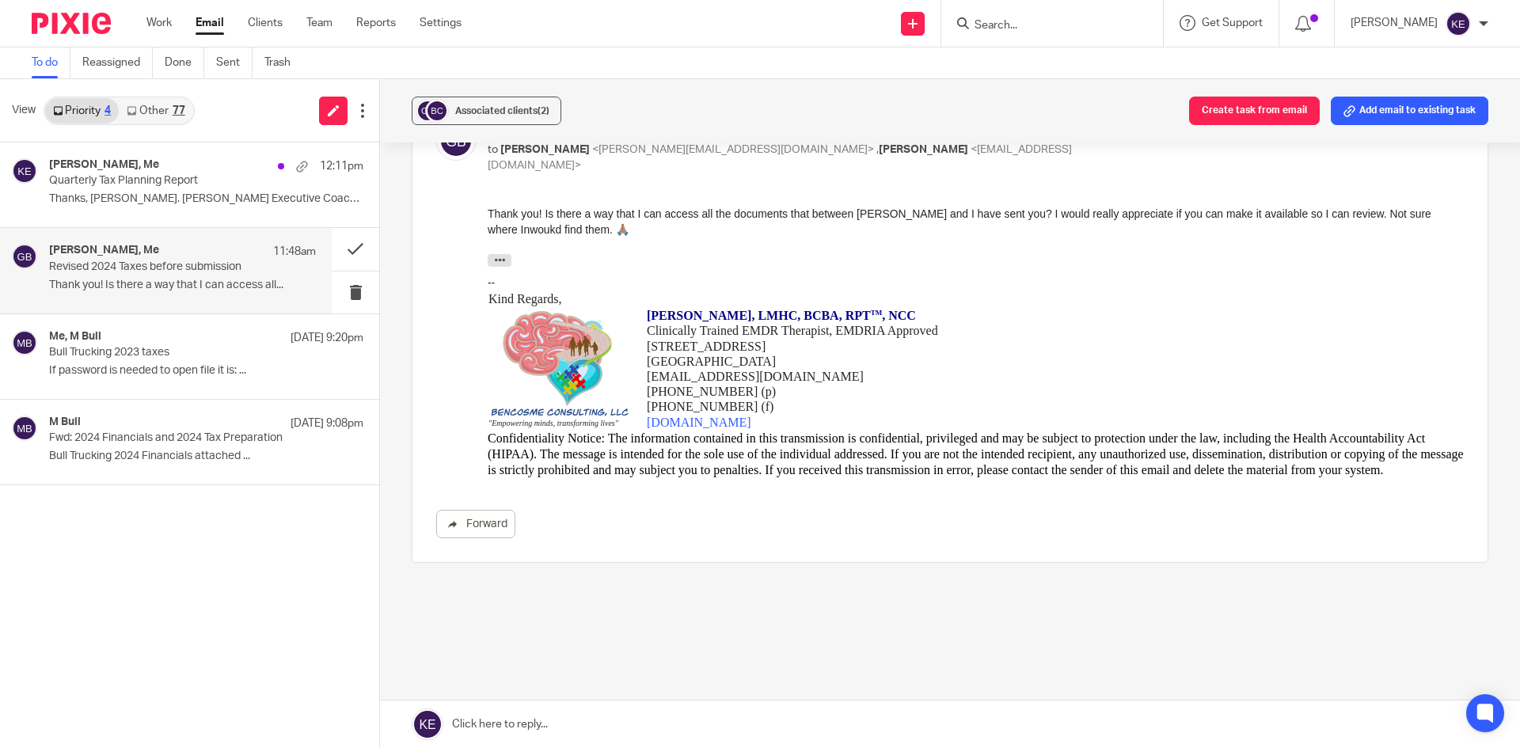
scroll to position [534, 0]
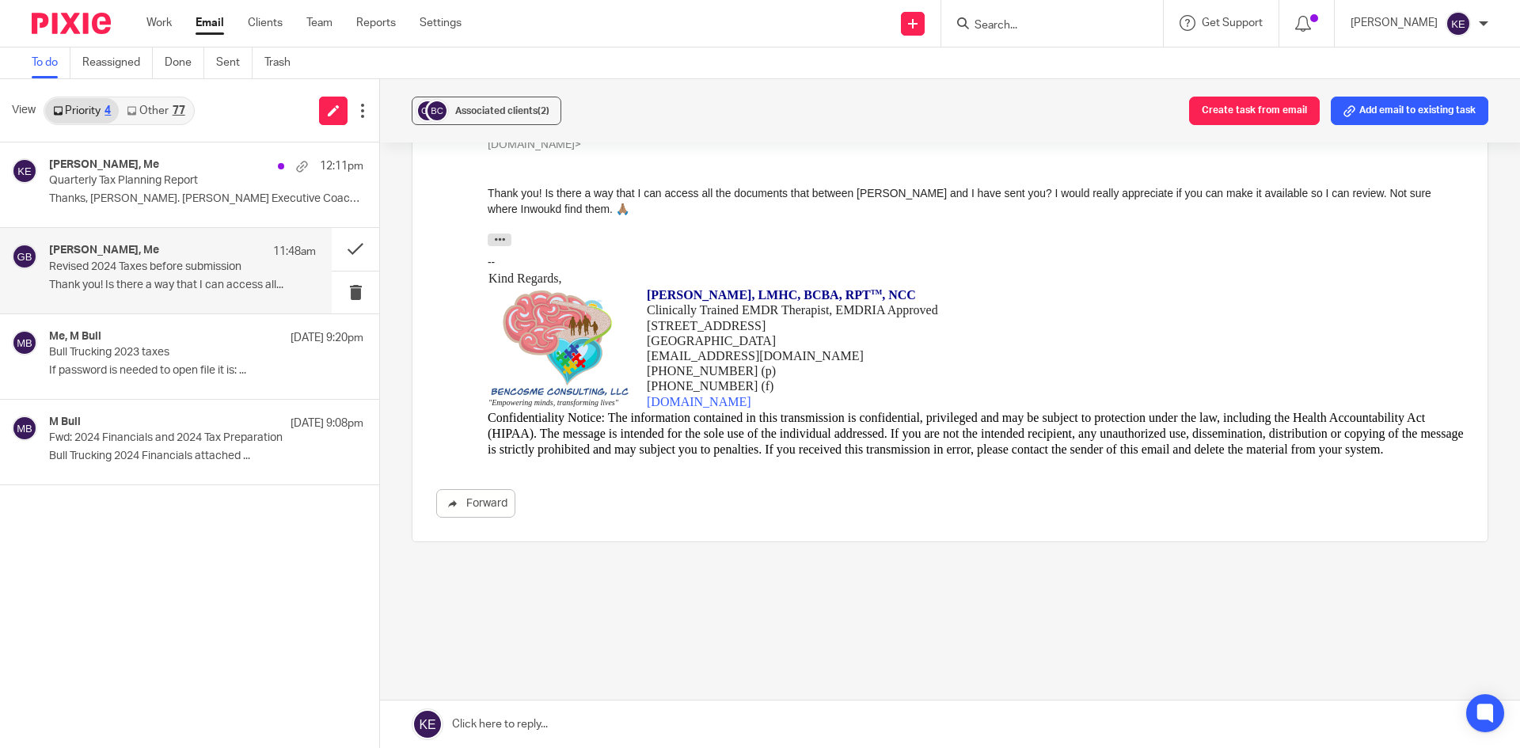
click at [511, 712] on link at bounding box center [950, 724] width 1140 height 47
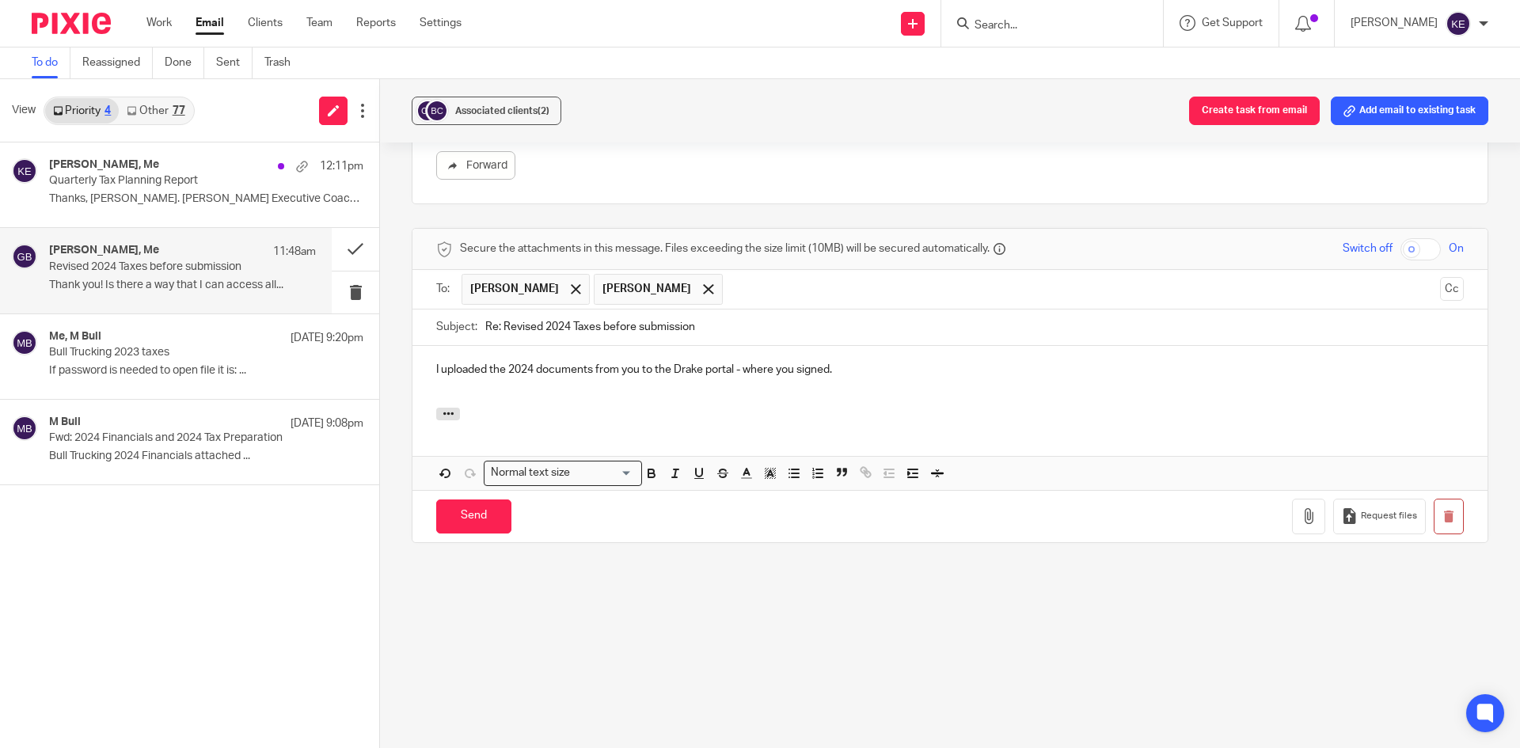
scroll to position [873, 0]
click at [483, 515] on input "Send" at bounding box center [473, 516] width 75 height 34
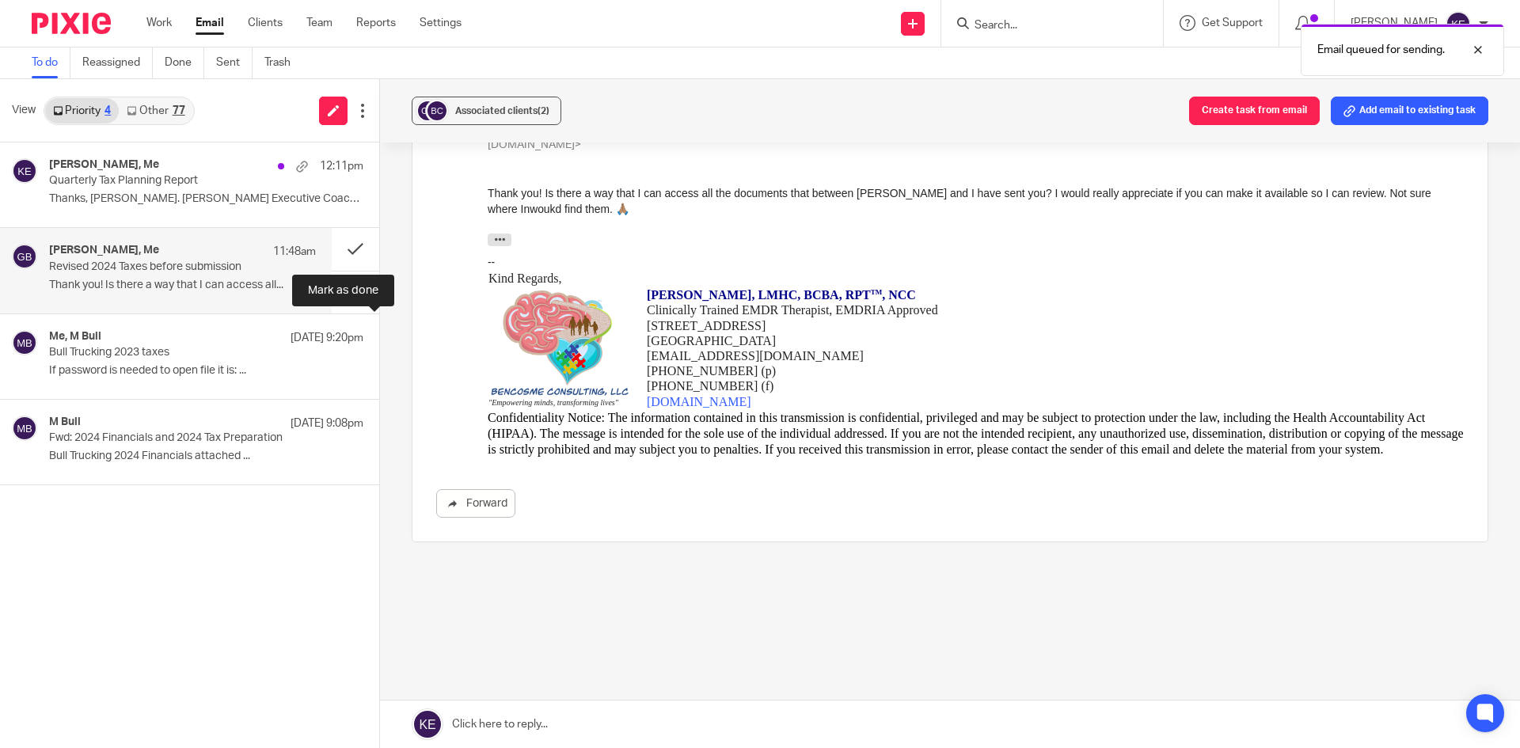
scroll to position [534, 0]
click at [353, 244] on button at bounding box center [355, 249] width 47 height 42
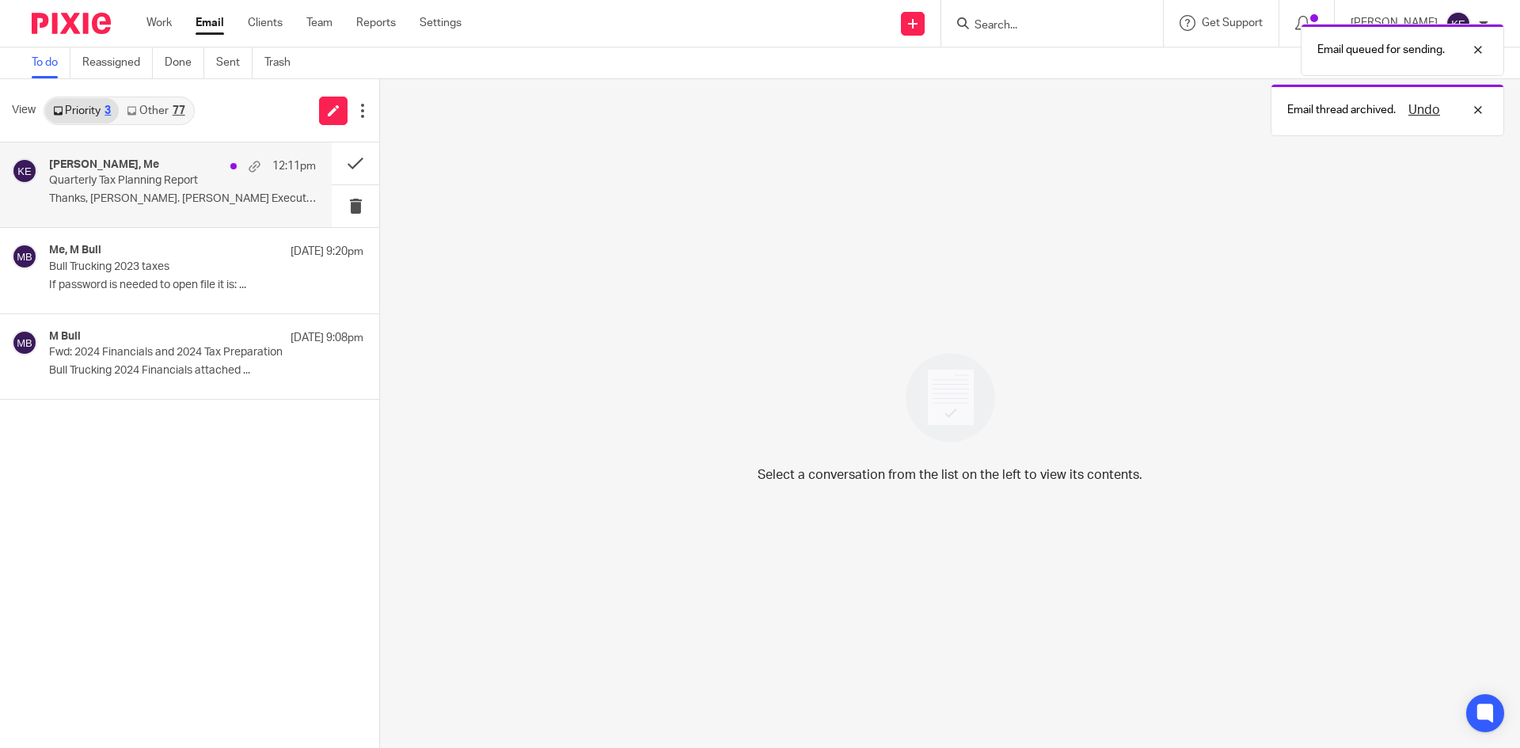
click at [191, 179] on p "Quarterly Tax Planning Report" at bounding box center [156, 180] width 214 height 13
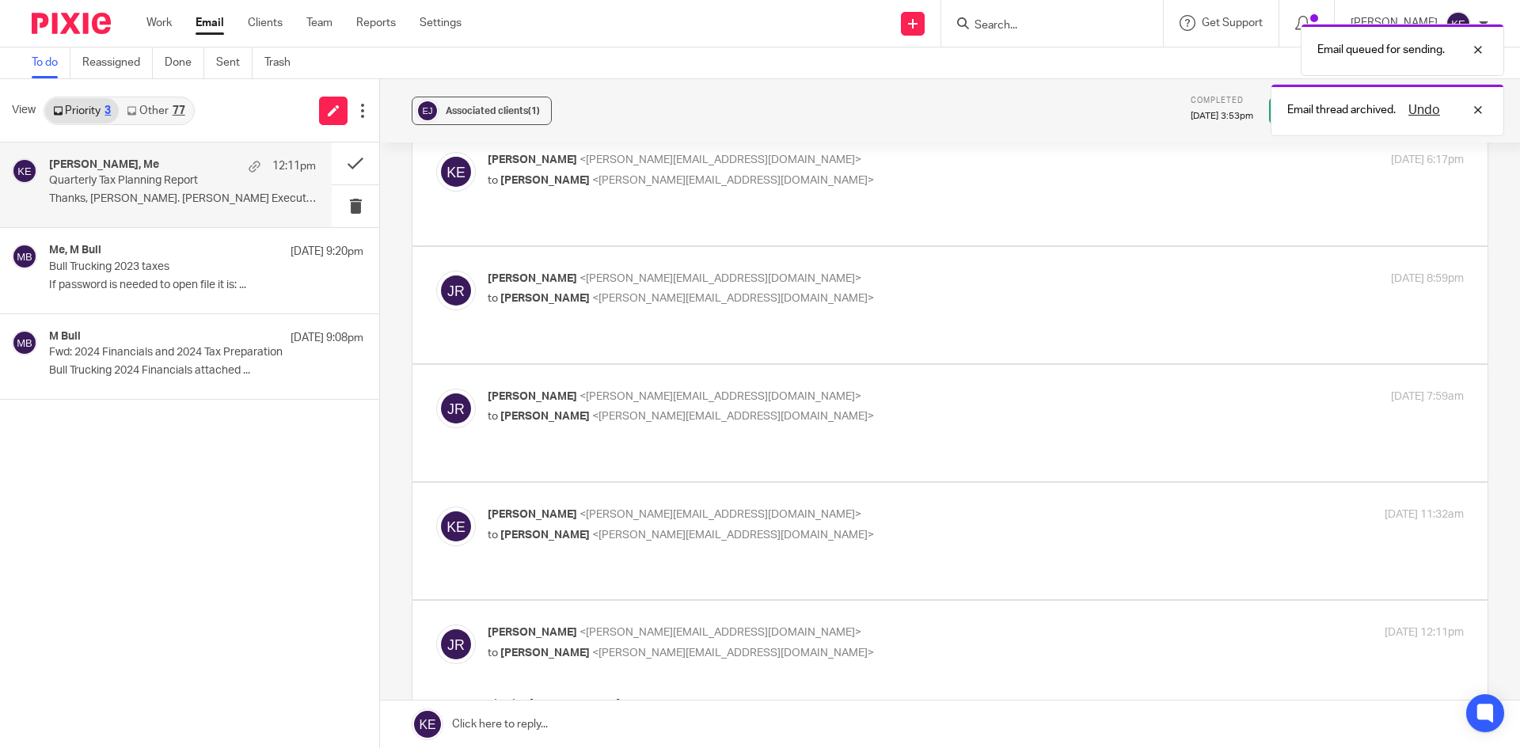
scroll to position [871, 0]
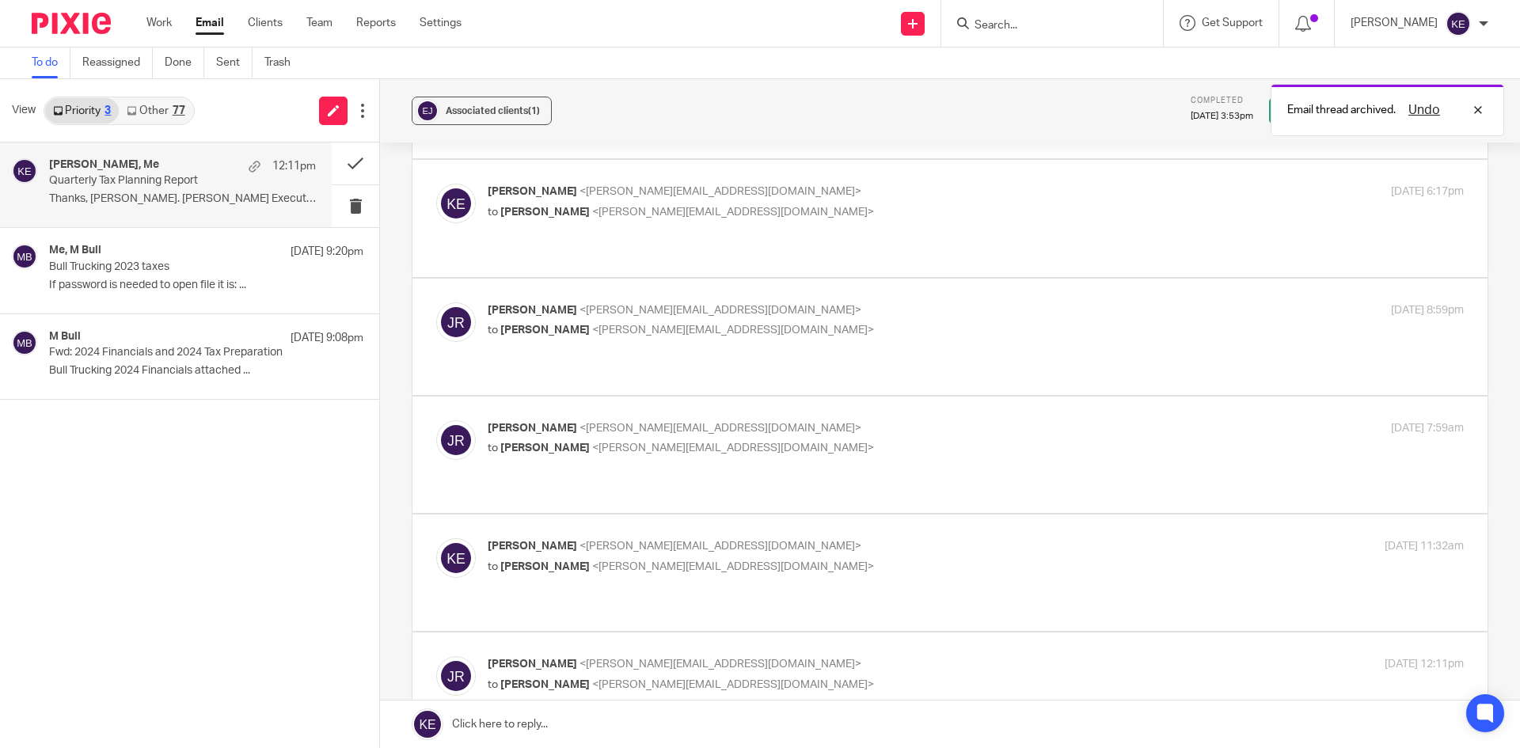
click at [822, 538] on p "[PERSON_NAME] <[PERSON_NAME][EMAIL_ADDRESS][DOMAIN_NAME]>" at bounding box center [813, 546] width 651 height 17
checkbox input "true"
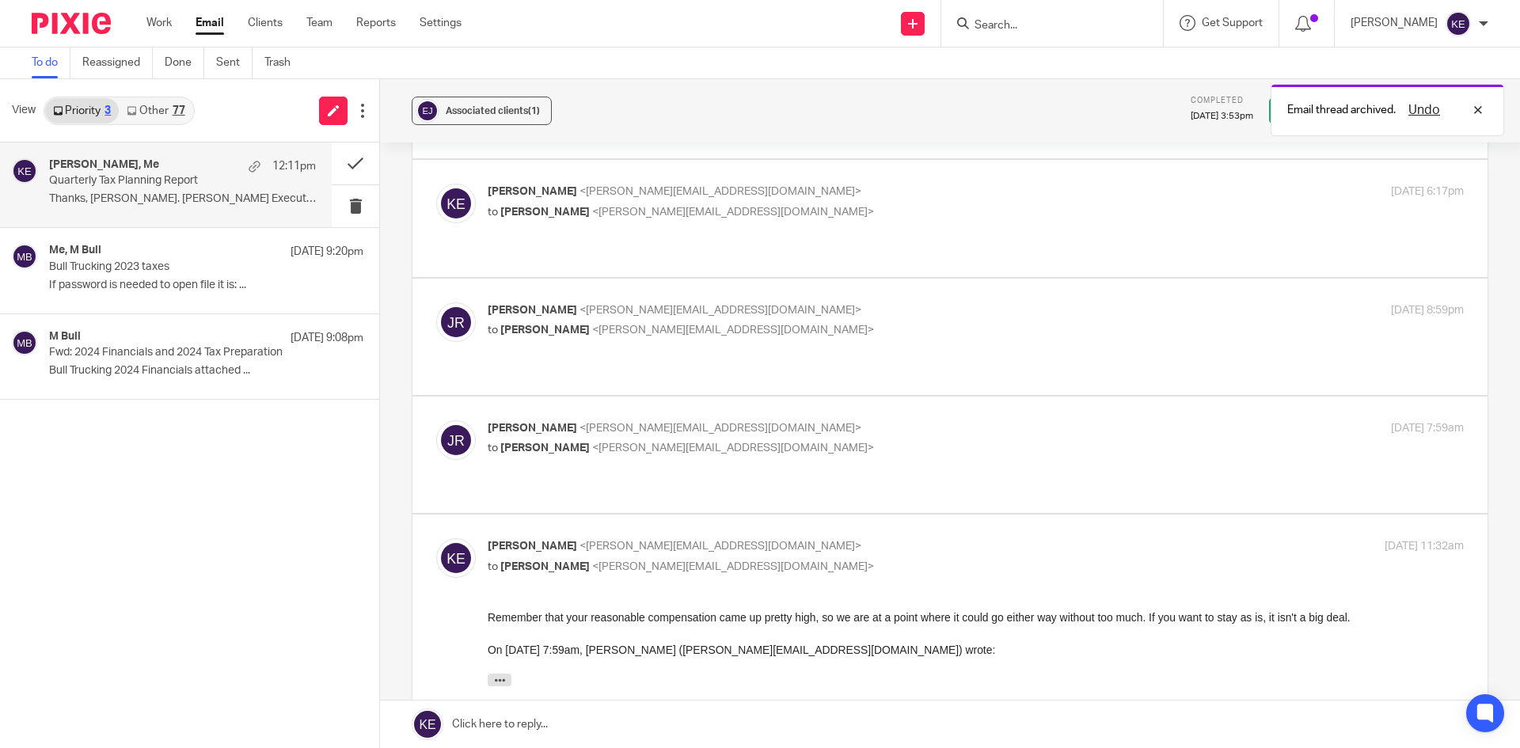
scroll to position [0, 0]
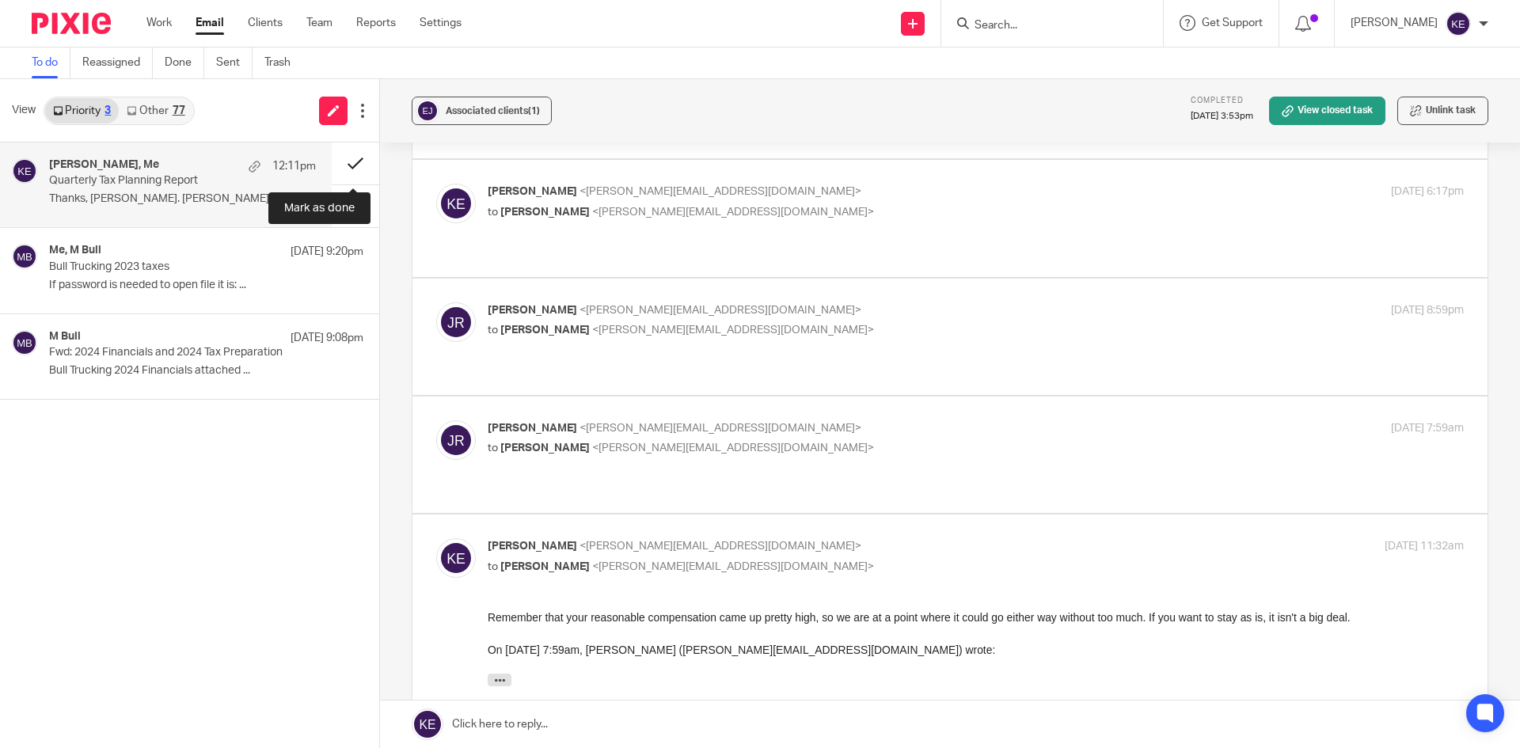
click at [353, 150] on button at bounding box center [355, 163] width 47 height 42
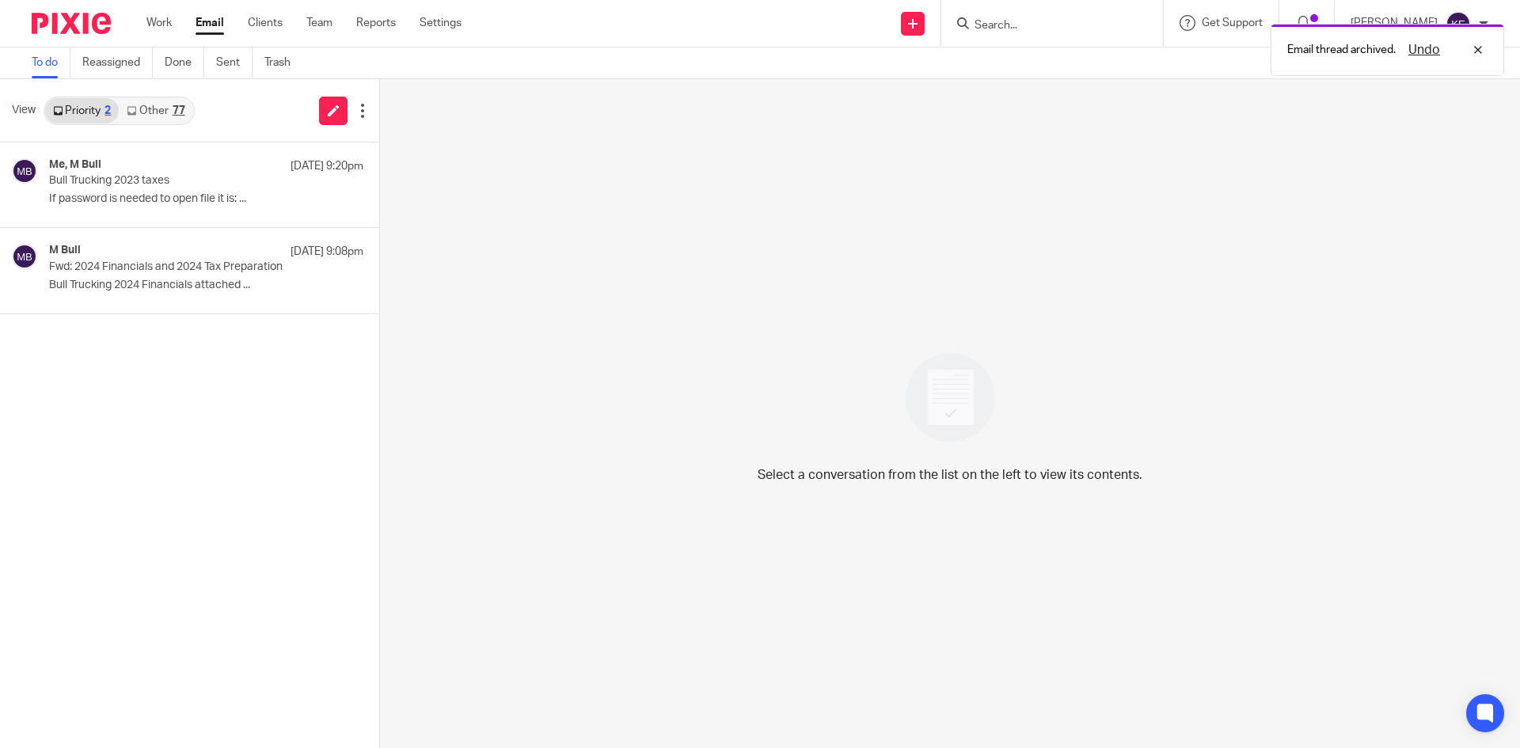
click at [161, 106] on link "Other 77" at bounding box center [156, 110] width 74 height 25
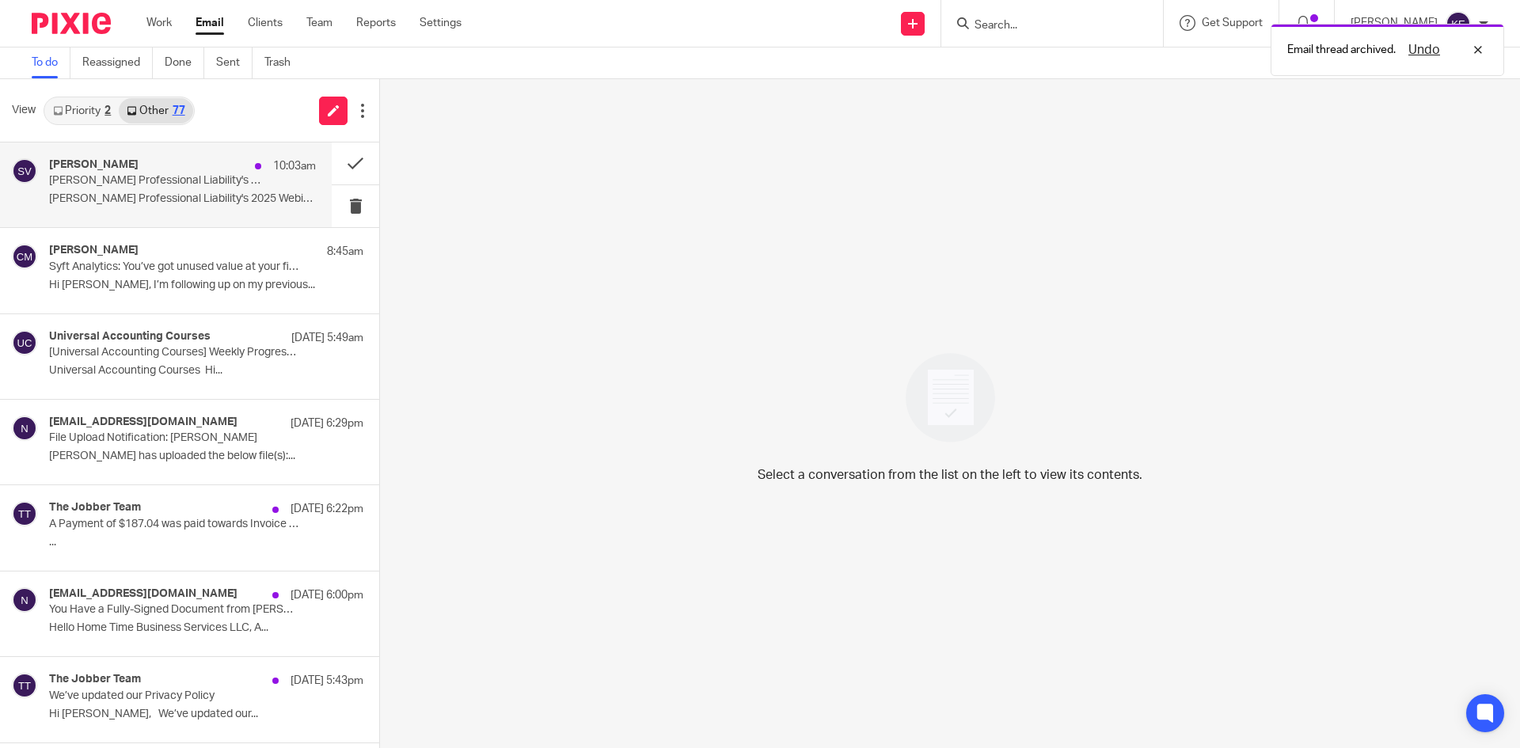
click at [177, 173] on div "[PERSON_NAME] 10:03am" at bounding box center [182, 166] width 267 height 16
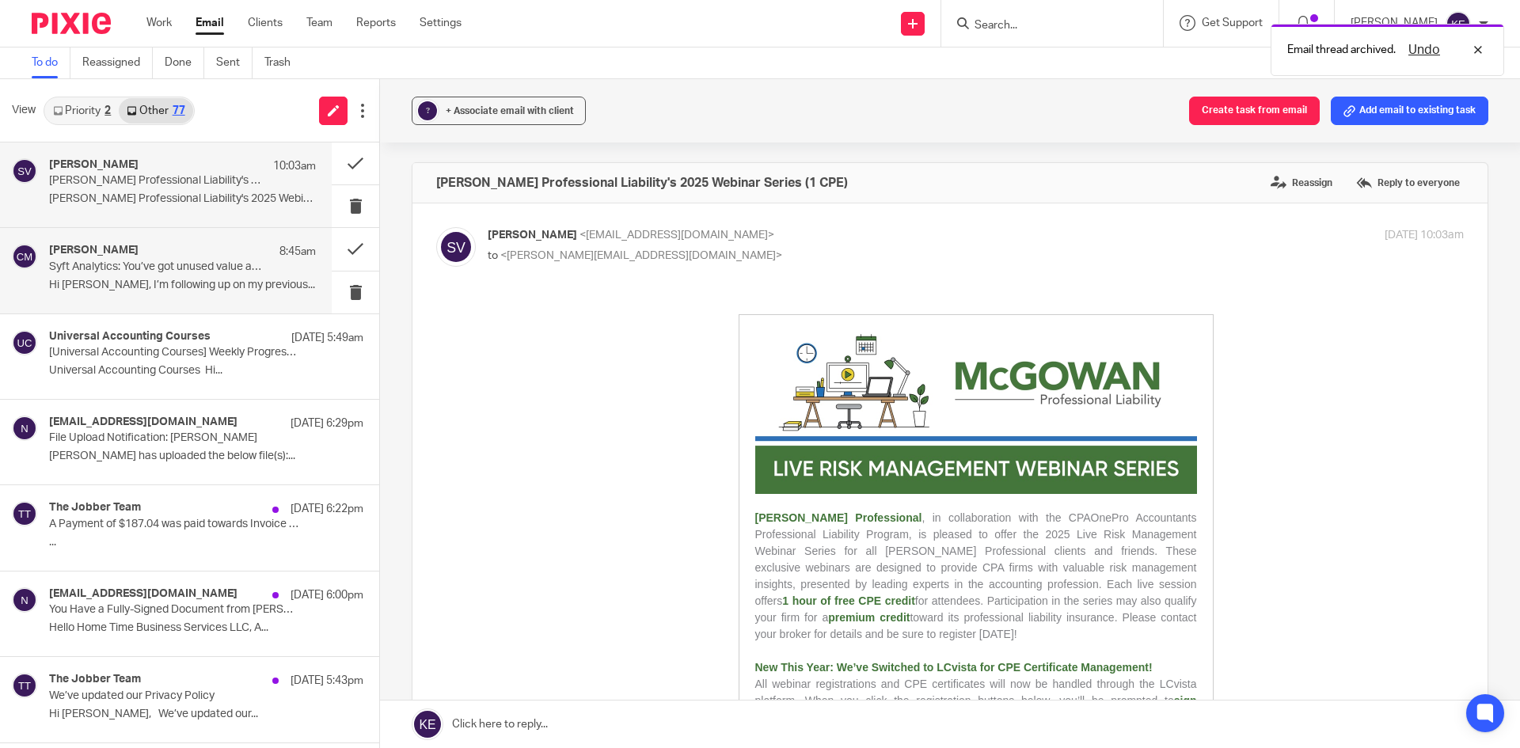
click at [197, 262] on p "Syft Analytics: You’ve got unused value at your fingertips…" at bounding box center [156, 266] width 214 height 13
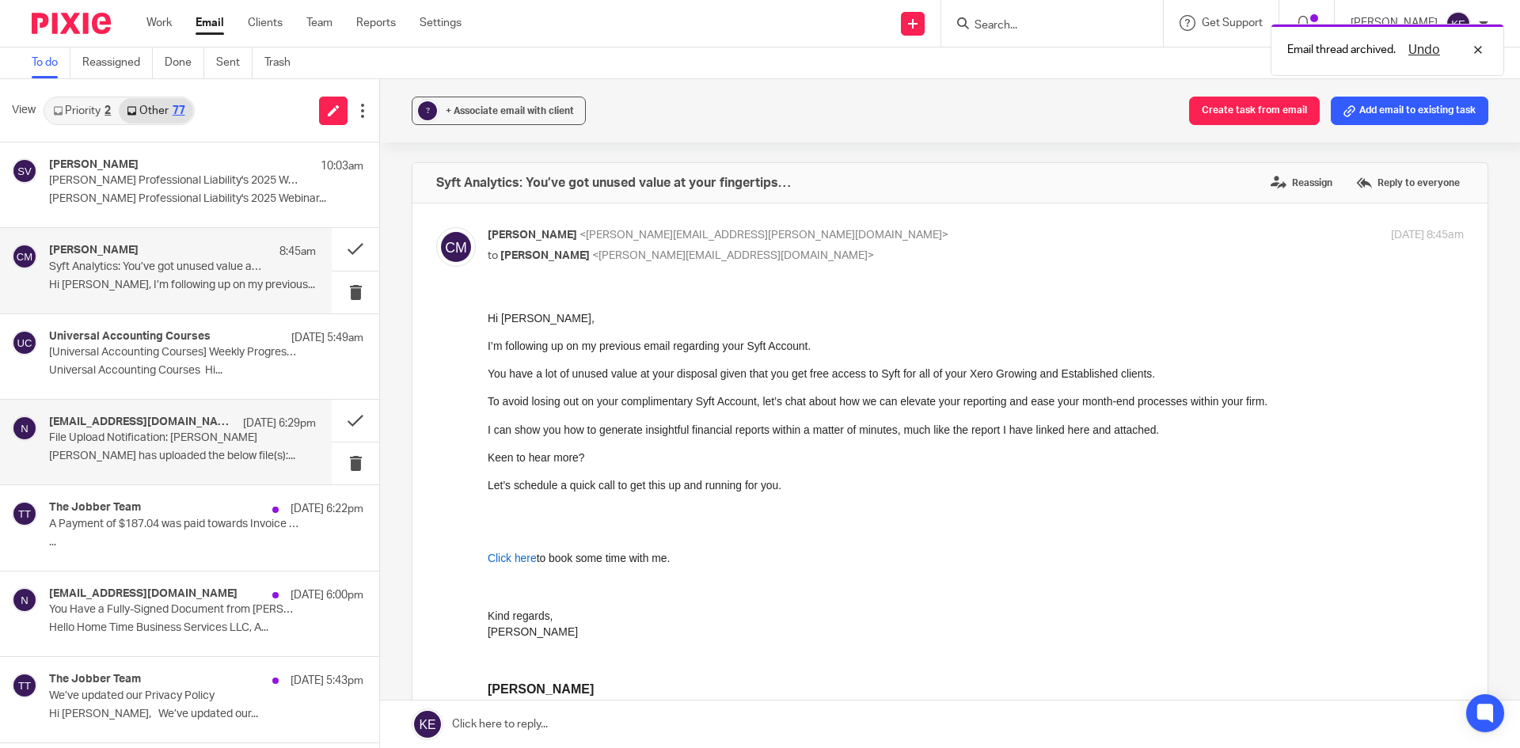
click at [161, 443] on p "File Upload Notification: [PERSON_NAME]" at bounding box center [156, 437] width 214 height 13
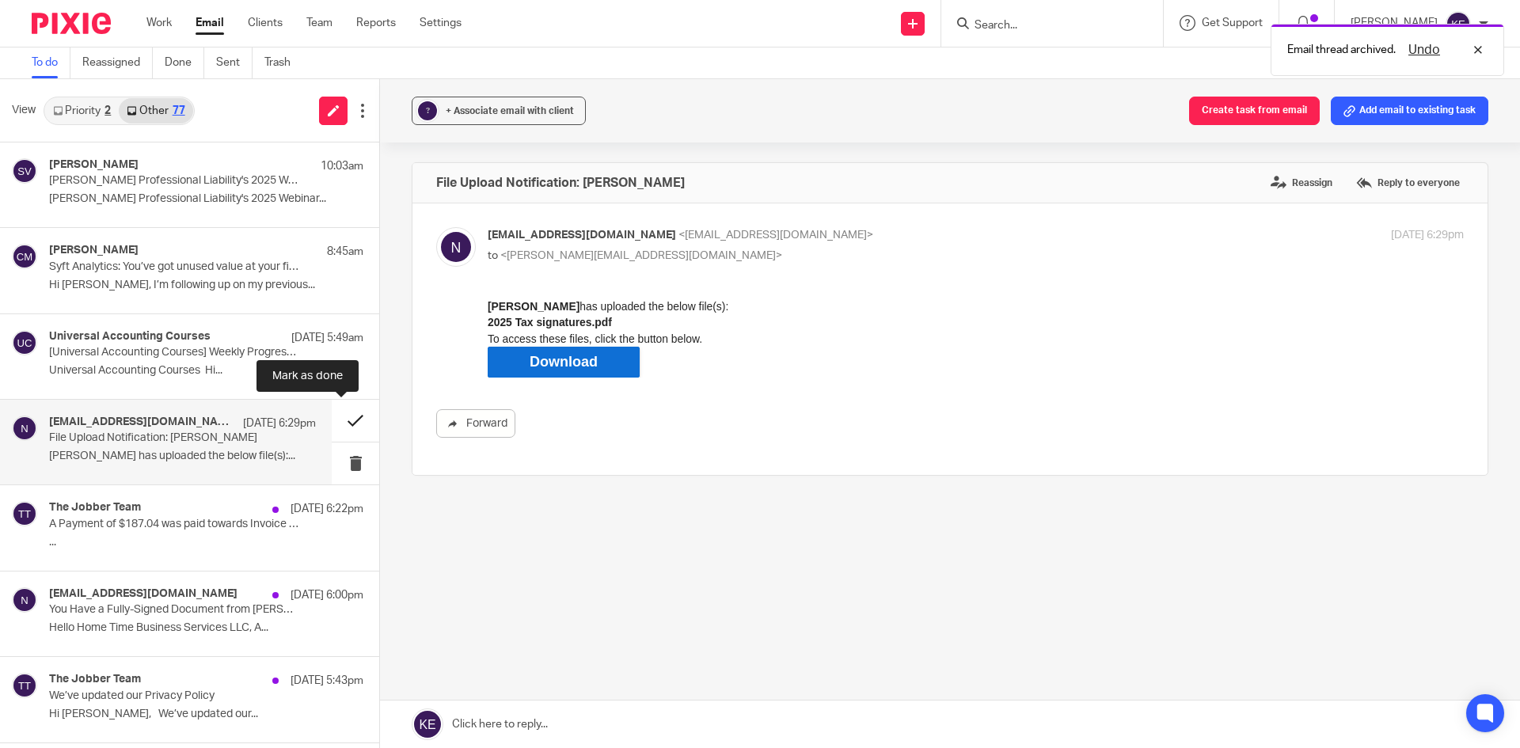
click at [341, 420] on button at bounding box center [355, 421] width 47 height 42
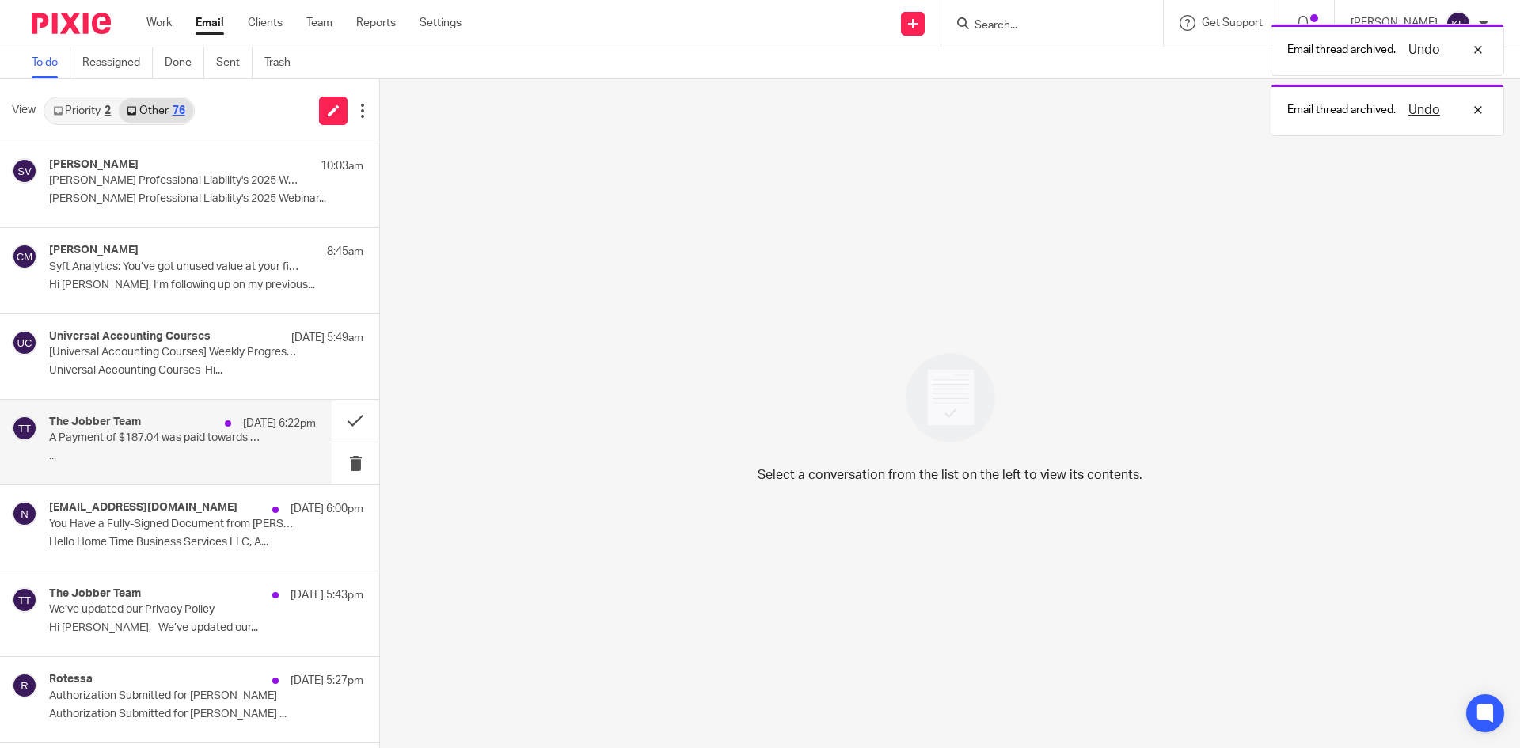
click at [259, 435] on div "The Jobber Team [DATE] 6:22pm A Payment of $187.04 was paid towards Invoice #39…" at bounding box center [182, 442] width 267 height 53
